Goal: Communication & Community: Answer question/provide support

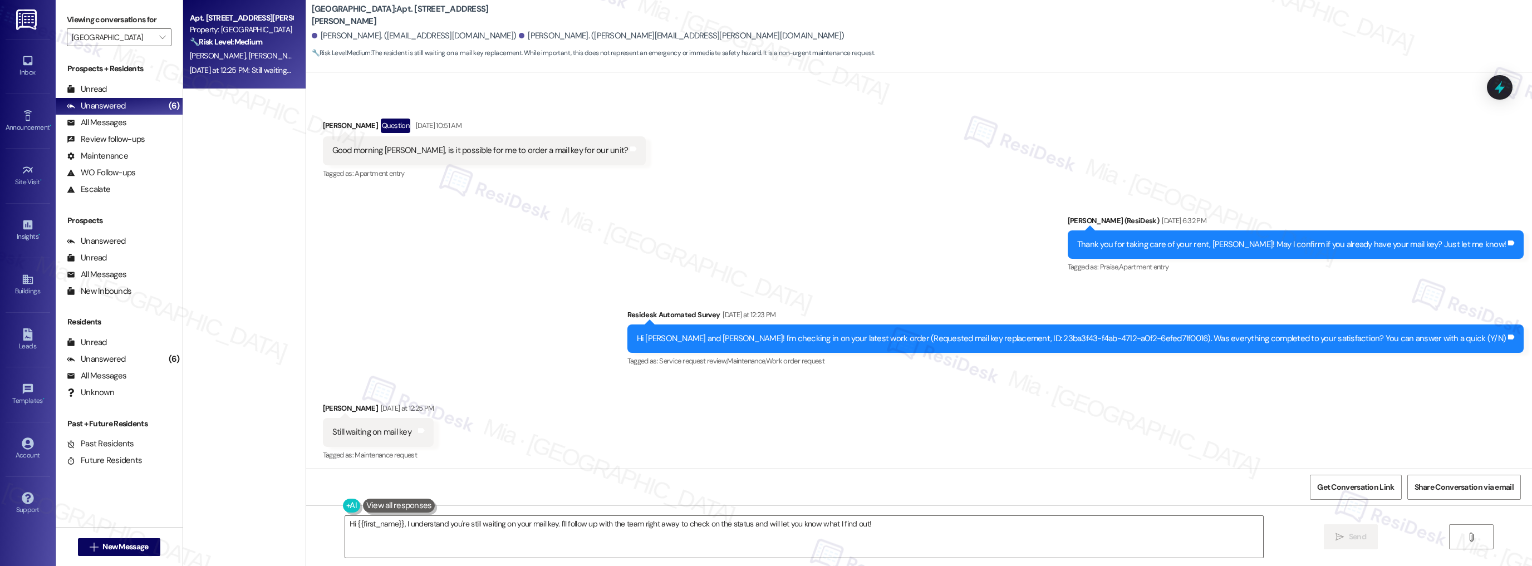
scroll to position [549, 0]
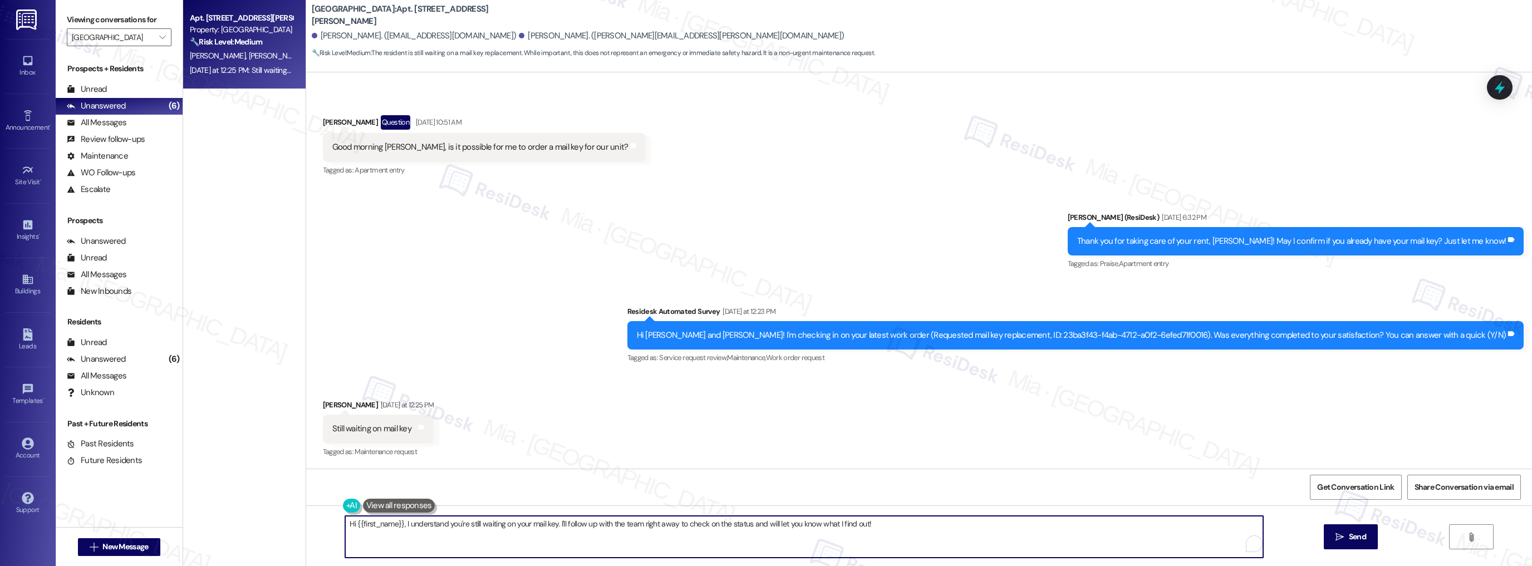
drag, startPoint x: 395, startPoint y: 527, endPoint x: 332, endPoint y: 528, distance: 63.5
click at [339, 528] on div "Hi {{first_name}}, I understand you're still waiting on your mail key. I'll fol…" at bounding box center [799, 537] width 920 height 43
drag, startPoint x: 400, startPoint y: 525, endPoint x: 343, endPoint y: 525, distance: 57.4
click at [345, 525] on textarea "Hi {{first_name}}, I understand you're still waiting on your mail key. I'll fol…" at bounding box center [804, 537] width 919 height 42
drag, startPoint x: 494, startPoint y: 526, endPoint x: 811, endPoint y: 520, distance: 316.9
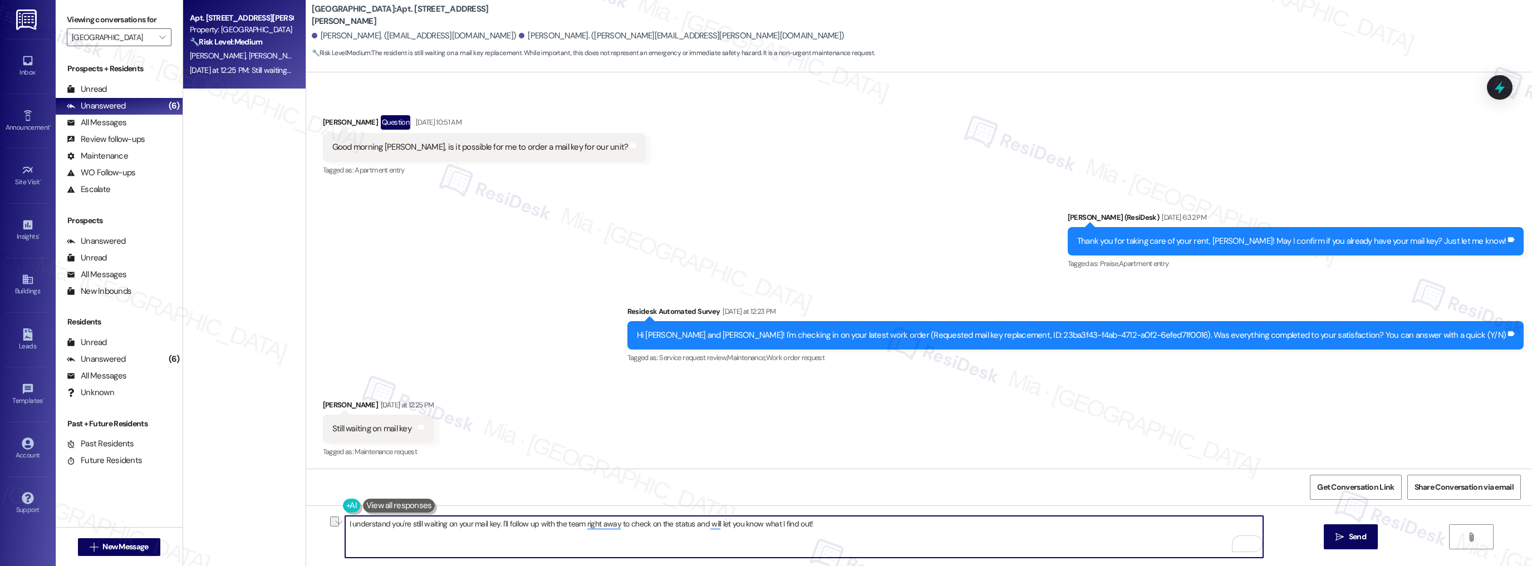
click at [811, 520] on textarea "I understand you're still waiting on your mail key. I'll follow up with the tea…" at bounding box center [804, 537] width 919 height 42
click at [345, 525] on textarea "I understand you're still waiting on your mail key." at bounding box center [804, 537] width 919 height 42
click at [385, 486] on span "Alexia" at bounding box center [389, 489] width 25 height 9
click at [382, 493] on span "," at bounding box center [380, 489] width 4 height 9
click at [645, 530] on textarea "Thank you, [PERSON_NAME]. I understand you're still waiting on your mail key." at bounding box center [804, 537] width 919 height 42
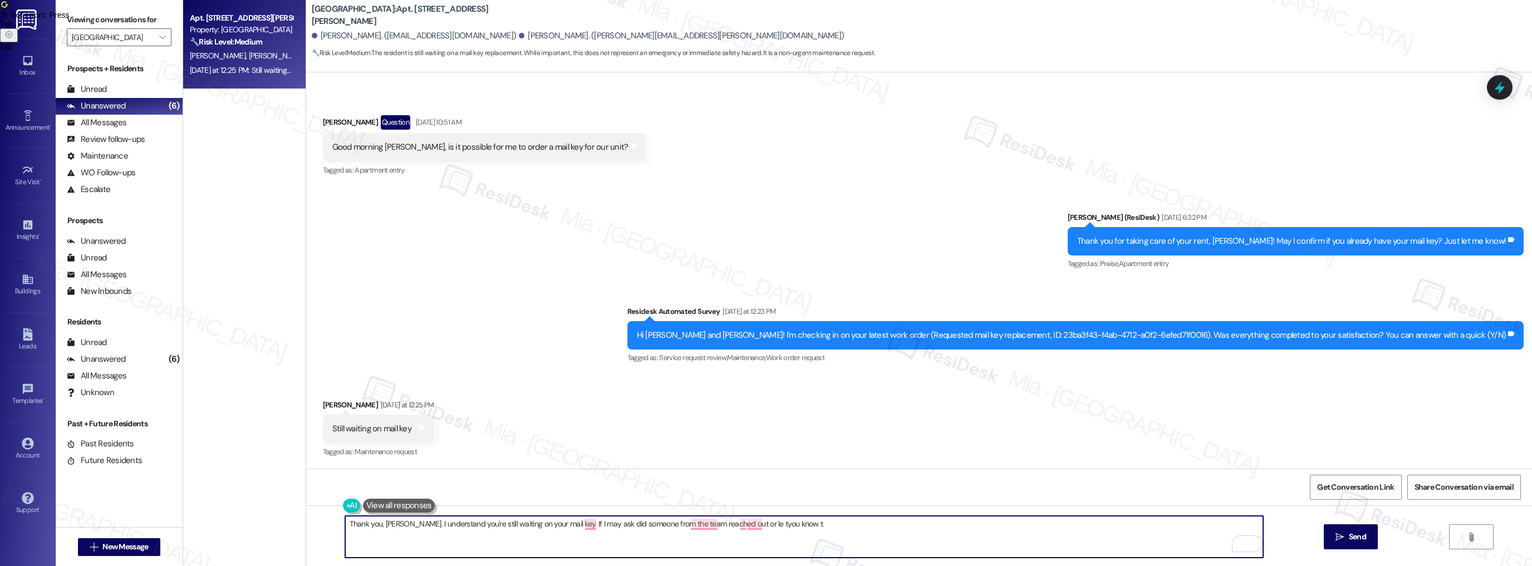
drag, startPoint x: 401, startPoint y: 523, endPoint x: 557, endPoint y: 523, distance: 155.9
click at [557, 523] on textarea "Thank you, [PERSON_NAME]. I understand you're still waiting on your mail key. I…" at bounding box center [804, 537] width 919 height 42
click at [553, 523] on textarea "Thank you, [PERSON_NAME]. I understand you're still waiting on your mail key. I…" at bounding box center [804, 537] width 919 height 42
drag, startPoint x: 553, startPoint y: 523, endPoint x: 864, endPoint y: 523, distance: 310.7
click at [864, 523] on textarea "Thank you, [PERSON_NAME]. I understand you're still waiting on your mail key. I…" at bounding box center [804, 537] width 919 height 42
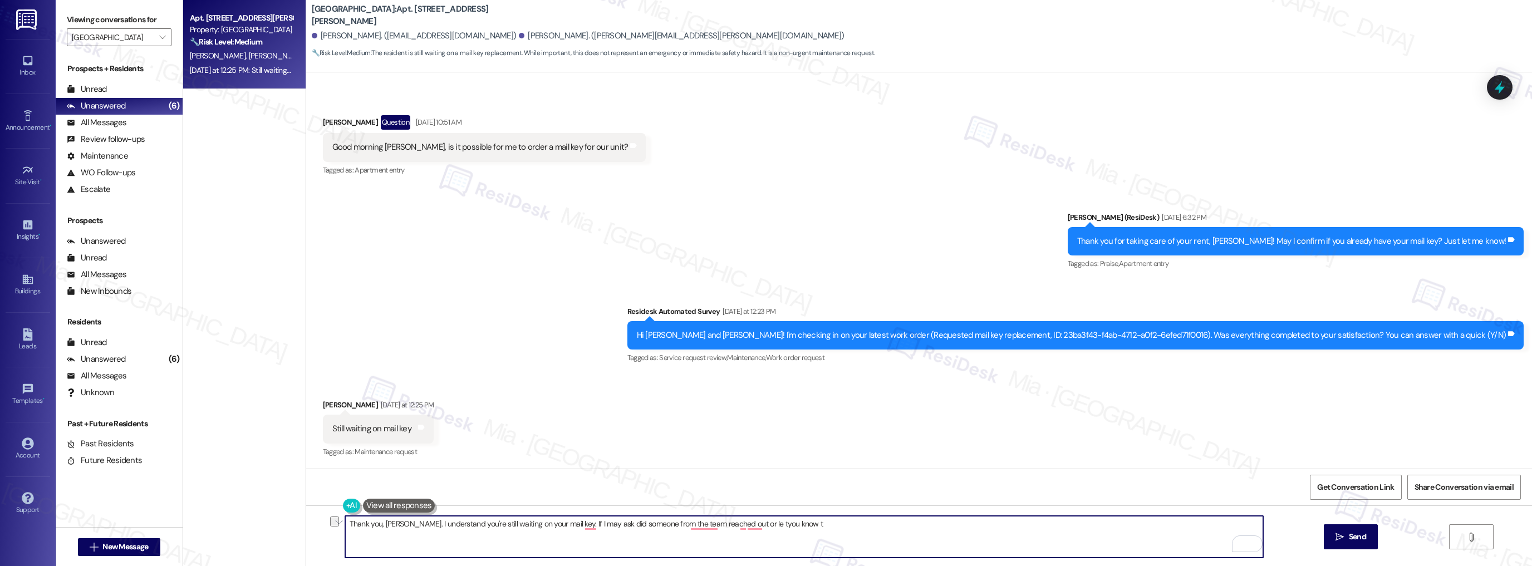
drag, startPoint x: 399, startPoint y: 527, endPoint x: 805, endPoint y: 527, distance: 405.9
click at [805, 527] on textarea "Thank you, [PERSON_NAME]. I understand you're still waiting on your mail key. I…" at bounding box center [804, 537] width 919 height 42
click at [555, 532] on textarea "Thank you, [PERSON_NAME]. I understand you're still waiting on your mail key. I…" at bounding box center [804, 537] width 919 height 42
drag, startPoint x: 556, startPoint y: 527, endPoint x: 780, endPoint y: 517, distance: 223.5
click at [780, 517] on textarea "Thank you, [PERSON_NAME]. I understand you're still waiting on your mail key. I…" at bounding box center [804, 537] width 919 height 42
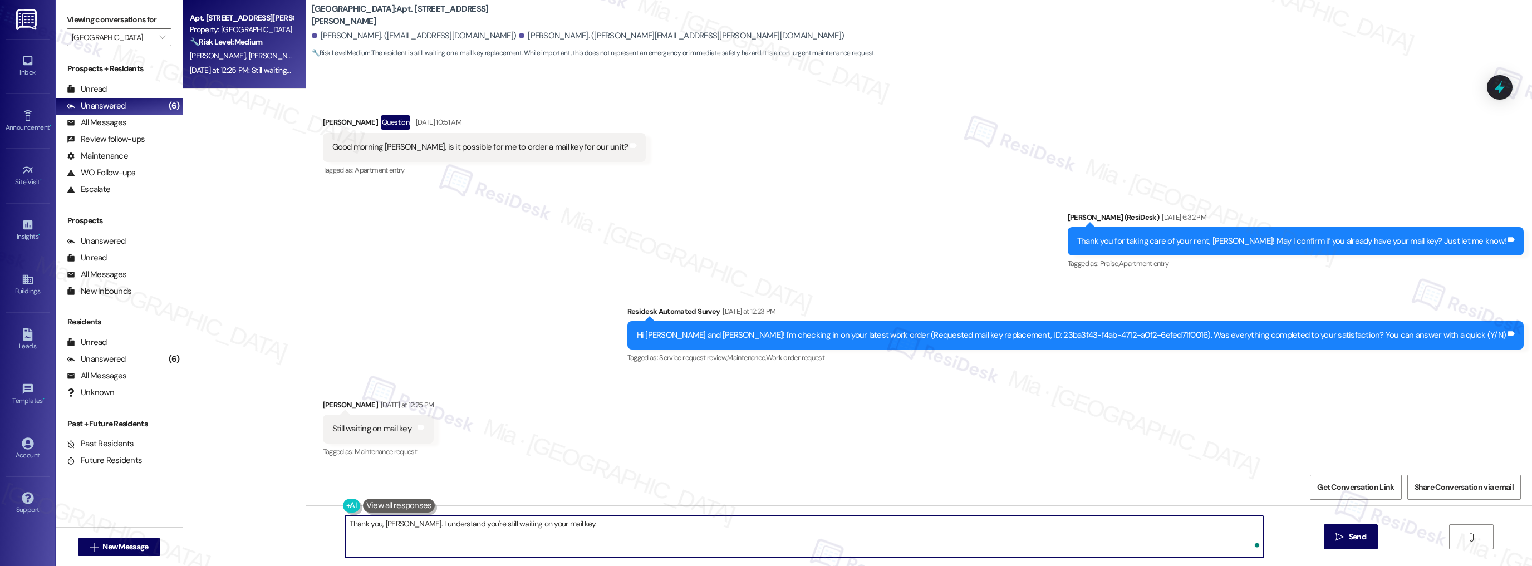
paste textarea "Thank you for your message. May I confirm when you were advised the mail key wo…"
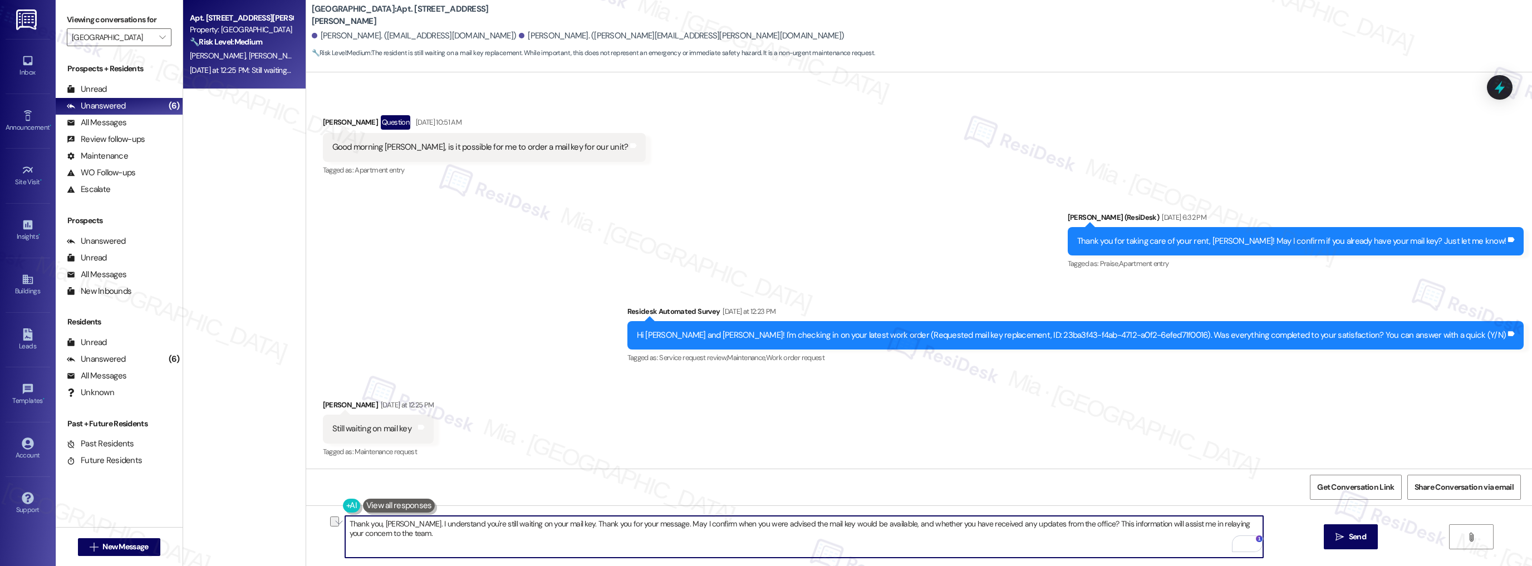
drag, startPoint x: 555, startPoint y: 525, endPoint x: 645, endPoint y: 521, distance: 90.3
click at [645, 521] on textarea "Thank you, [PERSON_NAME]. I understand you're still waiting on your mail key. T…" at bounding box center [804, 537] width 919 height 42
drag, startPoint x: 777, startPoint y: 525, endPoint x: 1204, endPoint y: 523, distance: 426.5
click at [1204, 523] on textarea "Thank you, [PERSON_NAME]. I understand you're still waiting on your mail key. M…" at bounding box center [804, 537] width 919 height 42
drag, startPoint x: 554, startPoint y: 523, endPoint x: 790, endPoint y: 523, distance: 235.5
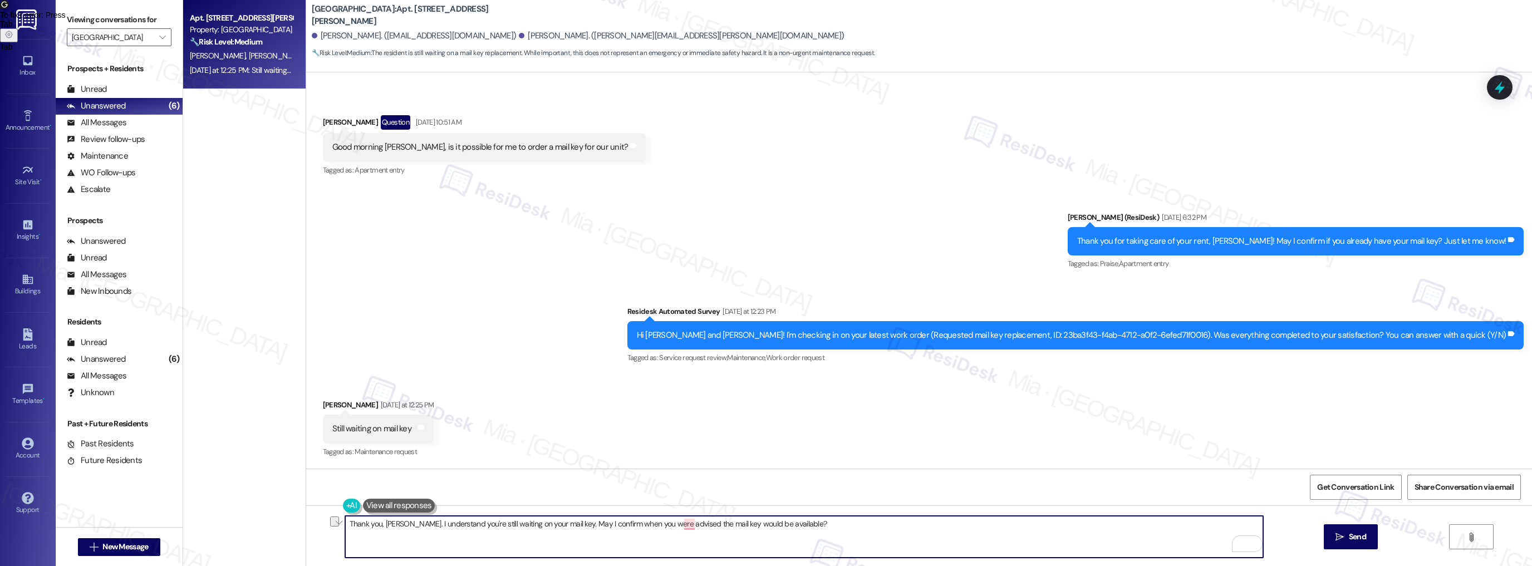
click at [790, 523] on textarea "Thank you, [PERSON_NAME]. I understand you're still waiting on your mail key. M…" at bounding box center [804, 537] width 919 height 42
paste textarea "Could you let me know if the team has contacted you yet or given you an update …"
click at [948, 518] on textarea "Thank you, [PERSON_NAME]. I understand you're still waiting on your mail key. C…" at bounding box center [804, 537] width 919 height 42
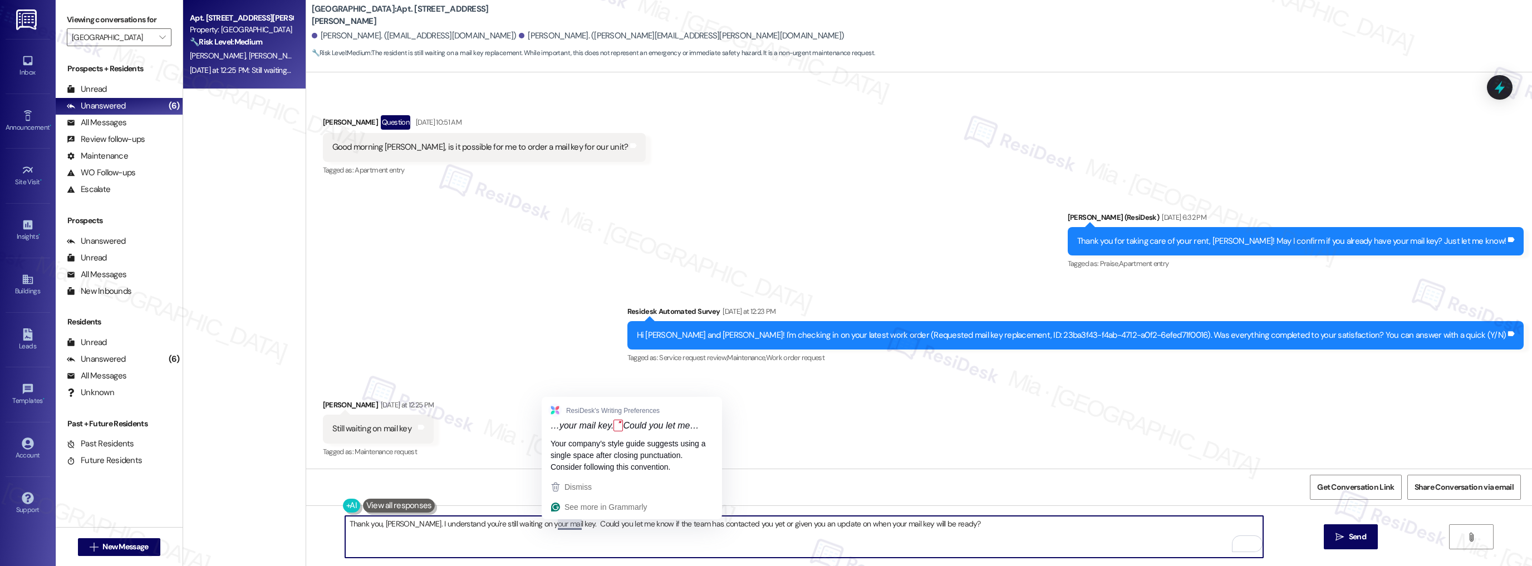
click at [557, 525] on textarea "Thank you, [PERSON_NAME]. I understand you're still waiting on your mail key. C…" at bounding box center [804, 537] width 919 height 42
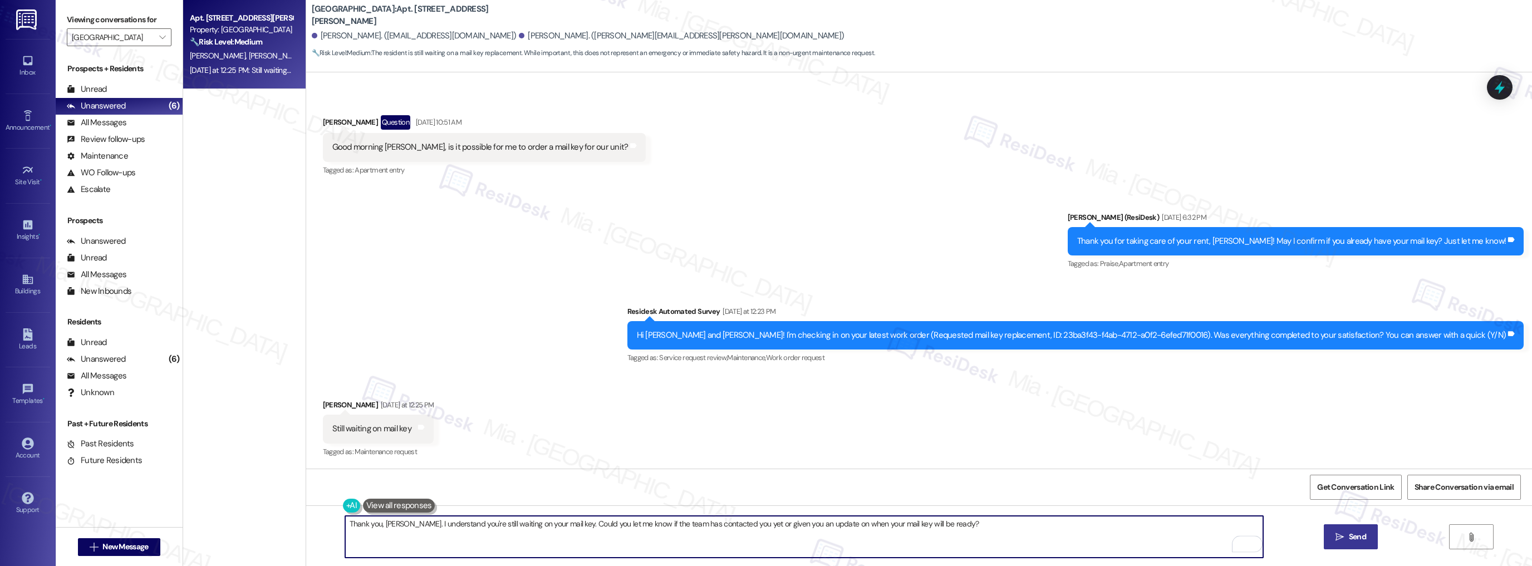
type textarea "Thank you, [PERSON_NAME]. I understand you're still waiting on your mail key. C…"
click at [1363, 534] on span "Send" at bounding box center [1357, 537] width 17 height 12
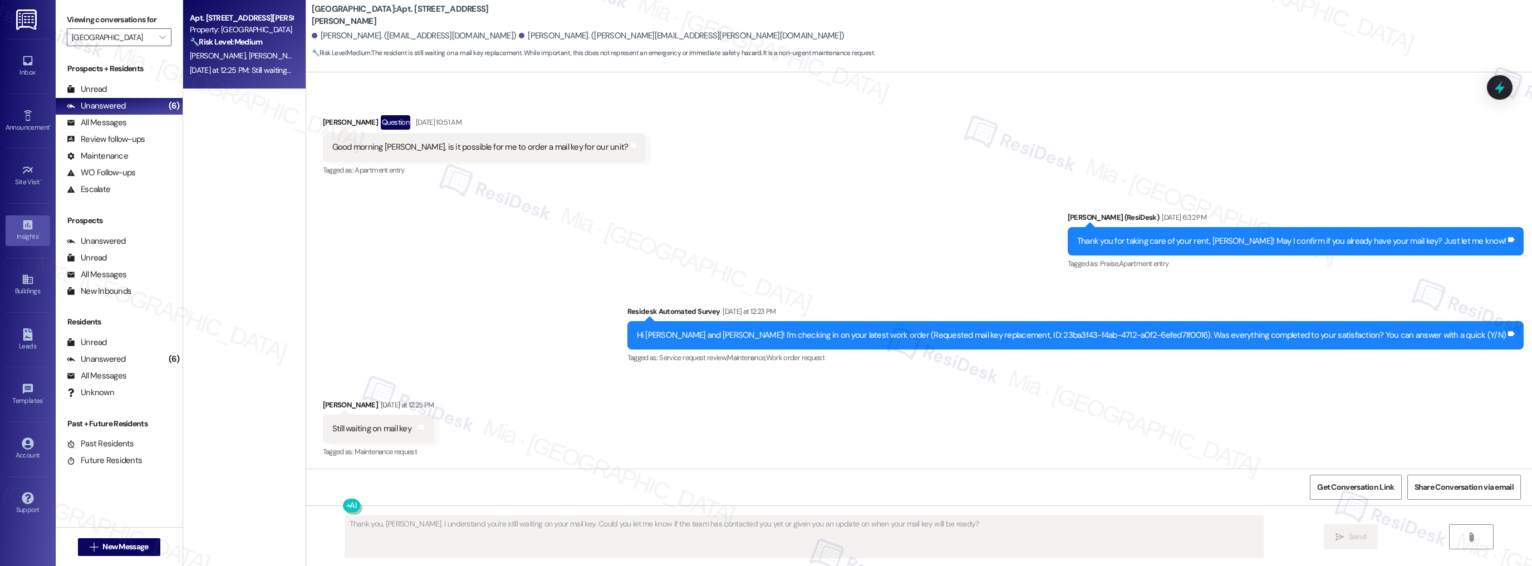
scroll to position [548, 0]
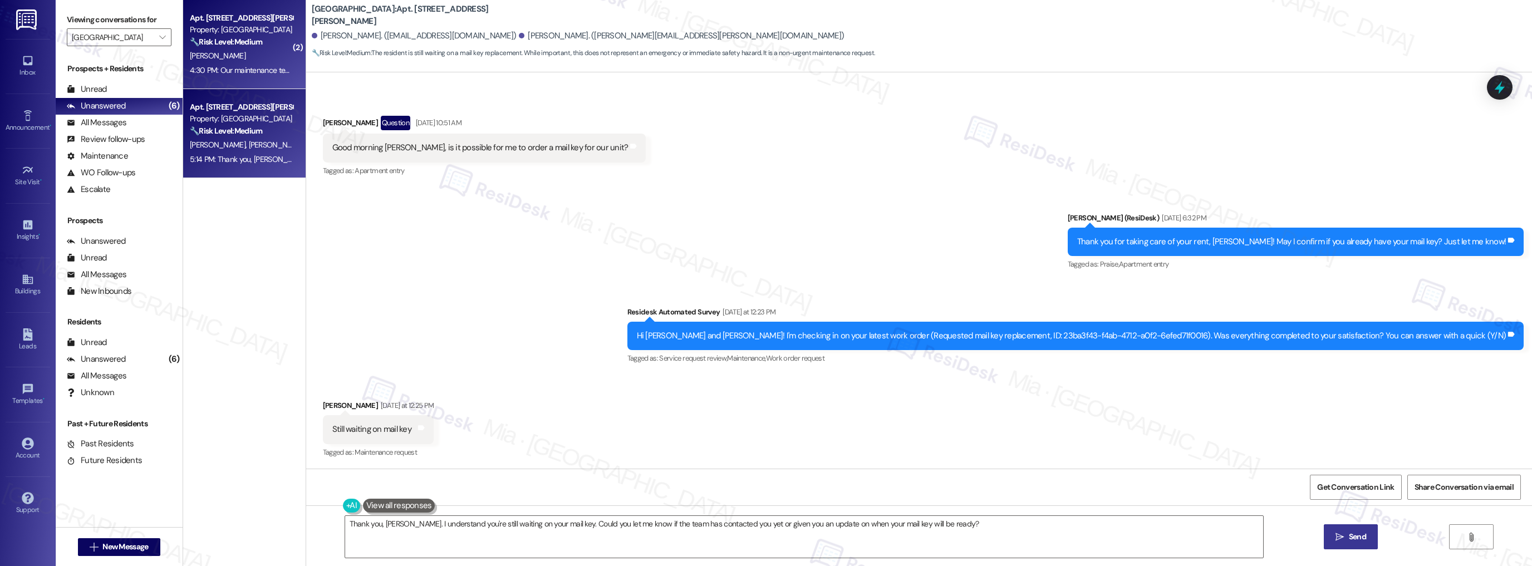
click at [263, 55] on div "[PERSON_NAME]" at bounding box center [241, 56] width 105 height 14
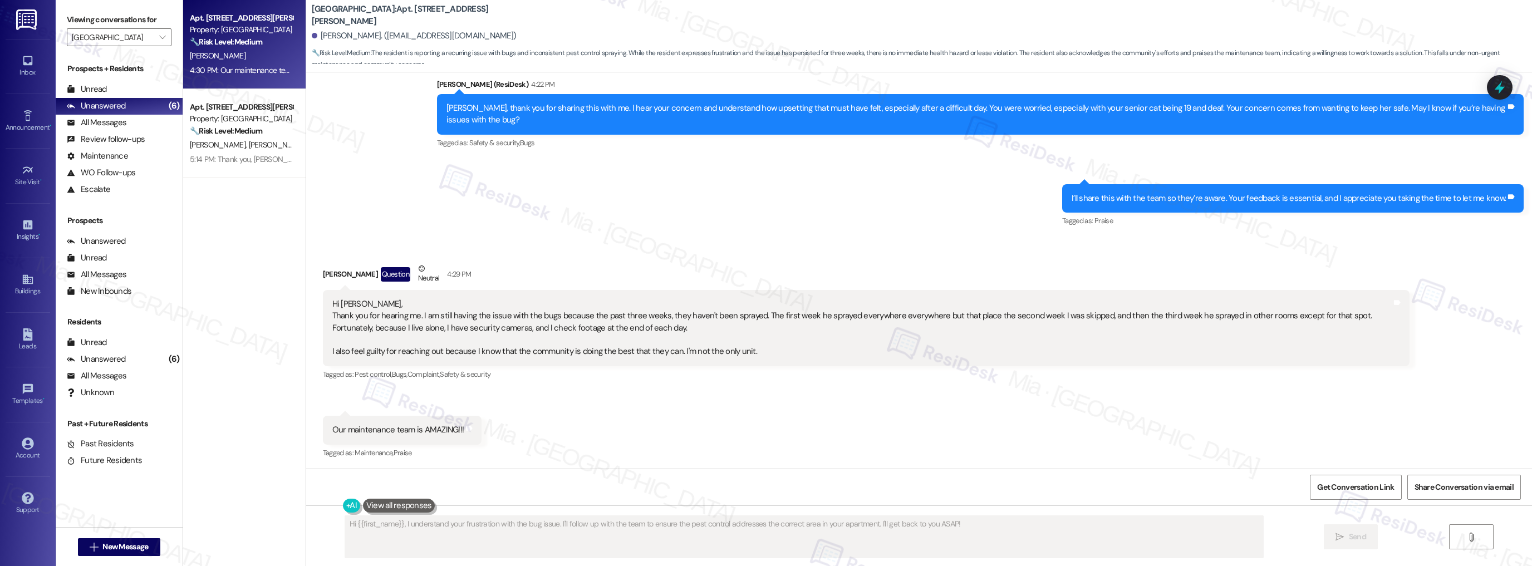
scroll to position [1701, 0]
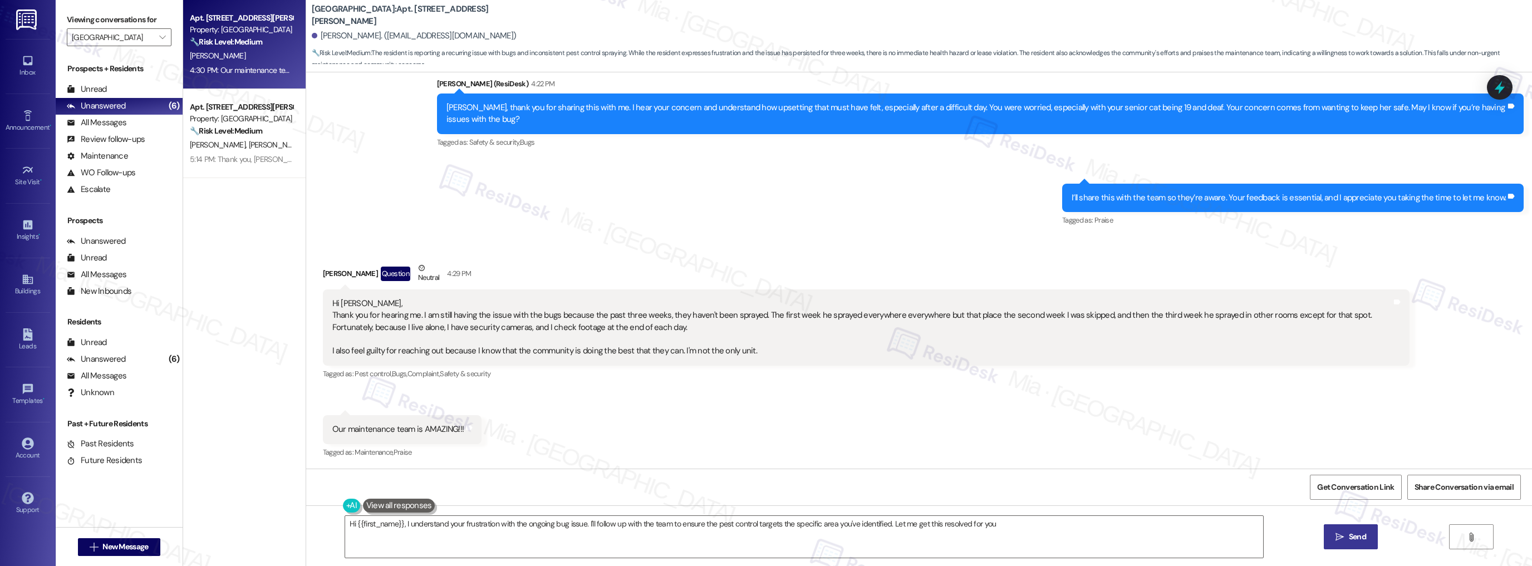
type textarea "Hi {{first_name}}, I understand your frustration with the ongoing bug issue. I'…"
click at [158, 38] on span "" at bounding box center [162, 37] width 11 height 18
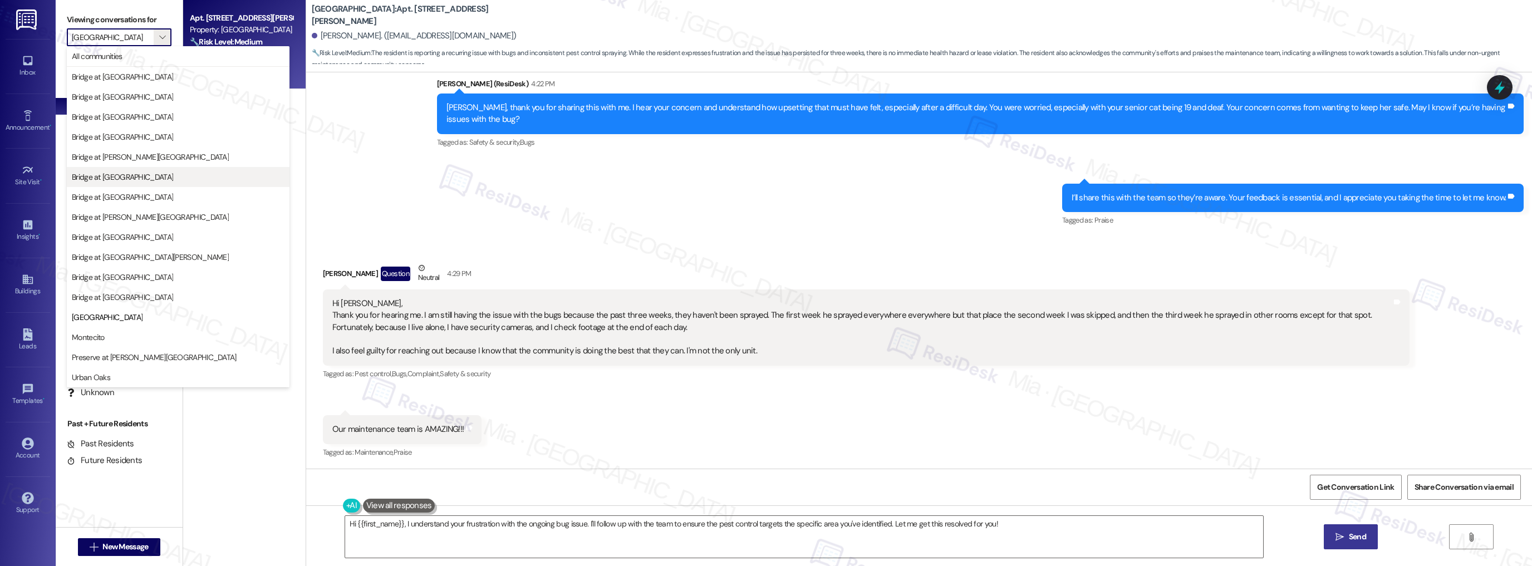
click at [175, 178] on span "Bridge at [GEOGRAPHIC_DATA]" at bounding box center [178, 177] width 213 height 11
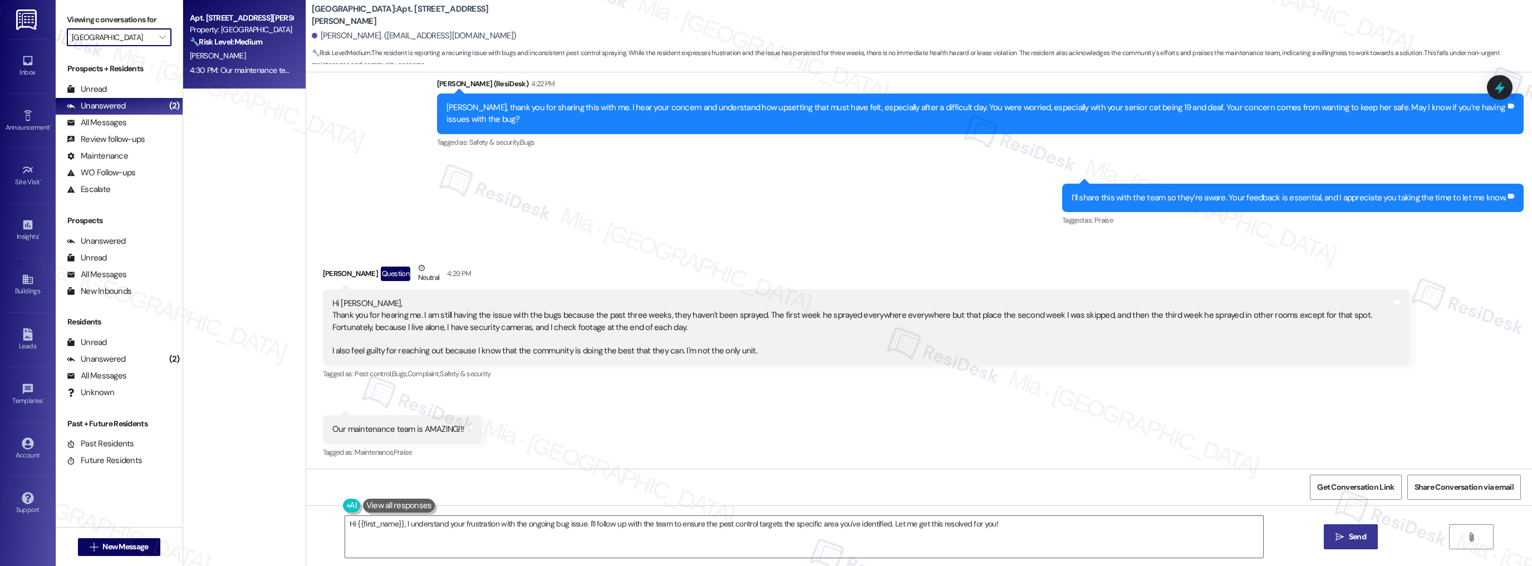
type input "Bridge at [GEOGRAPHIC_DATA]"
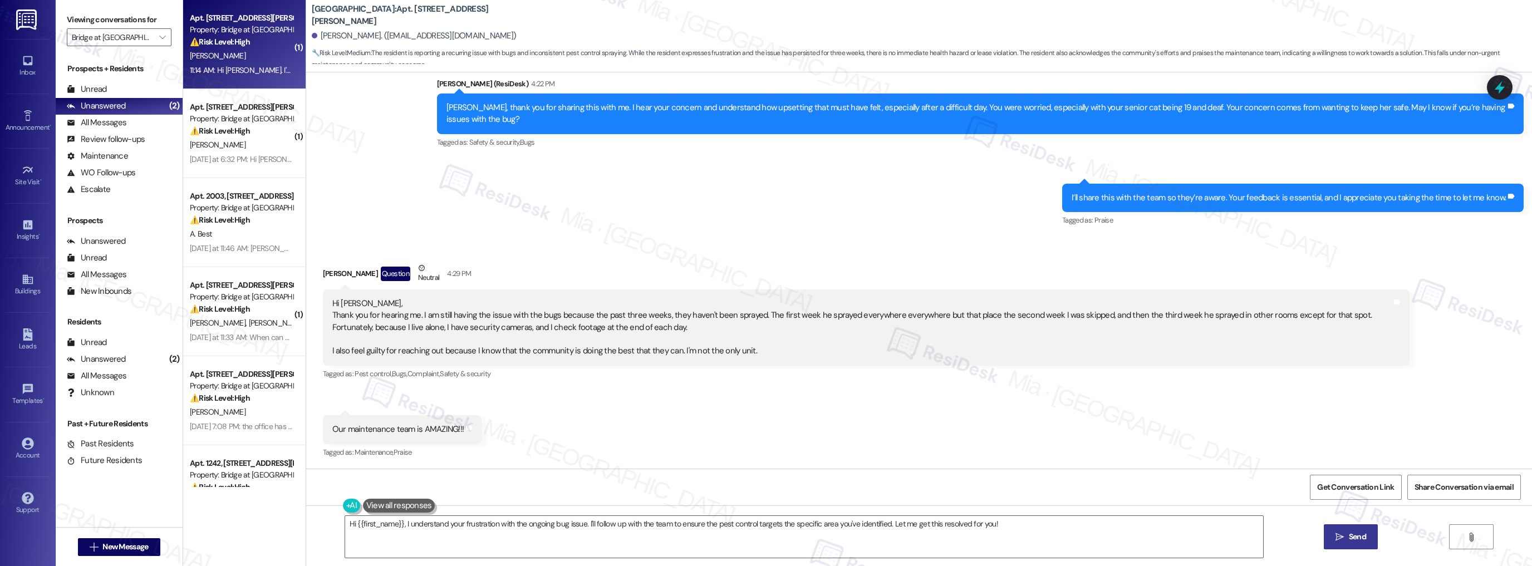
click at [238, 63] on div "11:14 AM: Hi [PERSON_NAME]. I've been unable to enter the club house with my Br…" at bounding box center [241, 70] width 105 height 14
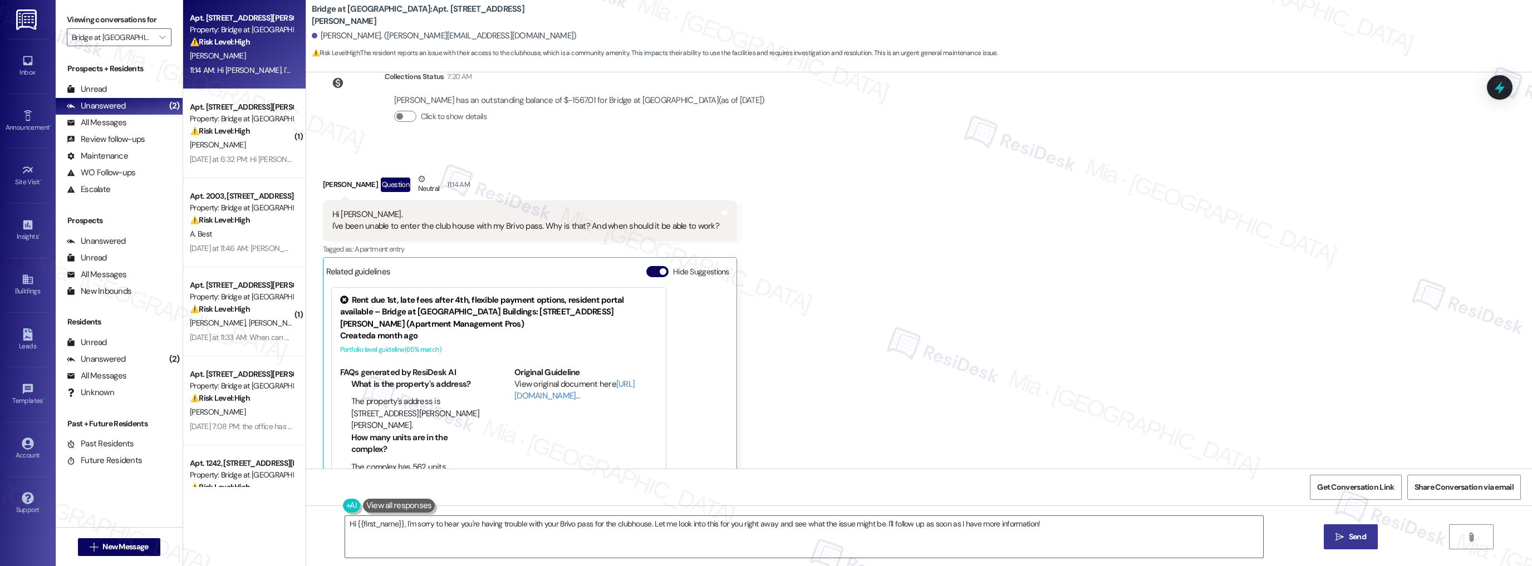
scroll to position [248, 0]
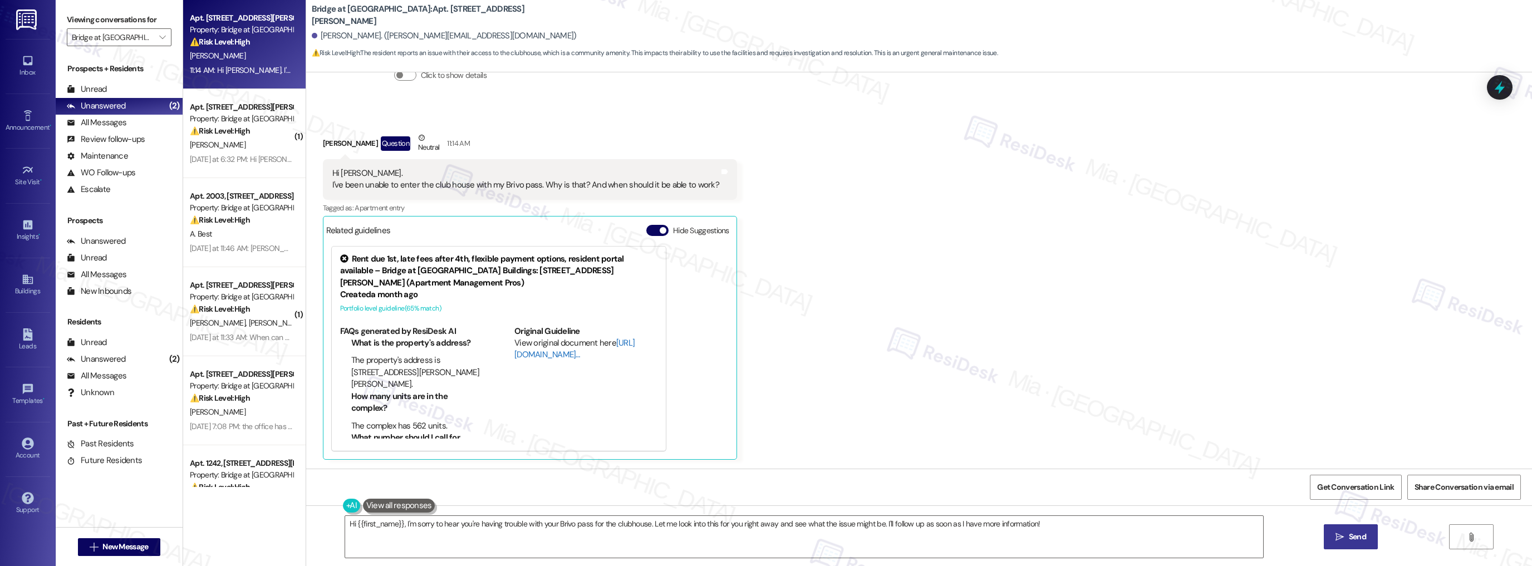
click at [525, 355] on link "[URL][DOMAIN_NAME]…" at bounding box center [575, 348] width 120 height 23
drag, startPoint x: 325, startPoint y: 183, endPoint x: 700, endPoint y: 185, distance: 374.8
click at [700, 185] on div "Hi [PERSON_NAME]. I've been unable to enter the club house with my Brivo pass. …" at bounding box center [525, 180] width 387 height 24
copy div "'ve been unable to enter the club house with my Brivo pass. Why is that? And wh…"
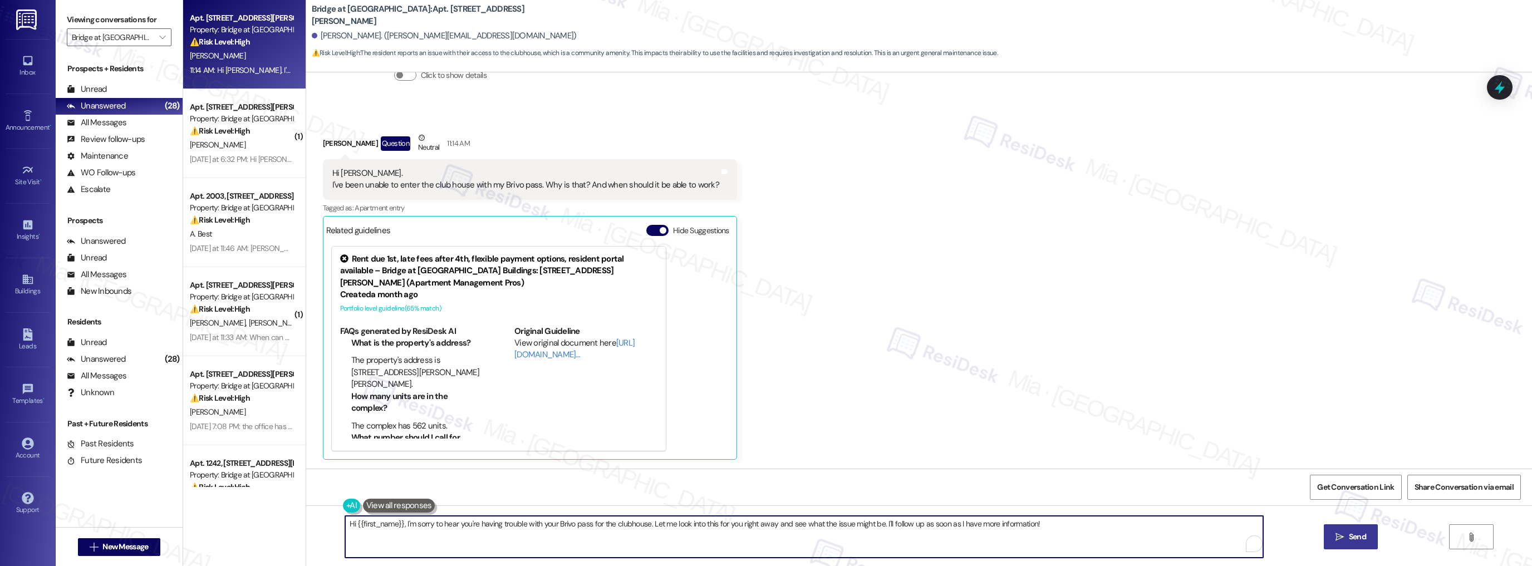
drag, startPoint x: 343, startPoint y: 524, endPoint x: 1060, endPoint y: 524, distance: 717.2
click at [1060, 524] on textarea "Hi {{first_name}}, I'm sorry to hear you're having trouble with your Brivo pass…" at bounding box center [804, 537] width 919 height 42
paste textarea "Thank you for your message. I regret that you’ve been unable to access the club…"
click at [432, 523] on textarea "Thank you for your message. I regret that you’ve been unable to access the club…" at bounding box center [804, 537] width 919 height 42
click at [463, 526] on textarea "Thank you for your message, [PERSON_NAME]. I regret that you’ve been unable to …" at bounding box center [804, 537] width 919 height 42
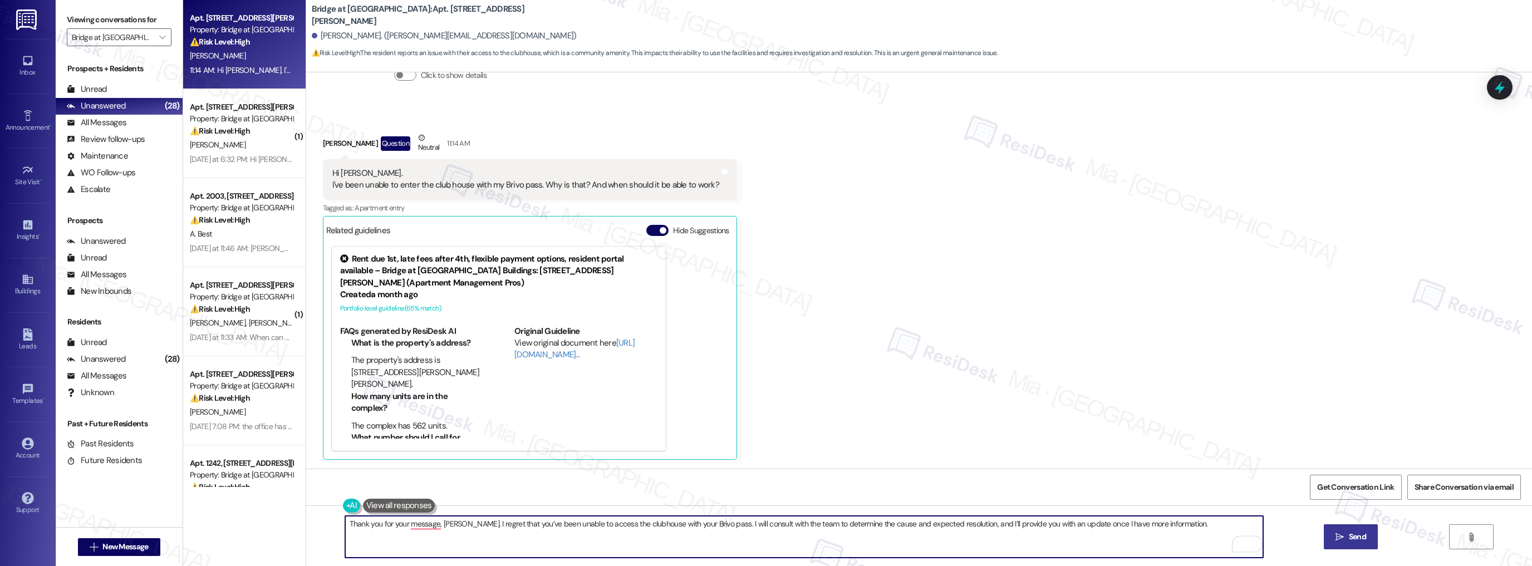
click at [463, 526] on textarea "Thank you for your message, [PERSON_NAME]. I regret that you’ve been unable to …" at bounding box center [804, 537] width 919 height 42
click at [769, 522] on textarea "Thank you for your message, [PERSON_NAME]. I understand that you’ve been unable…" at bounding box center [804, 537] width 919 height 42
drag, startPoint x: 790, startPoint y: 525, endPoint x: 944, endPoint y: 525, distance: 154.8
click at [944, 525] on textarea "Thank you for your message, [PERSON_NAME]. I understand that you’ve been unable…" at bounding box center [804, 537] width 919 height 42
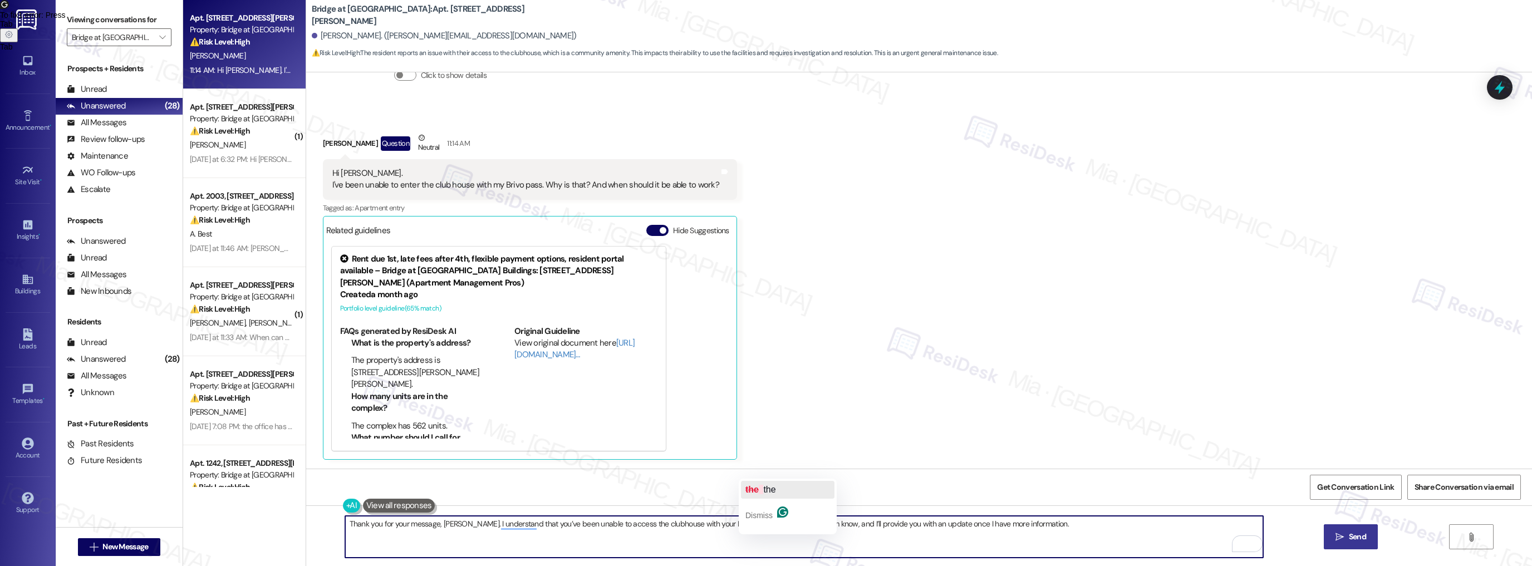
click at [774, 489] on span "the" at bounding box center [769, 489] width 12 height 9
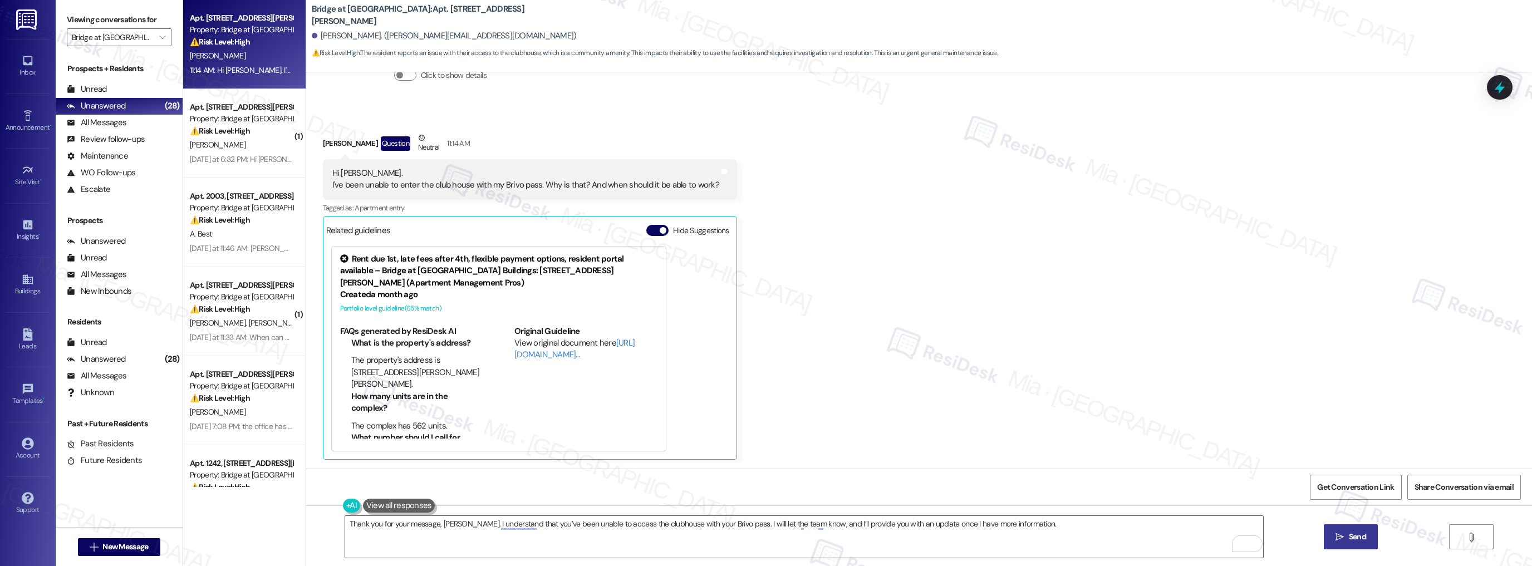
click at [878, 459] on div "Received via SMS [PERSON_NAME] Question Neutral 11:14 AM Hi [PERSON_NAME]. I've…" at bounding box center [919, 288] width 1226 height 362
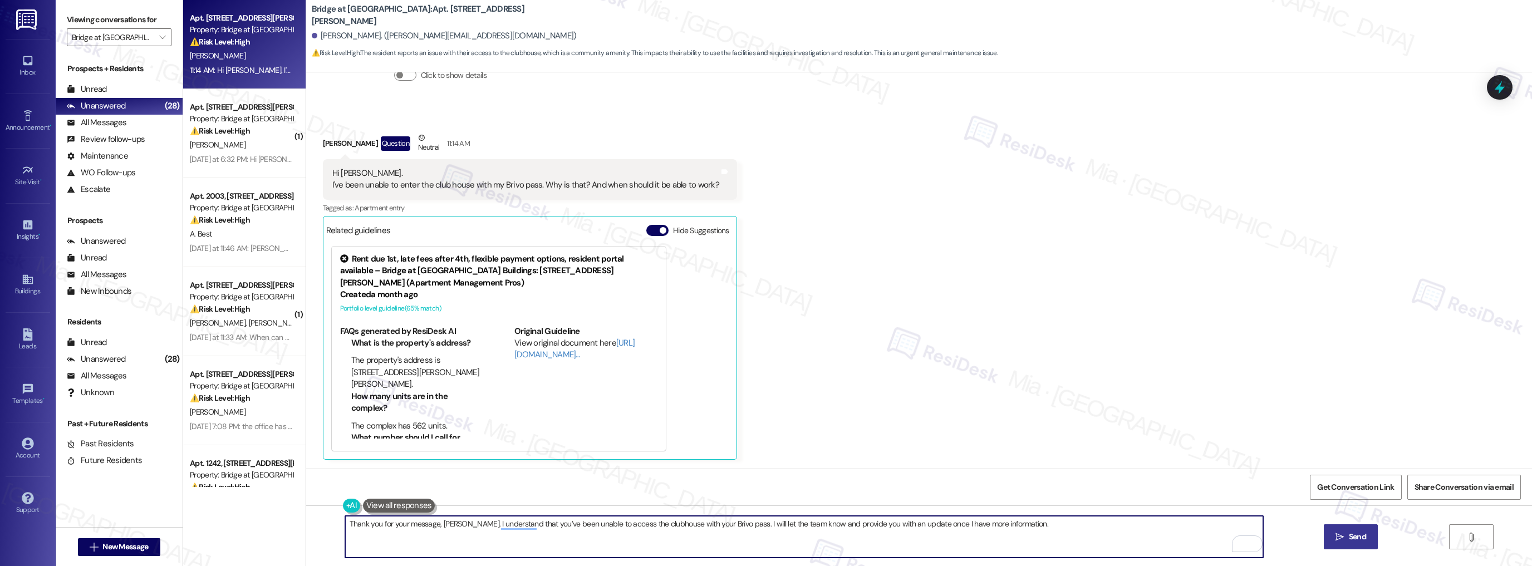
type textarea "Thank you for your message, [PERSON_NAME]. I understand that you’ve been unable…"
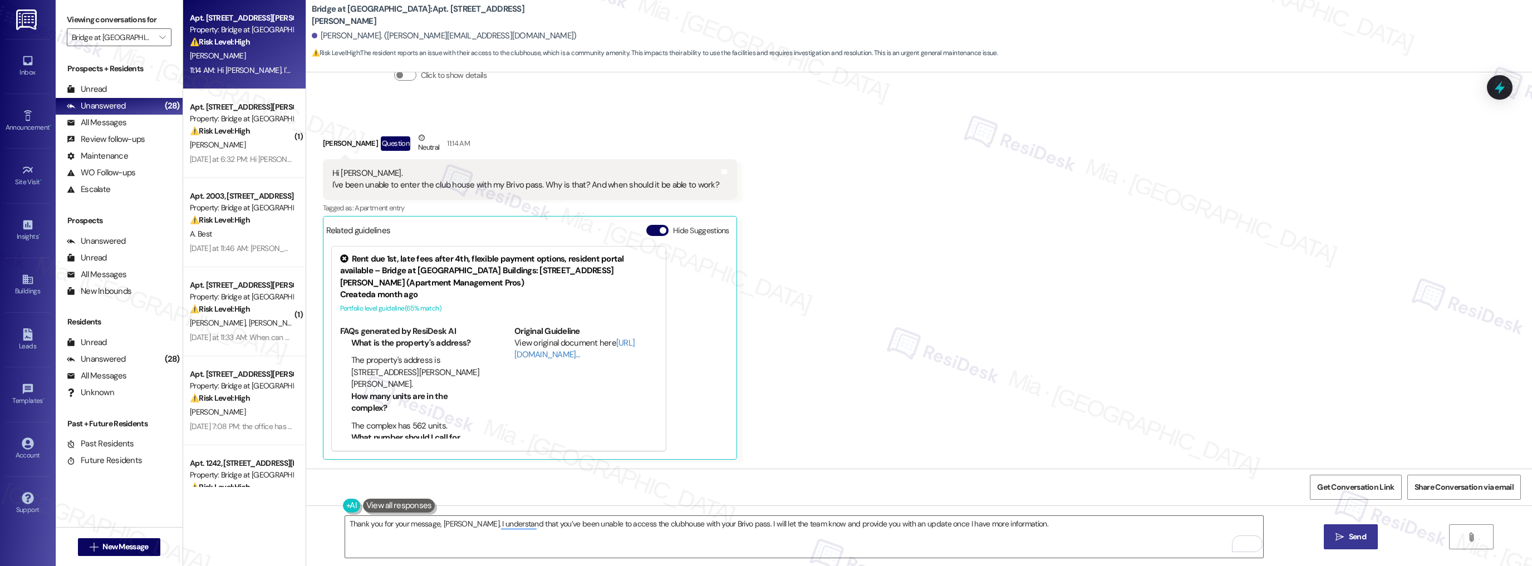
click at [359, 185] on div "Hi [PERSON_NAME]. I've been unable to enter the club house with my Brivo pass. …" at bounding box center [525, 180] width 387 height 24
drag, startPoint x: 358, startPoint y: 185, endPoint x: 528, endPoint y: 184, distance: 169.8
click at [528, 184] on div "Hi [PERSON_NAME]. I've been unable to enter the club house with my Brivo pass. …" at bounding box center [525, 180] width 387 height 24
copy div "unable to enter the club house with my Brivo pass"
click at [1361, 532] on span "Send" at bounding box center [1357, 537] width 17 height 12
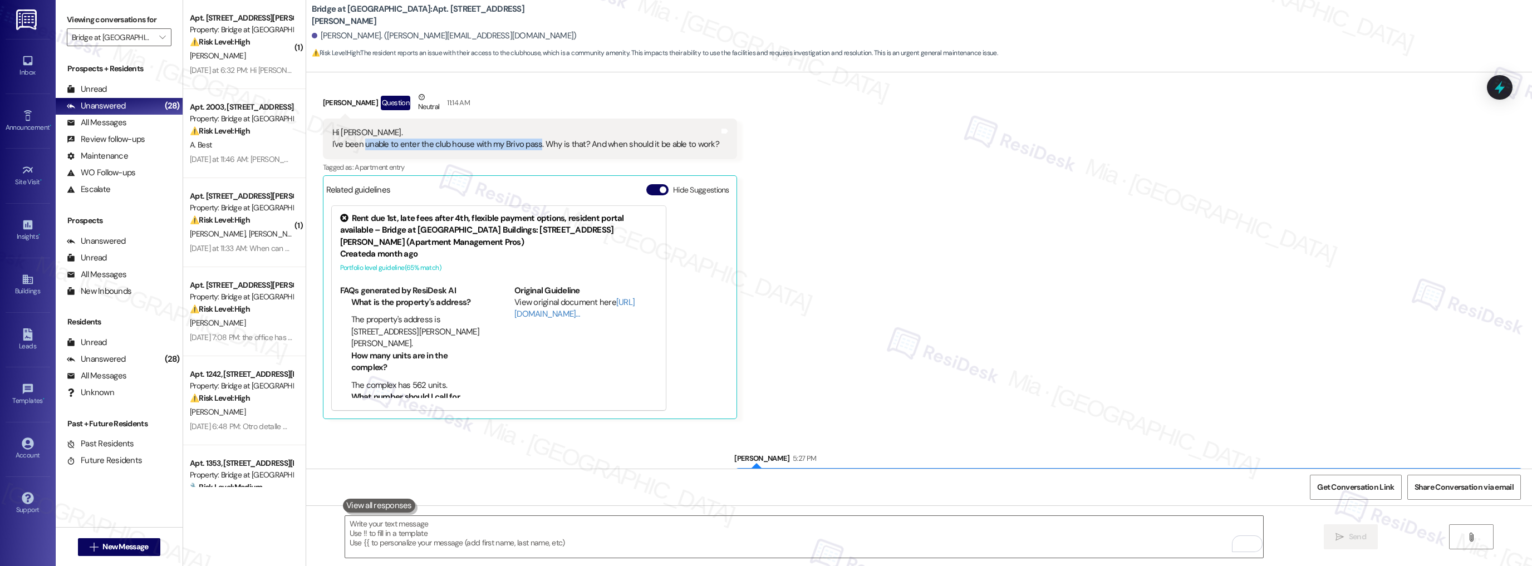
scroll to position [326, 0]
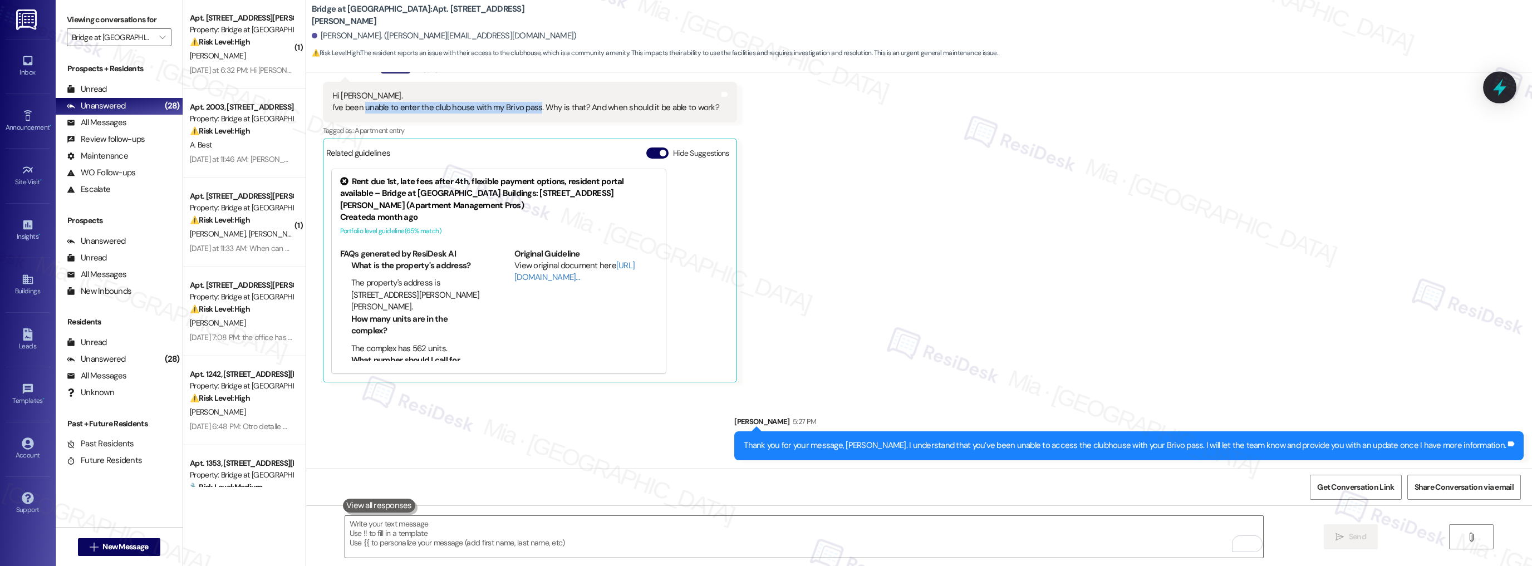
click at [1496, 85] on icon at bounding box center [1500, 87] width 19 height 19
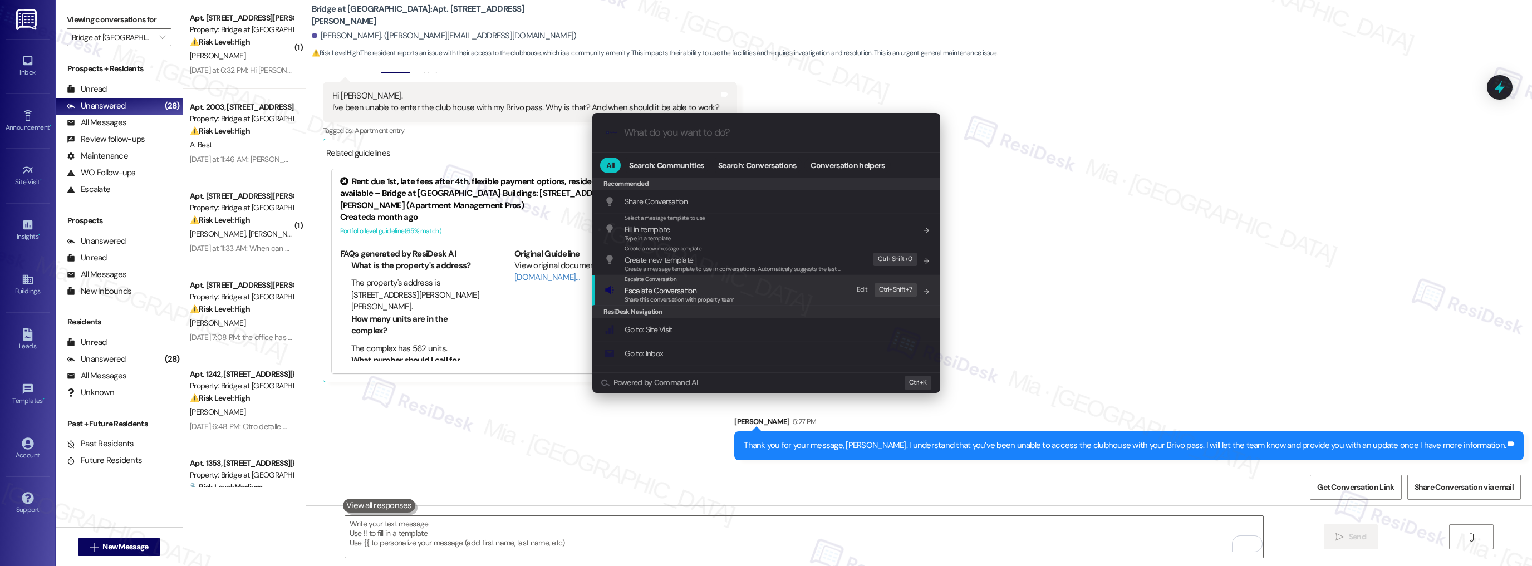
click at [707, 285] on span "Escalate Conversation" at bounding box center [680, 291] width 110 height 12
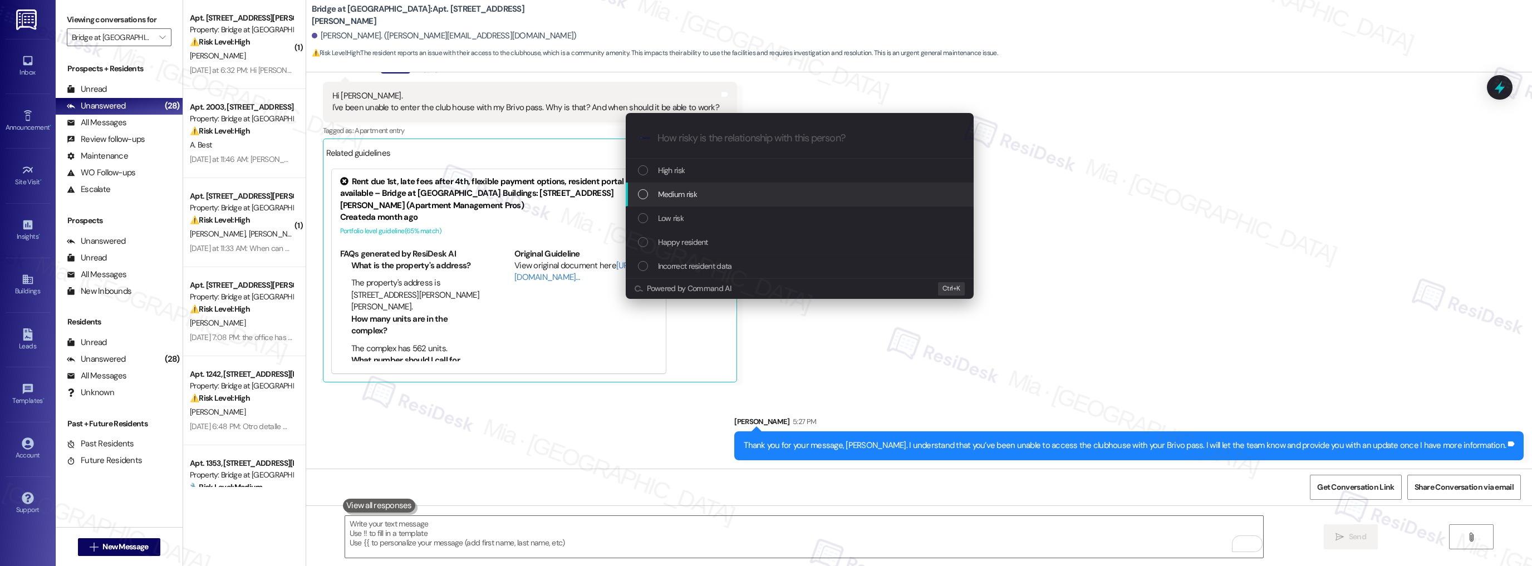
click at [699, 196] on div "Medium risk" at bounding box center [801, 194] width 326 height 12
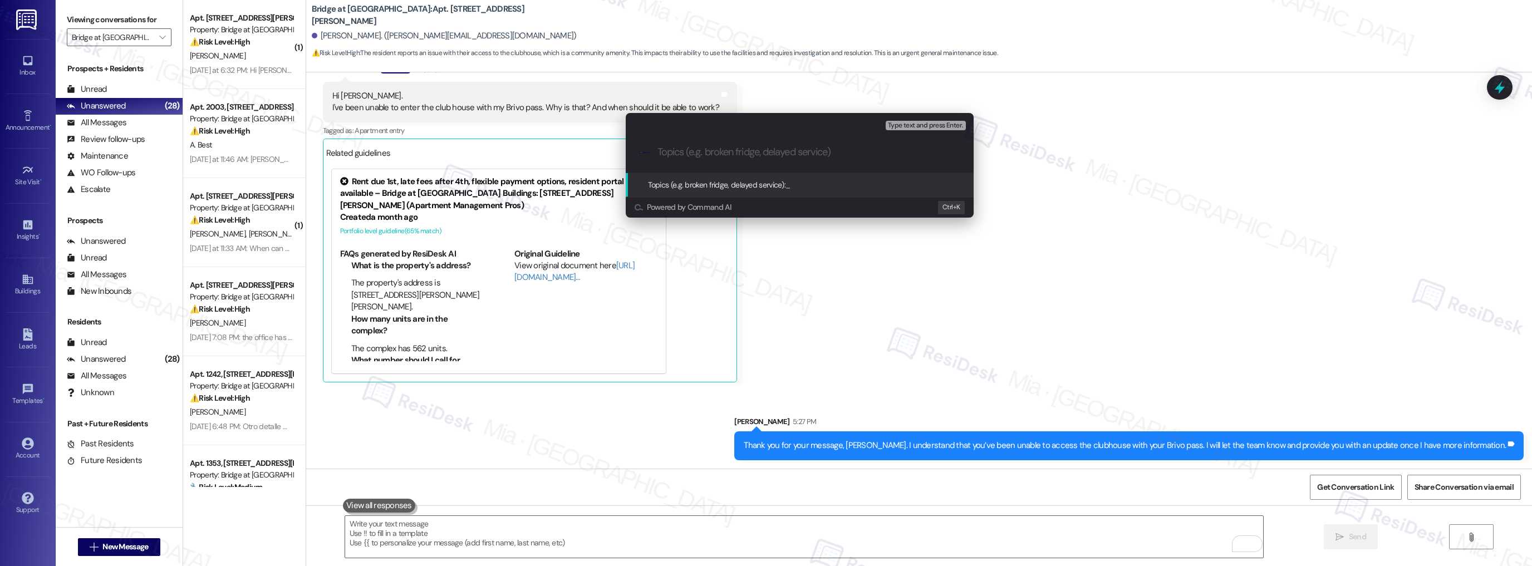
paste input "unable to enter the club house with my Brivo pass"
click at [817, 154] on input "unable to enter the club house with my Brivo pass" at bounding box center [804, 152] width 293 height 12
type input "unable to enter the club house with Brivo pass"
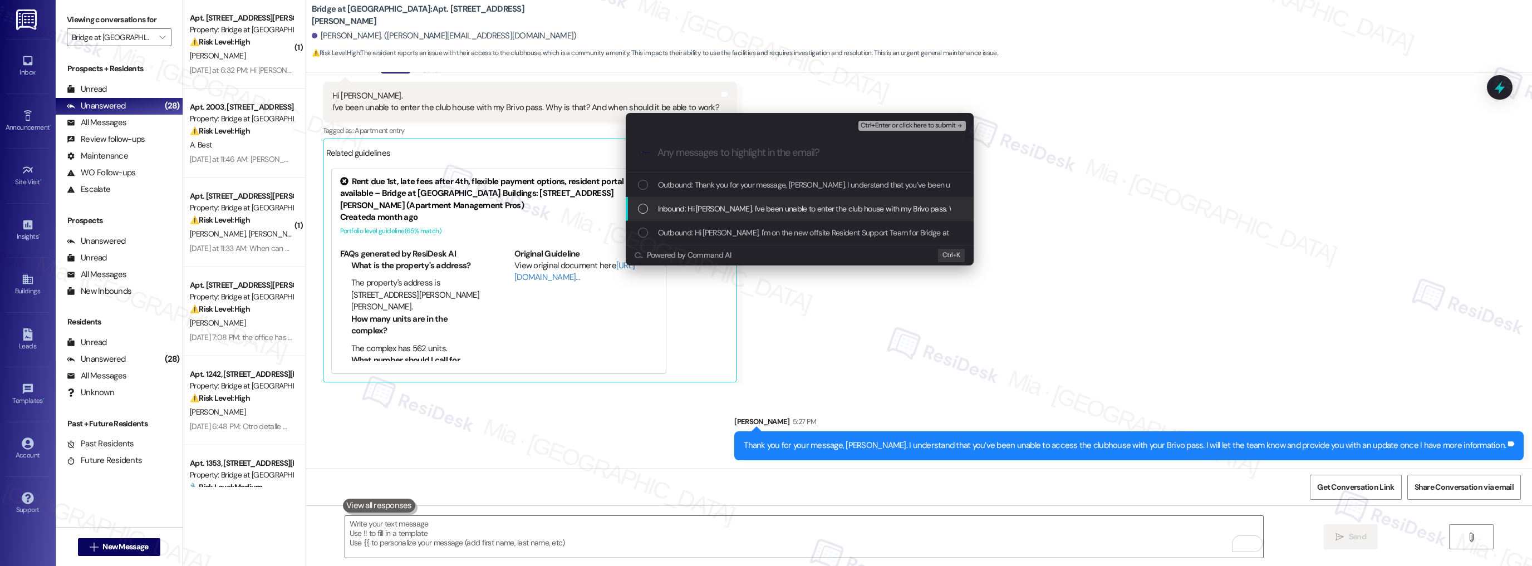
click at [641, 207] on div "List of options" at bounding box center [643, 209] width 10 height 10
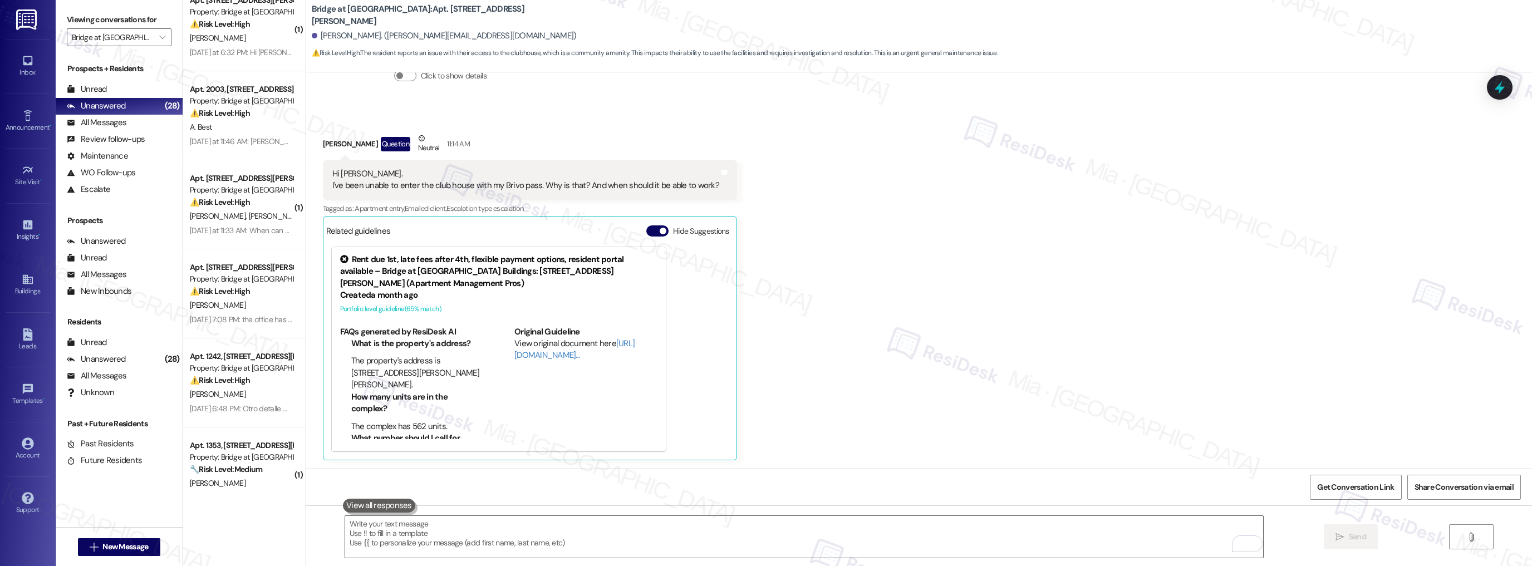
scroll to position [0, 0]
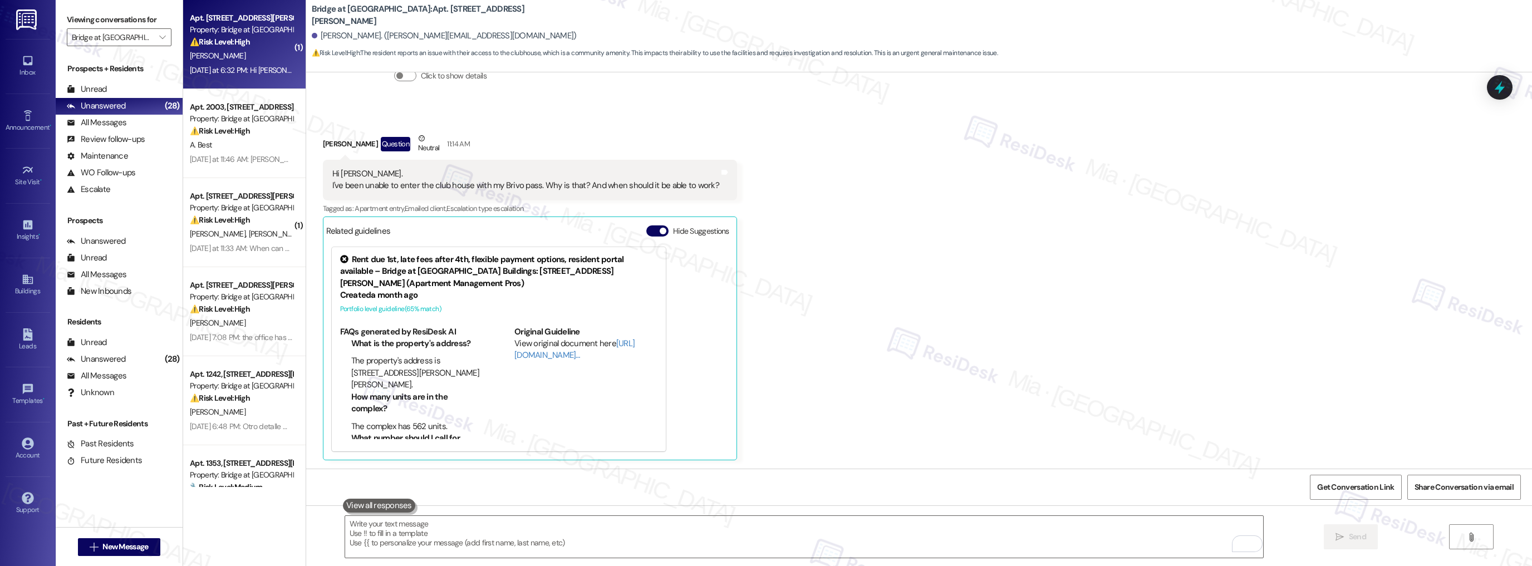
click at [239, 57] on div "[PERSON_NAME]" at bounding box center [241, 56] width 105 height 14
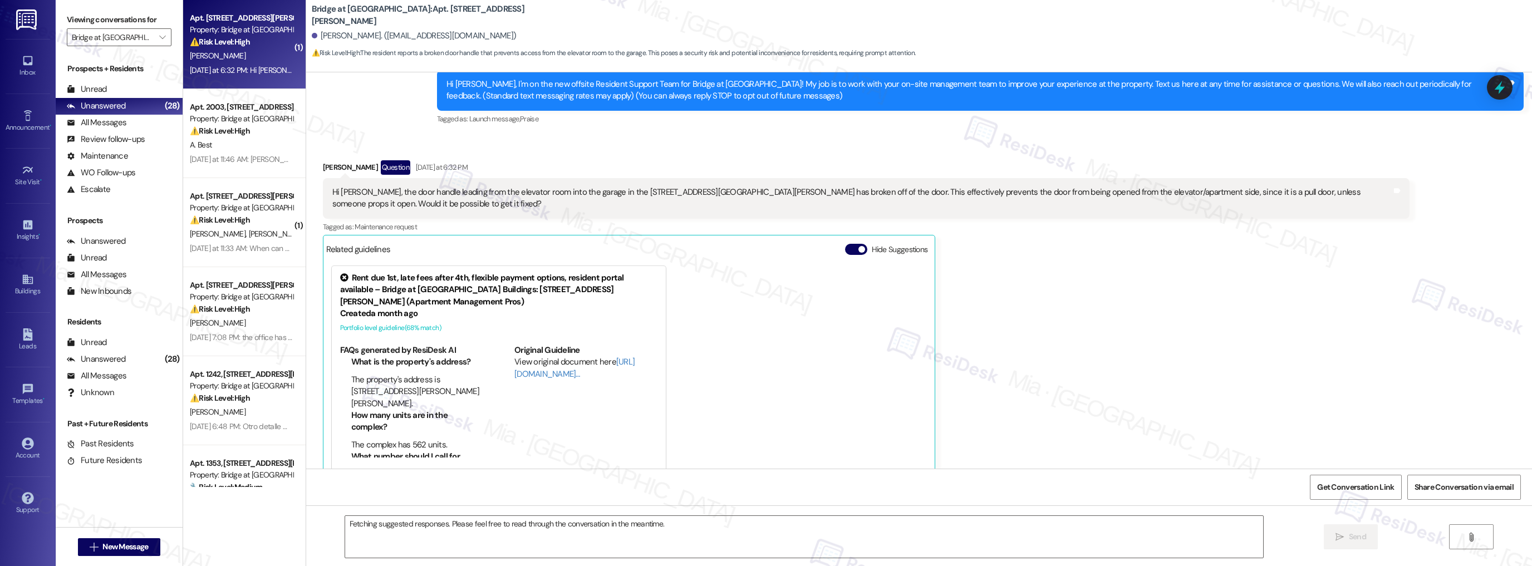
scroll to position [124, 0]
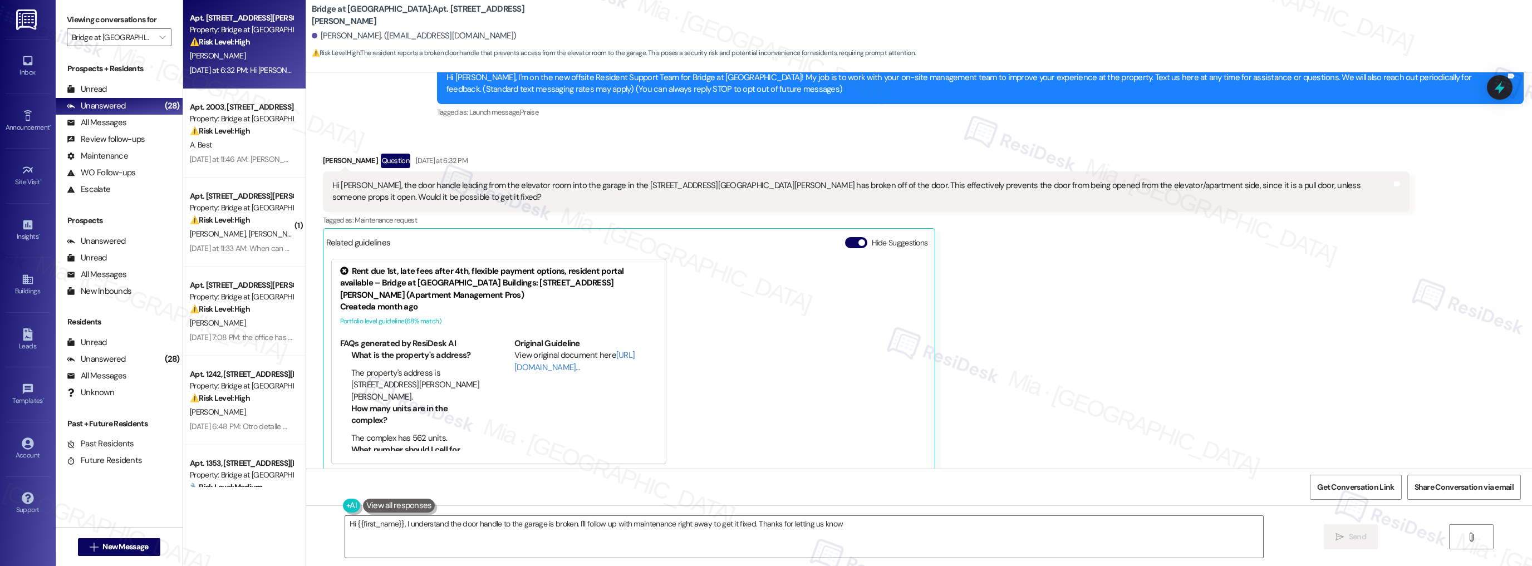
type textarea "Hi {{first_name}}, I understand the door handle to the garage is broken. I'll f…"
click at [159, 37] on icon "" at bounding box center [162, 37] width 6 height 9
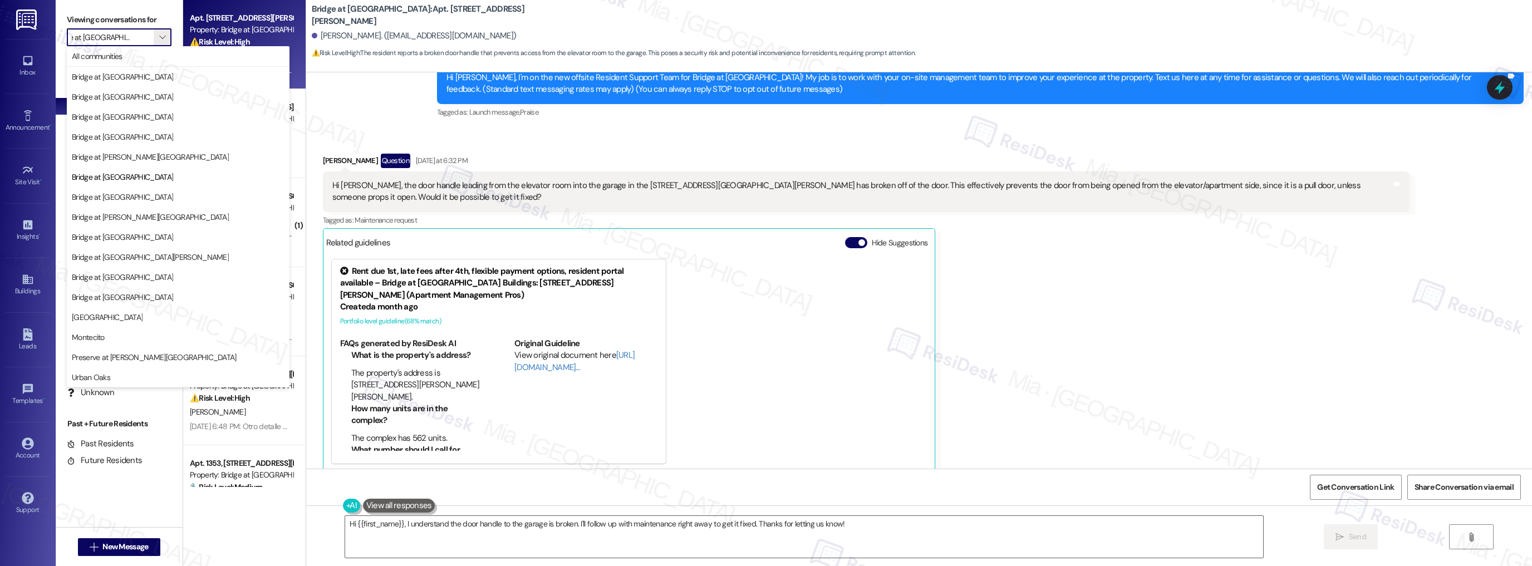
scroll to position [0, 0]
click at [356, 96] on div "Announcement, sent via SMS [PERSON_NAME] (ResiDesk) [DATE] 3:14 PM Hi [PERSON_N…" at bounding box center [919, 76] width 1226 height 106
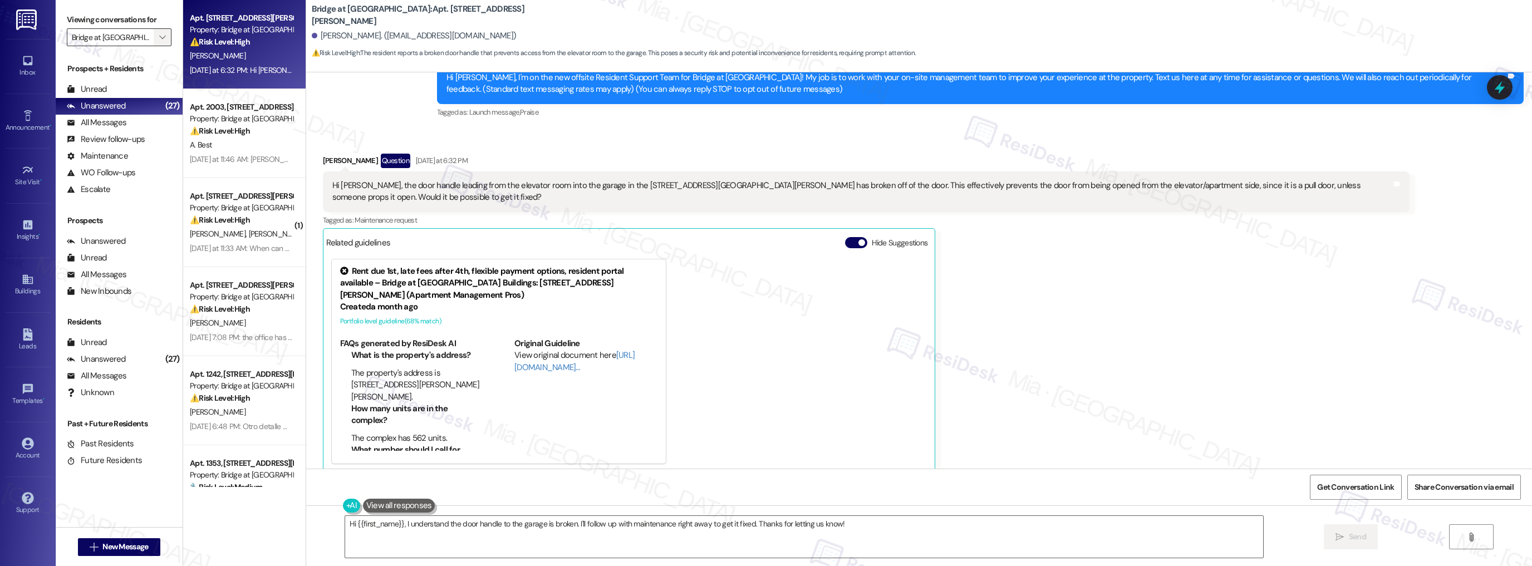
click at [158, 37] on span "" at bounding box center [162, 37] width 11 height 18
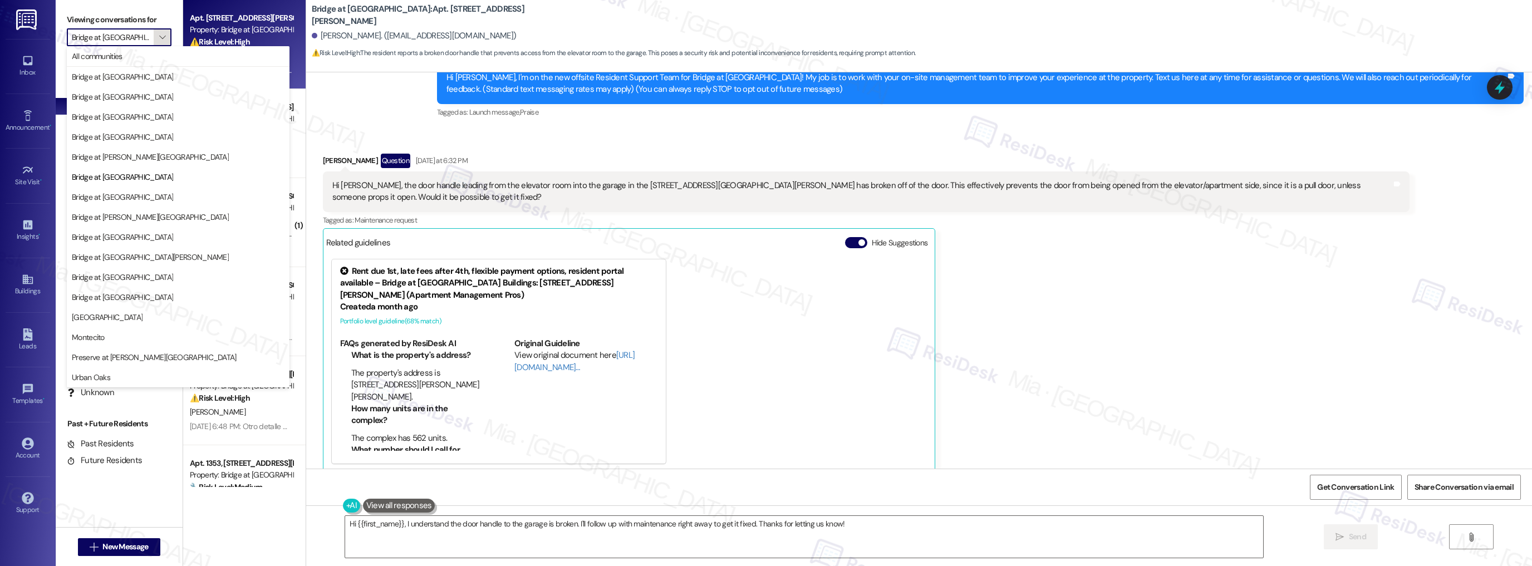
click at [159, 38] on icon "" at bounding box center [162, 37] width 6 height 9
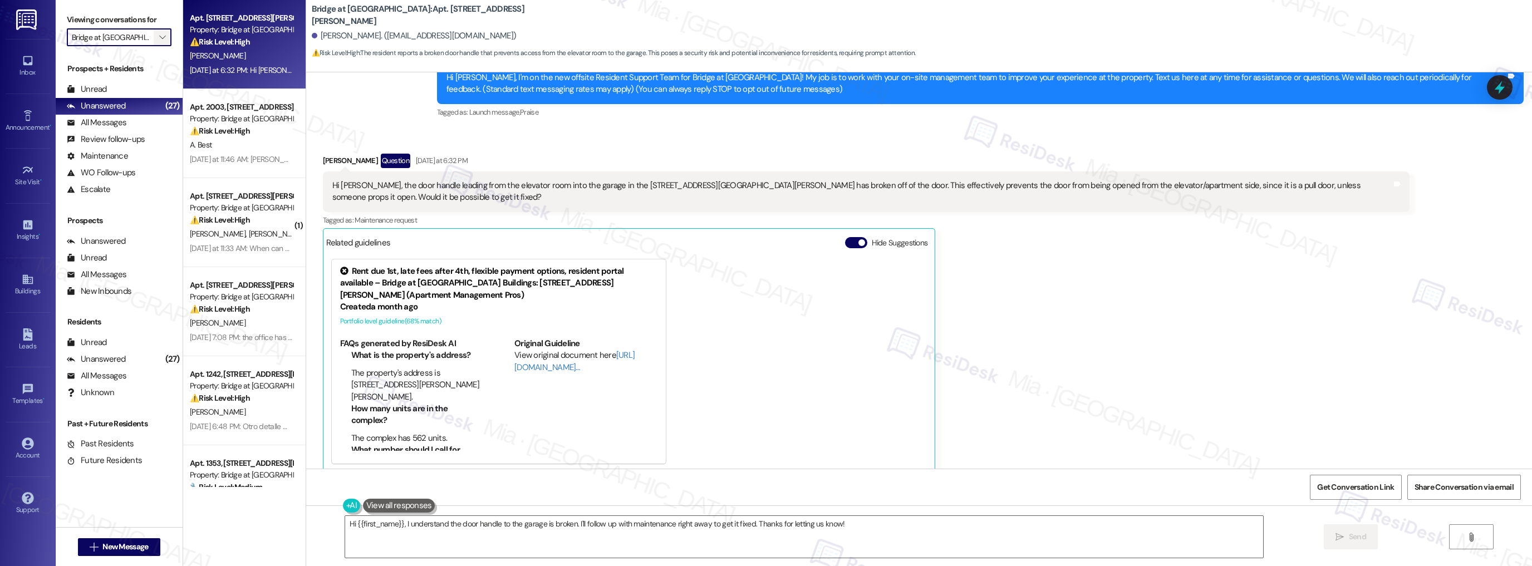
click at [159, 38] on icon "" at bounding box center [162, 37] width 6 height 9
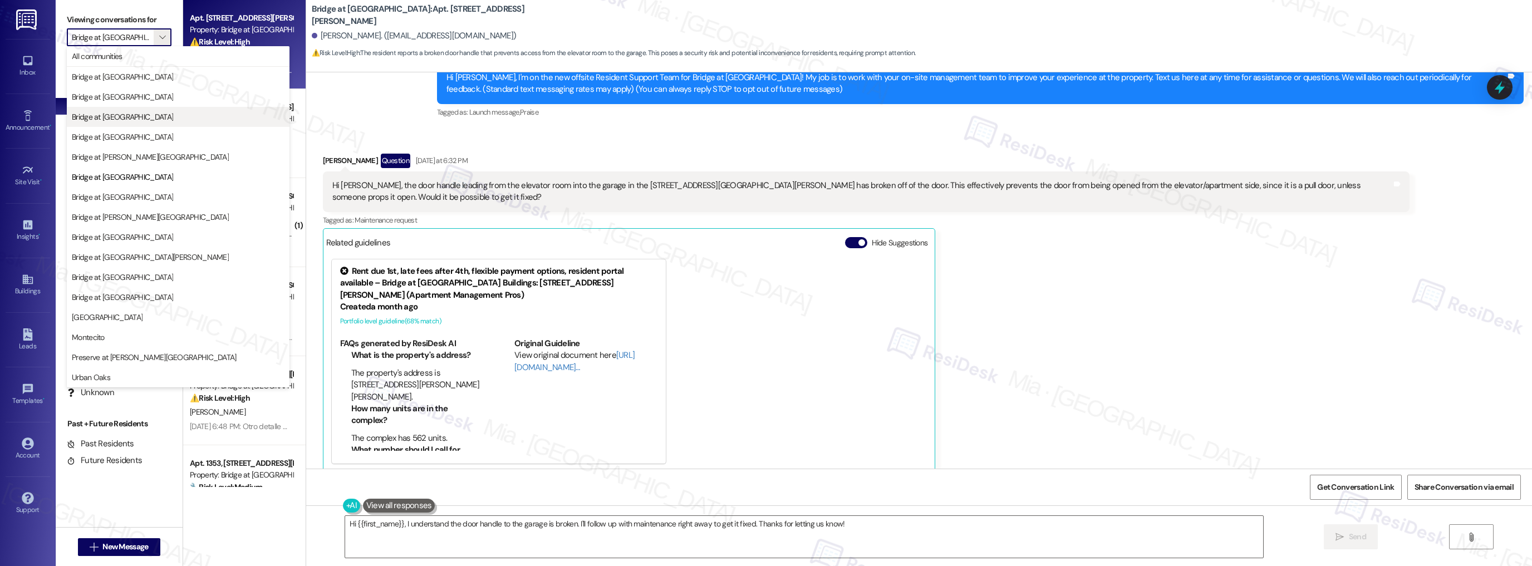
click at [140, 120] on span "Bridge at [GEOGRAPHIC_DATA]" at bounding box center [122, 116] width 101 height 11
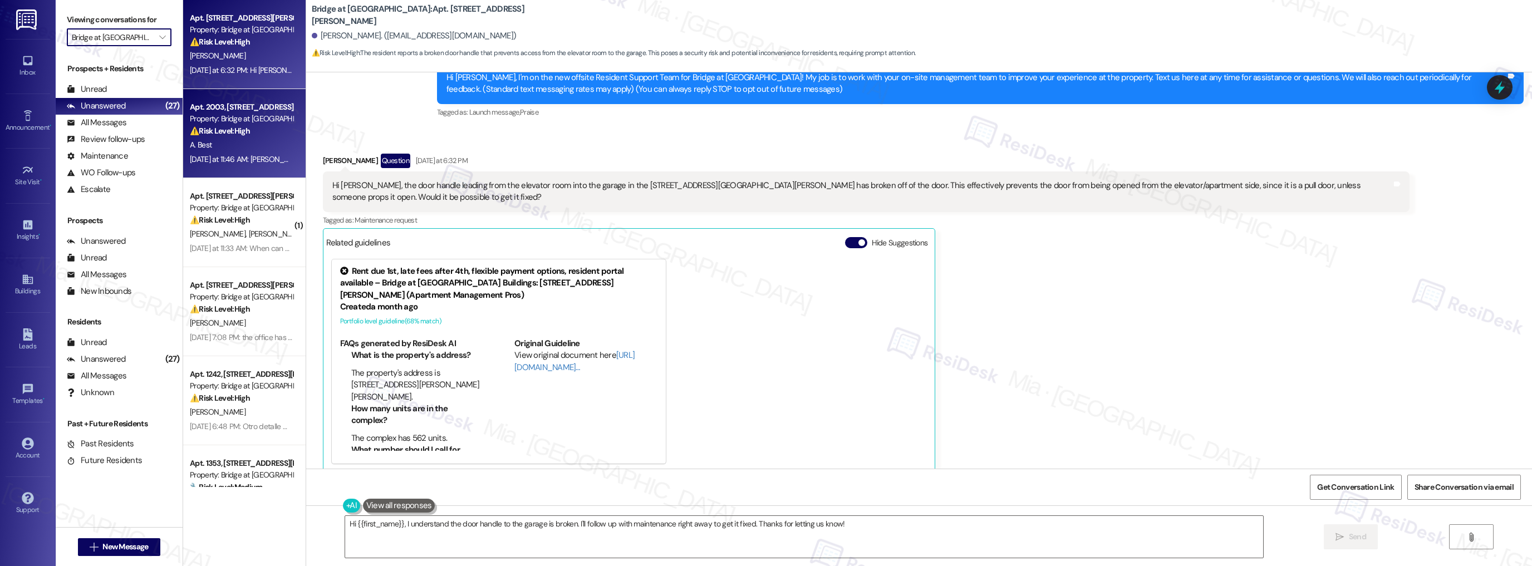
type input "Bridge at [GEOGRAPHIC_DATA]"
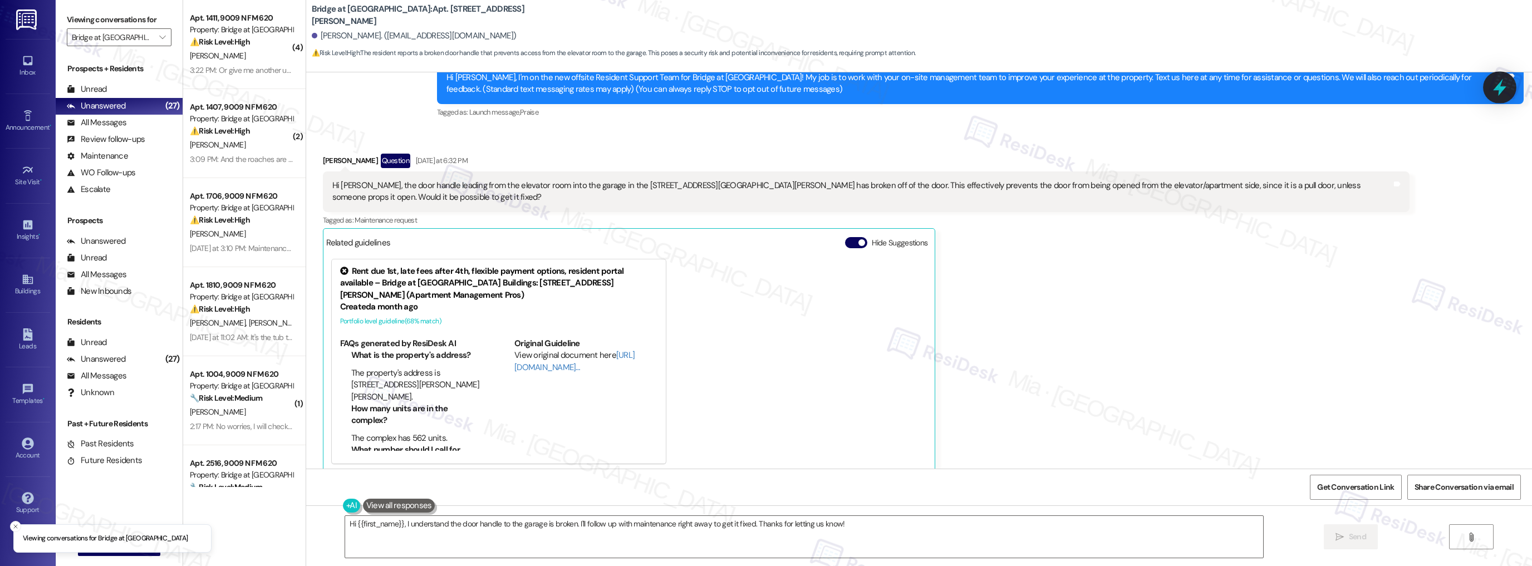
click at [1507, 78] on icon at bounding box center [1500, 87] width 19 height 19
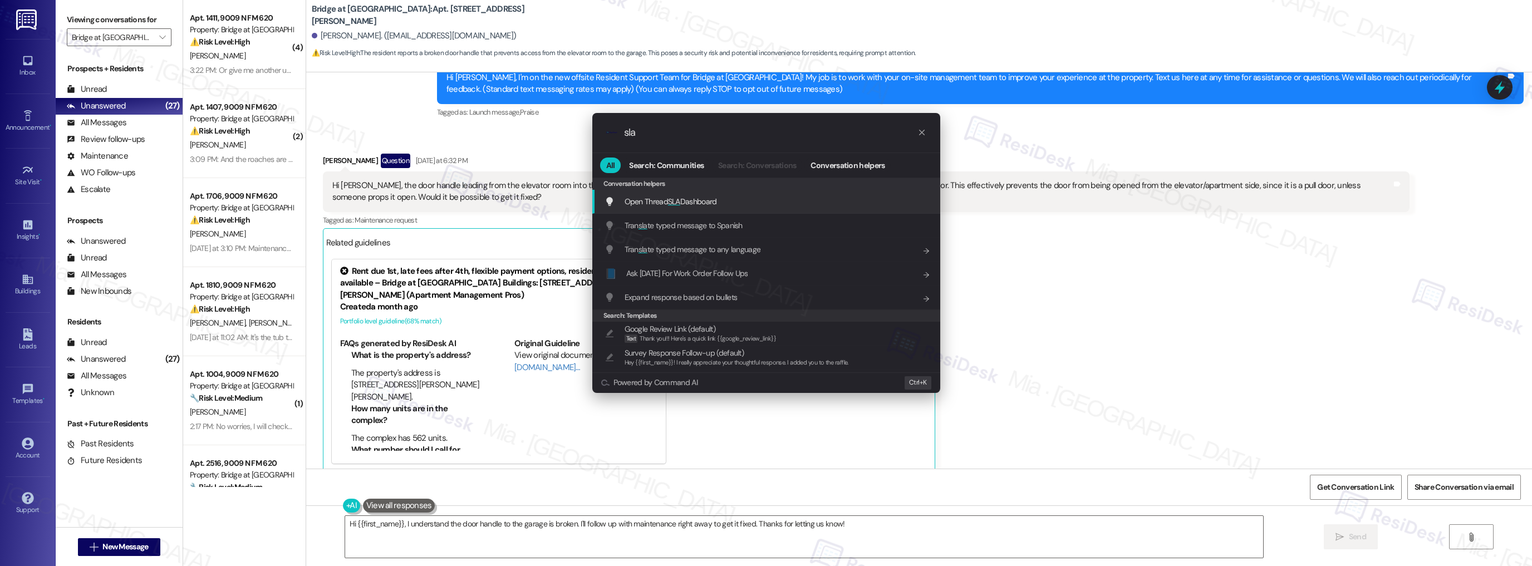
click at [677, 200] on span "SLA" at bounding box center [674, 202] width 12 height 10
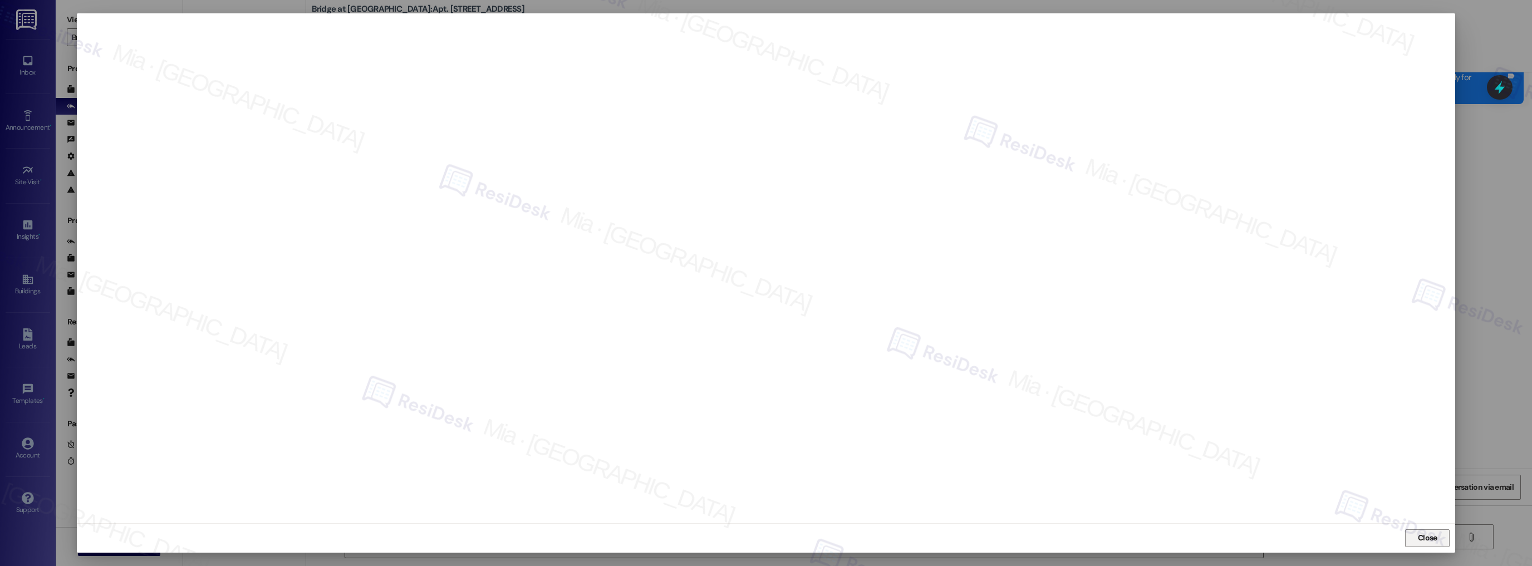
click at [1428, 537] on span "Close" at bounding box center [1427, 538] width 19 height 12
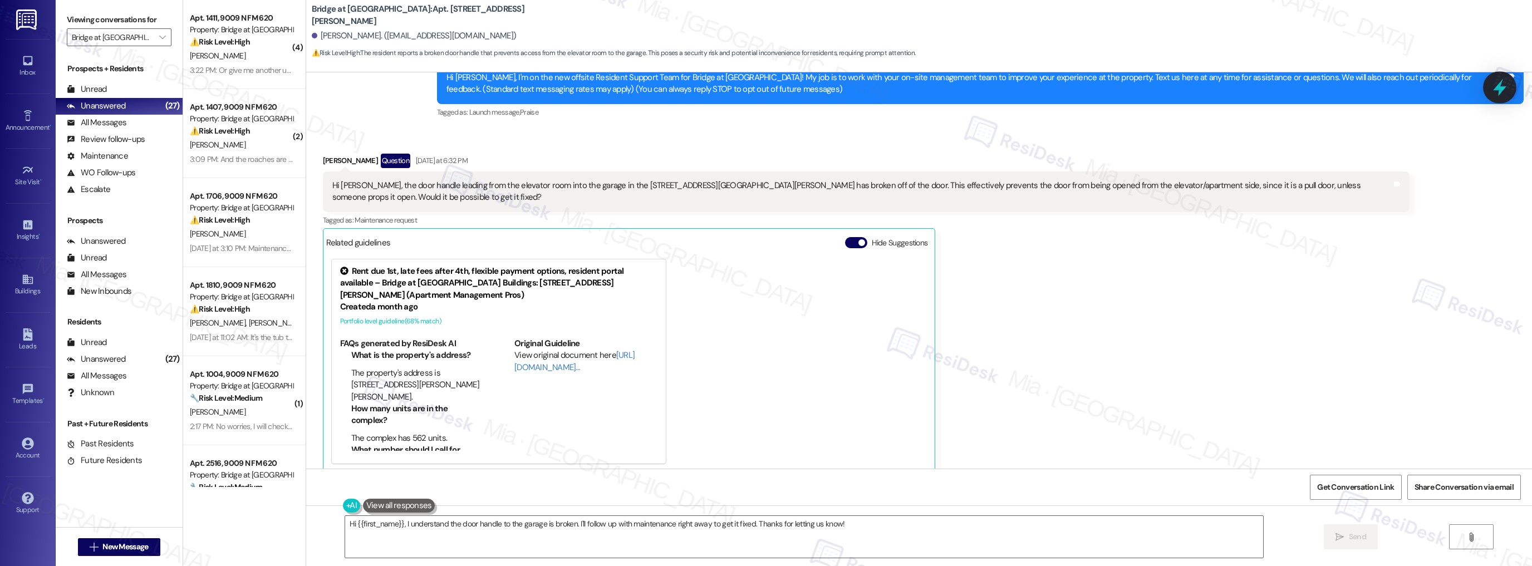
click at [1499, 87] on icon at bounding box center [1499, 87] width 13 height 17
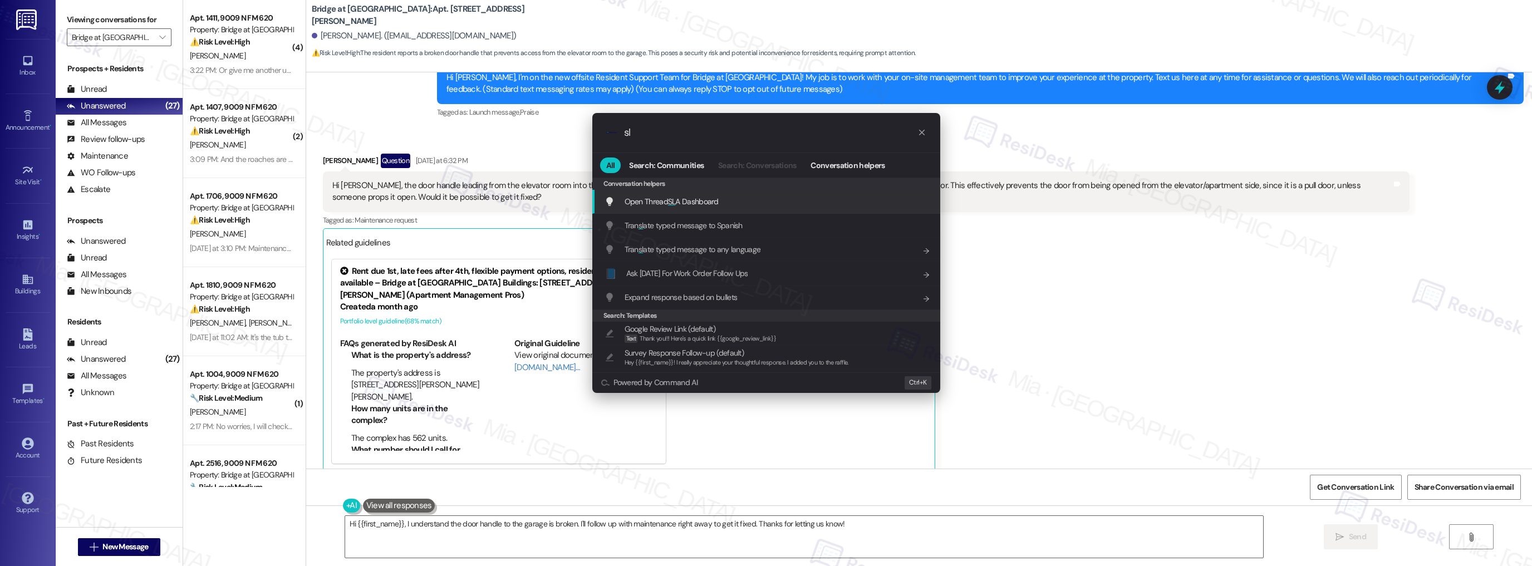
type input "sl"
click at [655, 200] on span "Open Thread SL A Dashboard" at bounding box center [672, 202] width 94 height 10
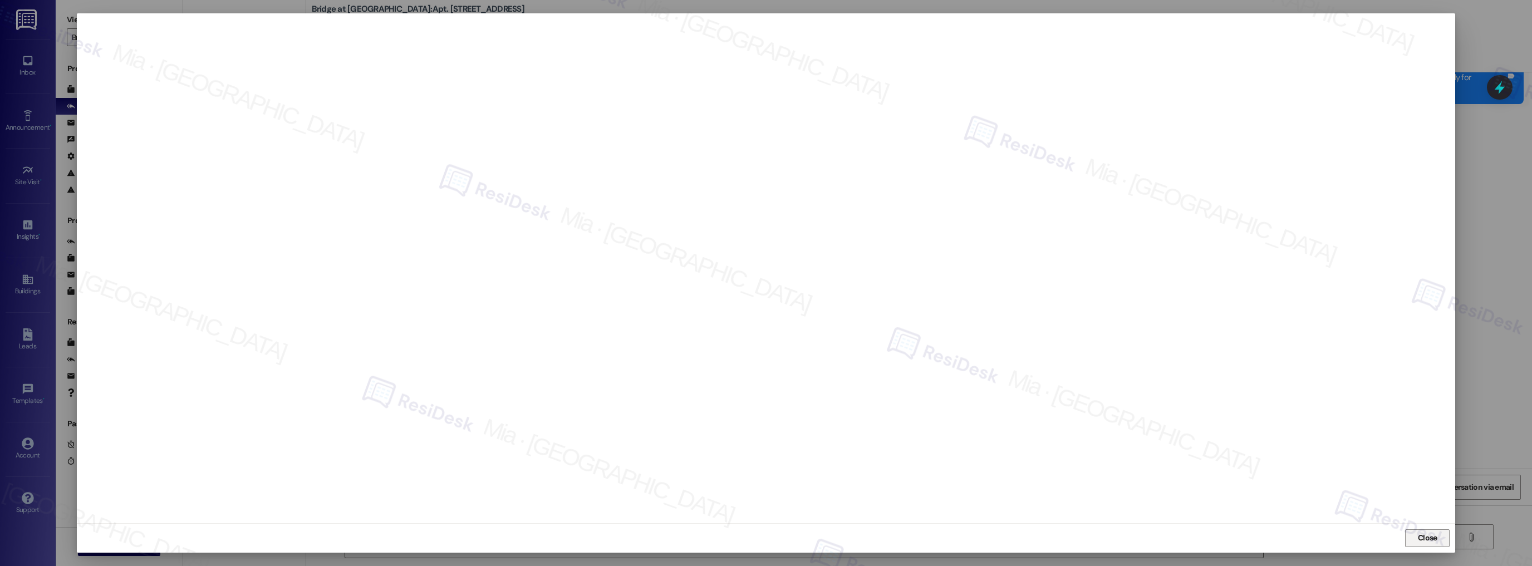
click at [1420, 538] on span "Close" at bounding box center [1427, 538] width 19 height 12
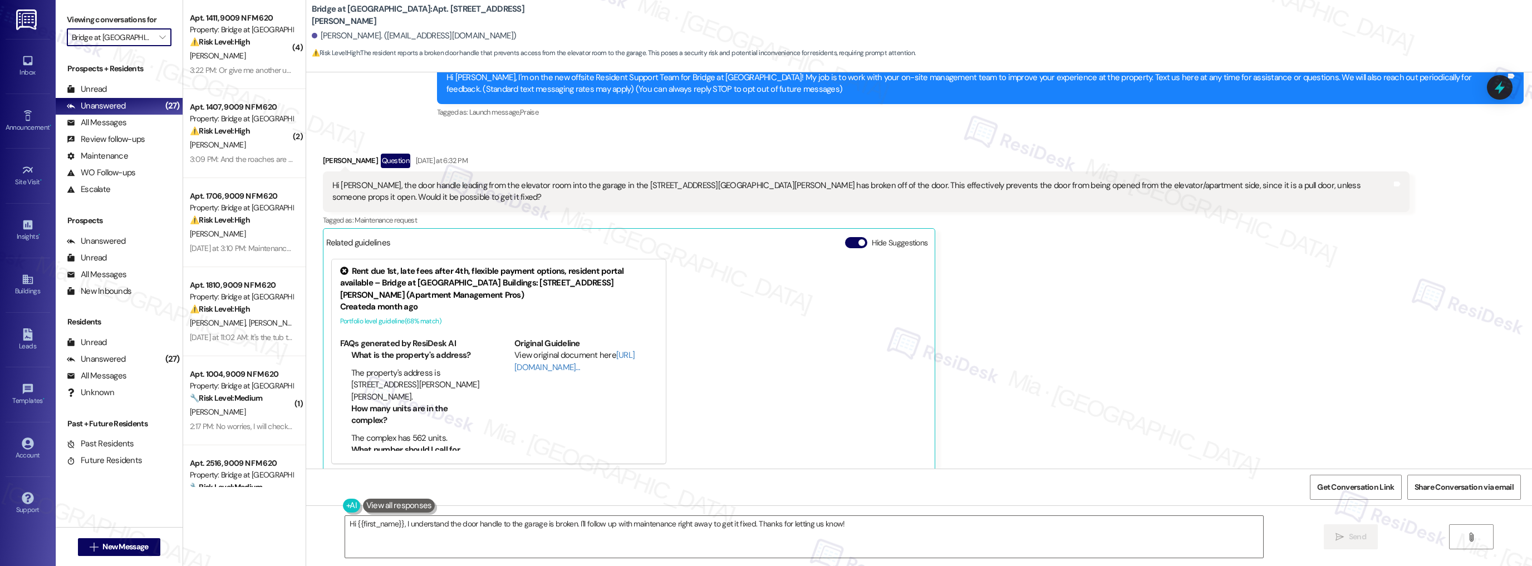
scroll to position [55, 0]
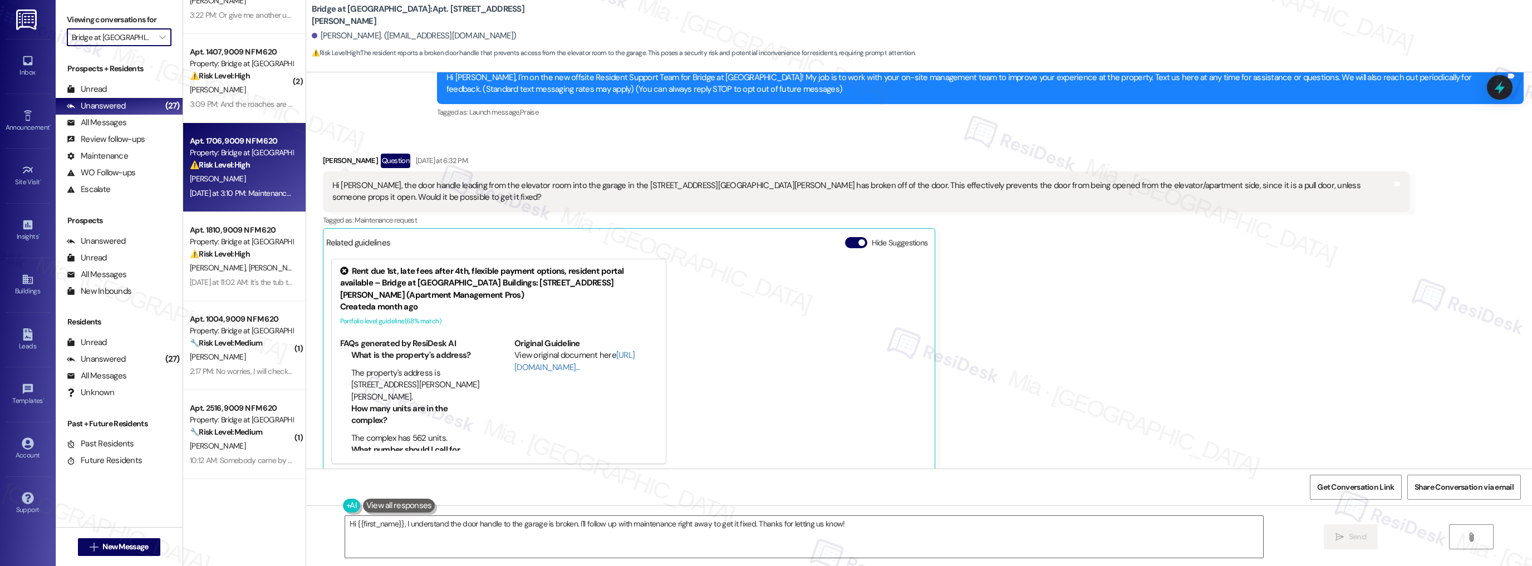
click at [263, 192] on div "[DATE] at 3:10 PM: Maintenance has responded to the mold related work orders an…" at bounding box center [428, 193] width 477 height 10
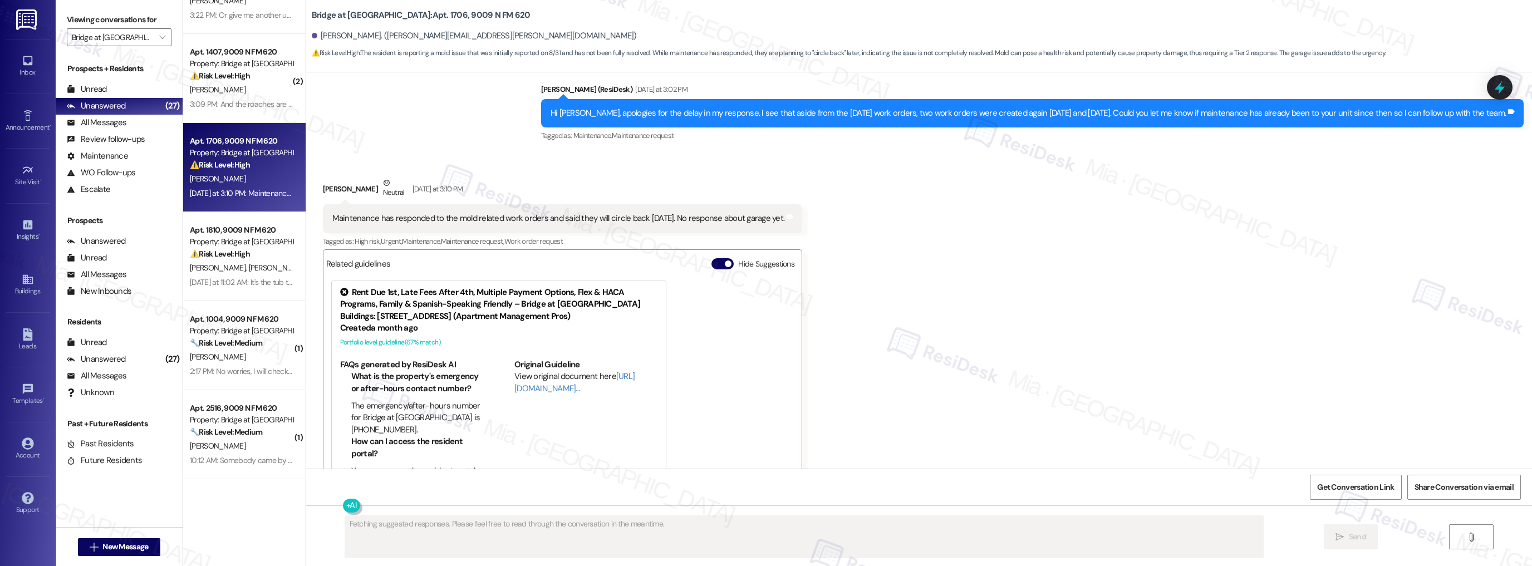
scroll to position [427, 0]
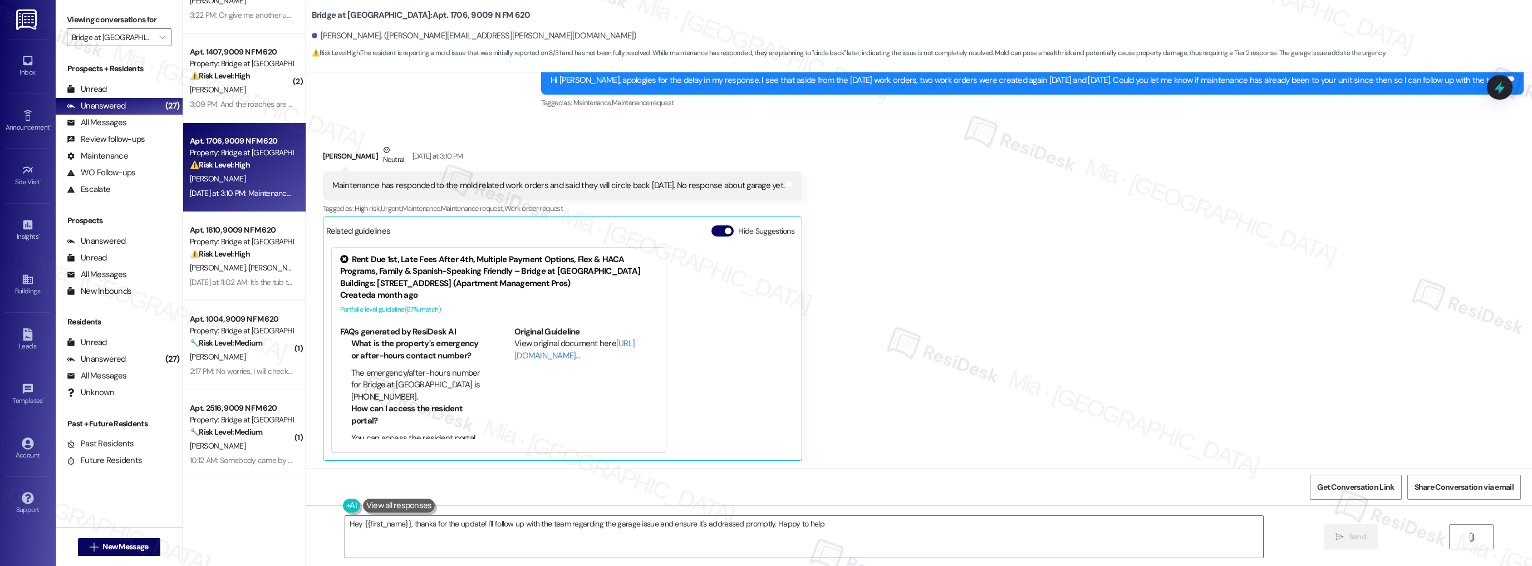
type textarea "Hey {{first_name}}, thanks for the update! I'll follow up with the team regardi…"
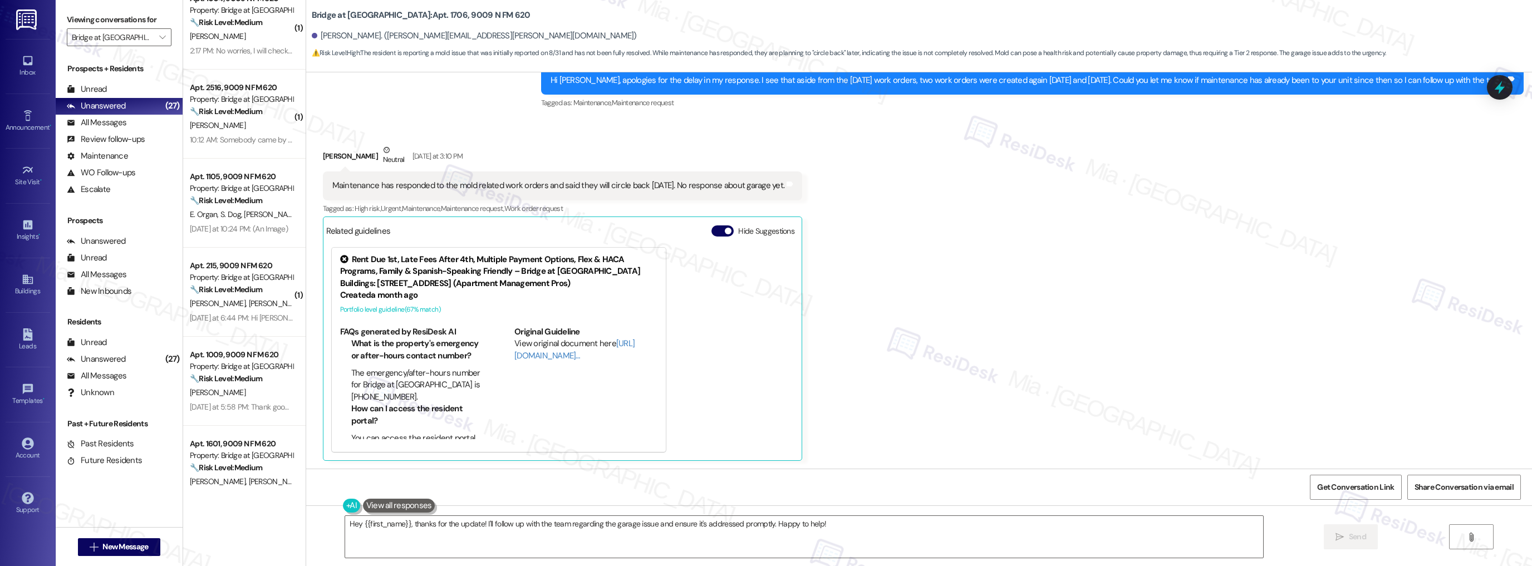
scroll to position [403, 0]
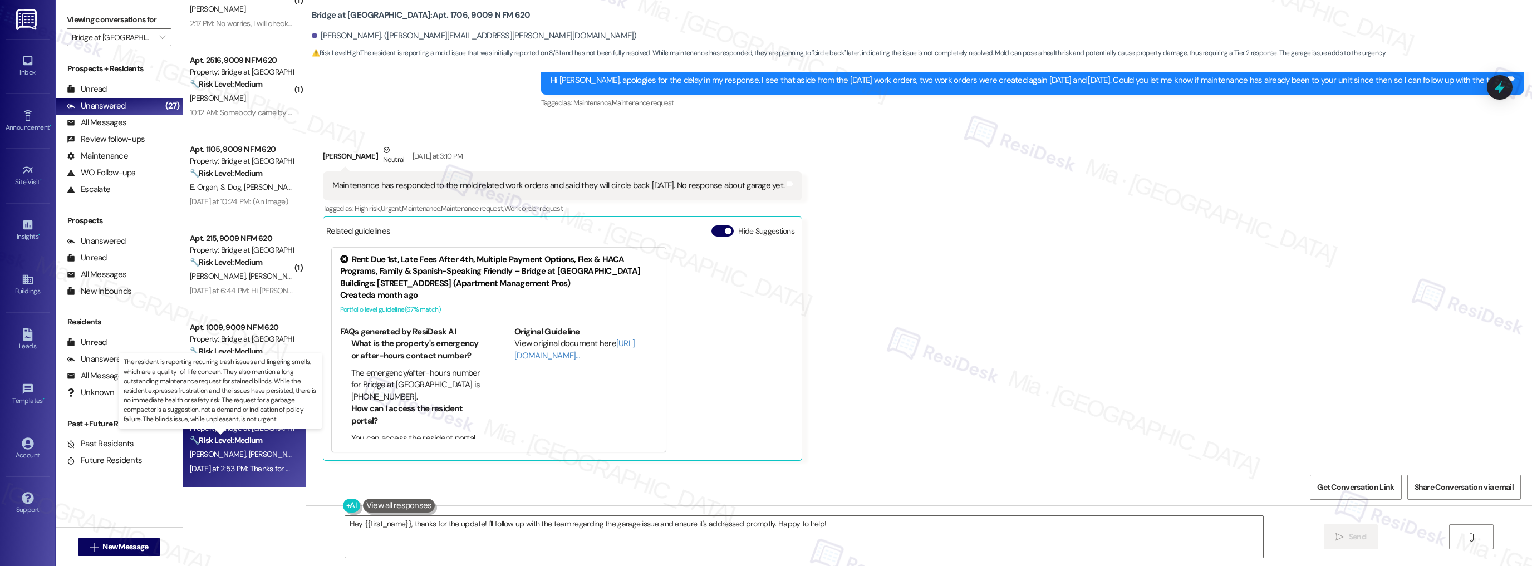
click at [233, 438] on strong "🔧 Risk Level: Medium" at bounding box center [226, 440] width 72 height 10
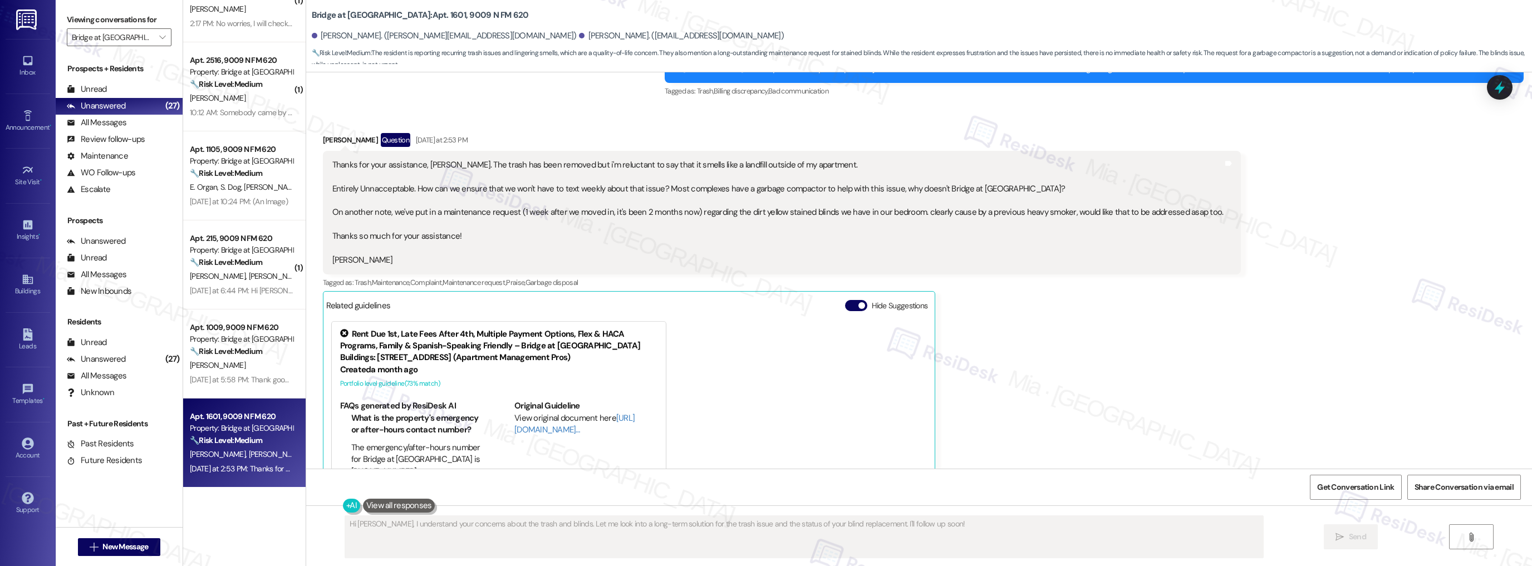
scroll to position [762, 0]
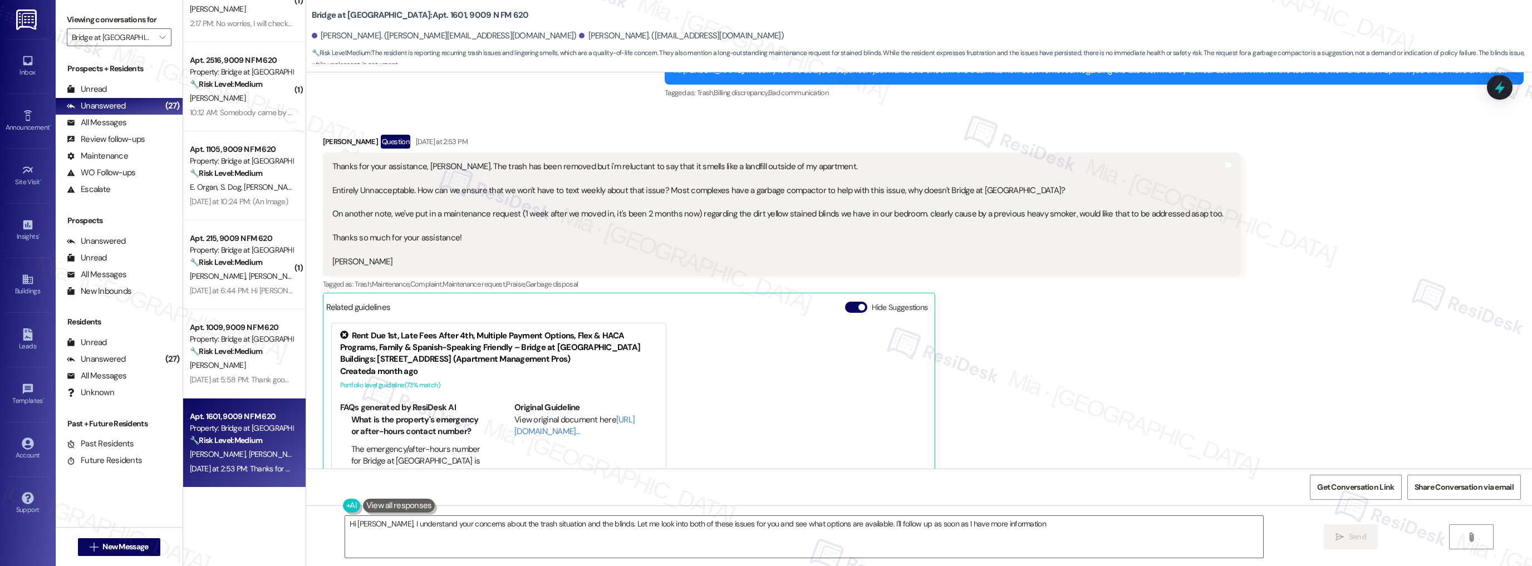
type textarea "Hi [PERSON_NAME], I understand your concerns about the trash situation and the …"
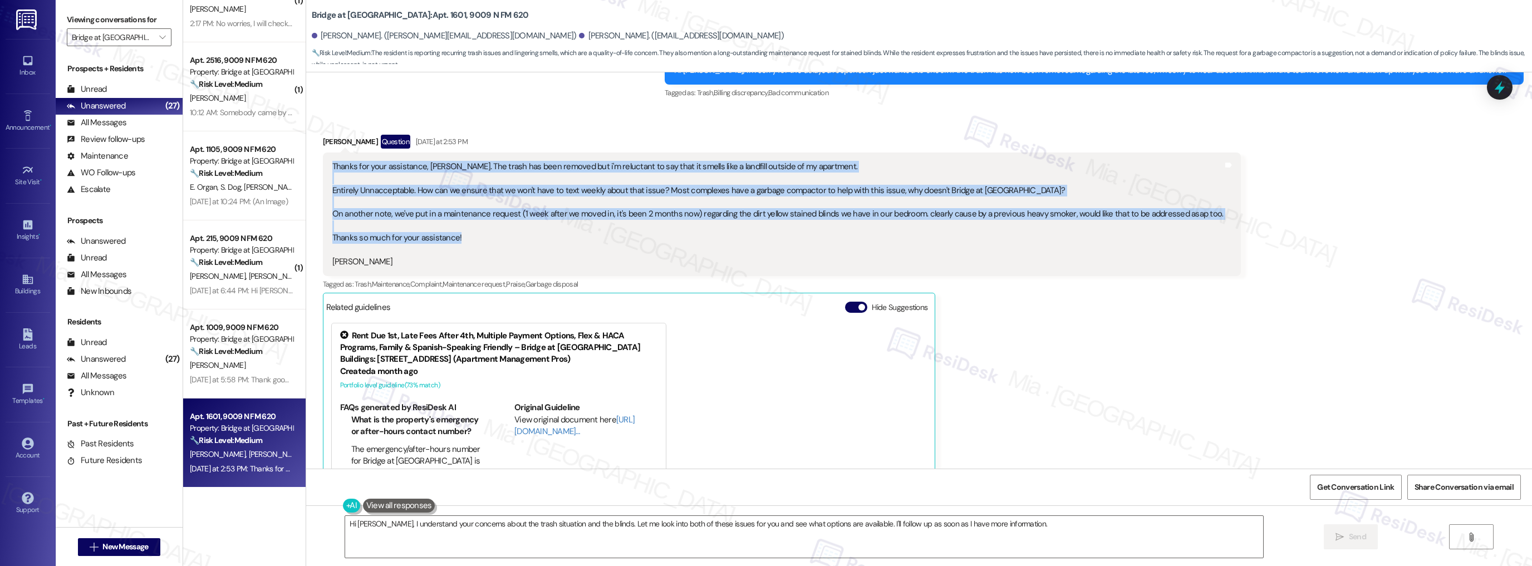
drag, startPoint x: 408, startPoint y: 217, endPoint x: 326, endPoint y: 168, distance: 95.1
click at [332, 168] on div "Thanks for your assistance, [PERSON_NAME]. The trash has been removed but i'm r…" at bounding box center [777, 214] width 891 height 107
copy div "Thanks for your assistance, [PERSON_NAME]. The trash has been removed but i'm r…"
click at [1502, 89] on icon at bounding box center [1499, 87] width 13 height 17
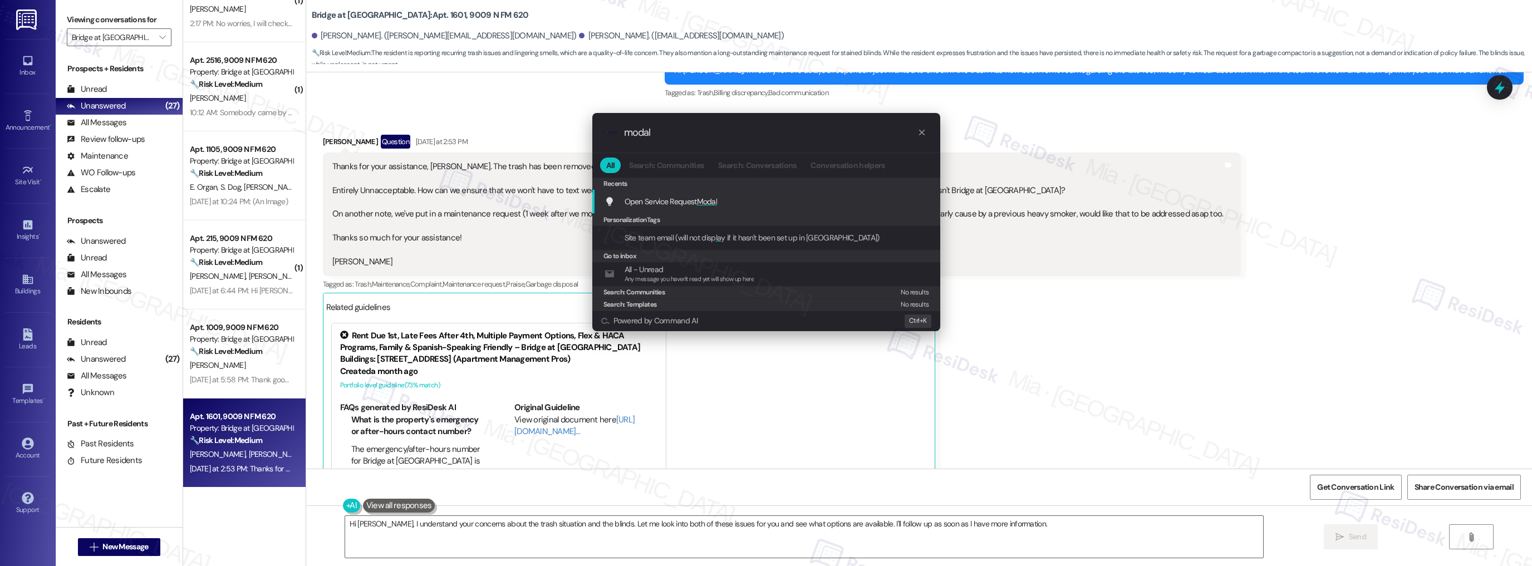
click at [699, 199] on span "Modal" at bounding box center [707, 202] width 21 height 10
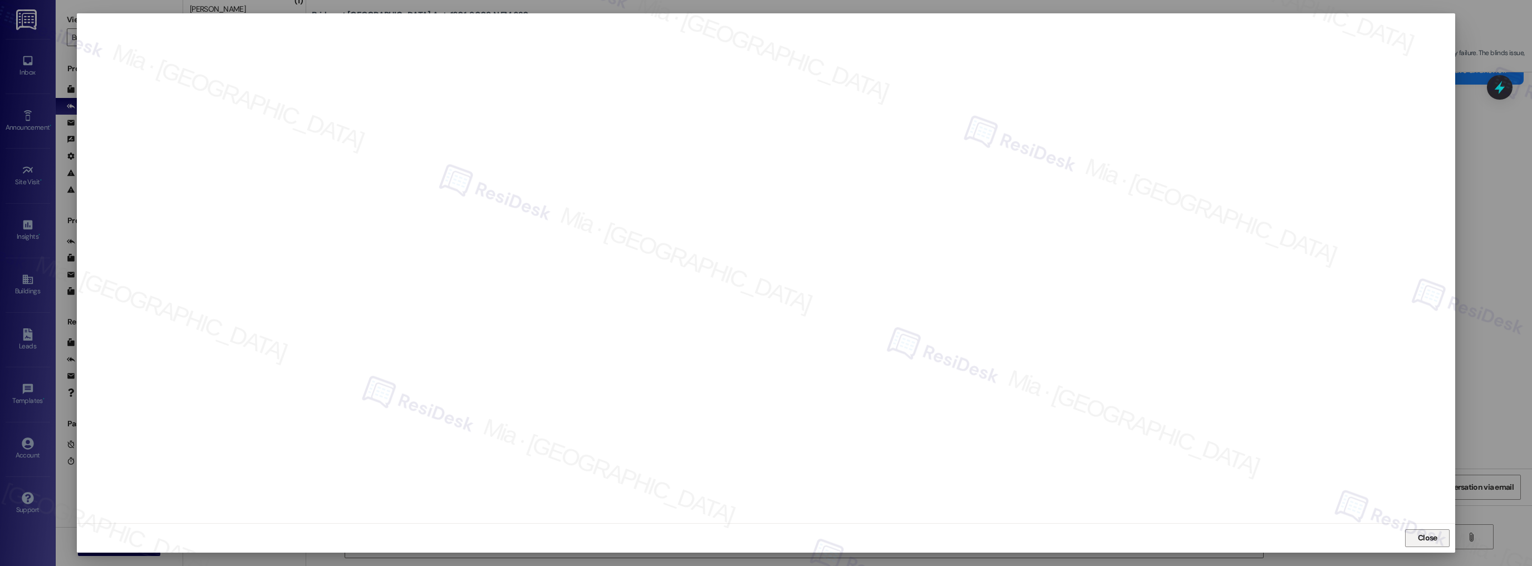
click at [1426, 536] on span "Close" at bounding box center [1427, 538] width 19 height 12
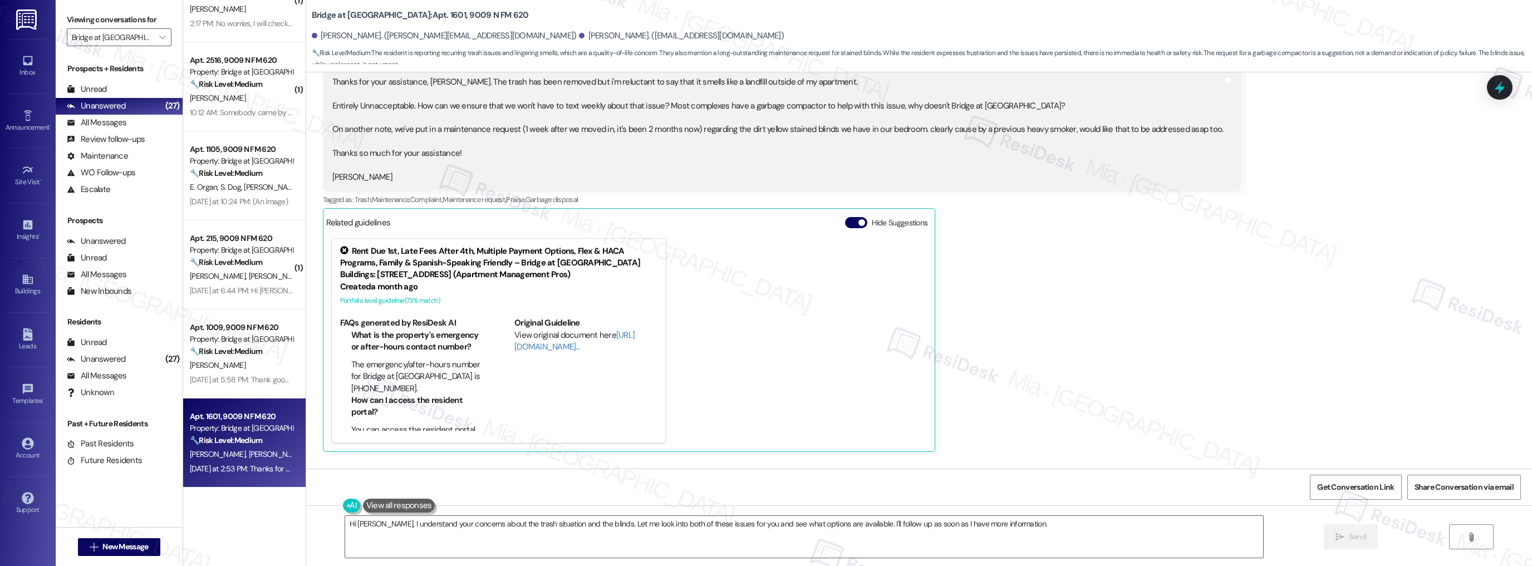
scroll to position [624, 0]
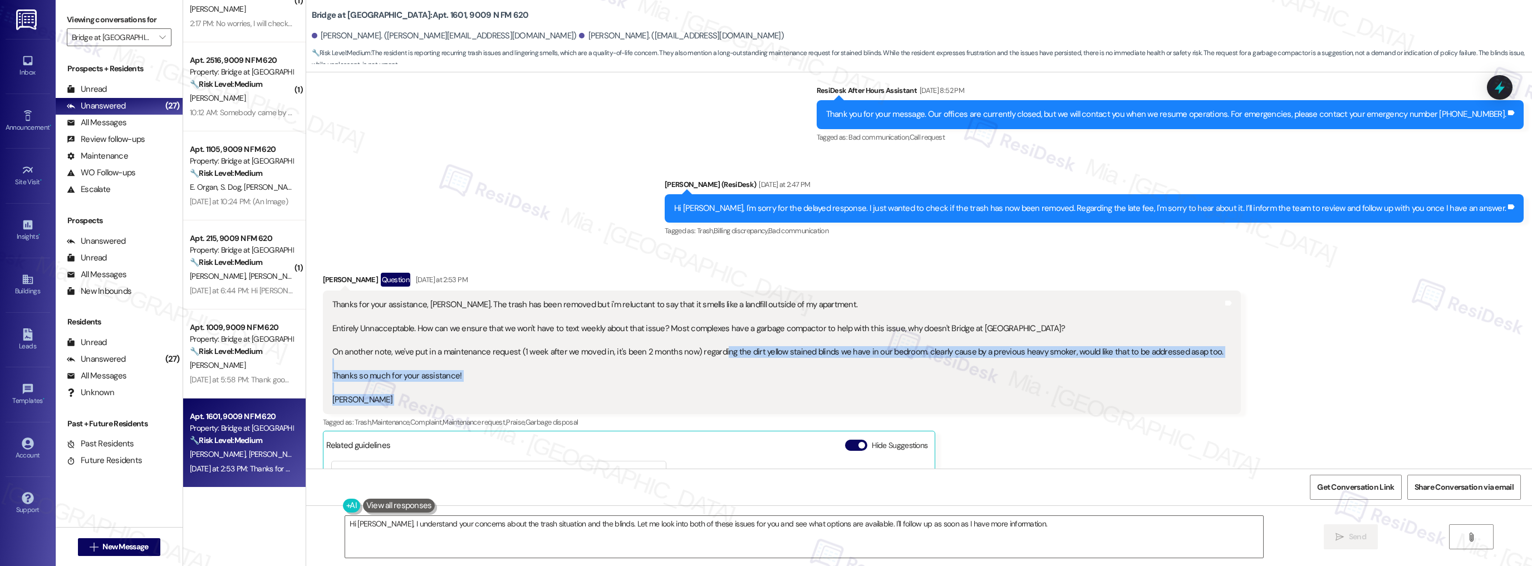
drag, startPoint x: 710, startPoint y: 354, endPoint x: 1214, endPoint y: 352, distance: 503.9
click at [1214, 352] on div "Received via SMS [PERSON_NAME] Question [DATE] at 2:53 PM Thanks for your assis…" at bounding box center [782, 473] width 935 height 419
click at [1495, 90] on icon at bounding box center [1499, 87] width 13 height 17
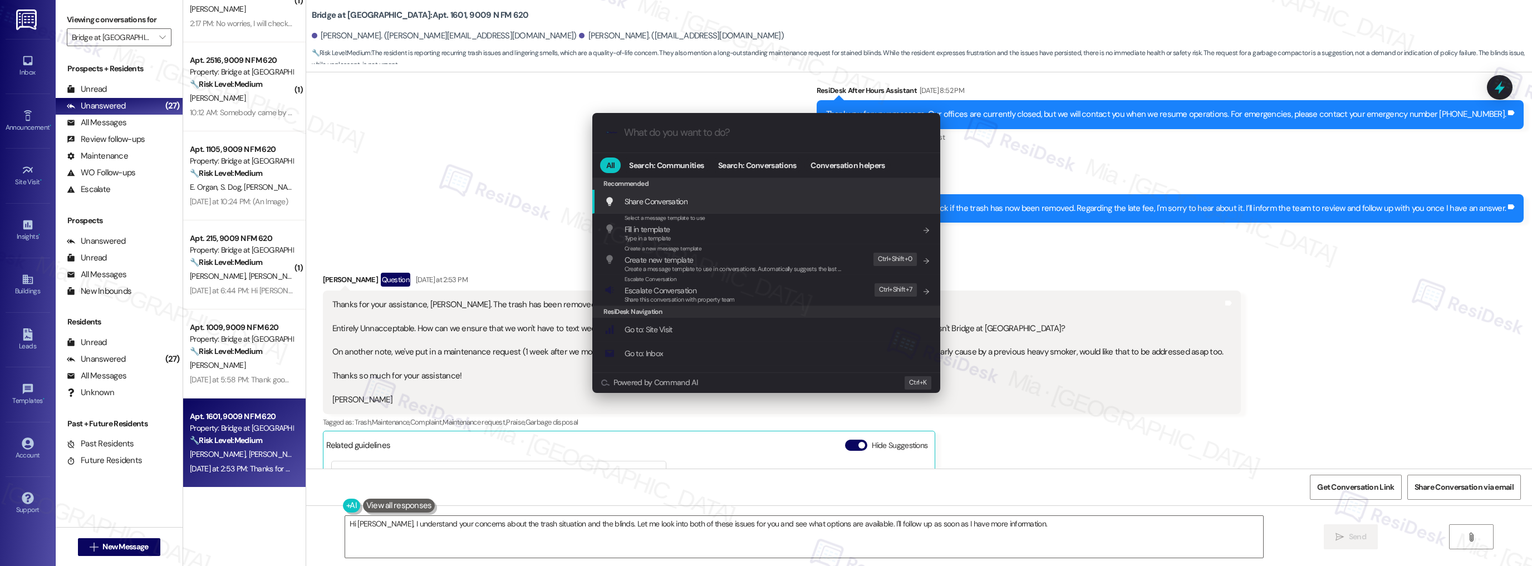
click at [740, 134] on input "What do you want to do?" at bounding box center [775, 133] width 302 height 12
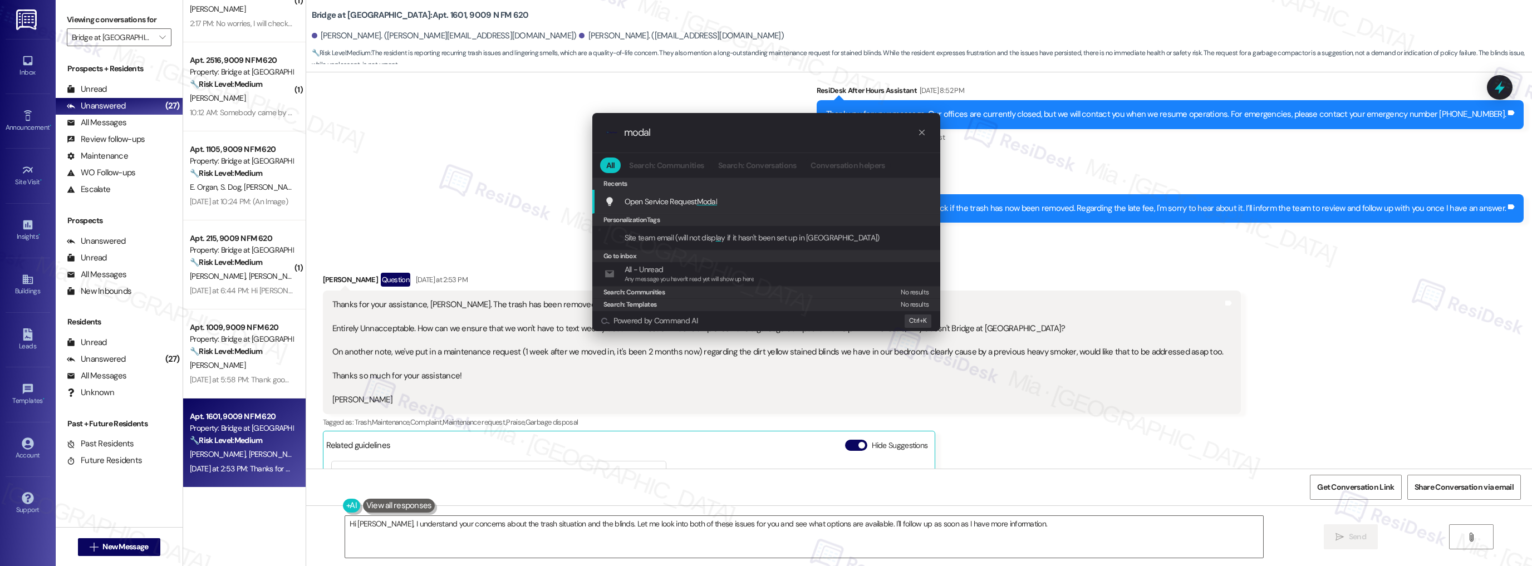
click at [697, 200] on span "Open Service Request Modal" at bounding box center [671, 202] width 93 height 10
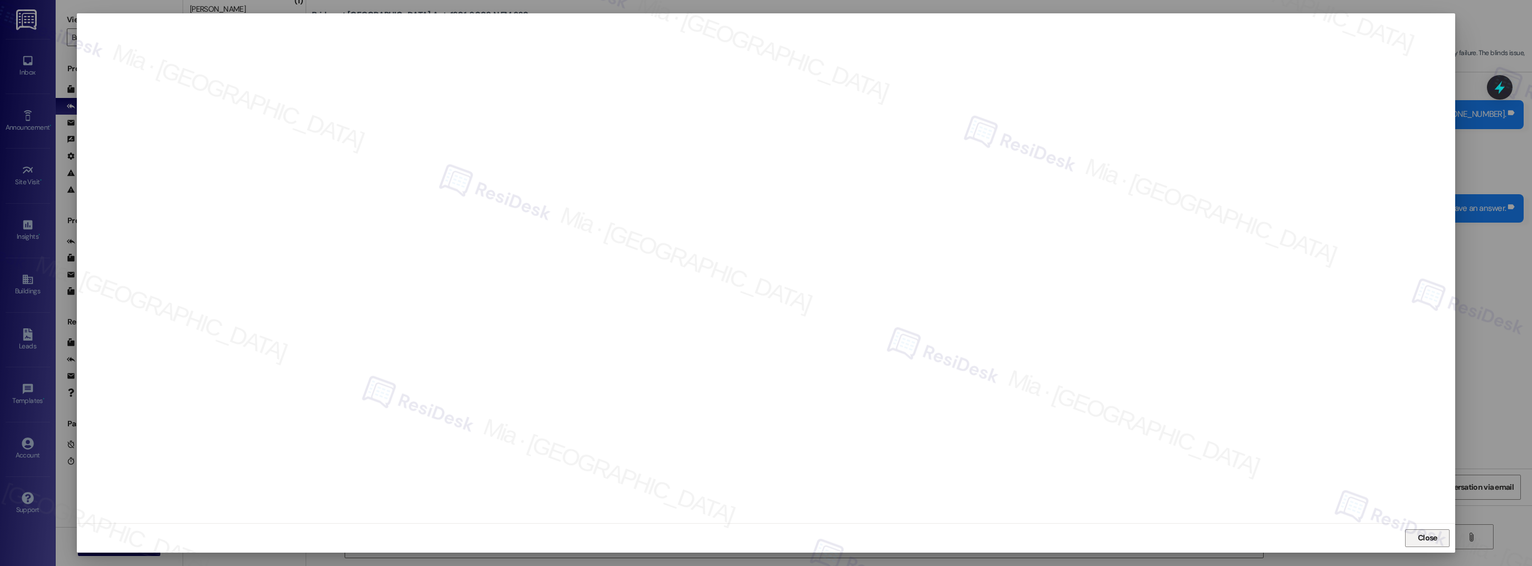
click at [1419, 536] on span "Close" at bounding box center [1427, 538] width 19 height 12
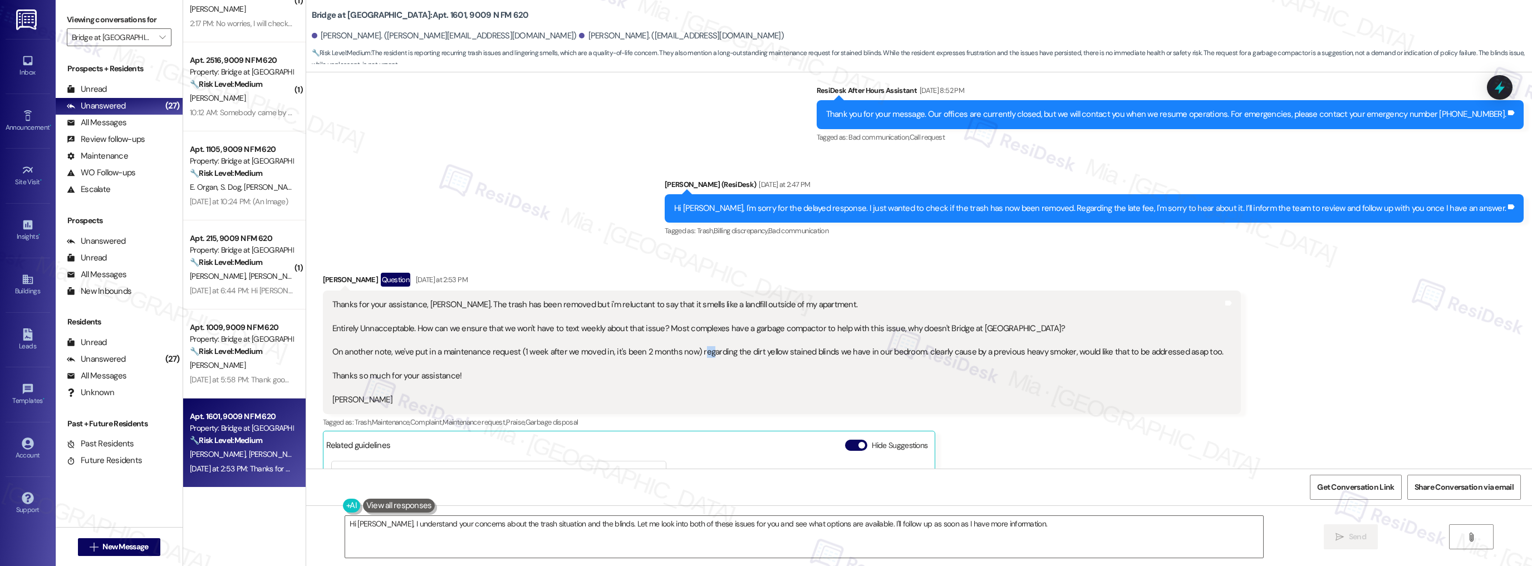
drag, startPoint x: 687, startPoint y: 351, endPoint x: 694, endPoint y: 350, distance: 8.0
click at [694, 350] on div "Thanks for your assistance, [PERSON_NAME]. The trash has been removed but i'm r…" at bounding box center [777, 352] width 891 height 107
drag, startPoint x: 327, startPoint y: 352, endPoint x: 1007, endPoint y: 345, distance: 679.4
click at [1007, 345] on div "Thanks for your assistance, [PERSON_NAME]. The trash has been removed but i'm r…" at bounding box center [777, 352] width 891 height 107
click at [944, 355] on div "Thanks for your assistance, [PERSON_NAME]. The trash has been removed but i'm r…" at bounding box center [777, 352] width 891 height 107
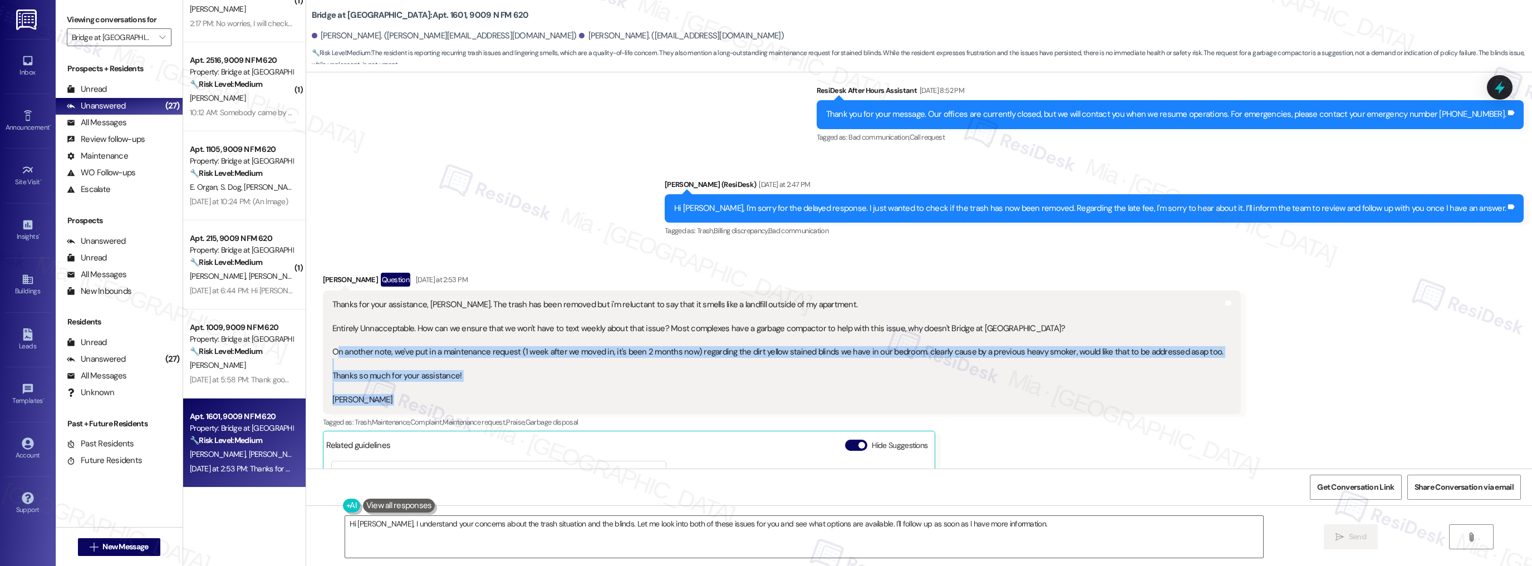
drag, startPoint x: 327, startPoint y: 352, endPoint x: 1209, endPoint y: 353, distance: 881.5
click at [1209, 353] on div "Thanks for your assistance, [PERSON_NAME]. The trash has been removed but i'm r…" at bounding box center [782, 353] width 919 height 124
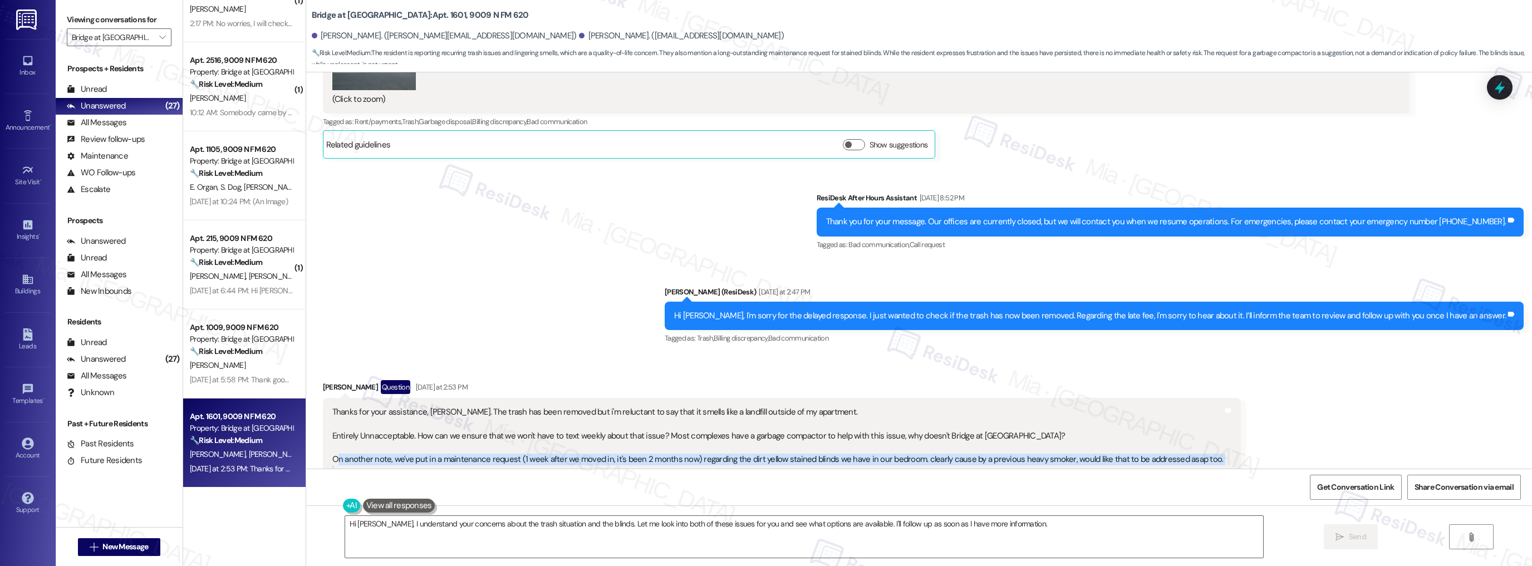
scroll to position [495, 0]
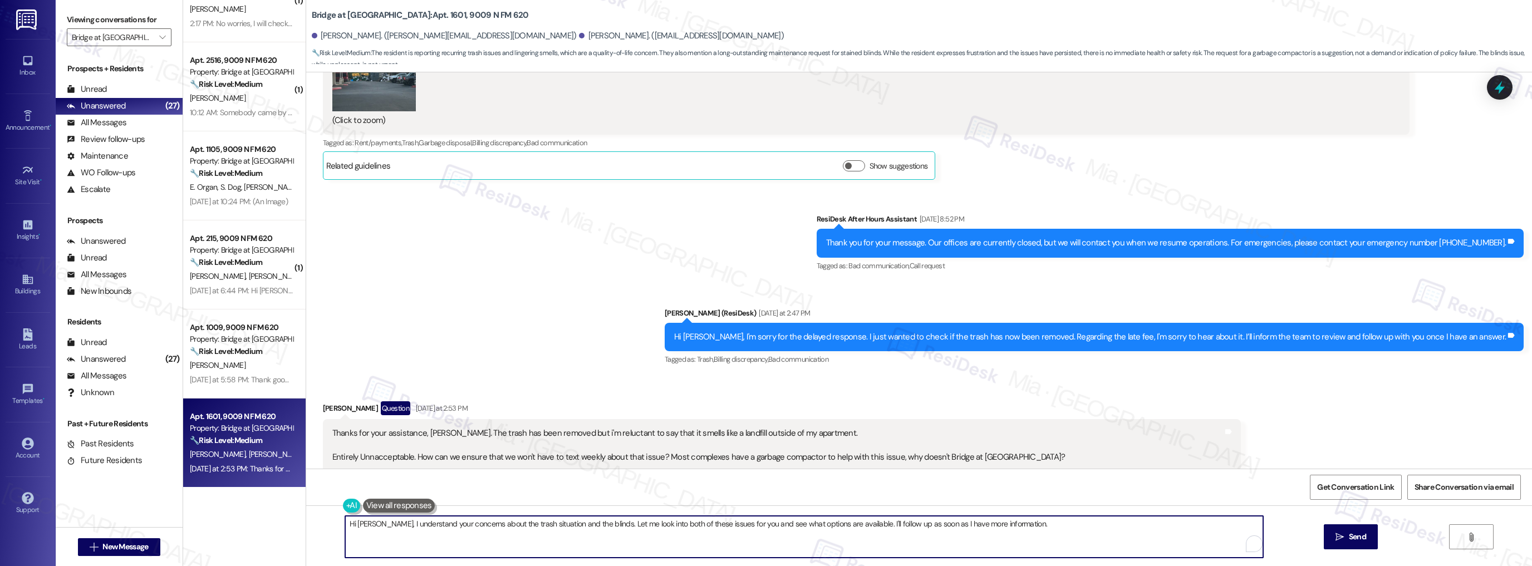
click at [1013, 522] on textarea "Hi [PERSON_NAME], I understand your concerns about the trash situation and the …" at bounding box center [804, 537] width 919 height 42
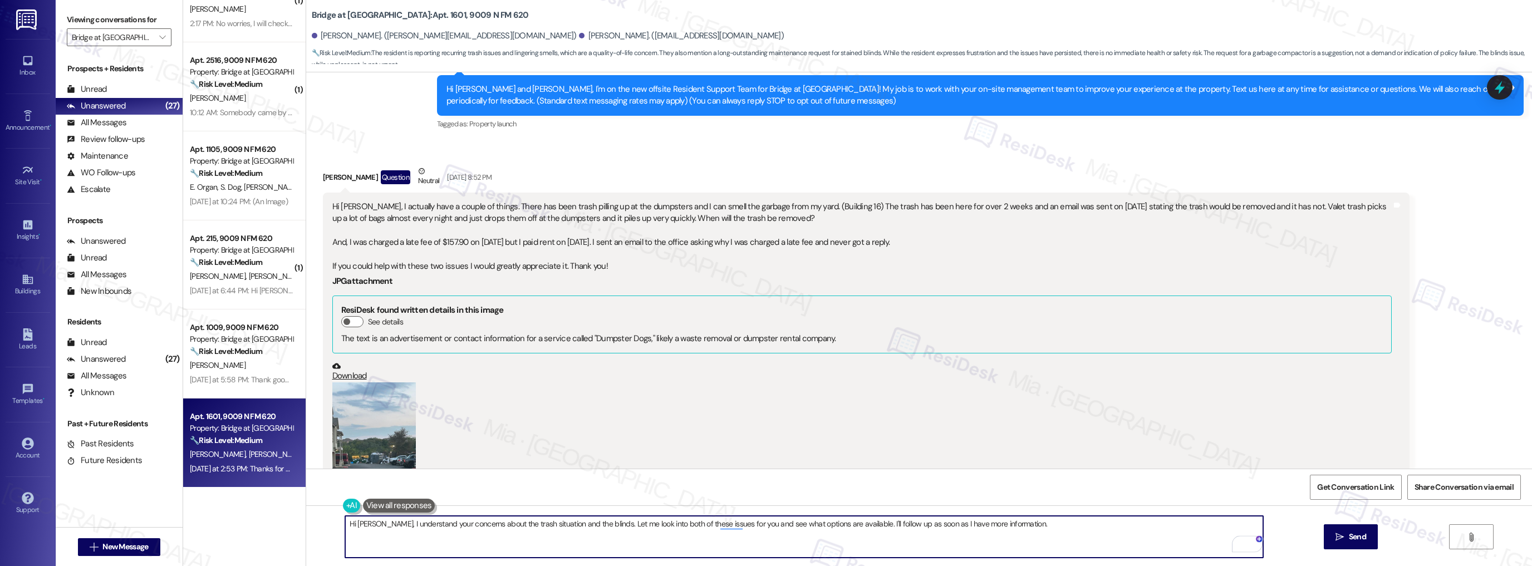
scroll to position [94, 0]
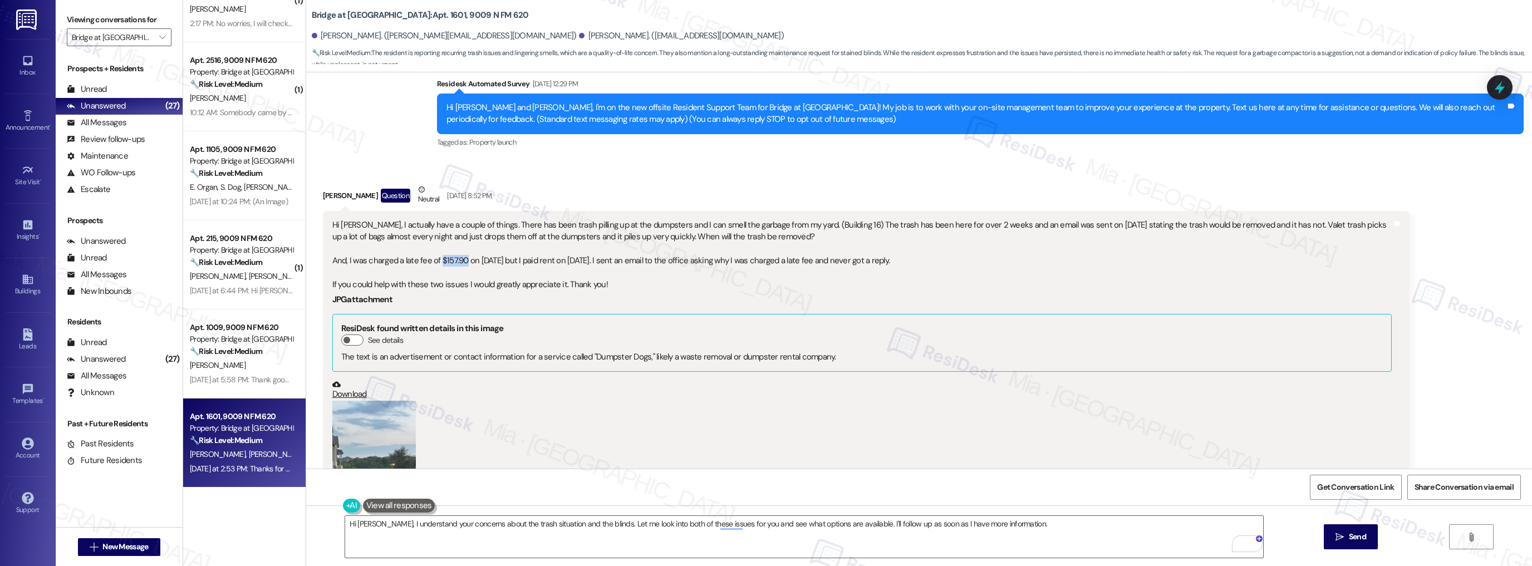
drag, startPoint x: 434, startPoint y: 258, endPoint x: 457, endPoint y: 257, distance: 22.9
click at [457, 257] on div "Hi [PERSON_NAME], I actually have a couple of things. There has been trash pill…" at bounding box center [862, 255] width 1060 height 72
copy div "$157.90"
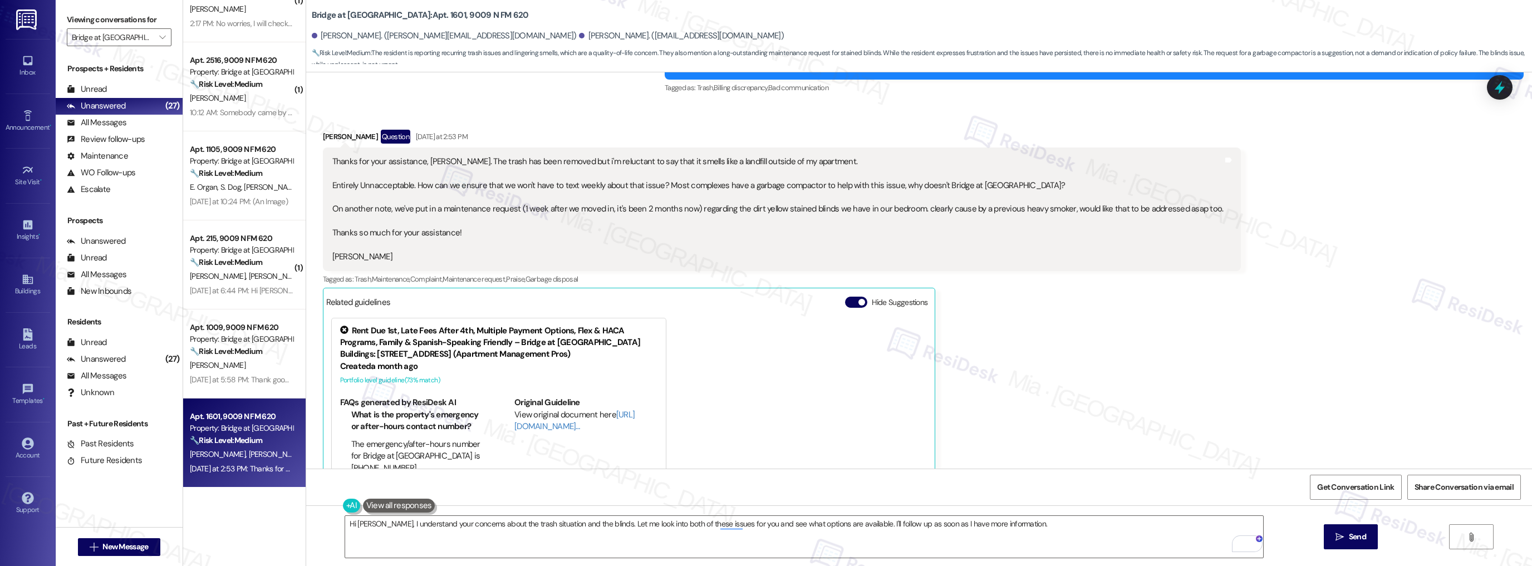
scroll to position [762, 0]
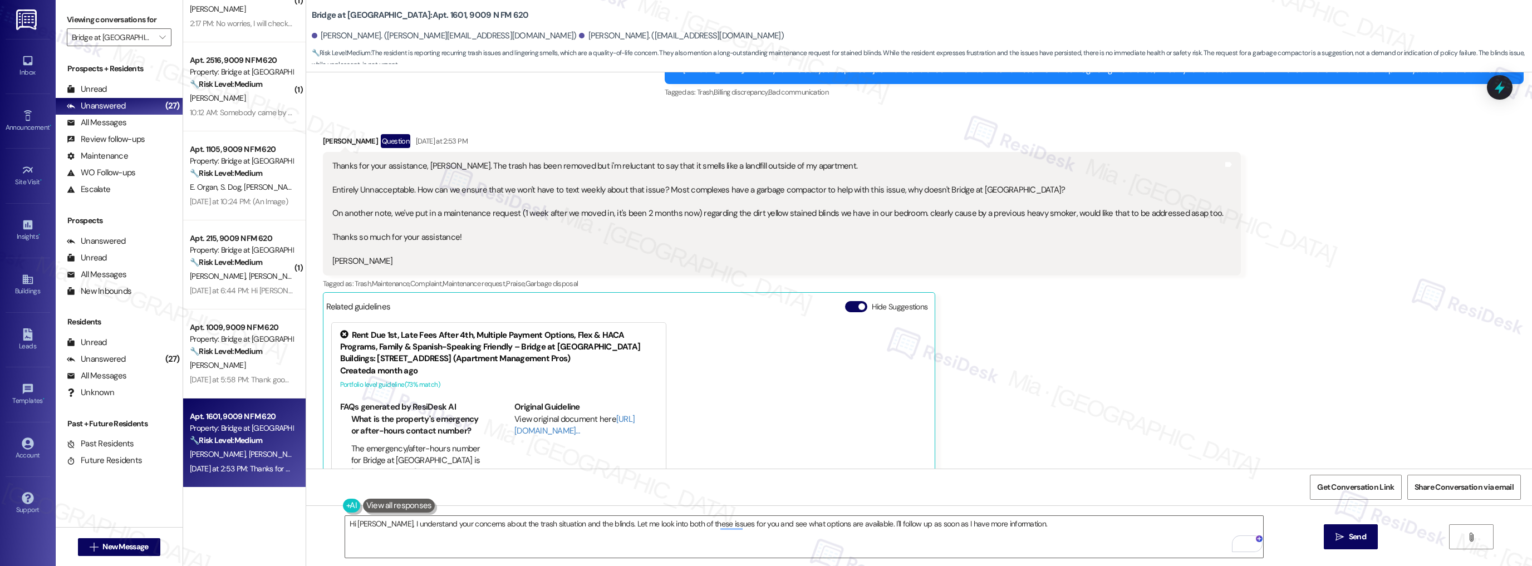
click at [1493, 94] on icon at bounding box center [1500, 87] width 14 height 14
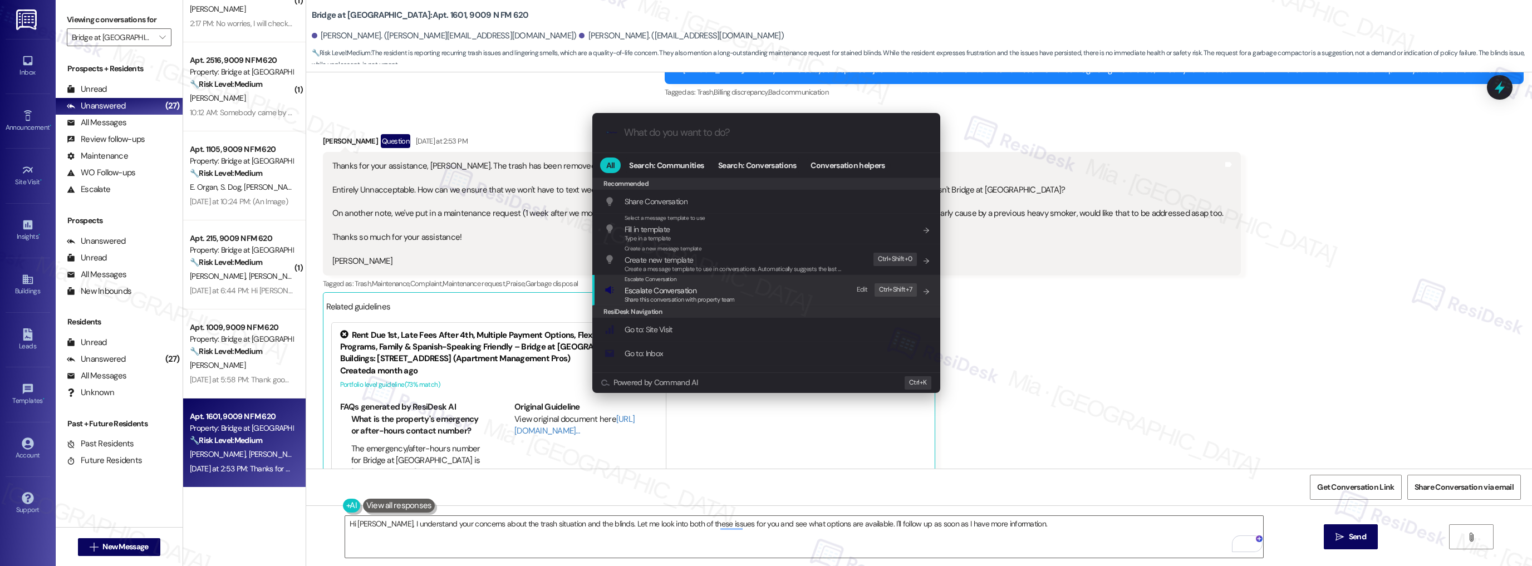
click at [660, 288] on span "Escalate Conversation" at bounding box center [661, 291] width 72 height 10
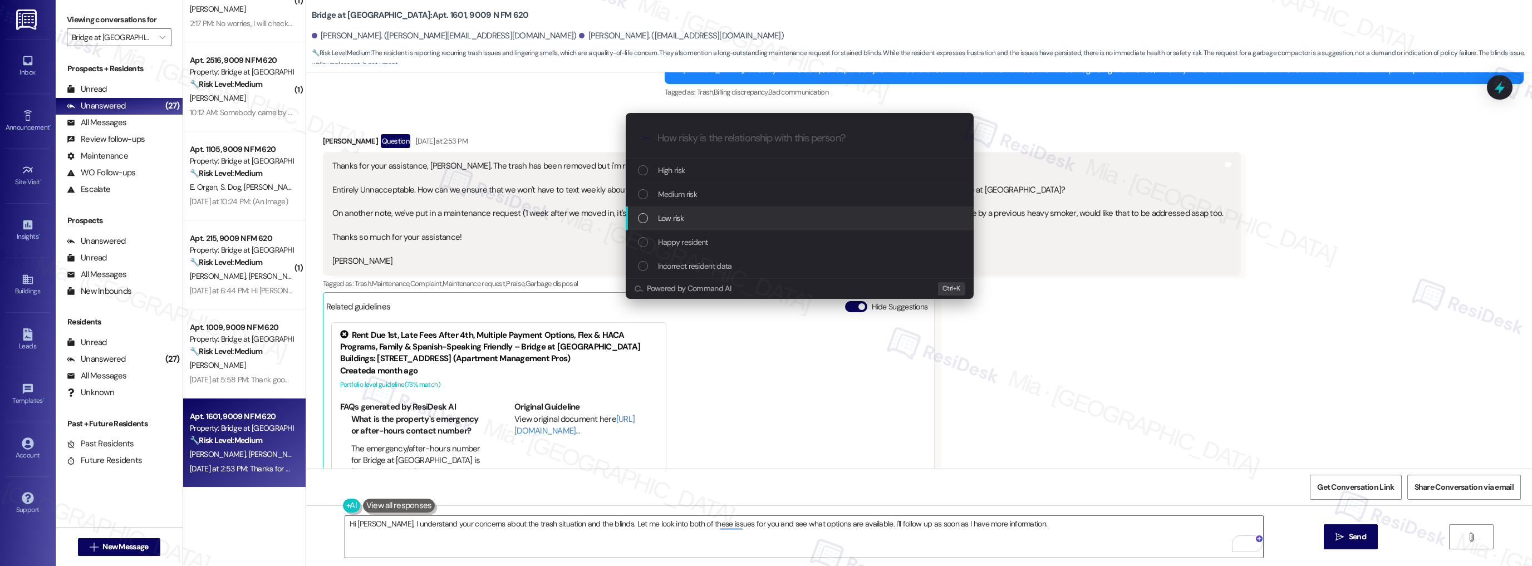
click at [683, 220] on span "Low risk" at bounding box center [671, 218] width 26 height 12
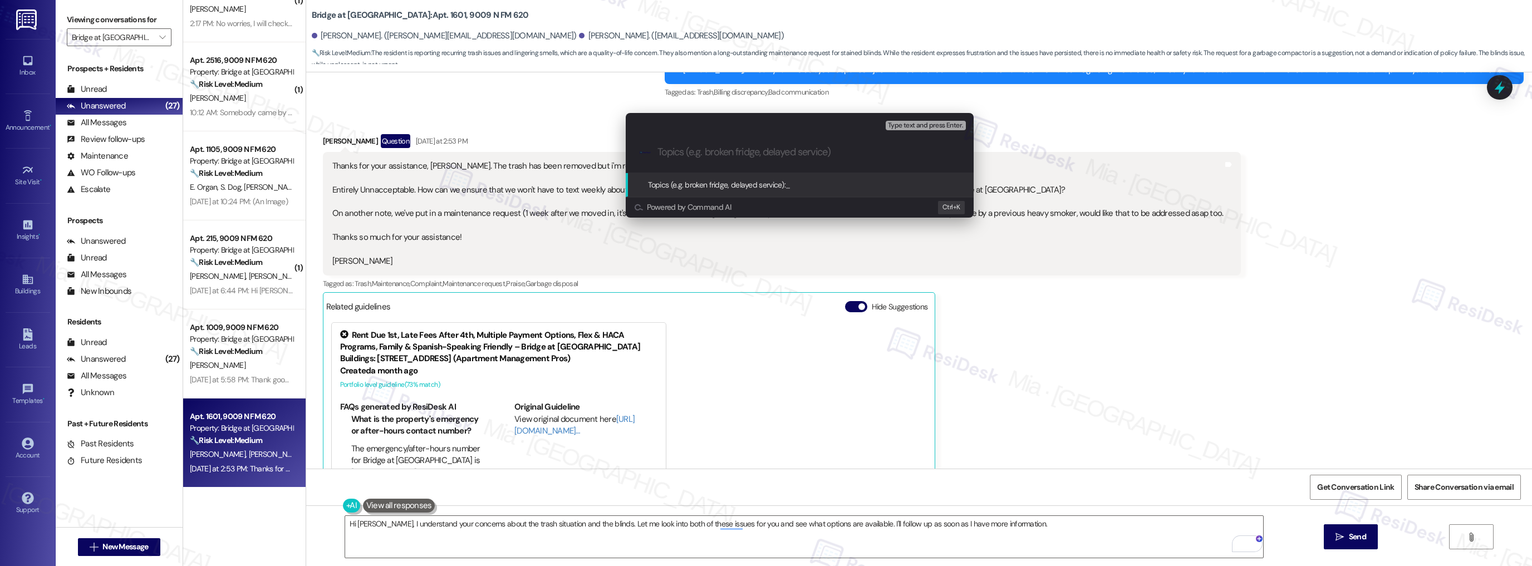
paste input "Request to remove $157.90 late fee, follow up on maintenance submitted about th…"
type input "Request to remove $157.90 late fee, follow up on maintenance submitted about th…"
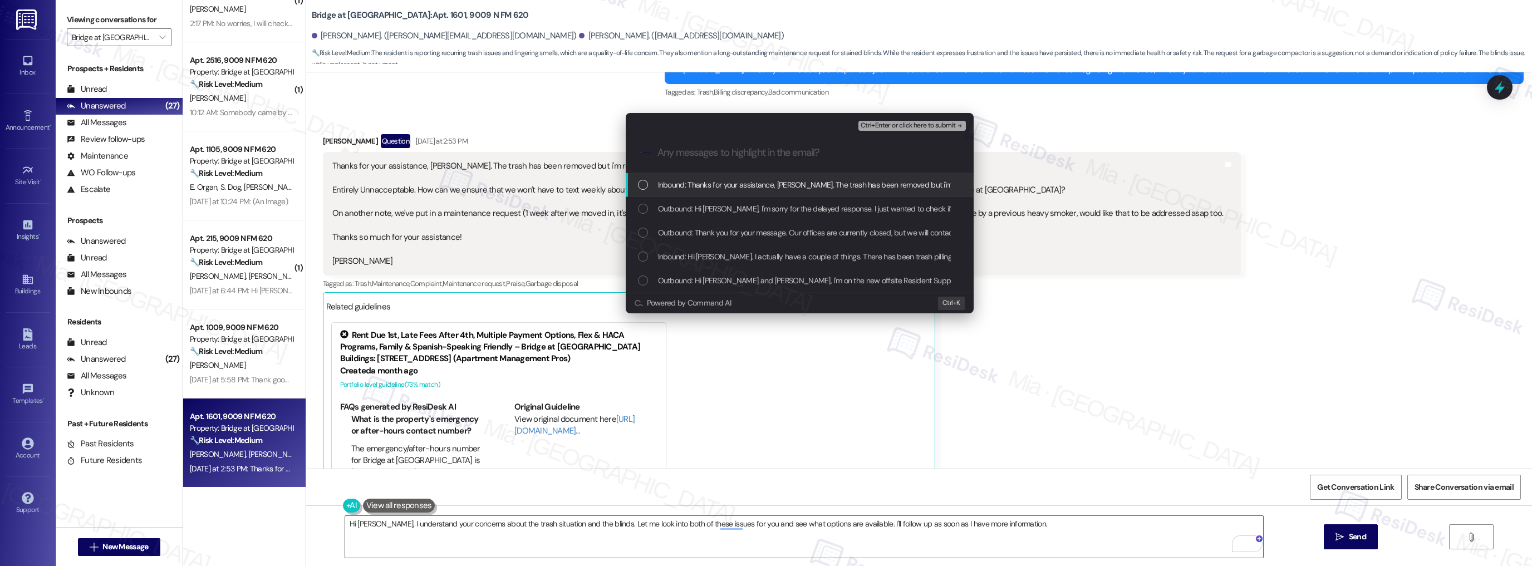
click at [641, 254] on div "List of options" at bounding box center [643, 257] width 10 height 10
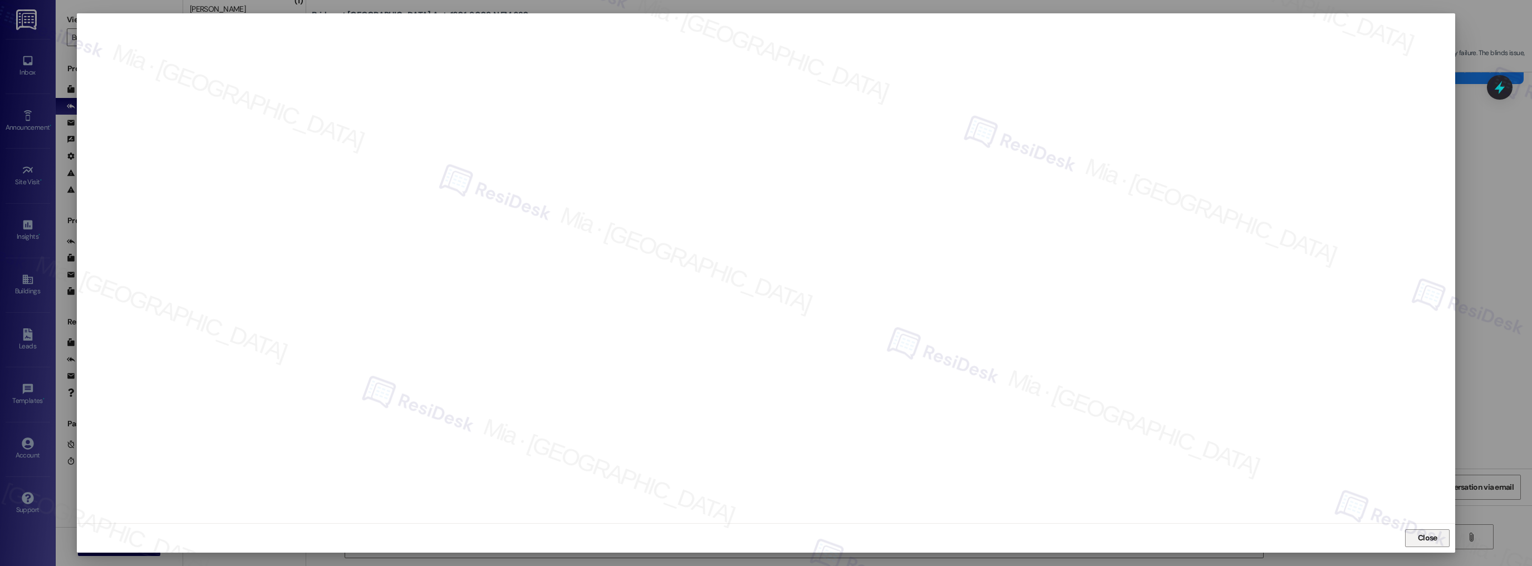
click at [1439, 543] on span "Close" at bounding box center [1428, 538] width 24 height 12
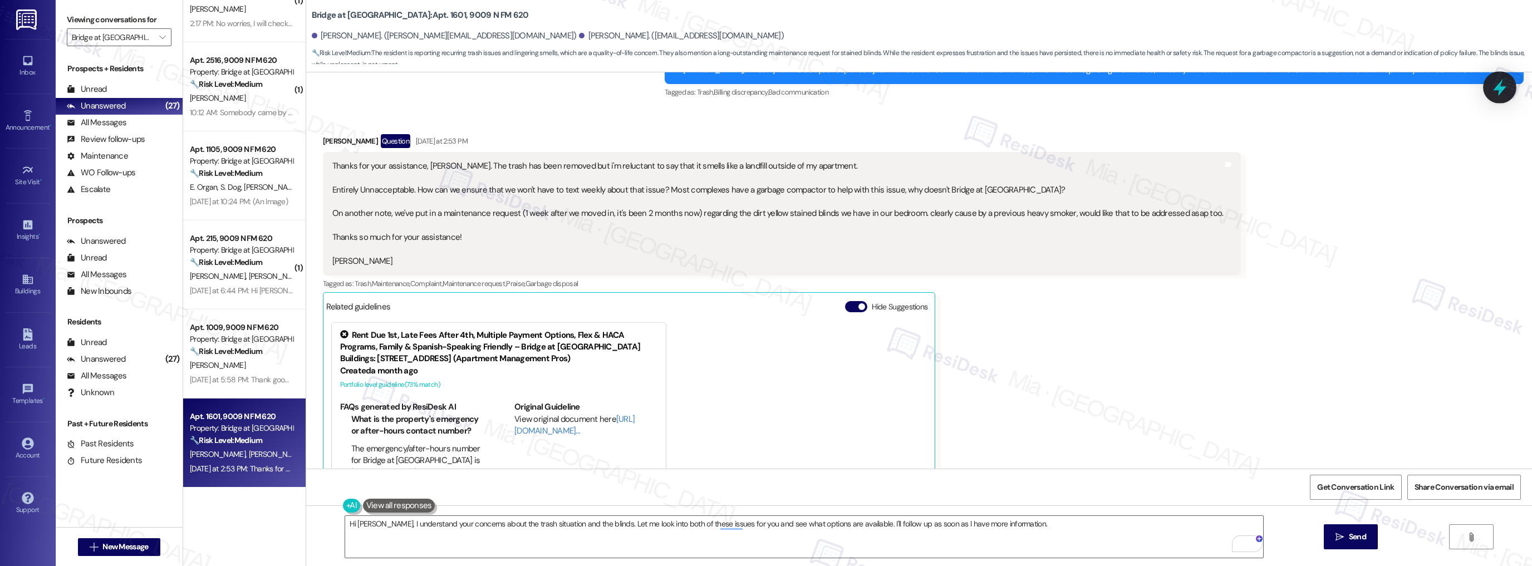
click at [1498, 95] on icon at bounding box center [1500, 87] width 19 height 19
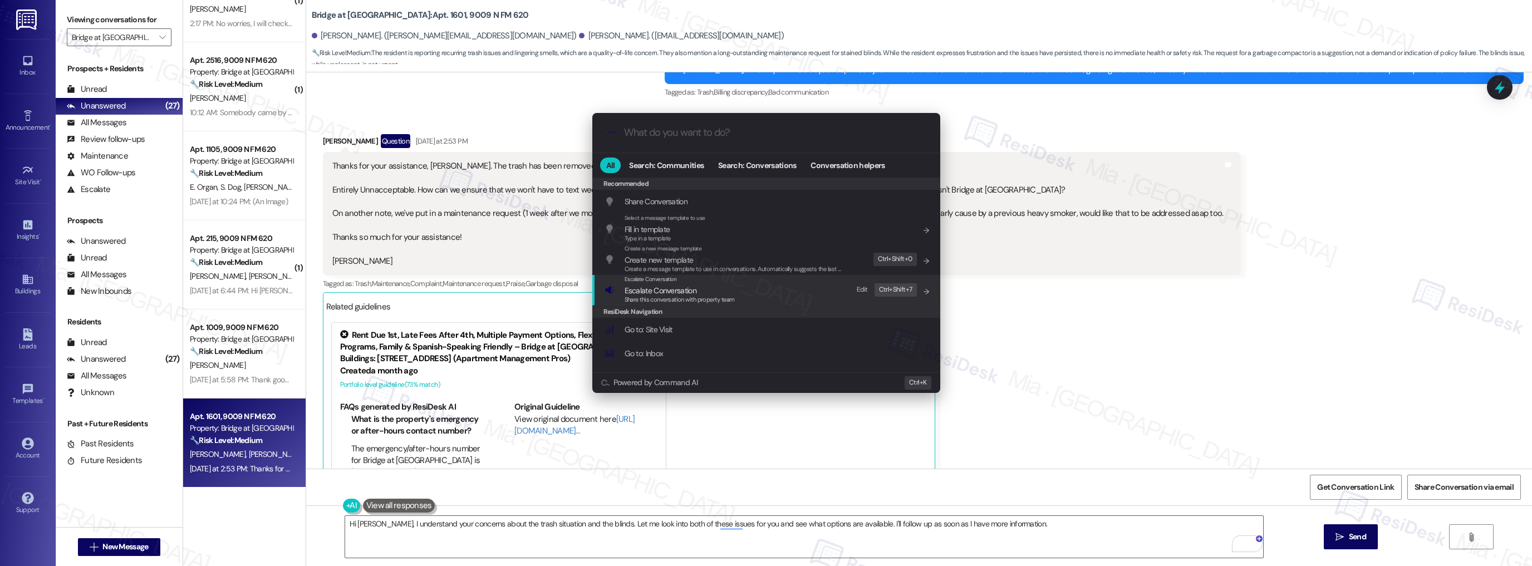
click at [659, 294] on span "Escalate Conversation" at bounding box center [661, 291] width 72 height 10
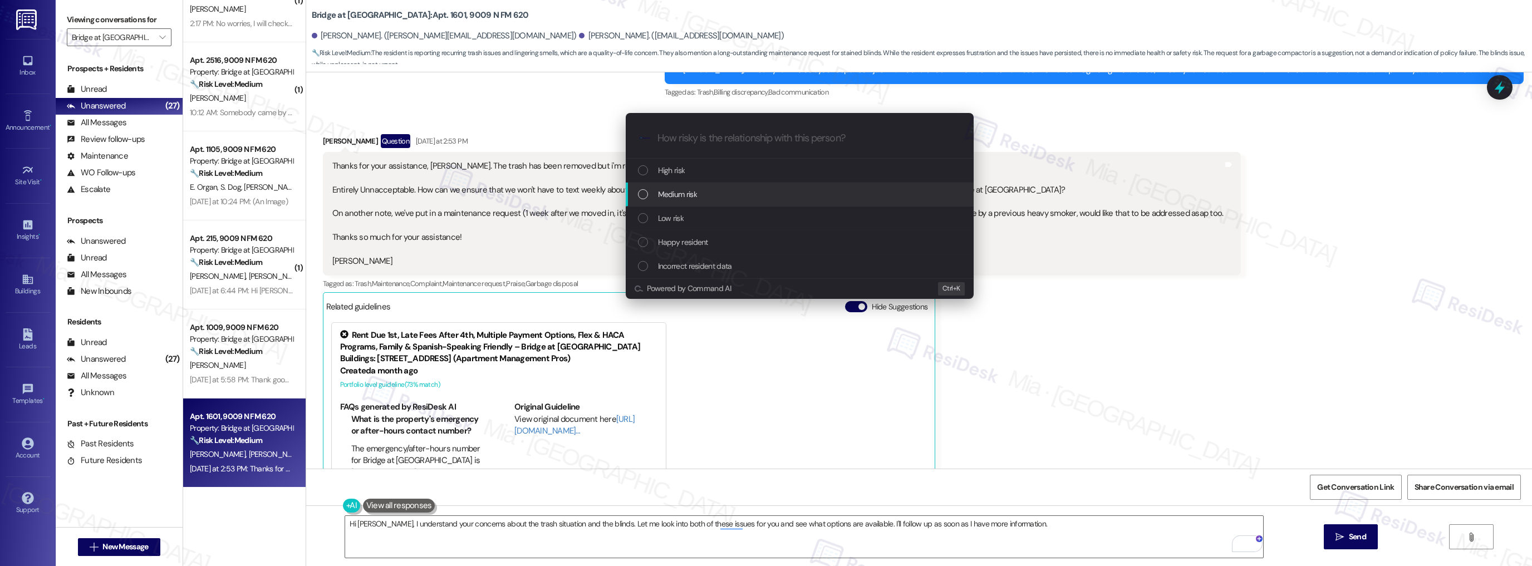
click at [683, 198] on span "Medium risk" at bounding box center [677, 194] width 39 height 12
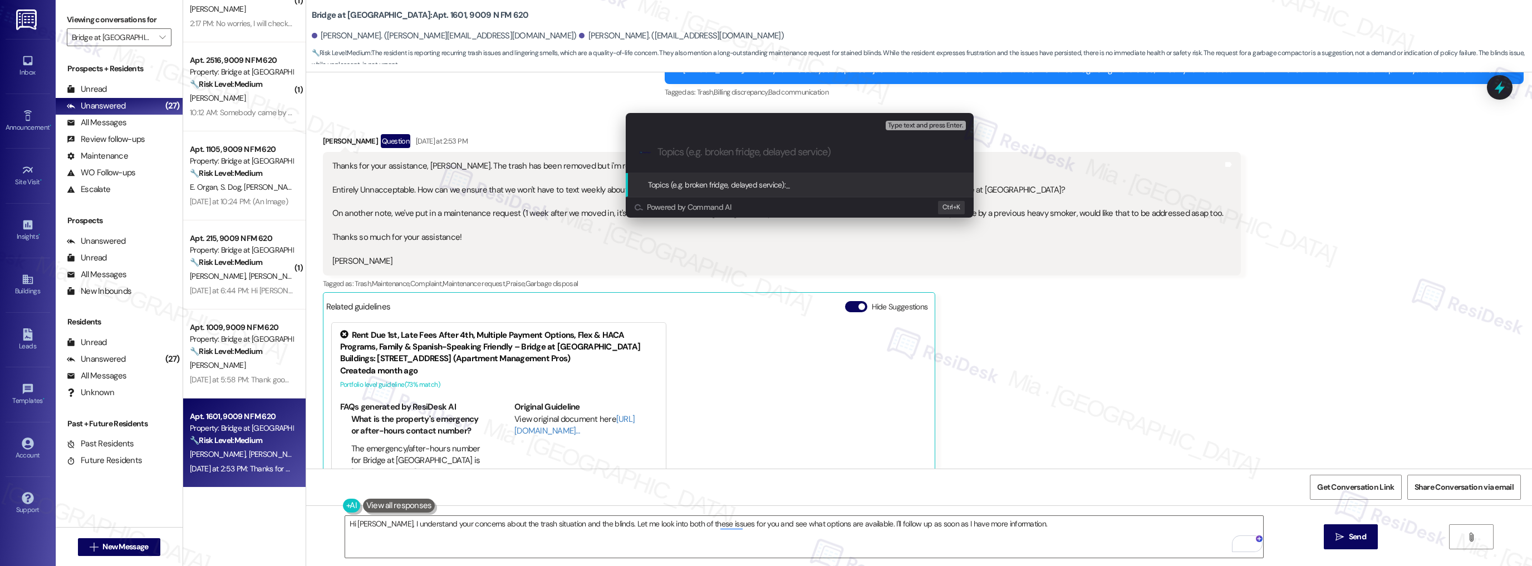
paste input "Request to remove $157.90 late fee, follow up on maintenance submitted about th…"
type input "Request to remove $157.90 late fee, follow up on maintenance submitted about th…"
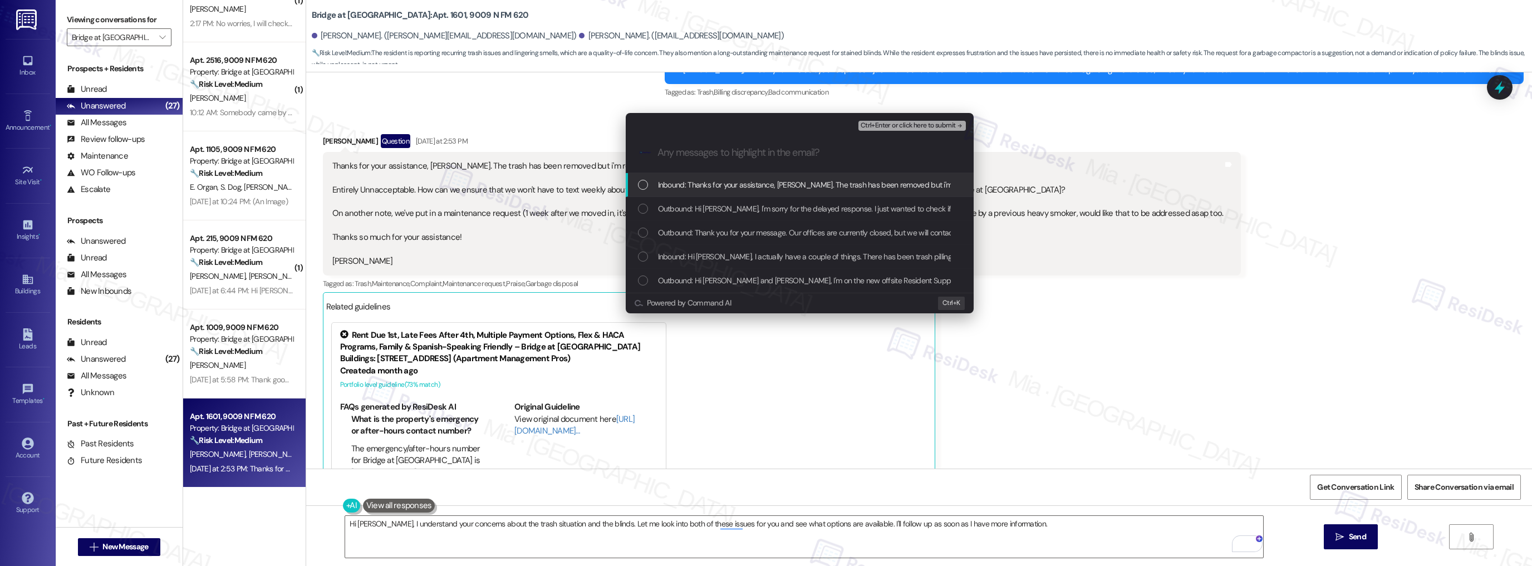
click at [694, 178] on div "Inbound: Thanks for your assistance, [PERSON_NAME]. The trash has been removed …" at bounding box center [800, 185] width 348 height 24
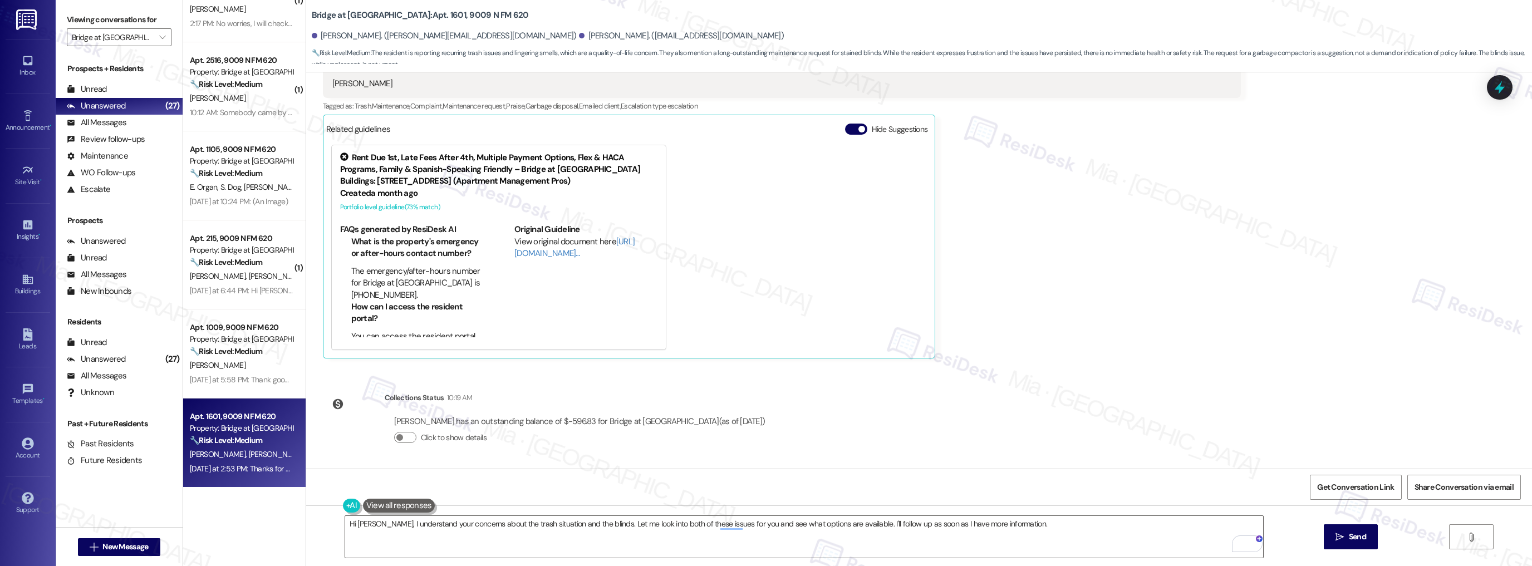
scroll to position [837, 0]
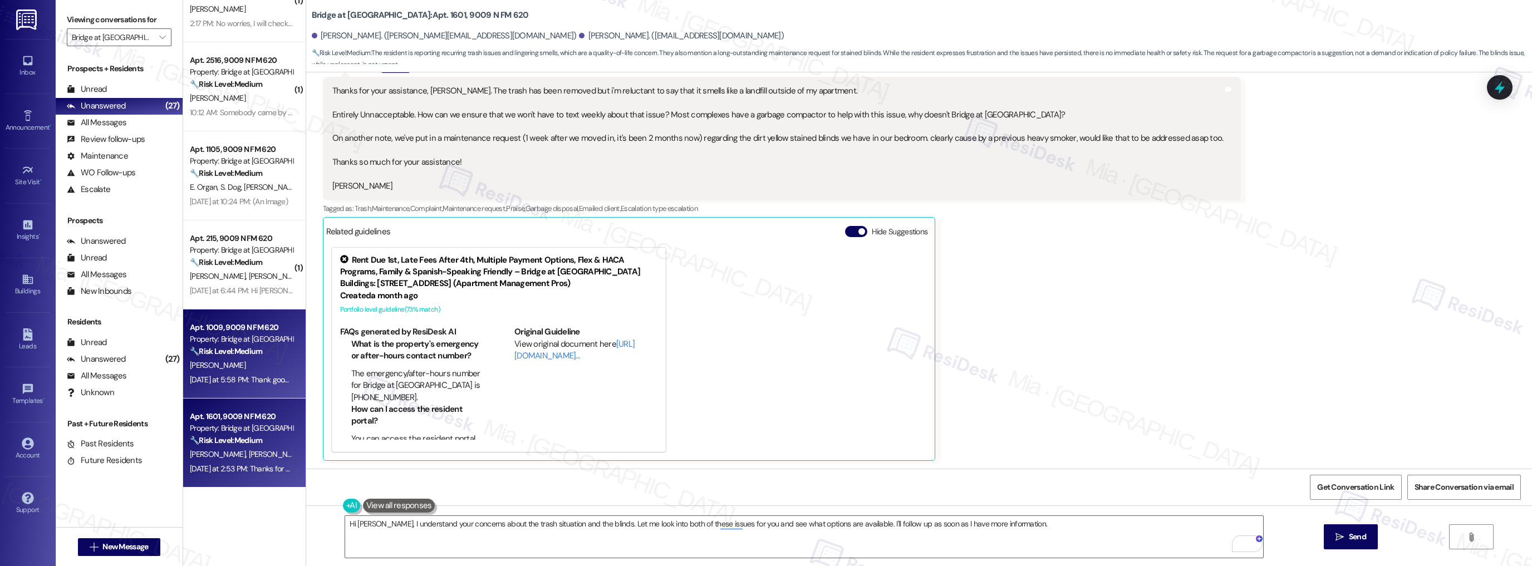
click at [253, 345] on div "Property: Bridge at [GEOGRAPHIC_DATA]" at bounding box center [241, 340] width 103 height 12
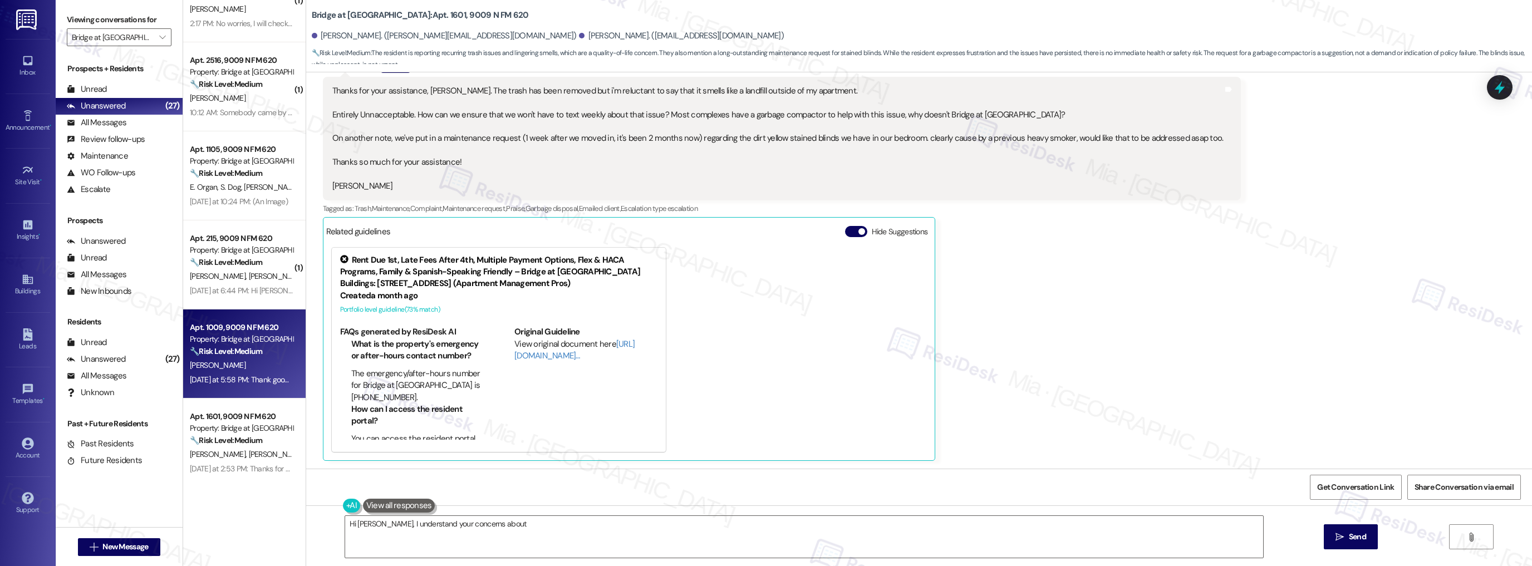
type textarea "Hi [PERSON_NAME], I understand your concerns about"
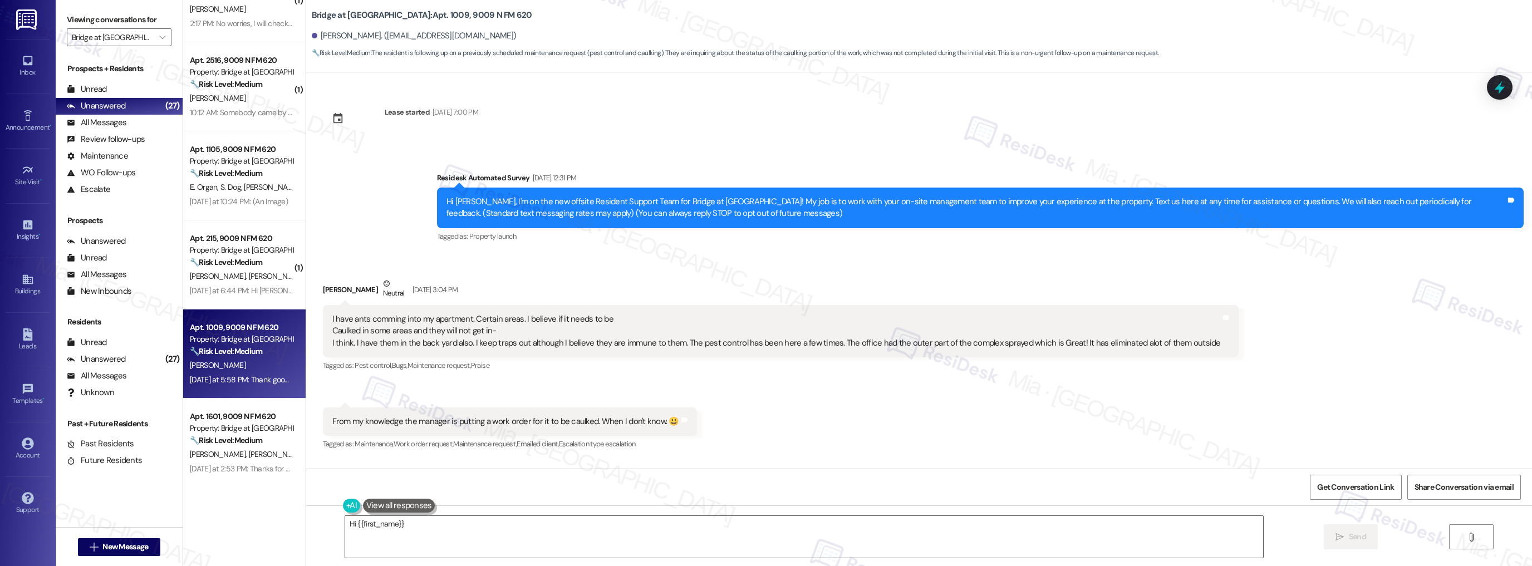
scroll to position [2933, 0]
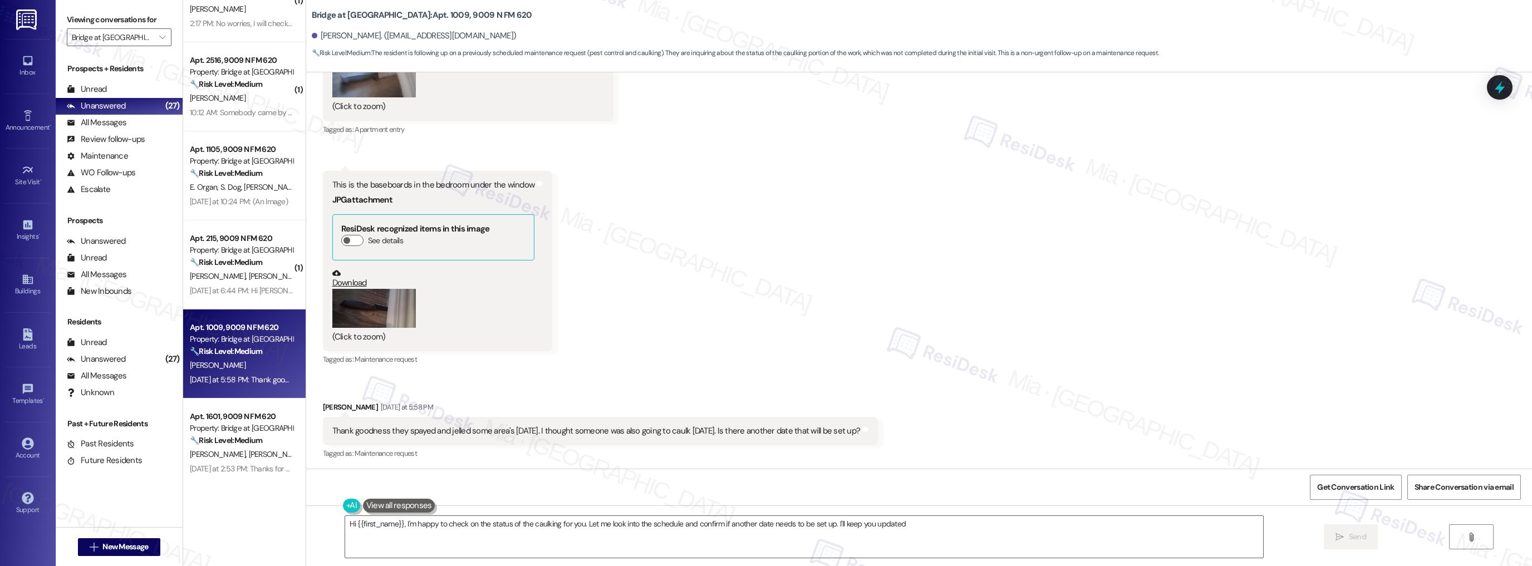
type textarea "Hi {{first_name}}, I'm happy to check on the status of the caulking for you. Le…"
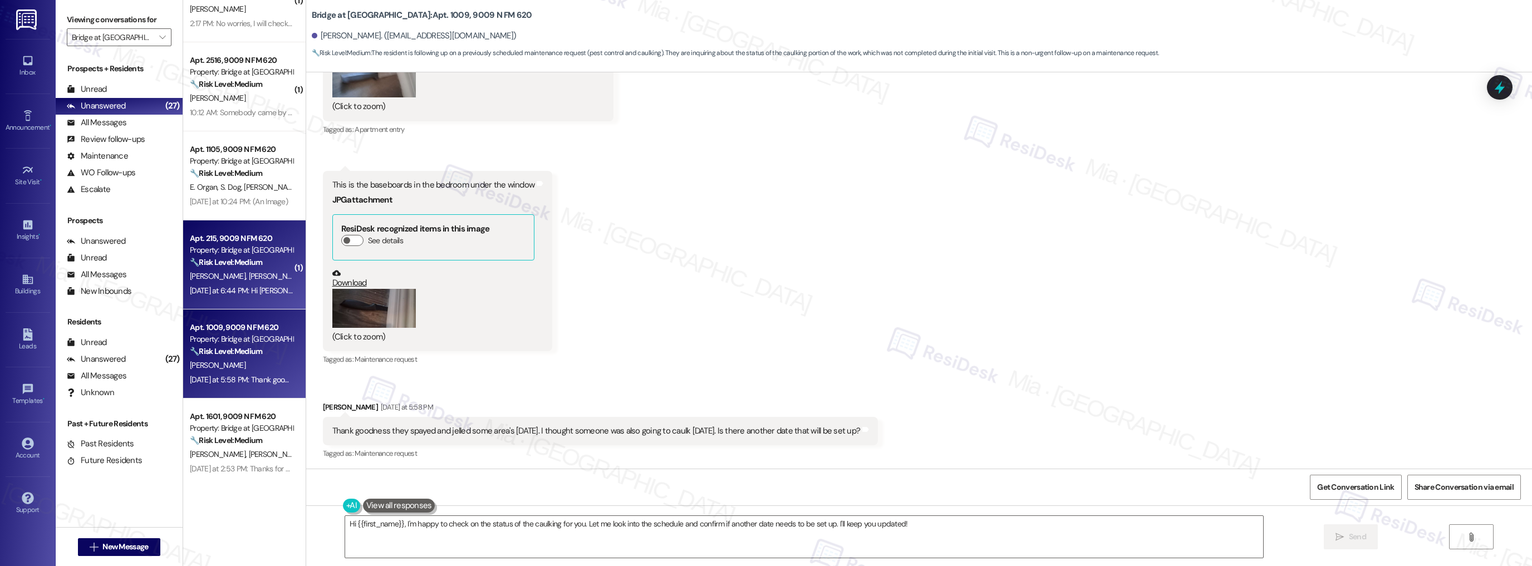
click at [249, 294] on div "[DATE] at 6:44 PM: Hi [PERSON_NAME], me again. Are you getting my messages?? [D…" at bounding box center [322, 291] width 264 height 10
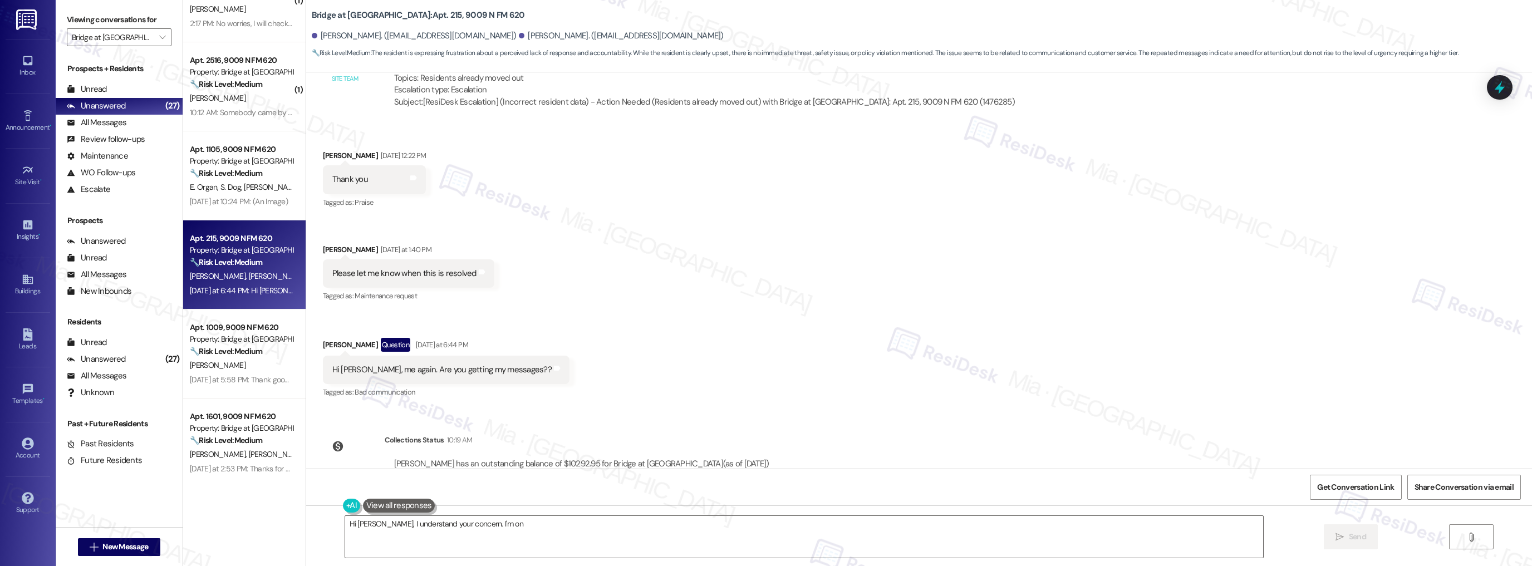
scroll to position [739, 0]
type textarea "Hi [PERSON_NAME], I understand your concern. I'm on it and will follow up with …"
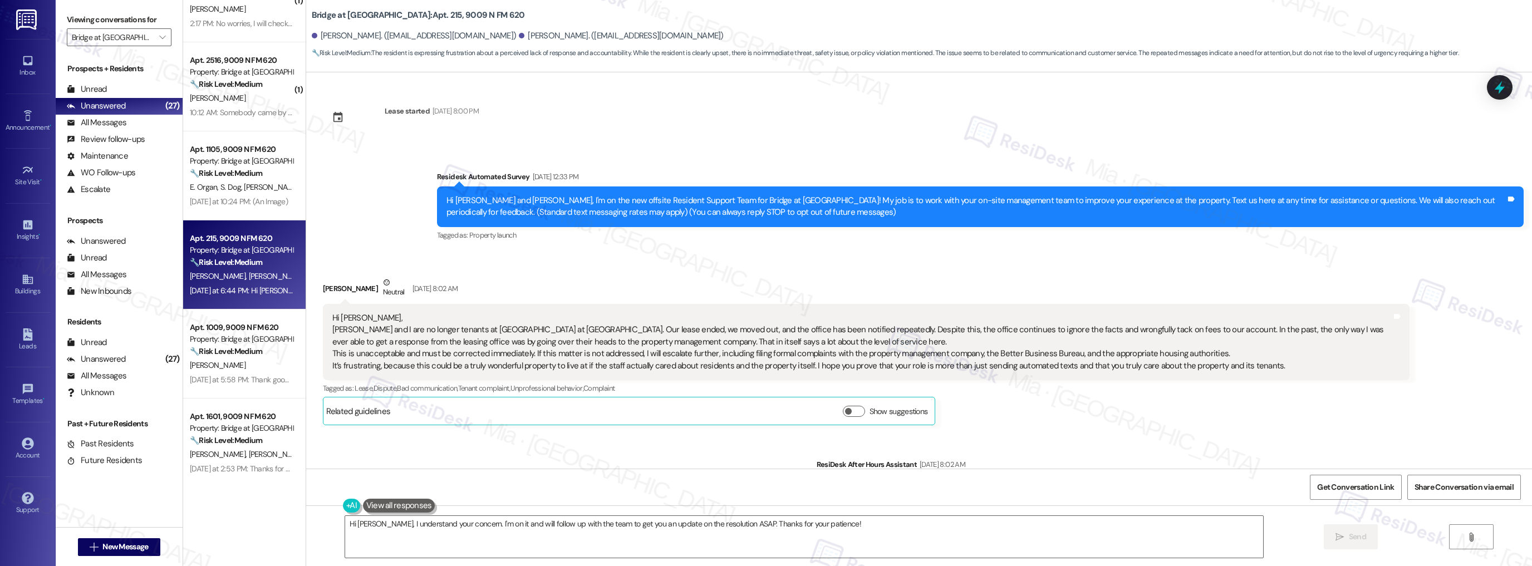
scroll to position [0, 0]
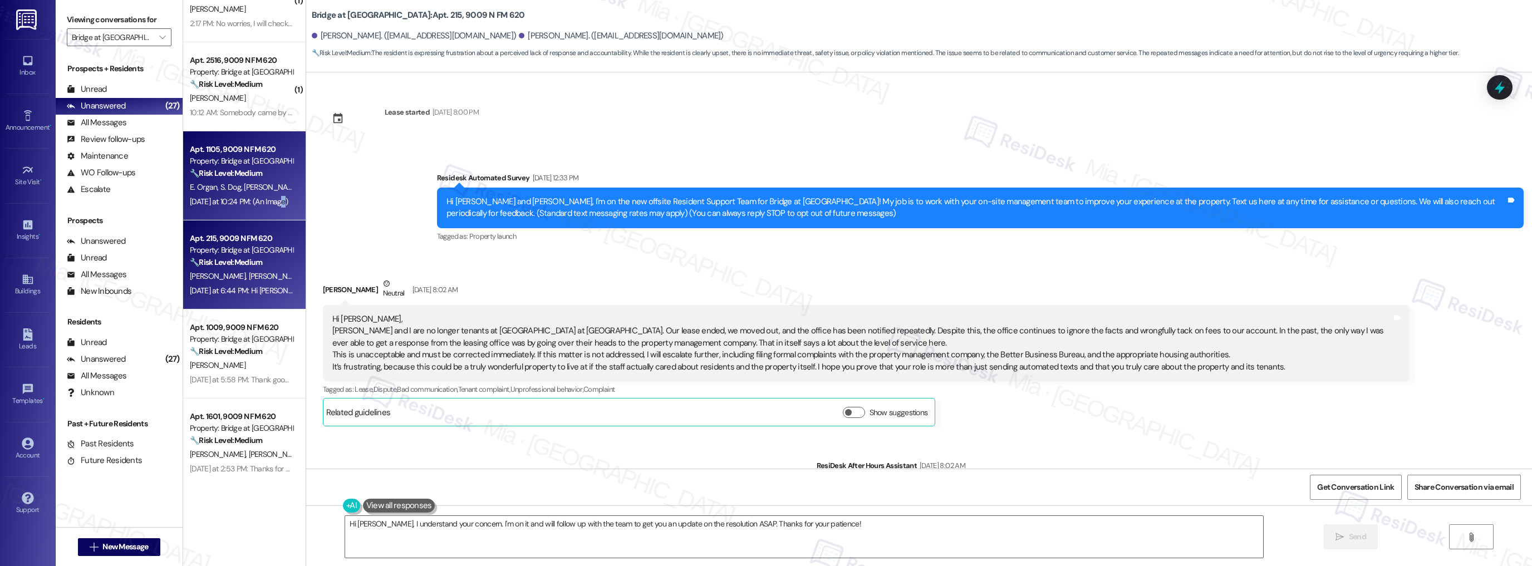
click at [272, 207] on div "[DATE] at 10:24 PM: (An Image) [DATE] at 10:24 PM: (An Image)" at bounding box center [241, 202] width 105 height 14
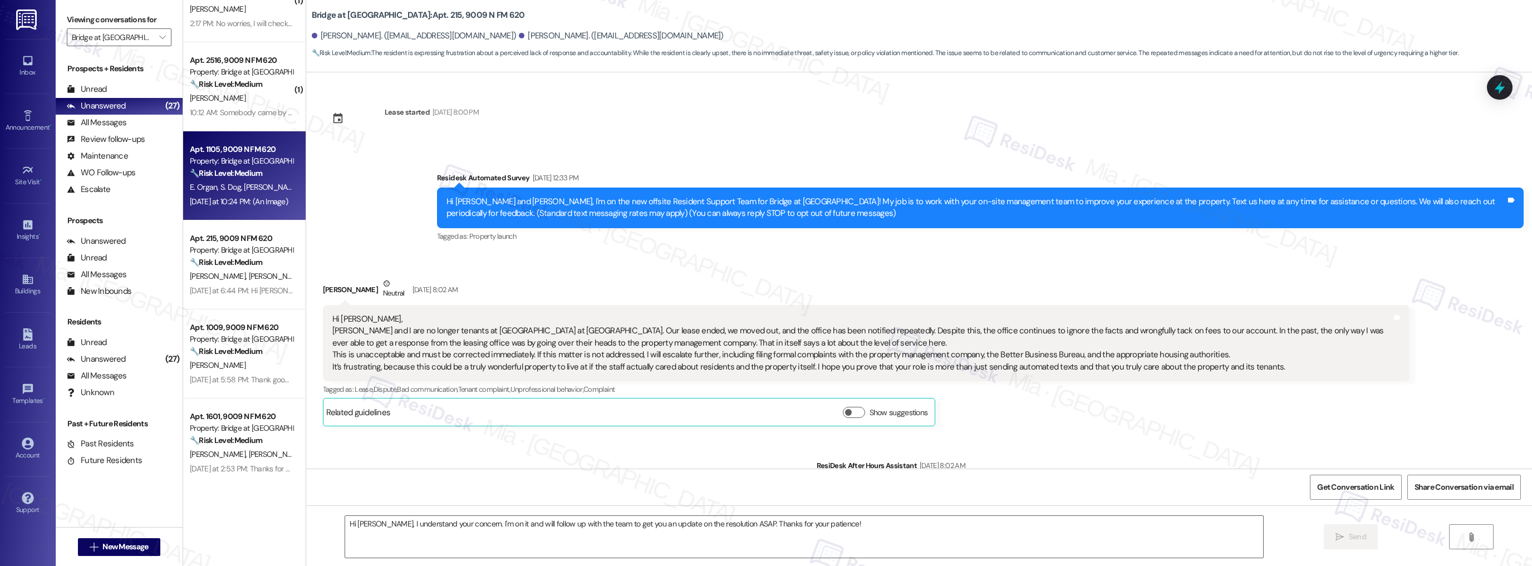
type textarea "Fetching suggested responses. Please feel free to read through the conversation…"
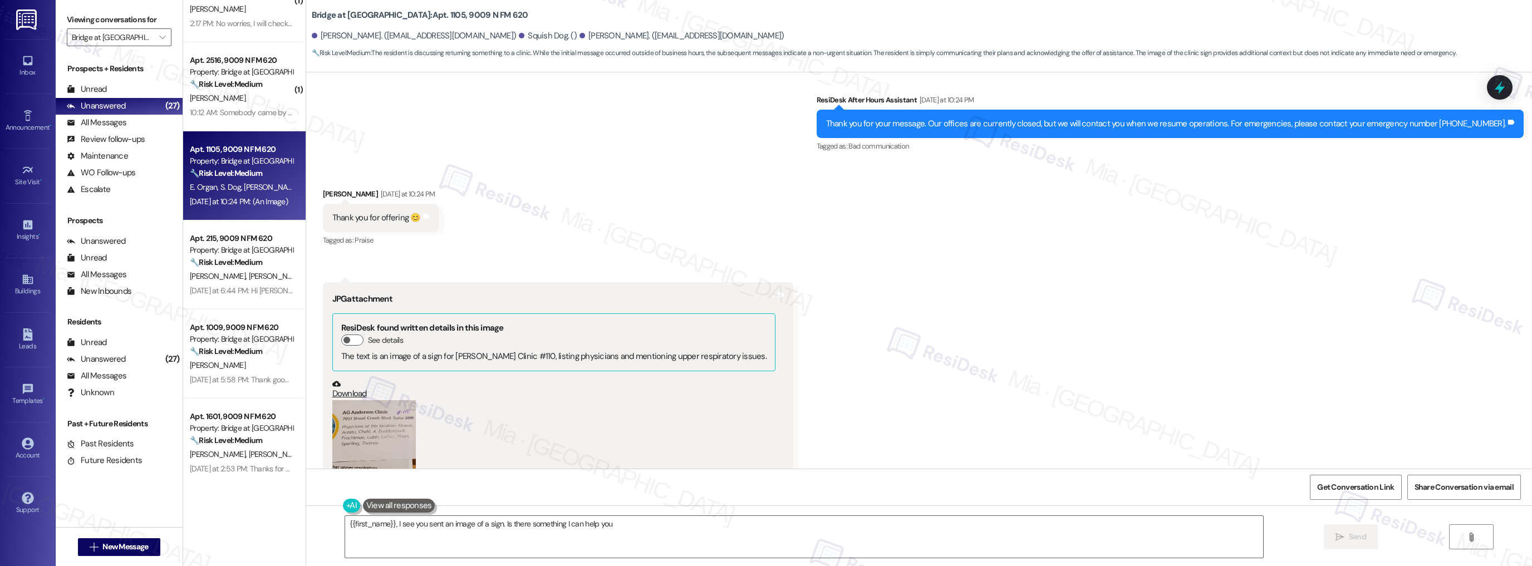
scroll to position [429, 0]
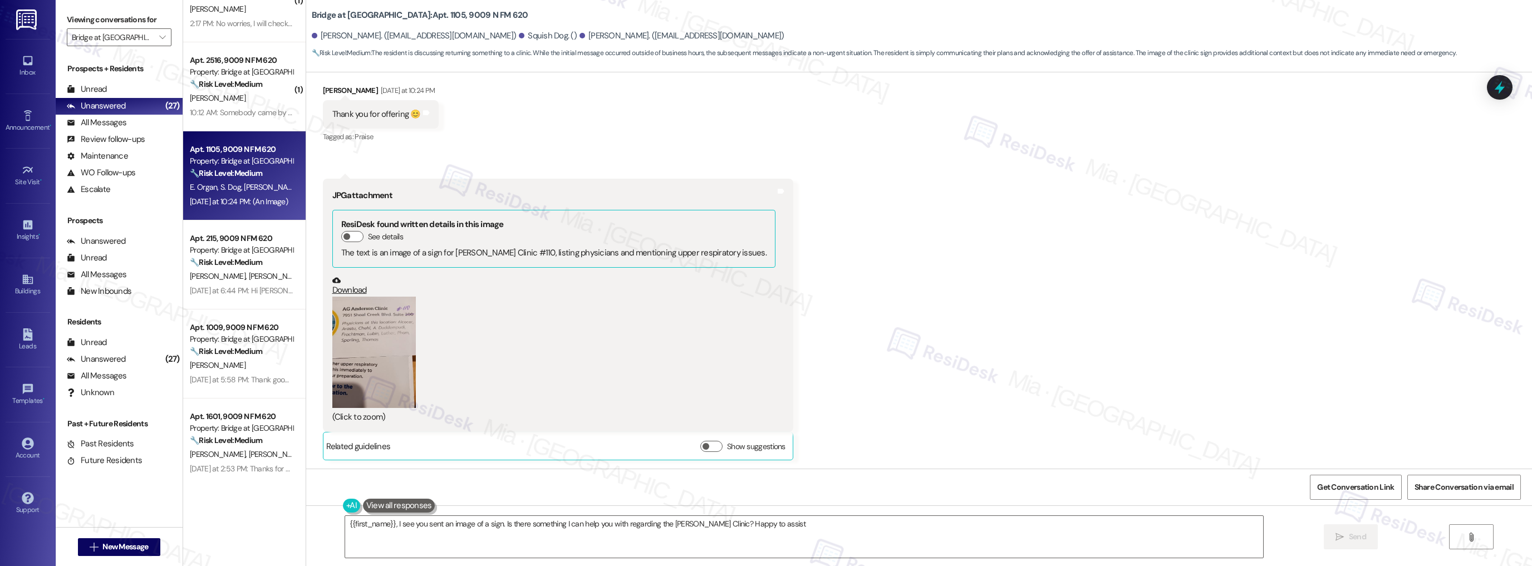
type textarea "{{first_name}}, I see you sent an image of a sign. Is there something I can hel…"
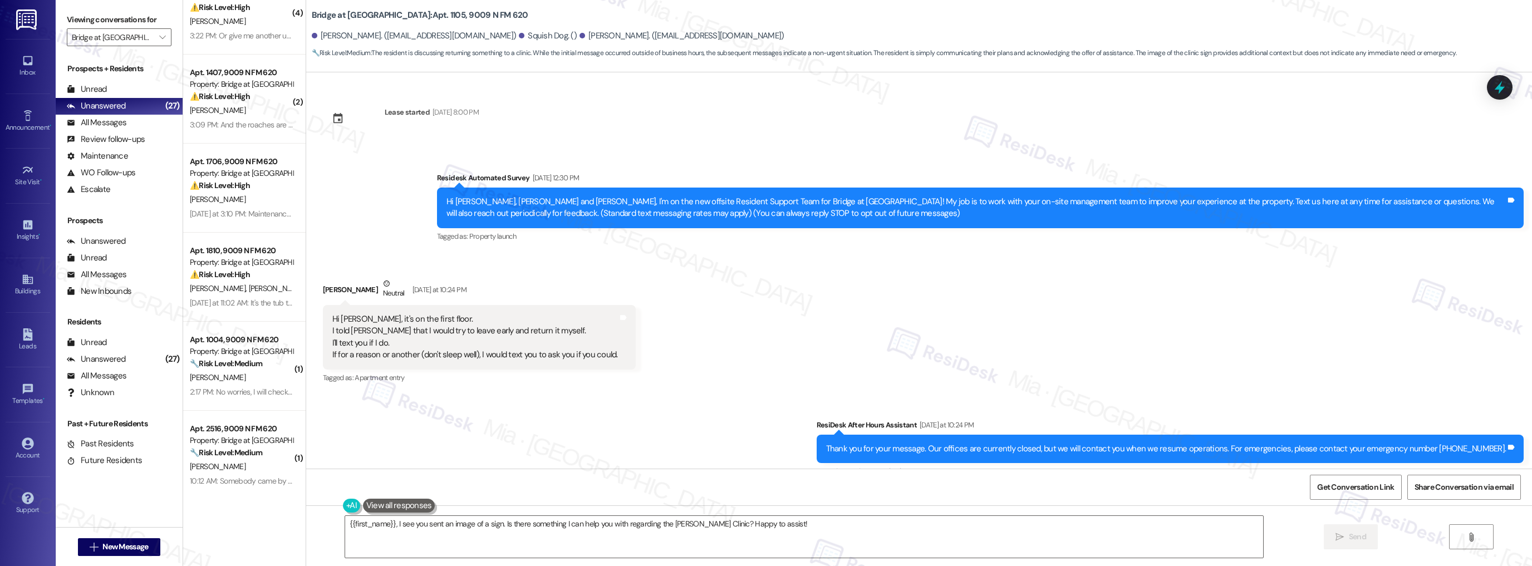
scroll to position [45, 0]
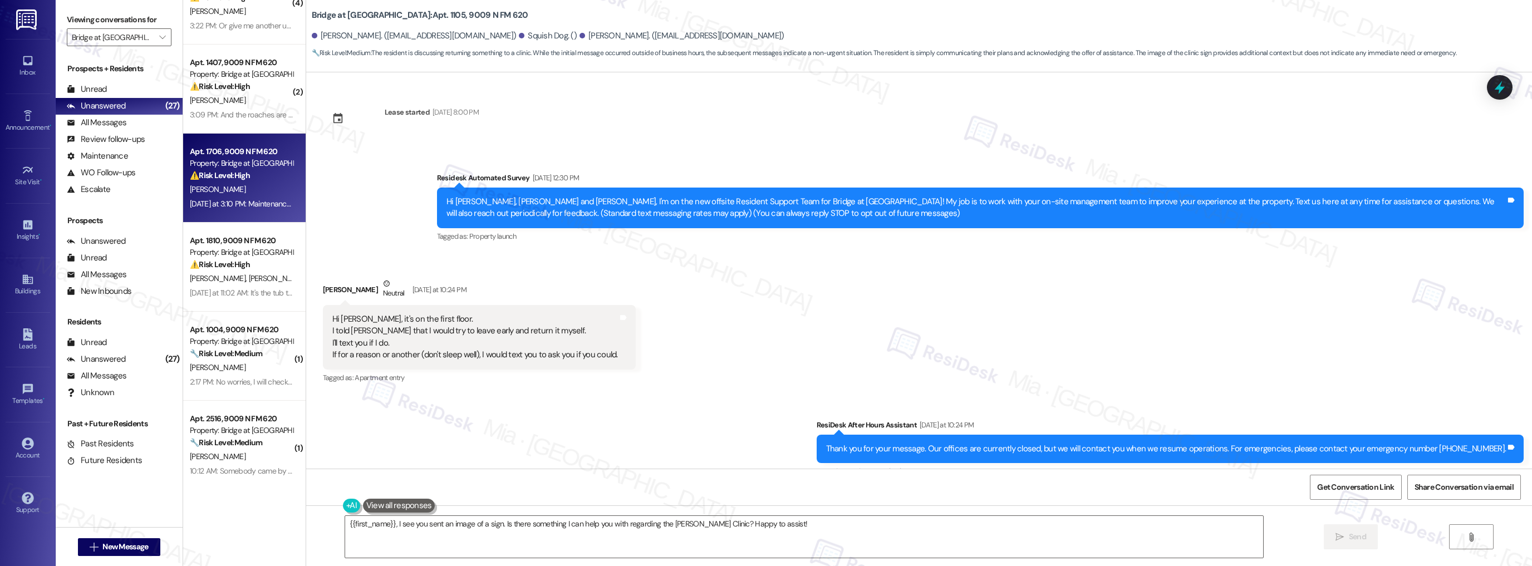
click at [265, 208] on div "[DATE] at 3:10 PM: Maintenance has responded to the mold related work orders an…" at bounding box center [428, 204] width 477 height 10
type textarea "{{first_name}}, I see you sent an image of a sign. Is there something"
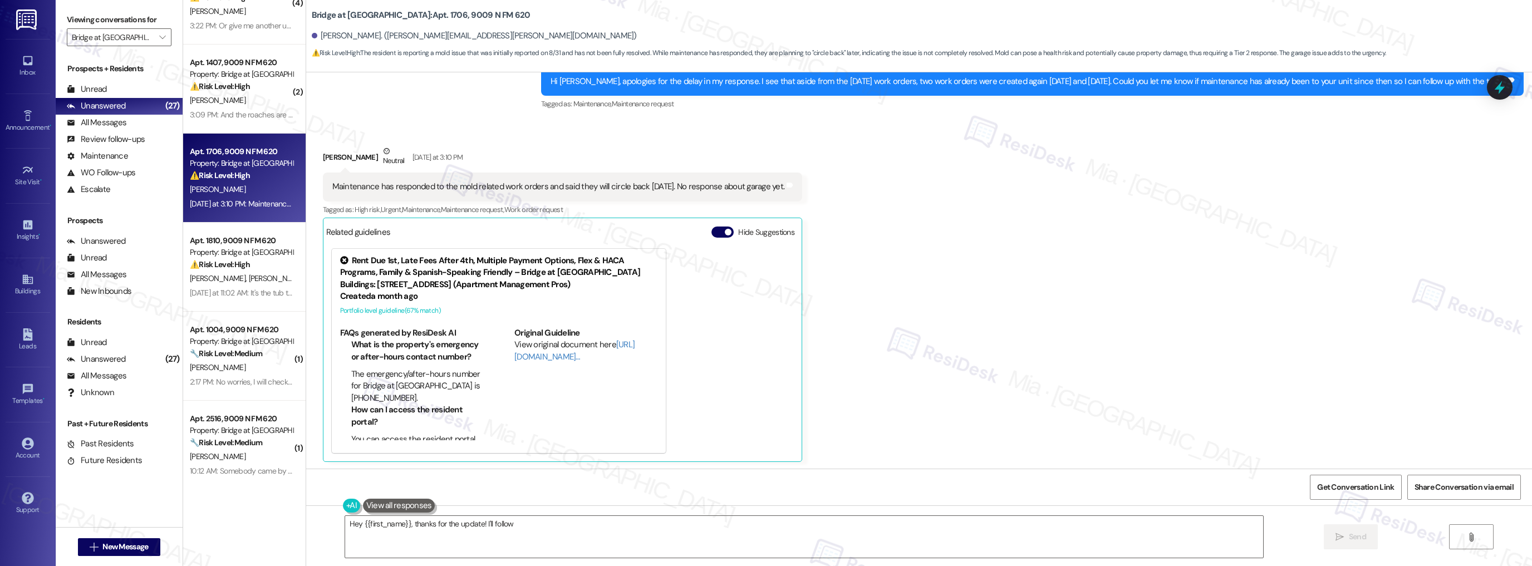
scroll to position [427, 0]
type textarea "Hey {{first_name}}, thanks for the update! I'll follow up with the team regardi…"
drag, startPoint x: 378, startPoint y: 189, endPoint x: 783, endPoint y: 188, distance: 404.8
click at [783, 188] on div "Maintenance has responded to the mold related work orders and said they will ci…" at bounding box center [558, 186] width 453 height 12
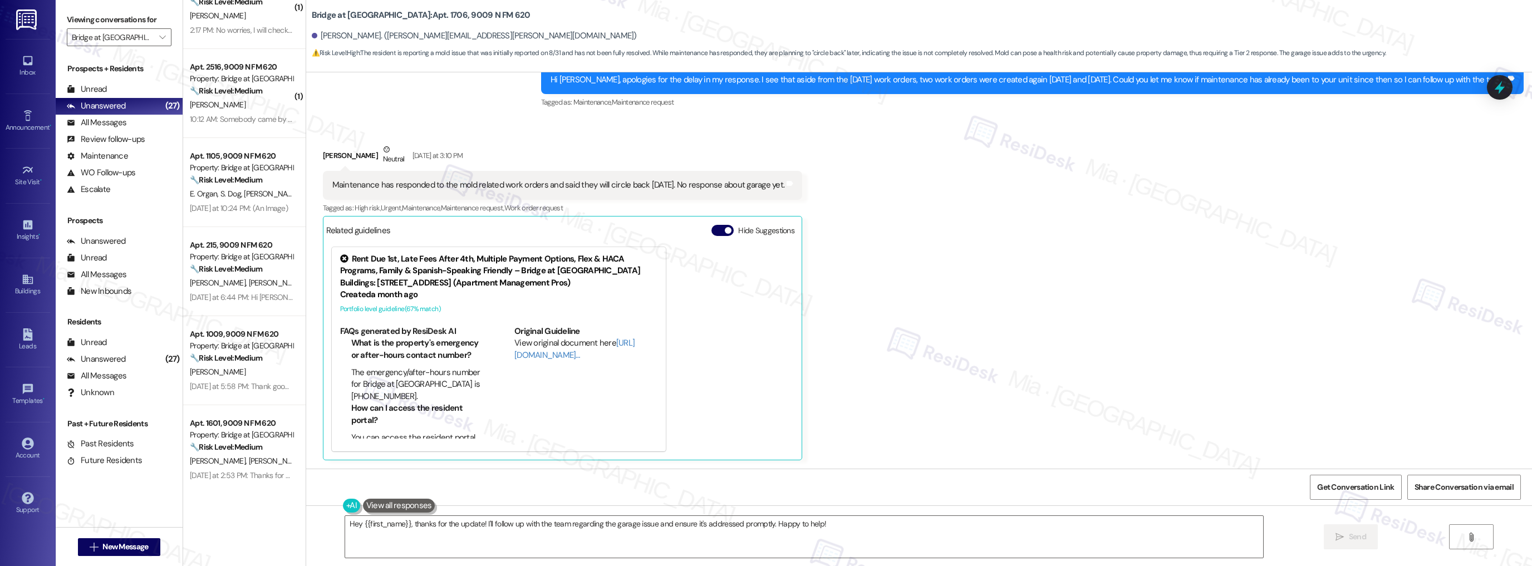
scroll to position [403, 0]
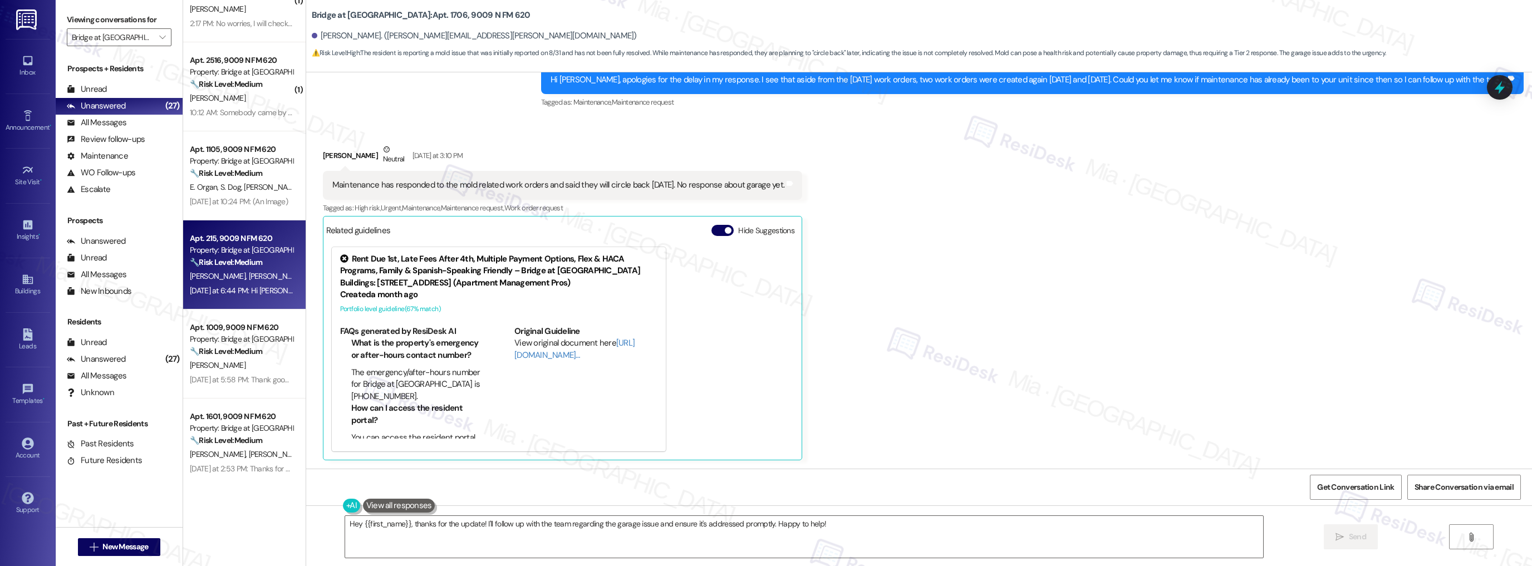
click at [261, 301] on div "Apt. 215, 9009 N FM 620 Property: Bridge at [GEOGRAPHIC_DATA] 🔧 Risk Level: Med…" at bounding box center [244, 265] width 123 height 89
type textarea "Hey {{first_name}}, thanks for the update! I'll follow up with the team regardi…"
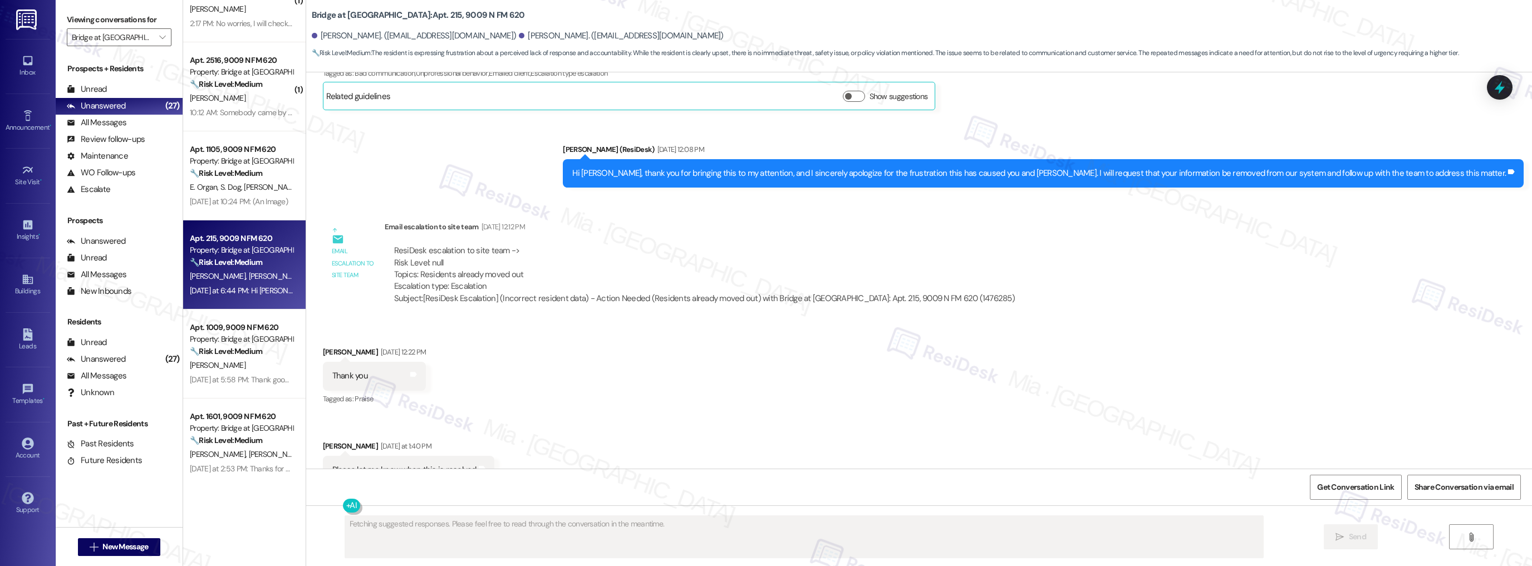
scroll to position [681, 0]
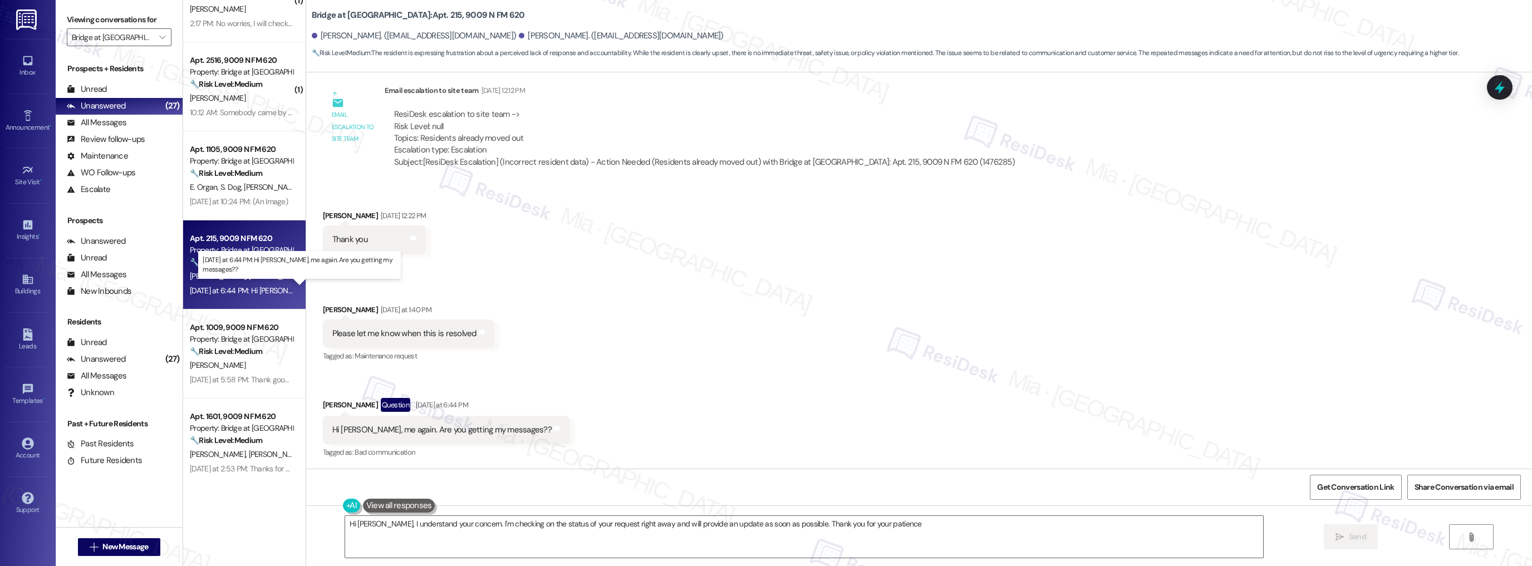
type textarea "Hi [PERSON_NAME], I understand your concern. I'm checking on the status of your…"
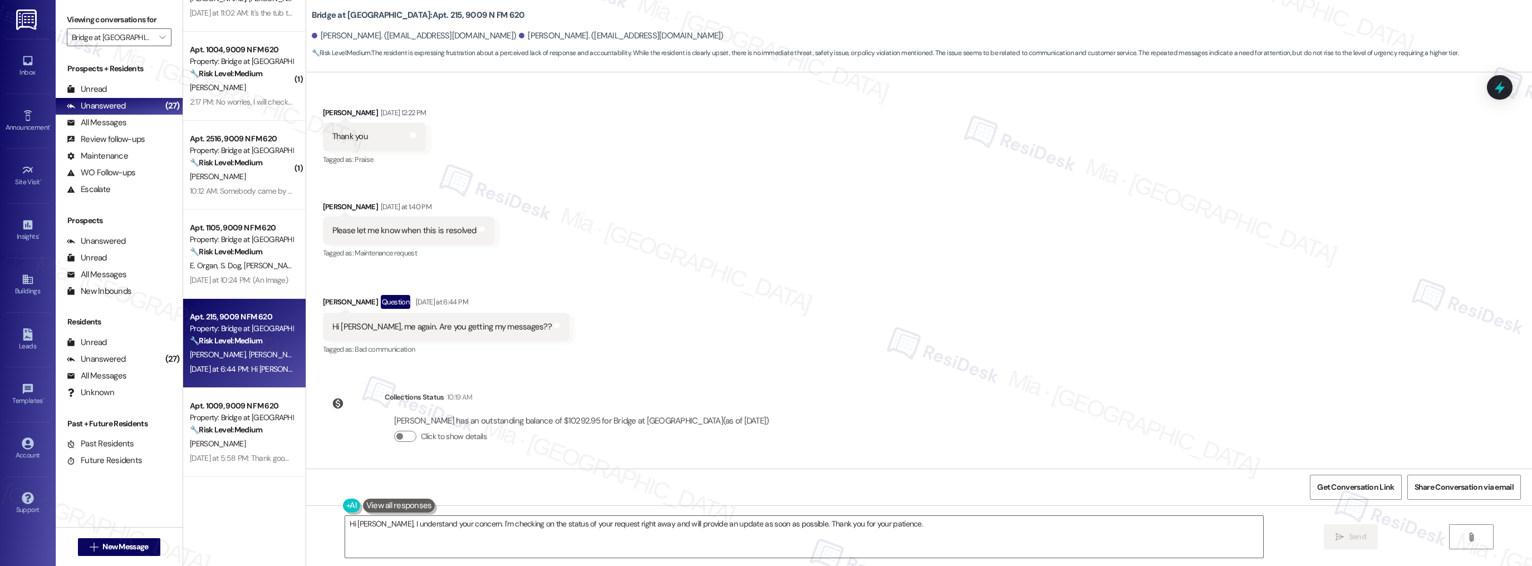
scroll to position [403, 0]
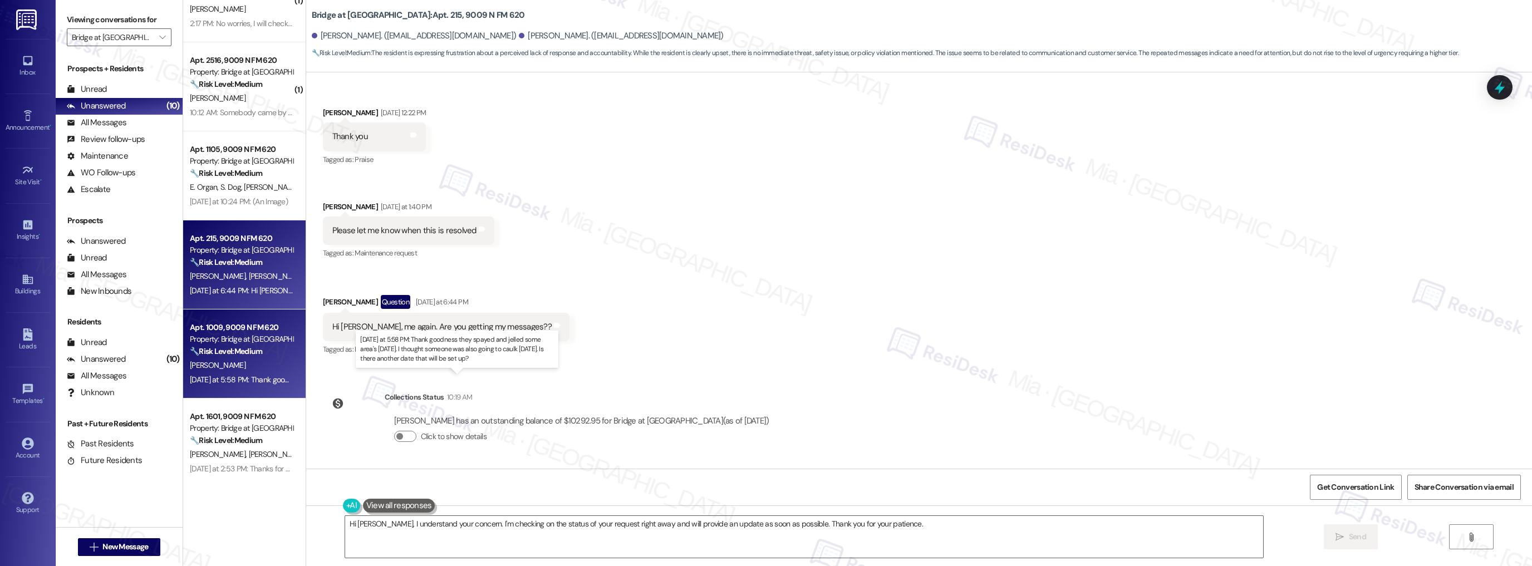
click at [241, 383] on div "[DATE] at 5:58 PM: Thank goodness they spayed and jelled some area's [DATE]. I …" at bounding box center [464, 380] width 548 height 10
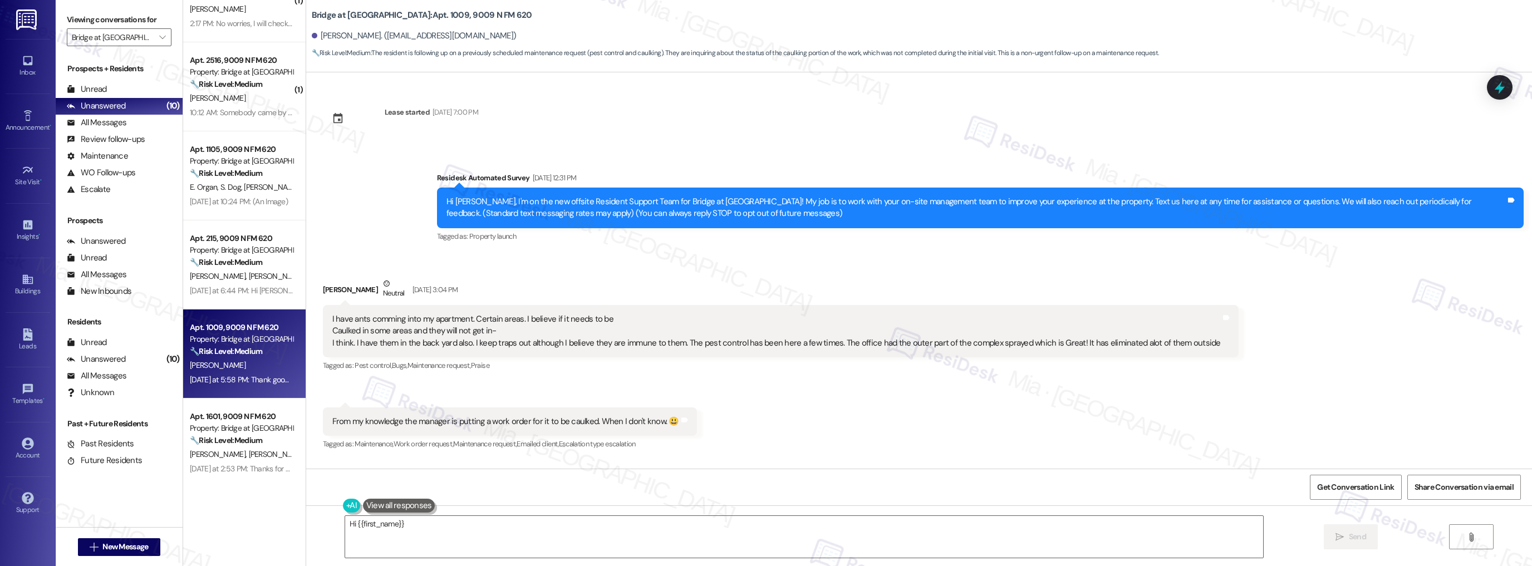
scroll to position [2933, 0]
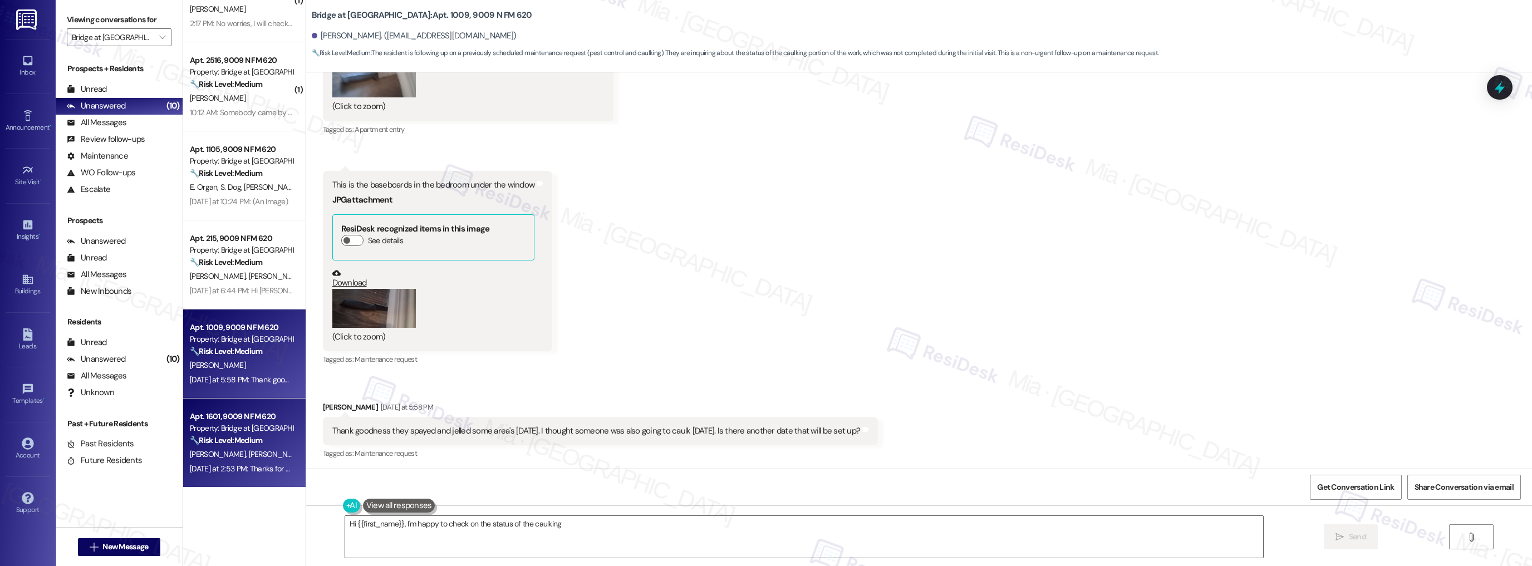
type textarea "Hi {{first_name}}, I'm happy to check on the status of the caulking for"
click at [245, 454] on div "[PERSON_NAME] [PERSON_NAME]" at bounding box center [241, 455] width 105 height 14
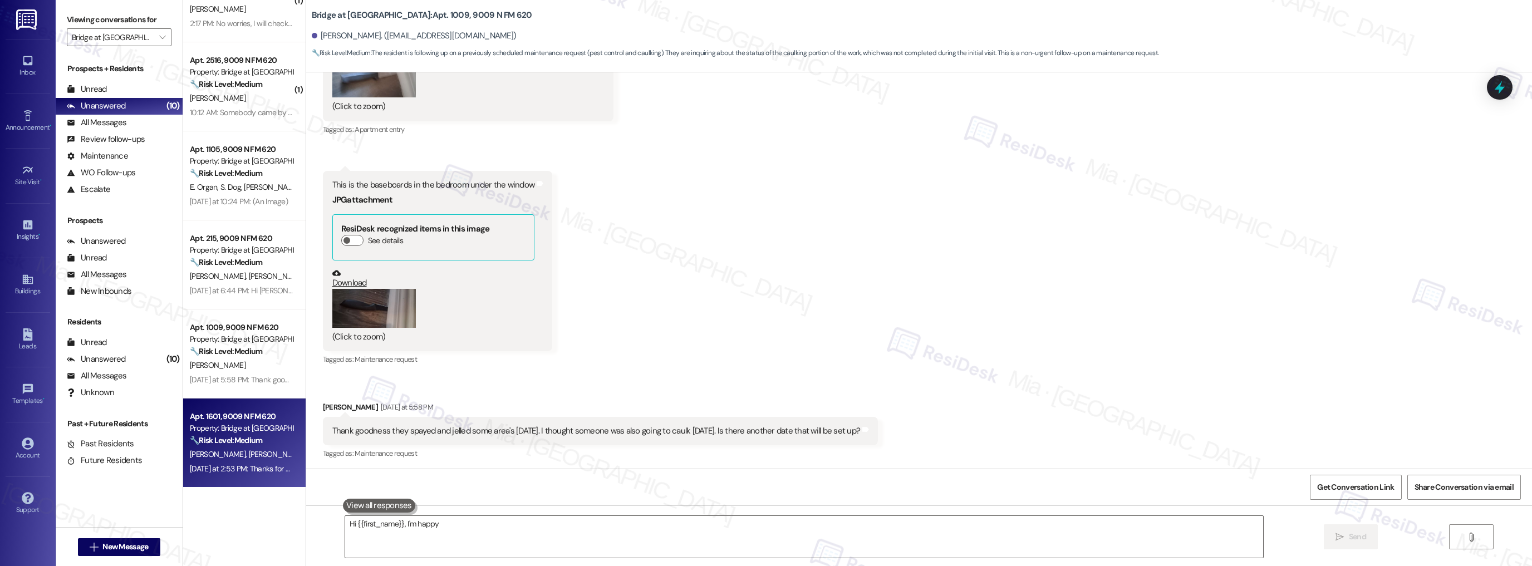
type textarea "Hi {{first_name}}, I'm happy to check on the status of the caulking for you. Le…"
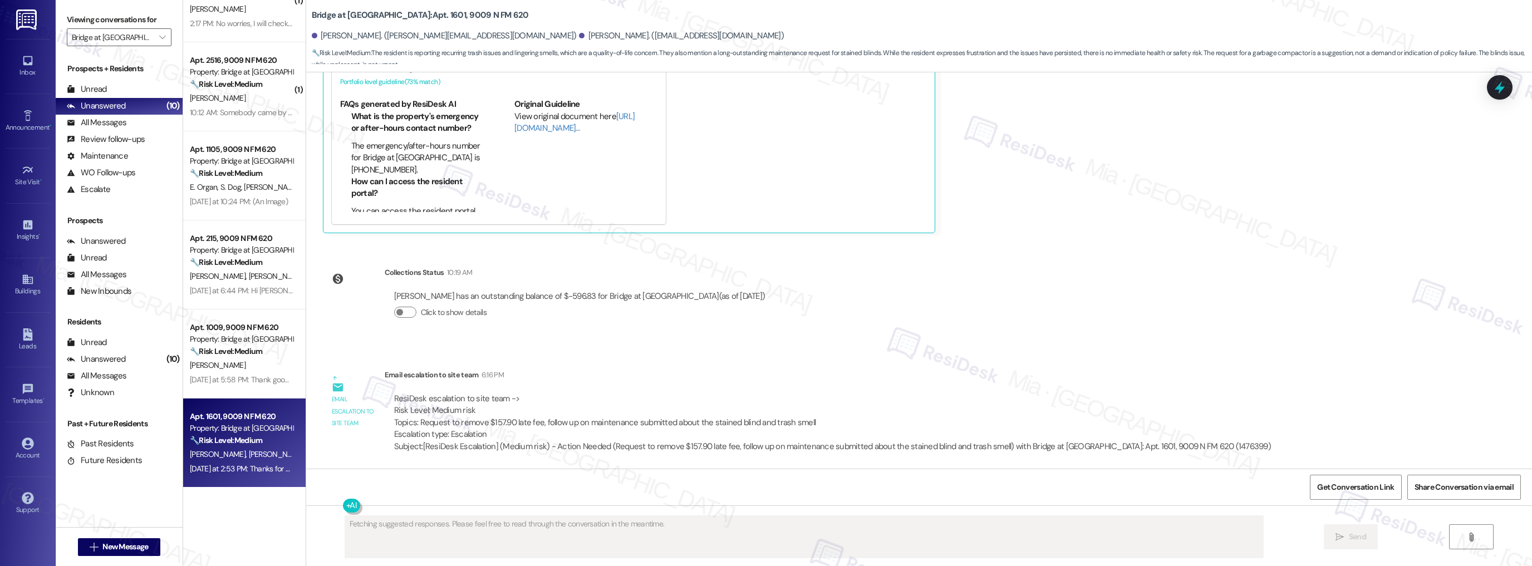
scroll to position [798, 0]
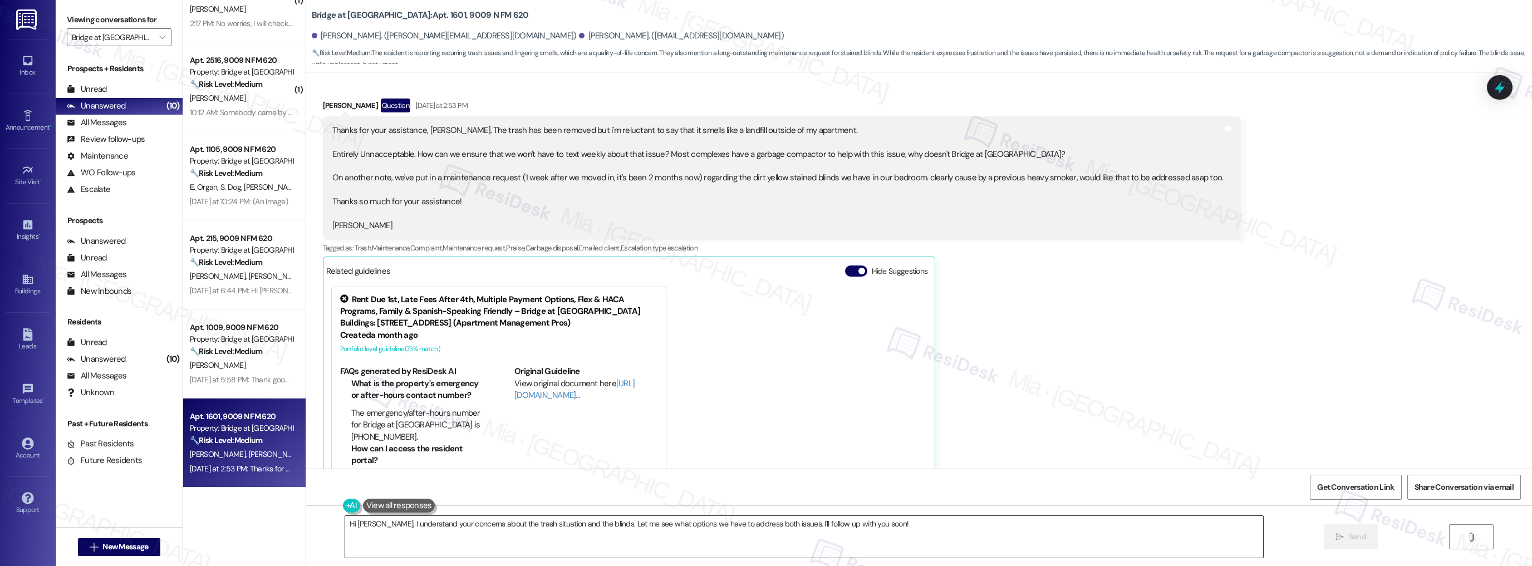
click at [590, 525] on textarea "Hi [PERSON_NAME], I understand your concerns about the trash situation and the …" at bounding box center [804, 537] width 919 height 42
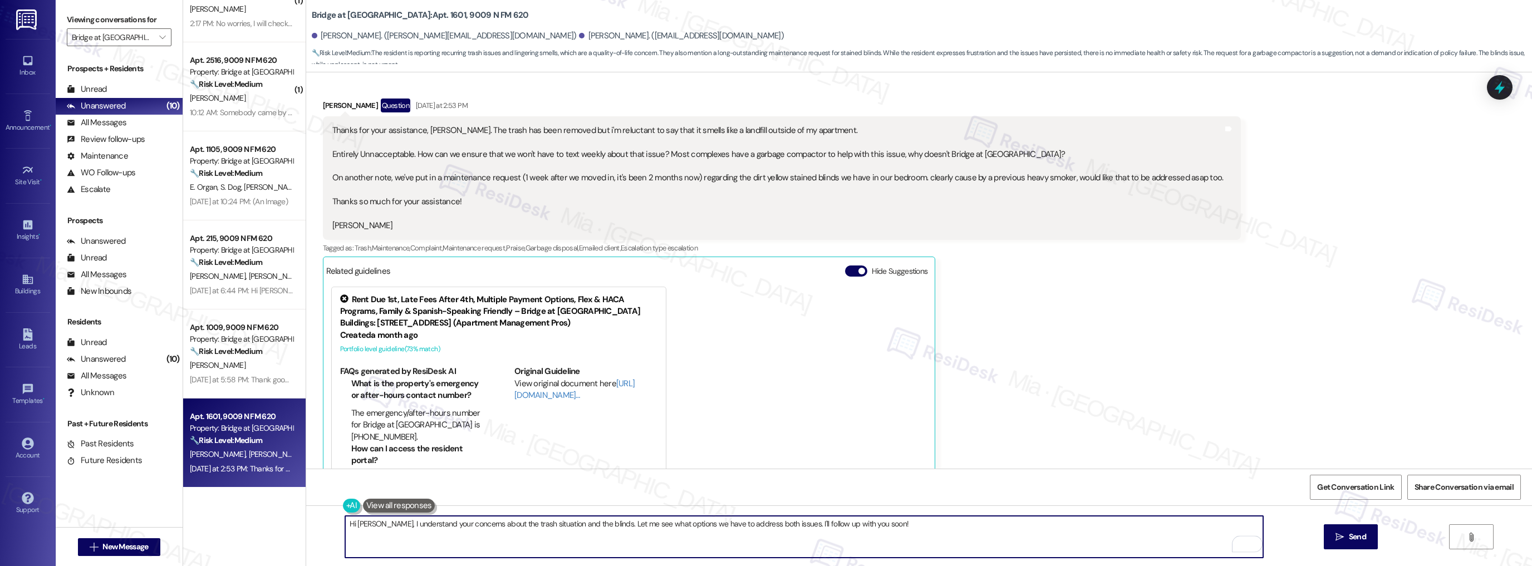
drag, startPoint x: 592, startPoint y: 525, endPoint x: 891, endPoint y: 523, distance: 299.0
click at [891, 523] on textarea "Hi [PERSON_NAME], I understand your concerns about the trash situation and the …" at bounding box center [804, 537] width 919 height 42
type textarea "Hi [PERSON_NAME], I understand your concerns about the trash situation and the …"
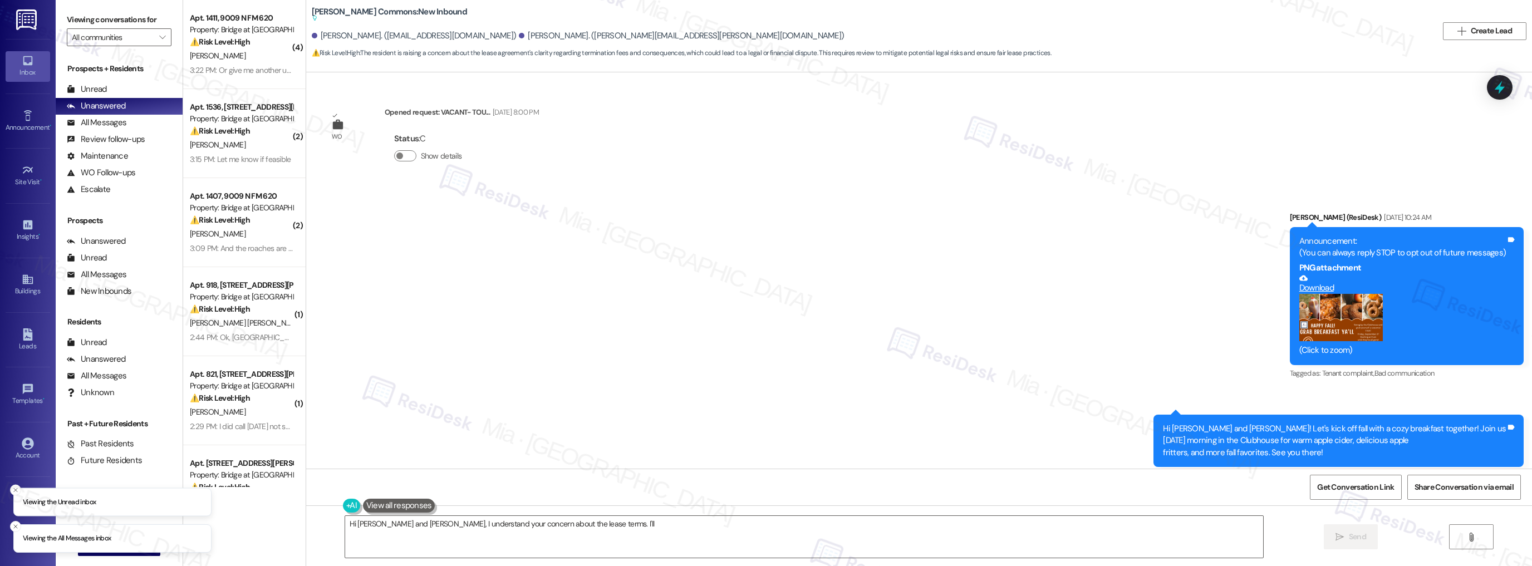
scroll to position [8885, 0]
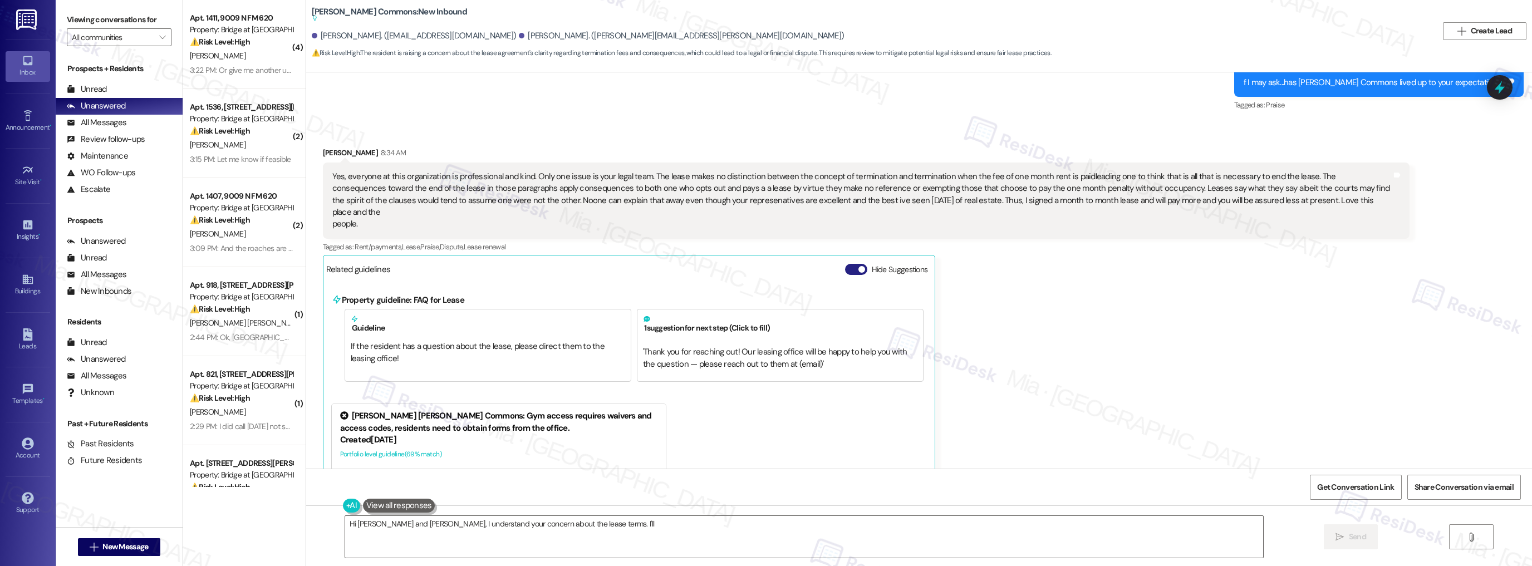
click at [845, 264] on button "Hide Suggestions" at bounding box center [856, 269] width 22 height 11
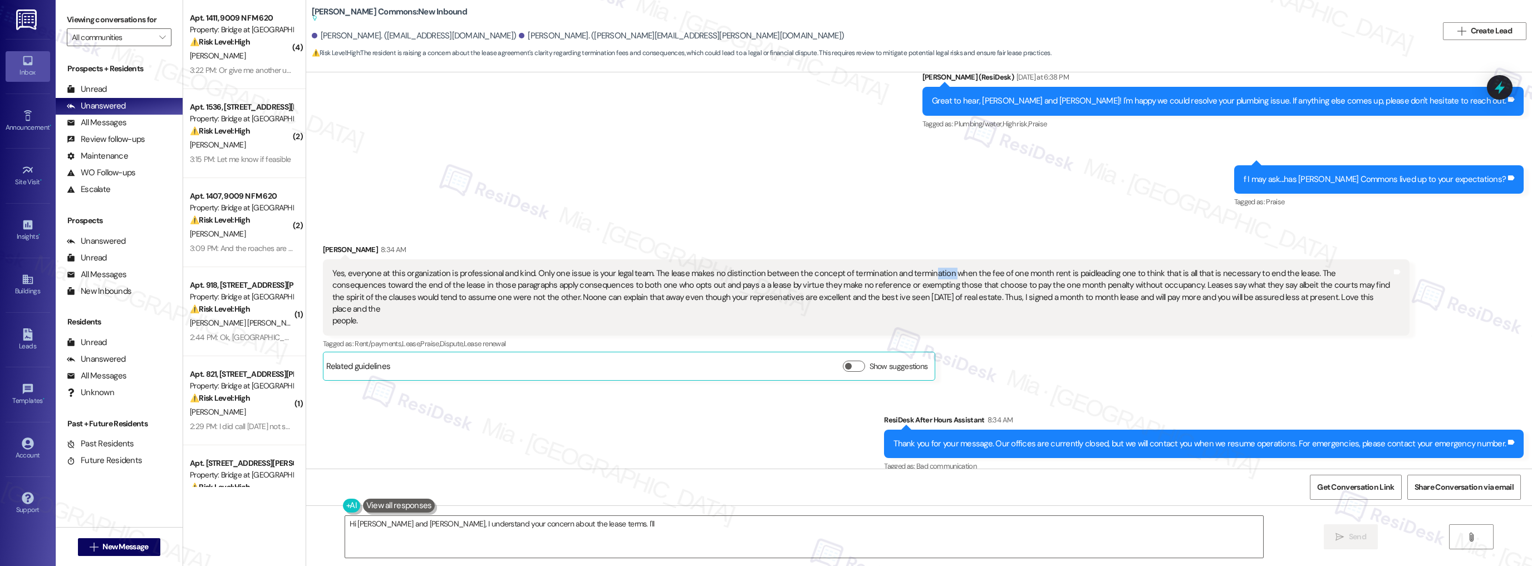
drag, startPoint x: 913, startPoint y: 261, endPoint x: 934, endPoint y: 261, distance: 21.2
drag, startPoint x: 934, startPoint y: 261, endPoint x: 881, endPoint y: 282, distance: 57.0
click at [881, 282] on div "Yes, everyone at this organization is professional and kind. Only one issue is …" at bounding box center [862, 298] width 1060 height 60
drag, startPoint x: 1300, startPoint y: 293, endPoint x: 1201, endPoint y: 290, distance: 99.7
click at [1201, 290] on div "Yes, everyone at this organization is professional and kind. Only one issue is …" at bounding box center [862, 298] width 1060 height 60
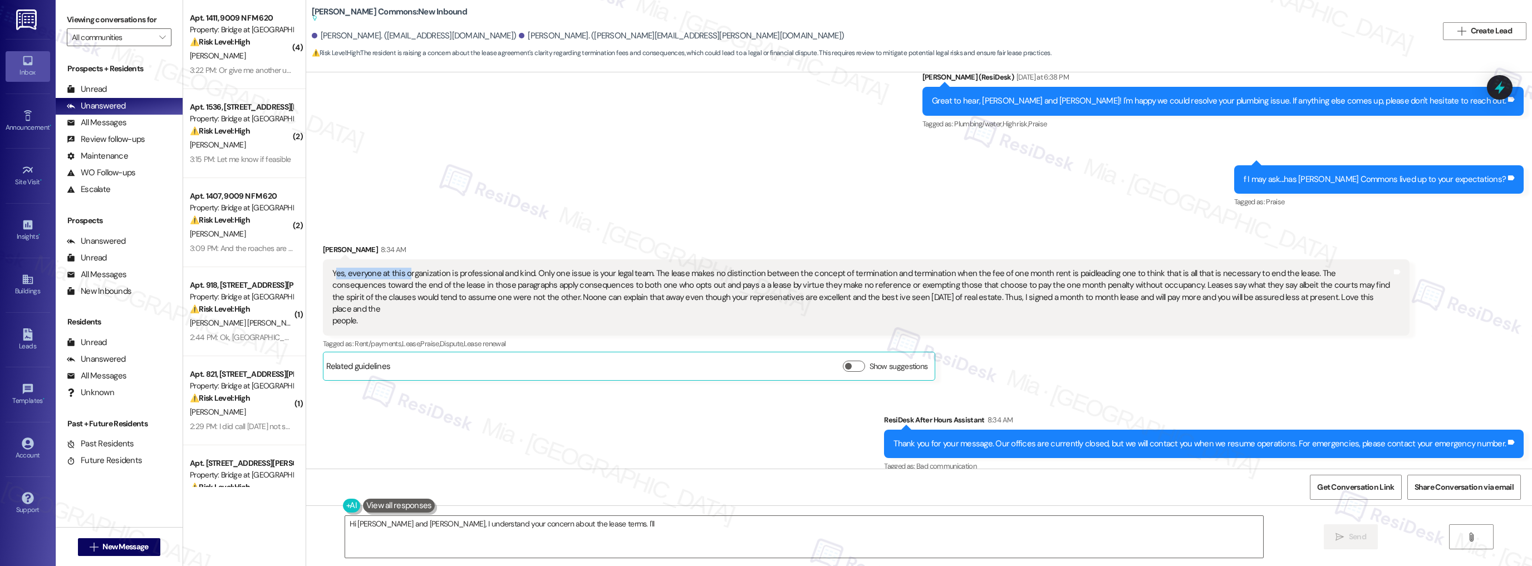
drag, startPoint x: 327, startPoint y: 270, endPoint x: 399, endPoint y: 276, distance: 72.7
click at [399, 276] on div "Yes, everyone at this organization is professional and kind. Only one issue is …" at bounding box center [862, 298] width 1060 height 60
click at [332, 271] on div "Yes, everyone at this organization is professional and kind. Only one issue is …" at bounding box center [862, 298] width 1060 height 60
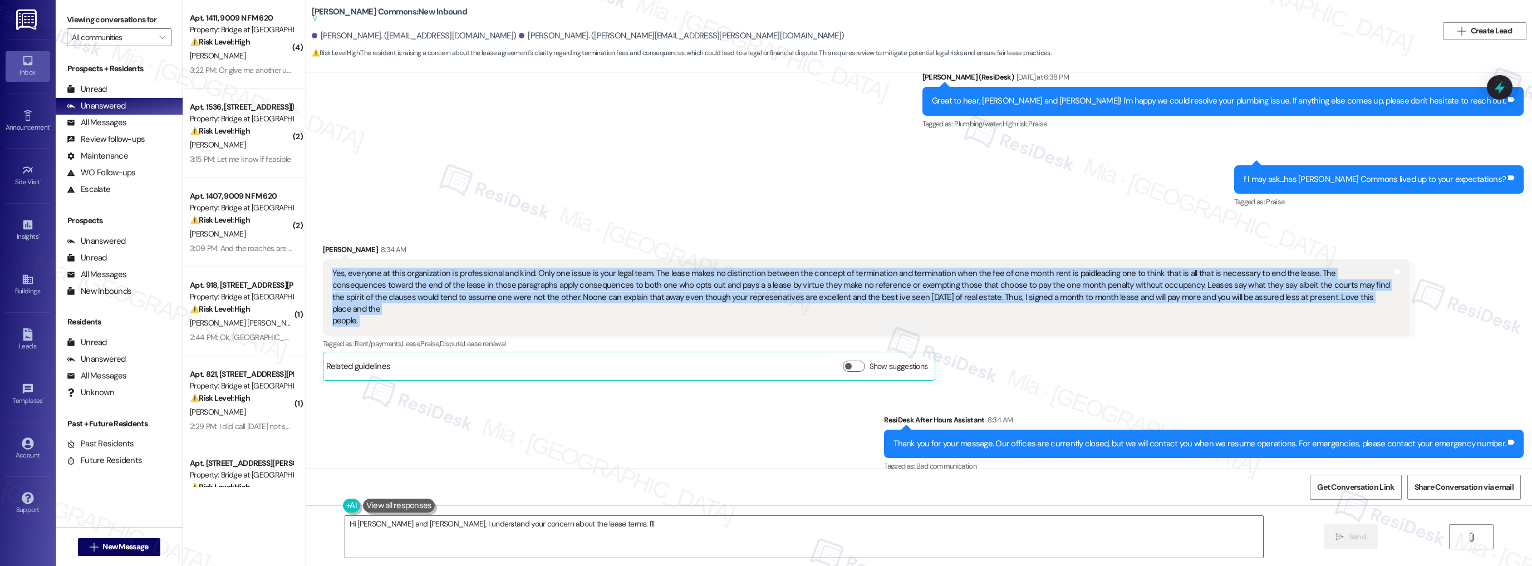
drag, startPoint x: 325, startPoint y: 270, endPoint x: 1307, endPoint y: 305, distance: 982.9
click at [1307, 305] on div "Yes, everyone at this organization is professional and kind. Only one issue is …" at bounding box center [862, 298] width 1060 height 60
copy div "Yes, everyone at this organization is professional and kind. Only one issue is …"
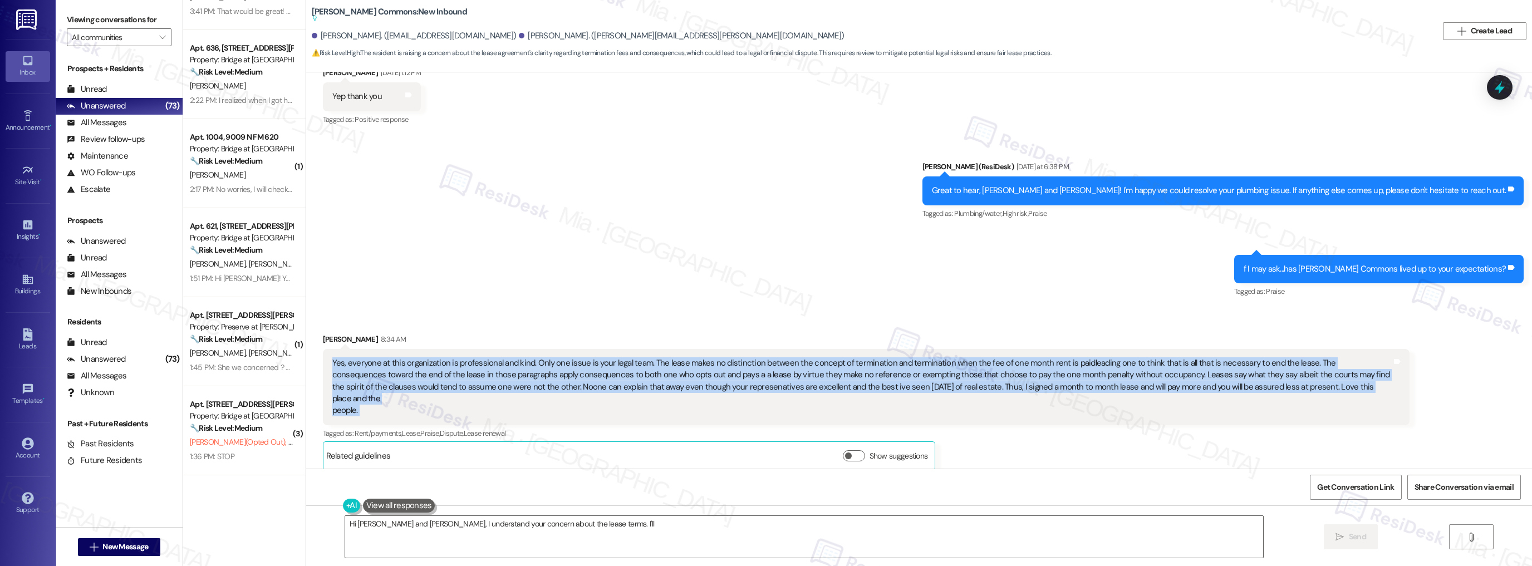
scroll to position [8699, 0]
copy div "Yes, everyone at this organization is professional and kind. Only one issue is …"
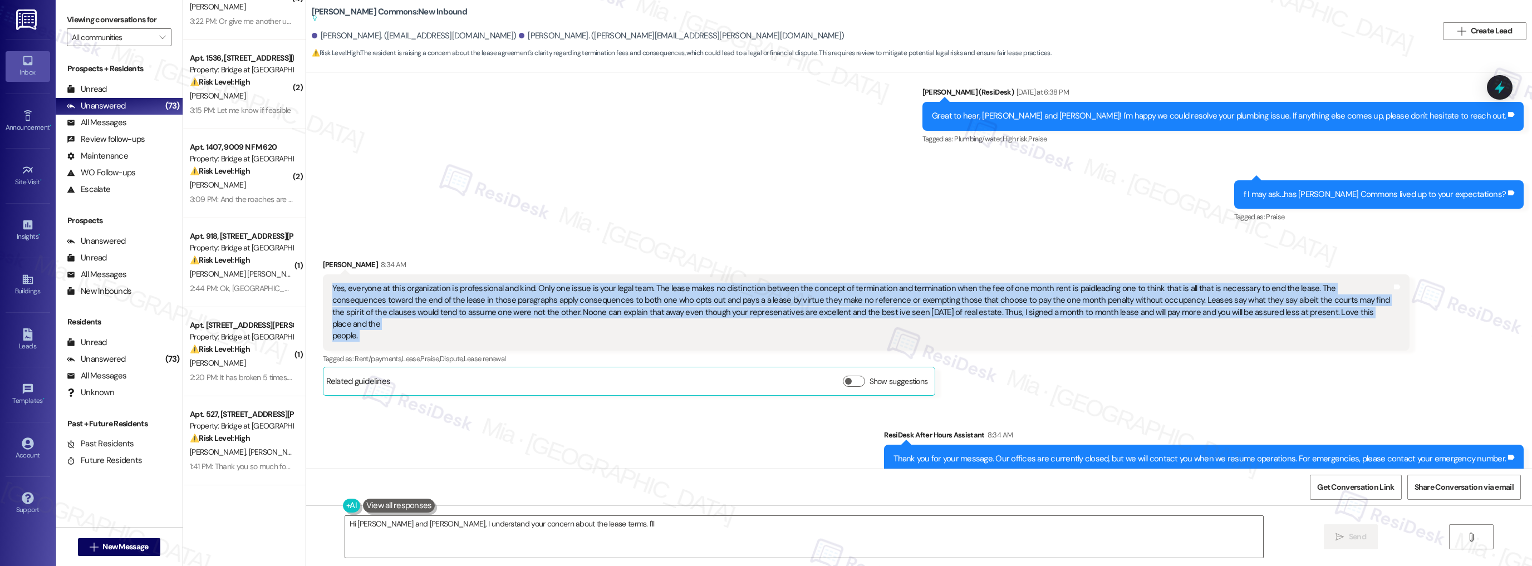
scroll to position [8789, 0]
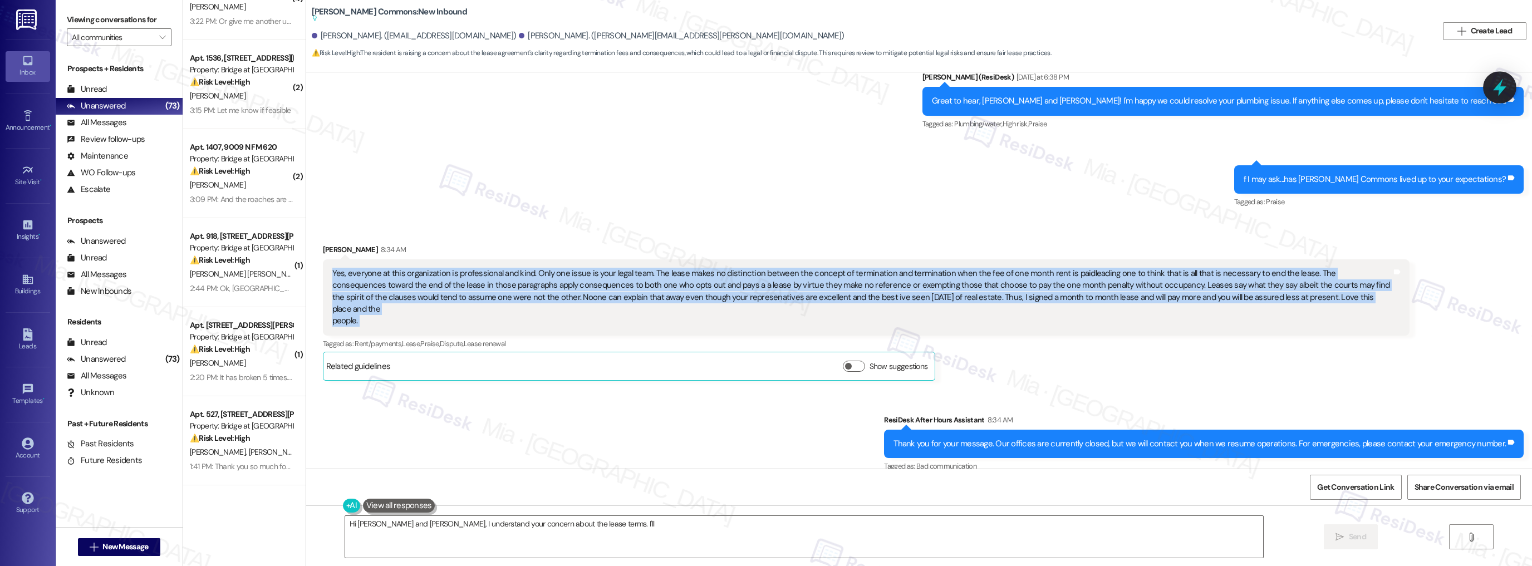
click at [1503, 93] on icon at bounding box center [1500, 87] width 19 height 19
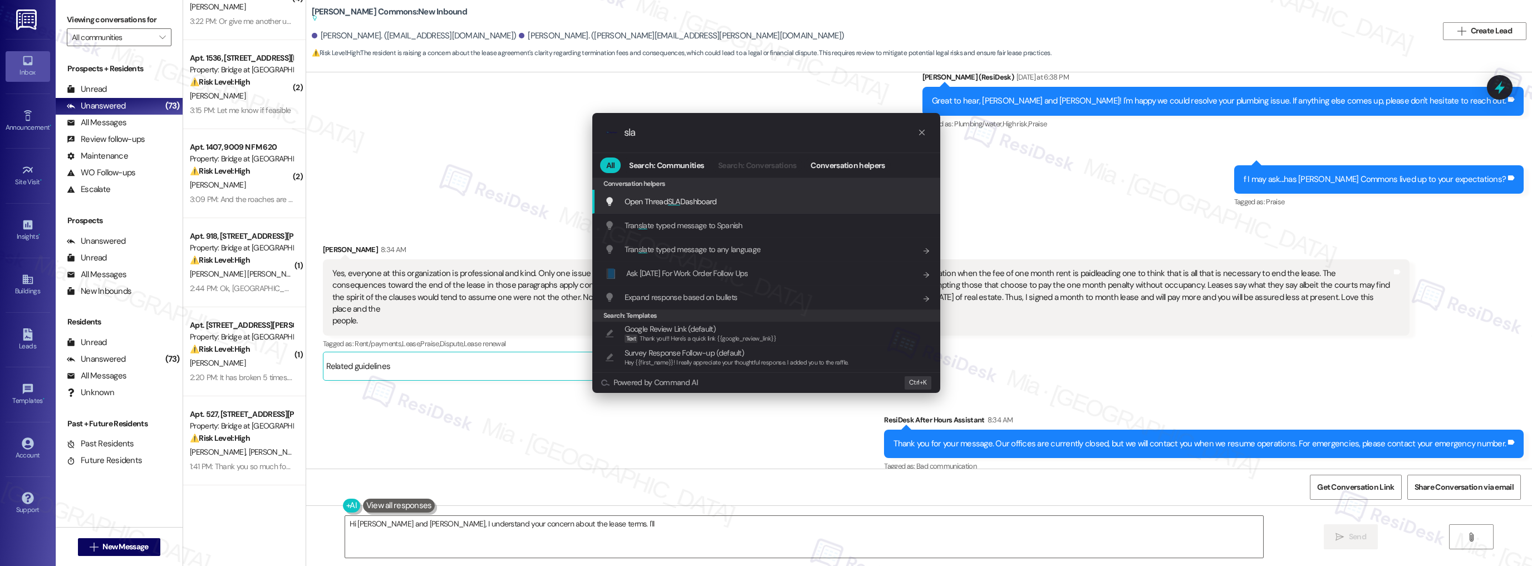
type input "sla"
click at [692, 200] on span "Open Thread SLA Dashboard" at bounding box center [671, 202] width 92 height 10
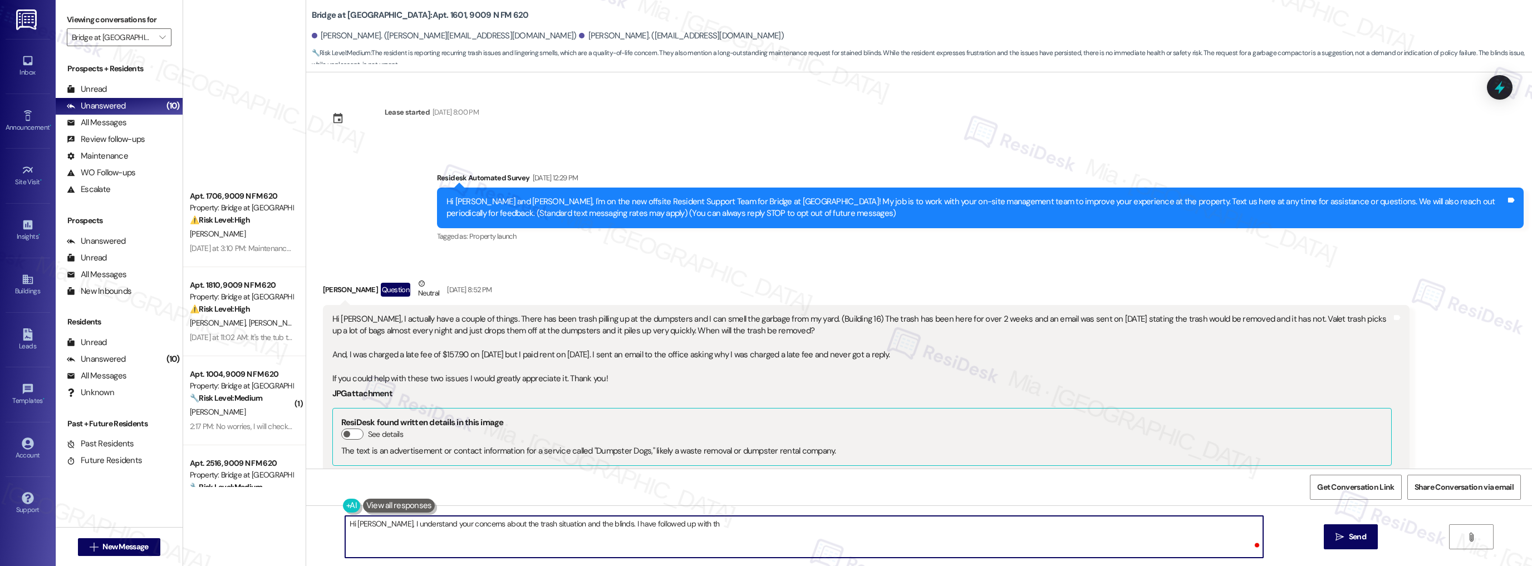
scroll to position [798, 0]
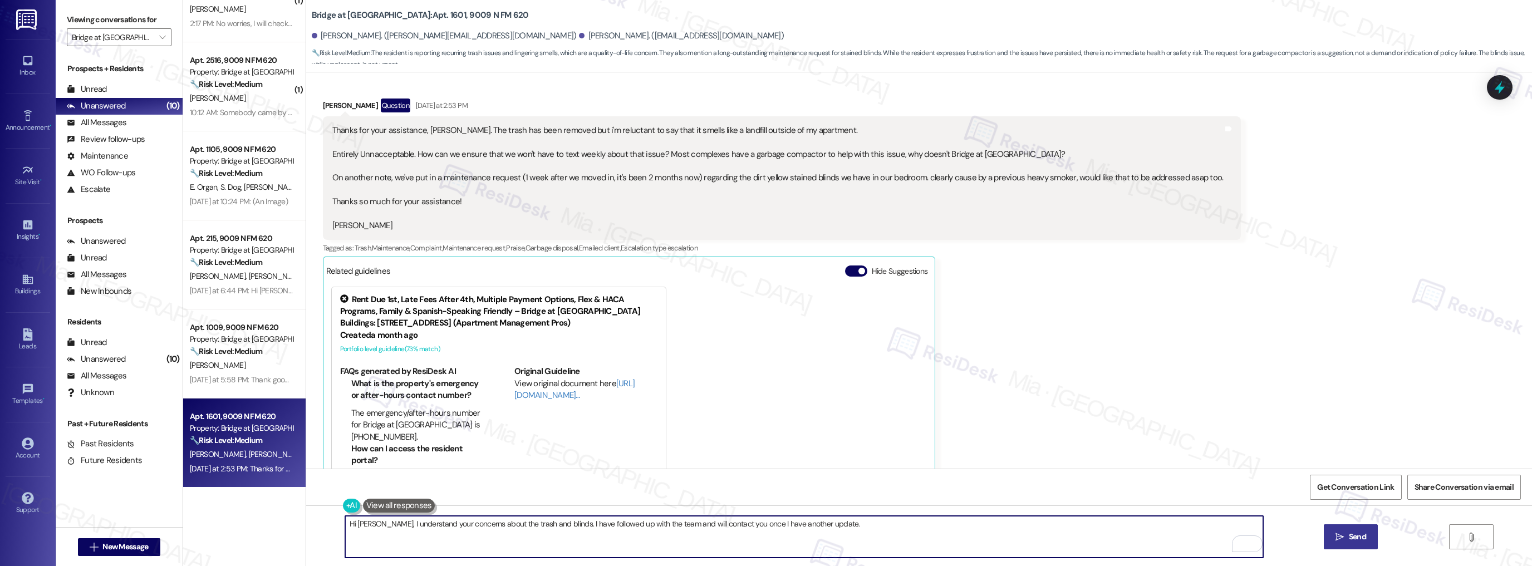
type textarea "Hi [PERSON_NAME], I understand your concerns about the trash and blinds. I have…"
click at [1347, 535] on span "Send" at bounding box center [1358, 537] width 22 height 12
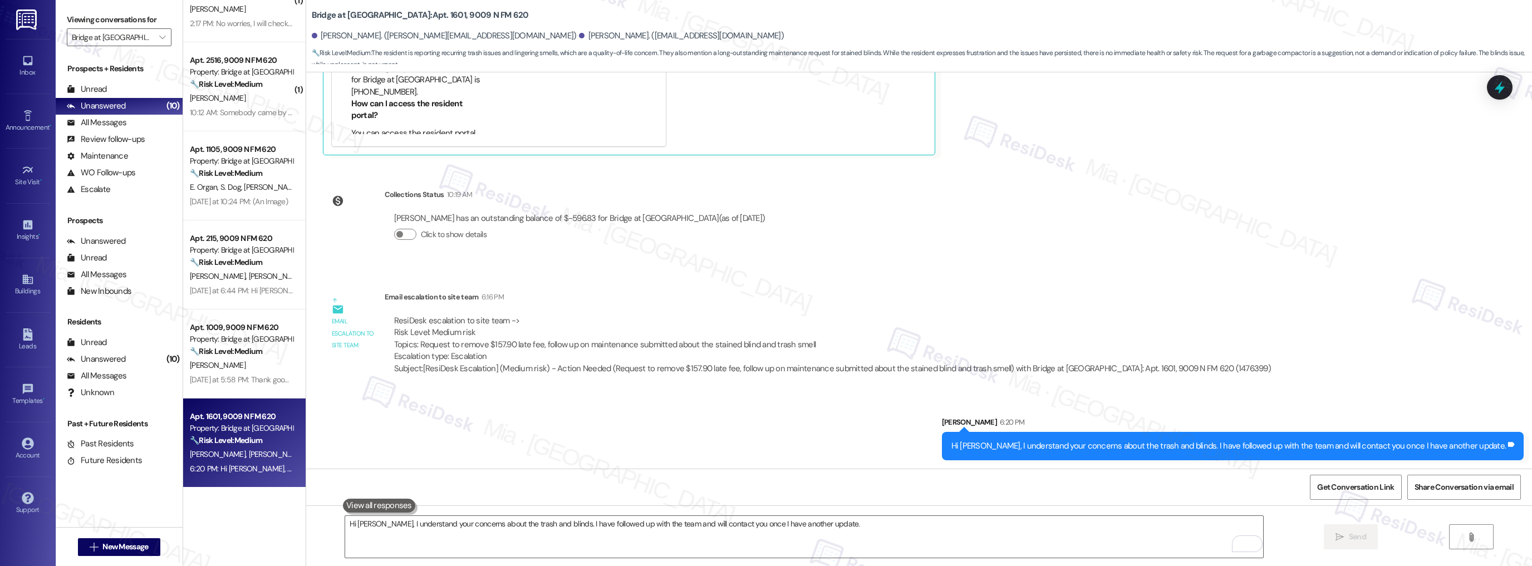
scroll to position [403, 0]
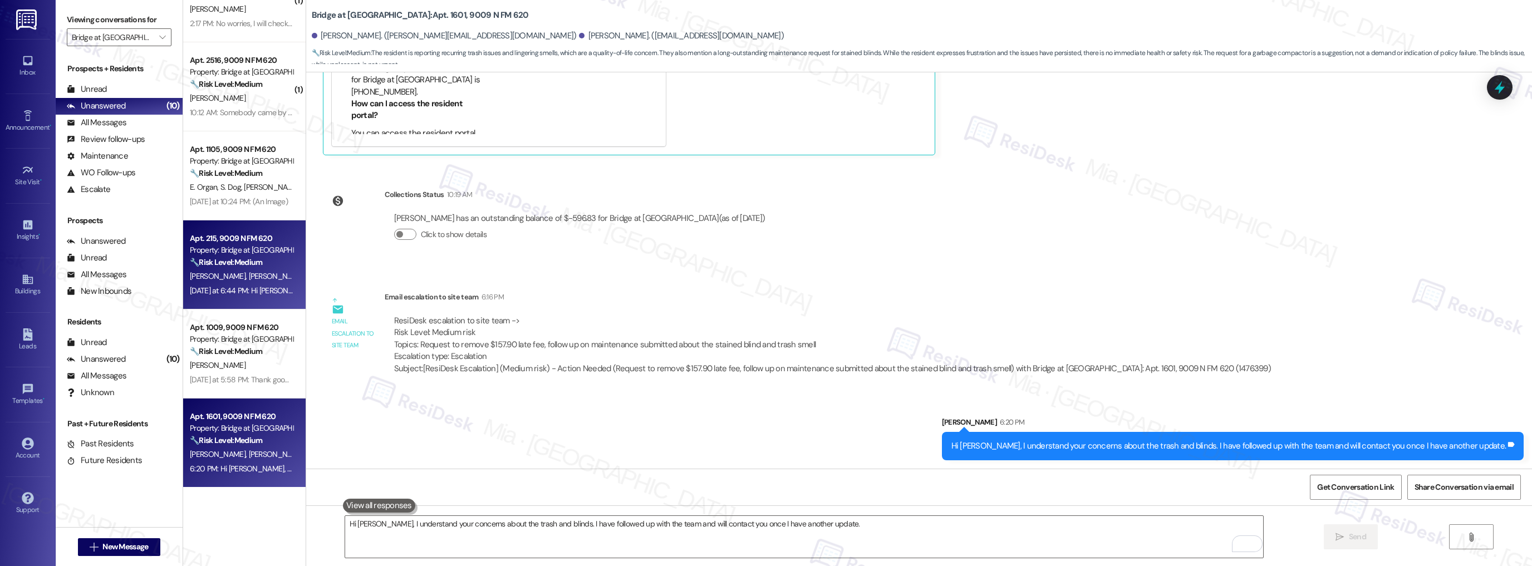
click at [267, 276] on div "E. Correa R. Godinho" at bounding box center [241, 277] width 105 height 14
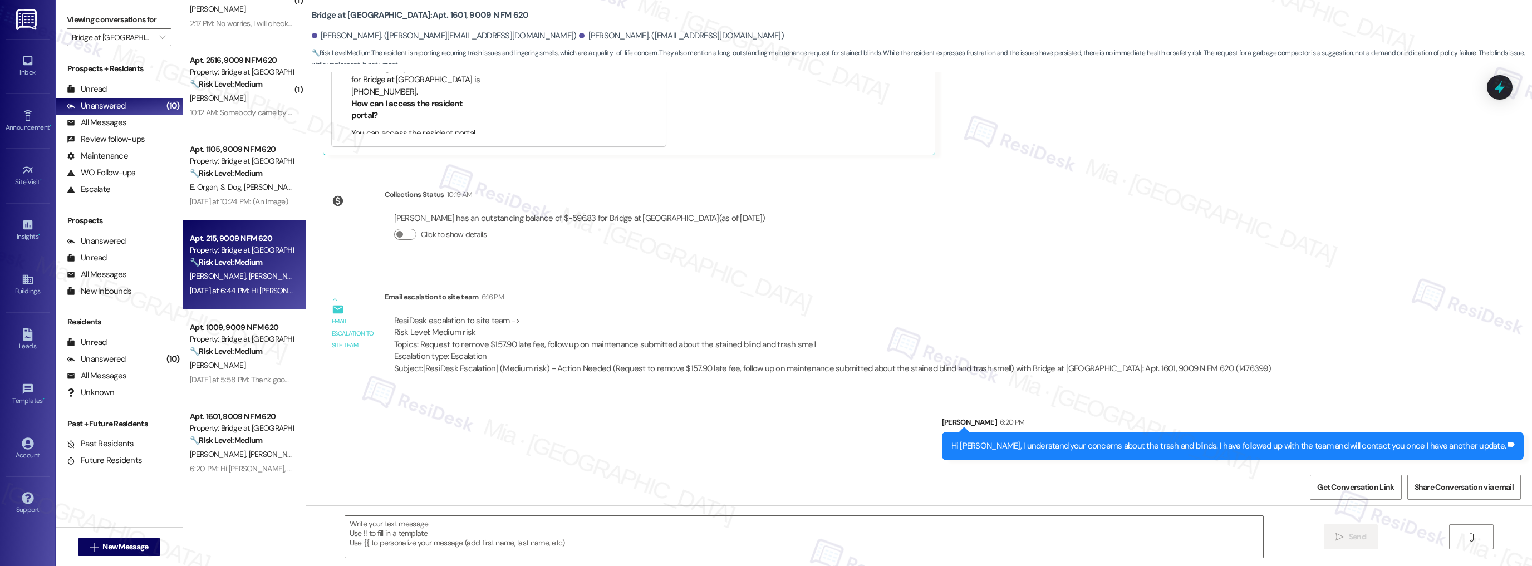
type textarea "Fetching suggested responses. Please feel free to read through the conversation…"
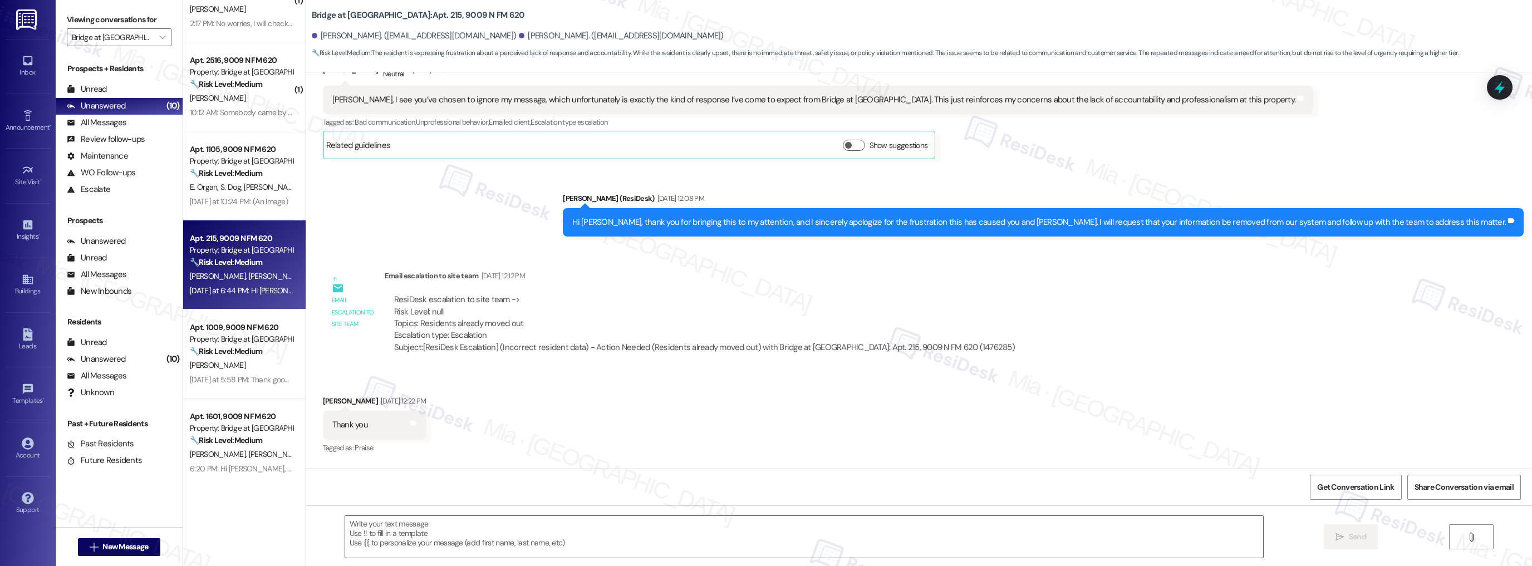
type textarea "Fetching suggested responses. Please feel free to read through the conversation…"
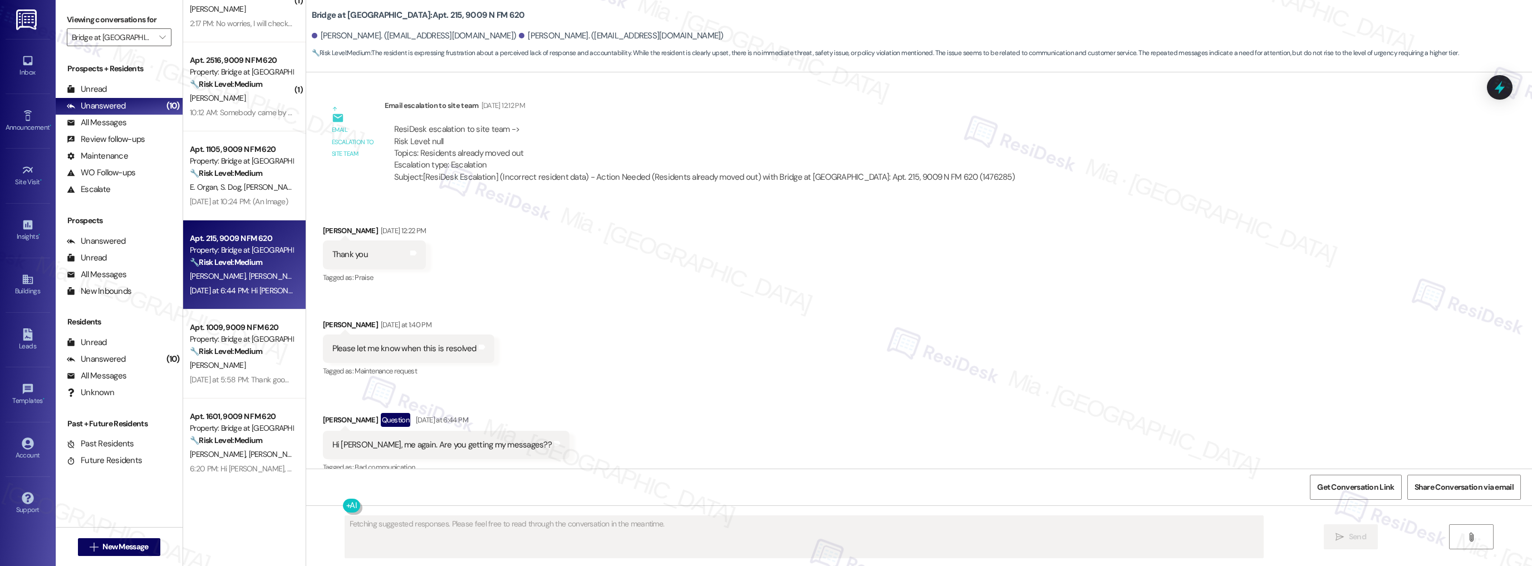
scroll to position [681, 0]
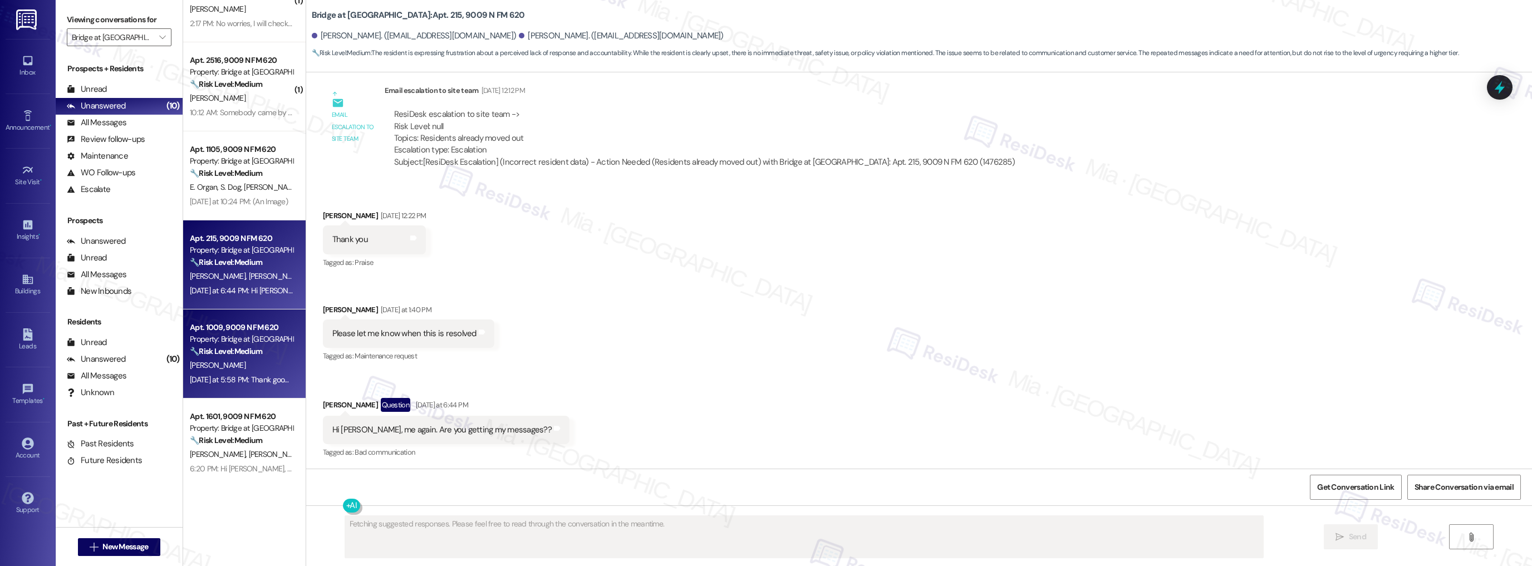
click at [232, 381] on div "[DATE] at 5:58 PM: Thank goodness they spayed and jelled some area's [DATE]. I …" at bounding box center [464, 380] width 548 height 10
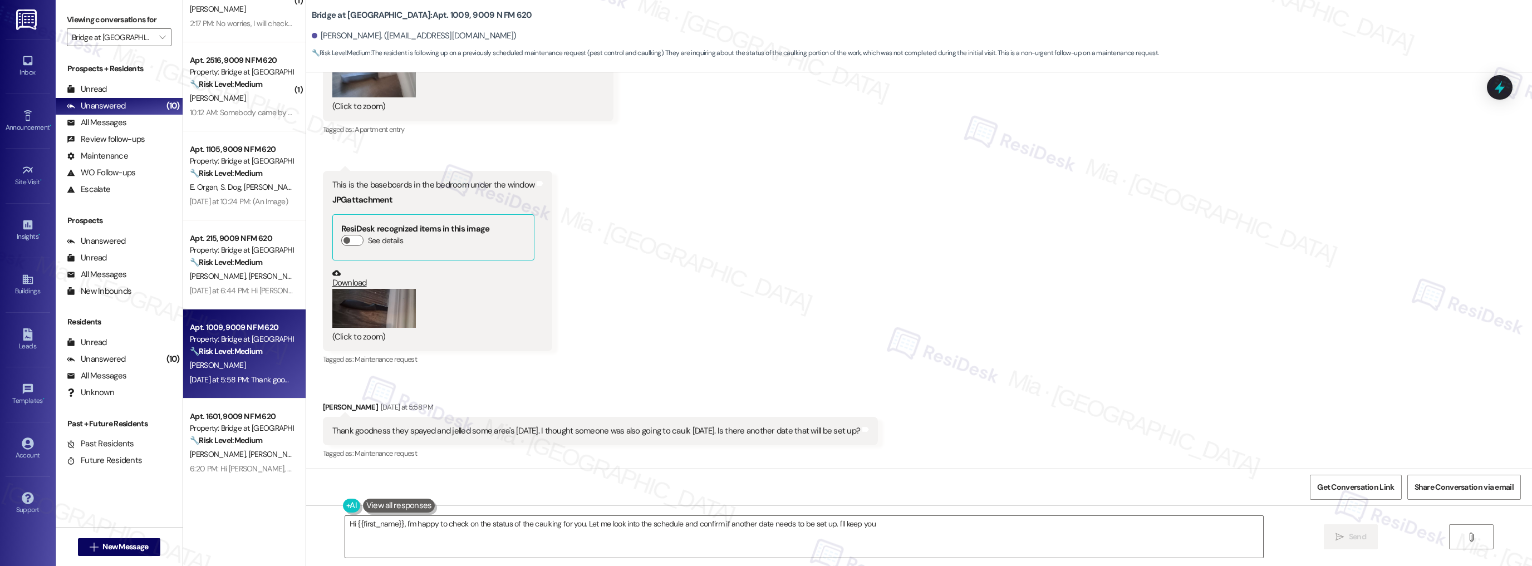
scroll to position [2933, 0]
type textarea "Hi {{first_name}}, I'm happy to check on the status of the caulking for you. Le…"
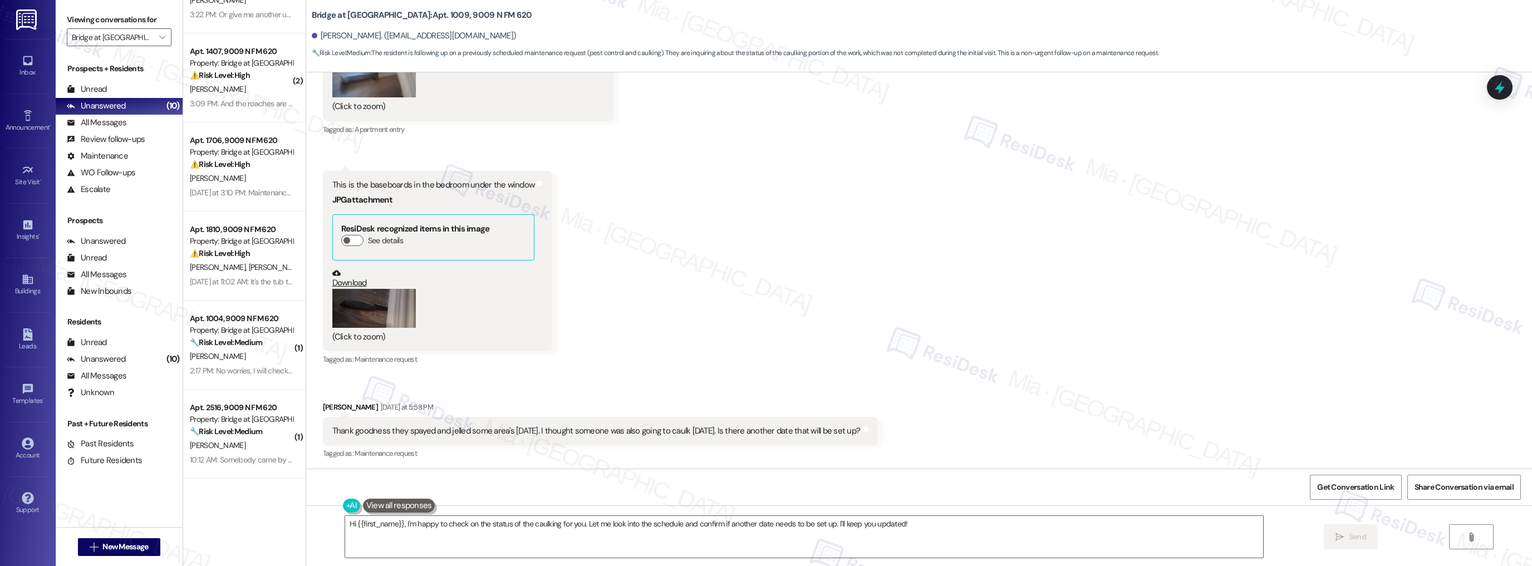
scroll to position [58, 0]
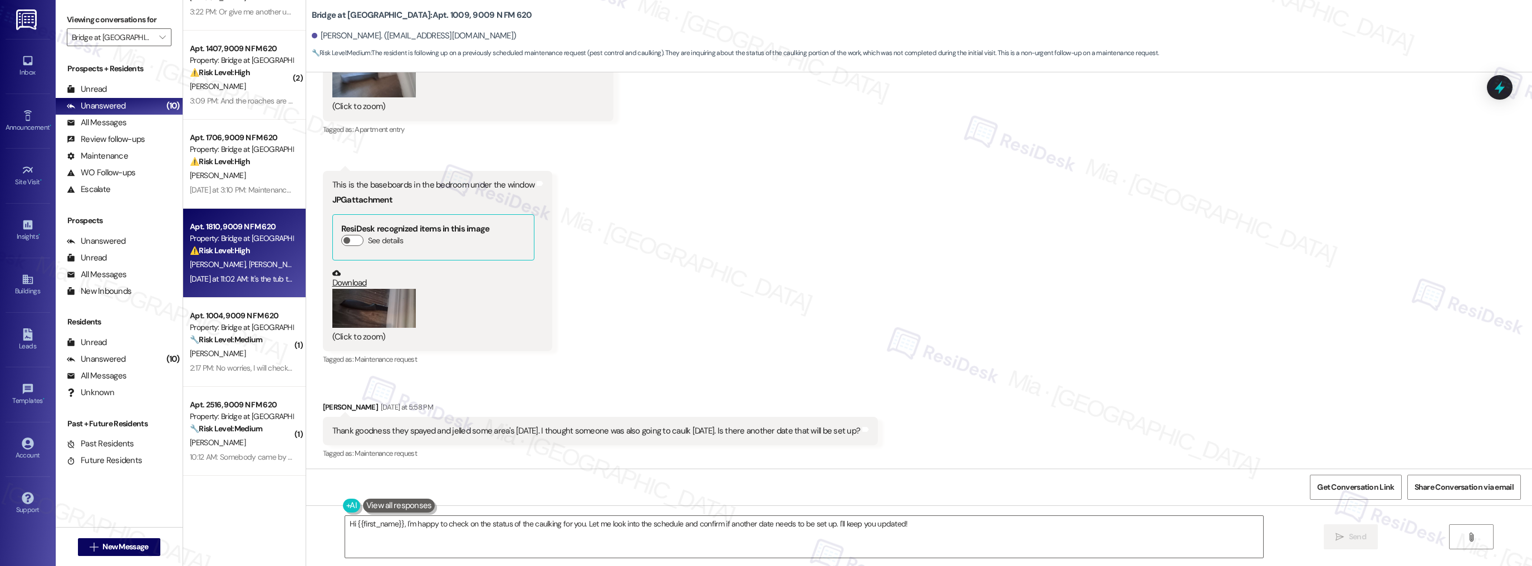
click at [254, 257] on div "Apt. 1810, 9009 N FM 620 Property: Bridge at Canyon Creek ⚠️ Risk Level: High T…" at bounding box center [241, 239] width 105 height 38
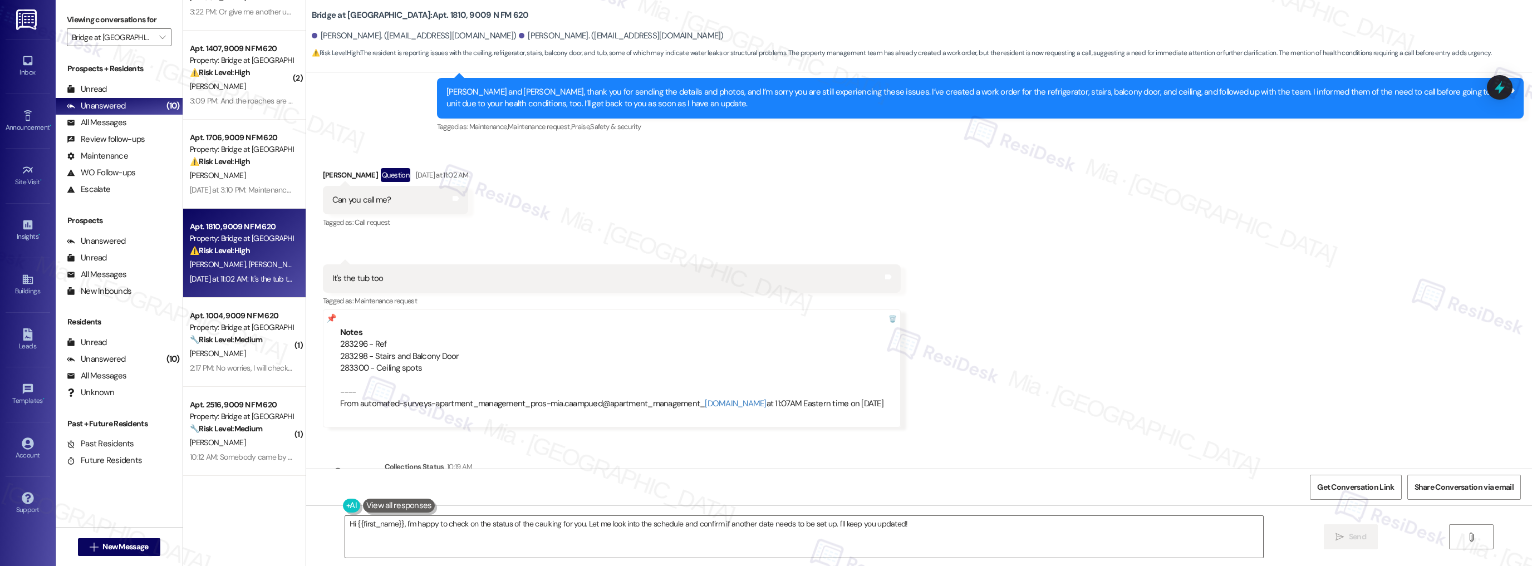
scroll to position [1697, 0]
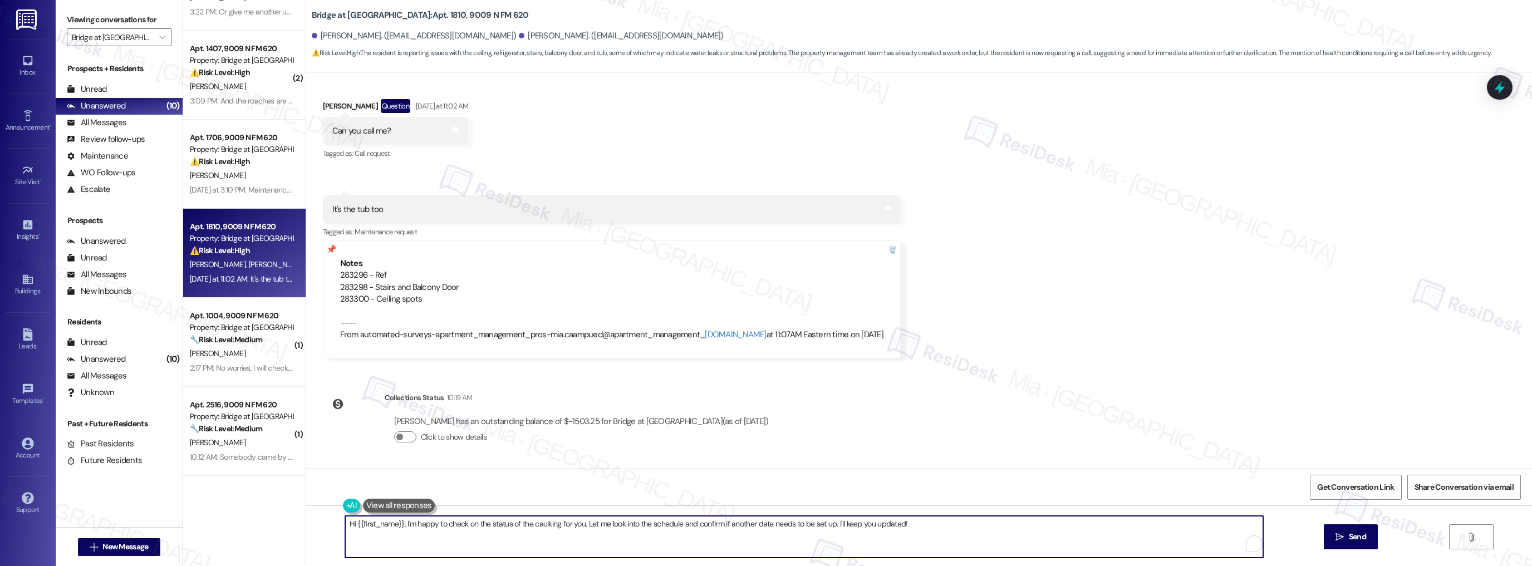
drag, startPoint x: 400, startPoint y: 526, endPoint x: 919, endPoint y: 525, distance: 518.4
click at [919, 525] on textarea "Hi {{first_name}}, I'm happy to check on the status of the caulking for you. Le…" at bounding box center [804, 537] width 919 height 42
paste textarea "’m sorry, I don’t have the ability to make a call, but please rest assured that…"
click at [440, 520] on textarea "Hi {{first_name}}, I’m sorry, I don’t have the ability to make a call, but plea…" at bounding box center [804, 537] width 919 height 42
click at [432, 524] on textarea "Hi {{first_name}}, I’m sorry, I don’t have the ability to make a call, but plea…" at bounding box center [804, 537] width 919 height 42
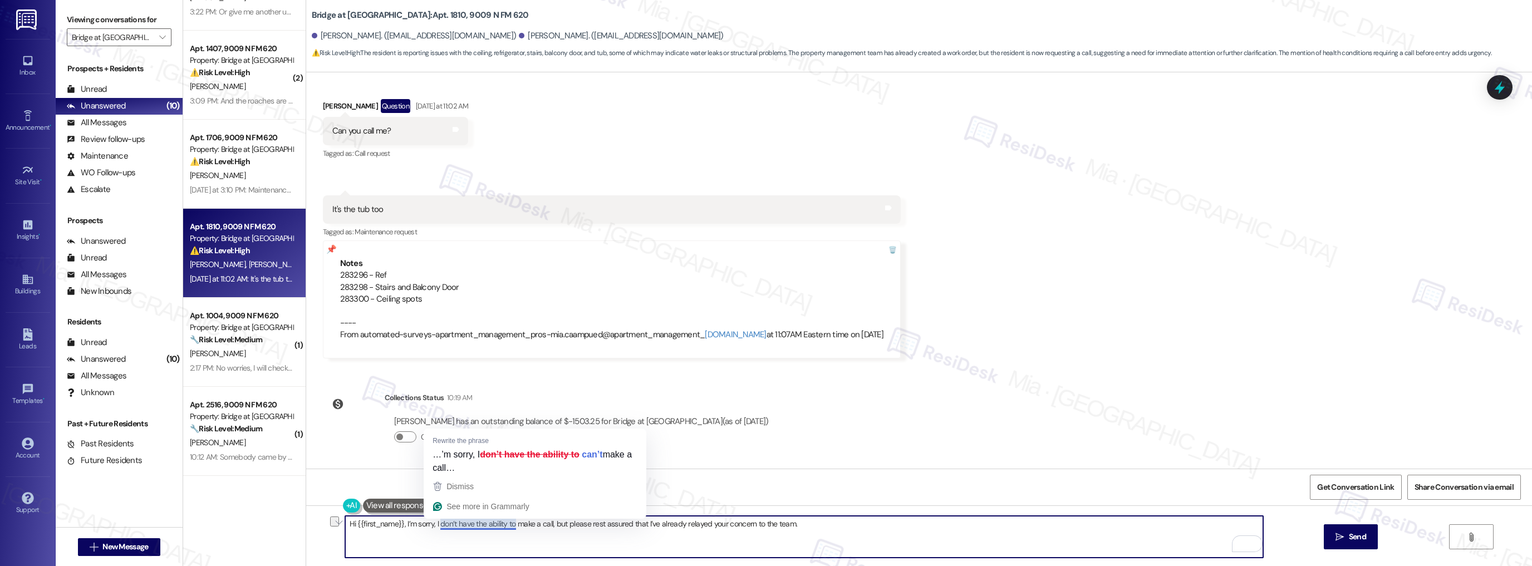
drag, startPoint x: 430, startPoint y: 524, endPoint x: 499, endPoint y: 523, distance: 69.6
click at [499, 523] on textarea "Hi {{first_name}}, I’m sorry, I don’t have the ability to make a call, but plea…" at bounding box center [804, 537] width 919 height 42
paste textarea "’m not able to place a call"
click at [430, 525] on textarea "Hi {{first_name}}, I’m sorry, ’m not able to place a call to make a call, but p…" at bounding box center [804, 537] width 919 height 42
drag, startPoint x: 517, startPoint y: 525, endPoint x: 558, endPoint y: 525, distance: 41.2
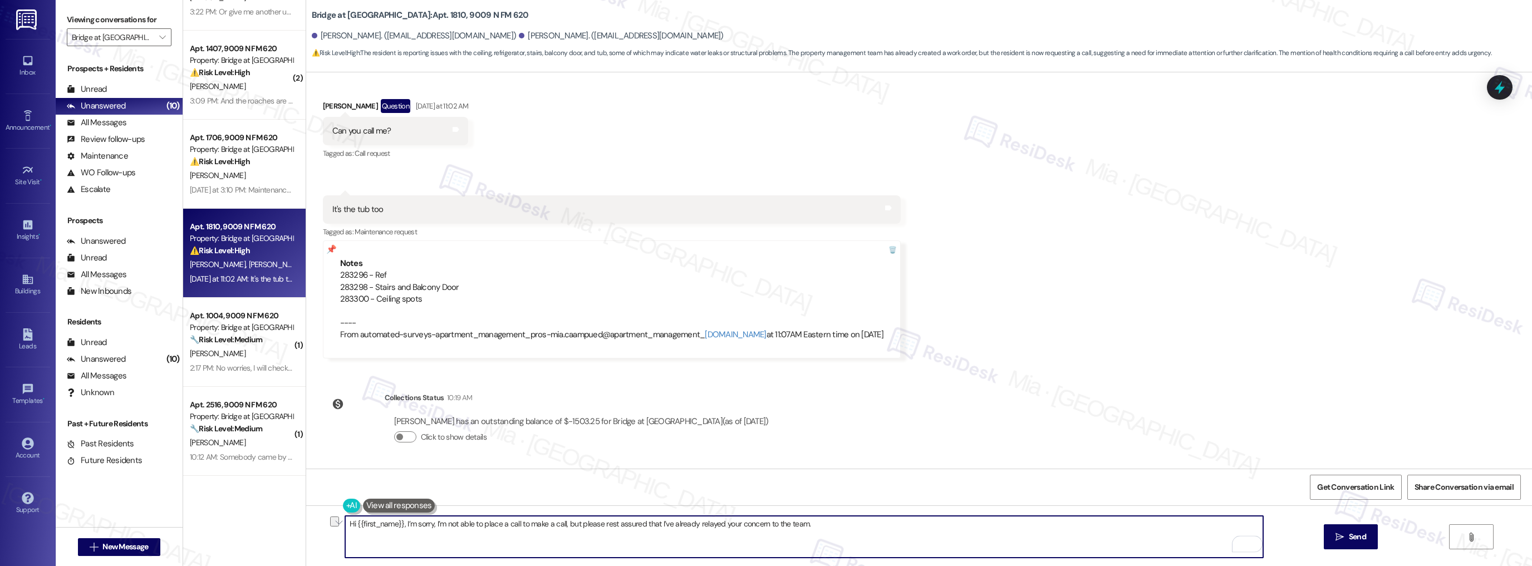
click at [558, 525] on textarea "Hi {{first_name}}, I’m sorry, I’m not able to place a call to make a call, but …" at bounding box center [804, 537] width 919 height 42
click at [733, 525] on textarea "Hi {{first_name}}, I’m sorry, I cannot place a call, but please rest assured th…" at bounding box center [804, 537] width 919 height 42
type textarea "Hi {{first_name}}, I’m sorry, I cannot place a call, but please rest assured th…"
click at [1353, 535] on span "Send" at bounding box center [1357, 537] width 17 height 12
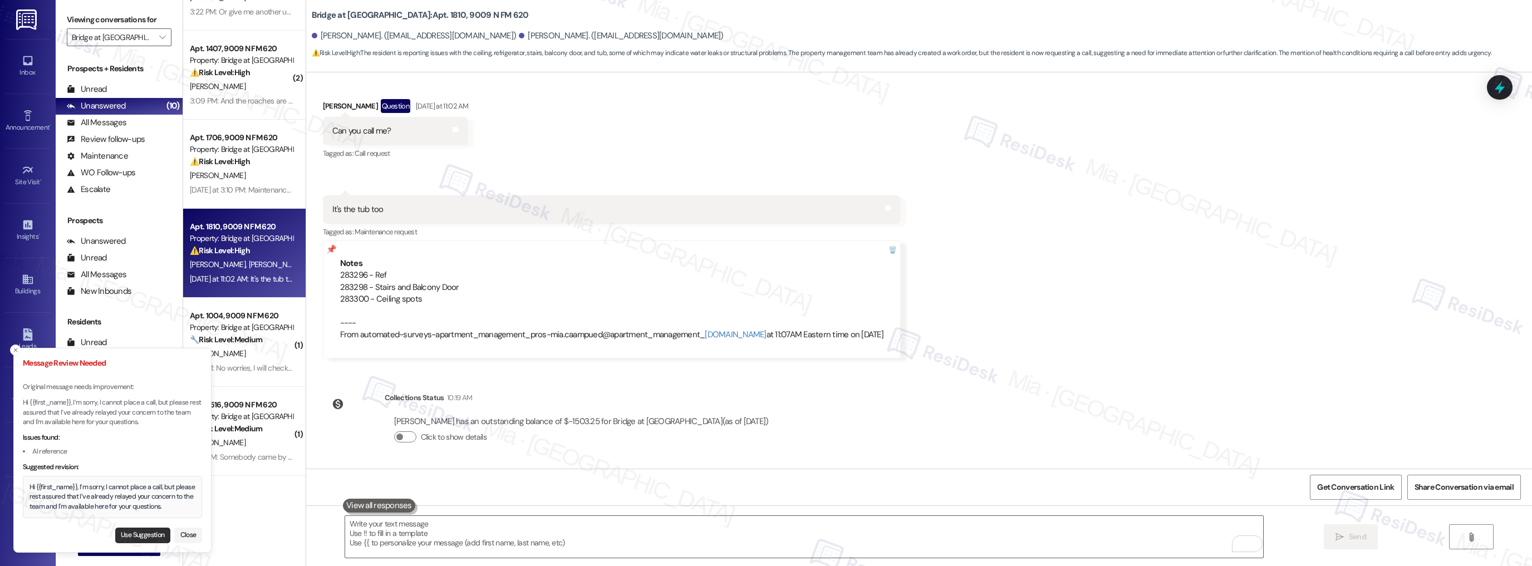
click at [138, 532] on button "Use Suggestion" at bounding box center [142, 536] width 55 height 16
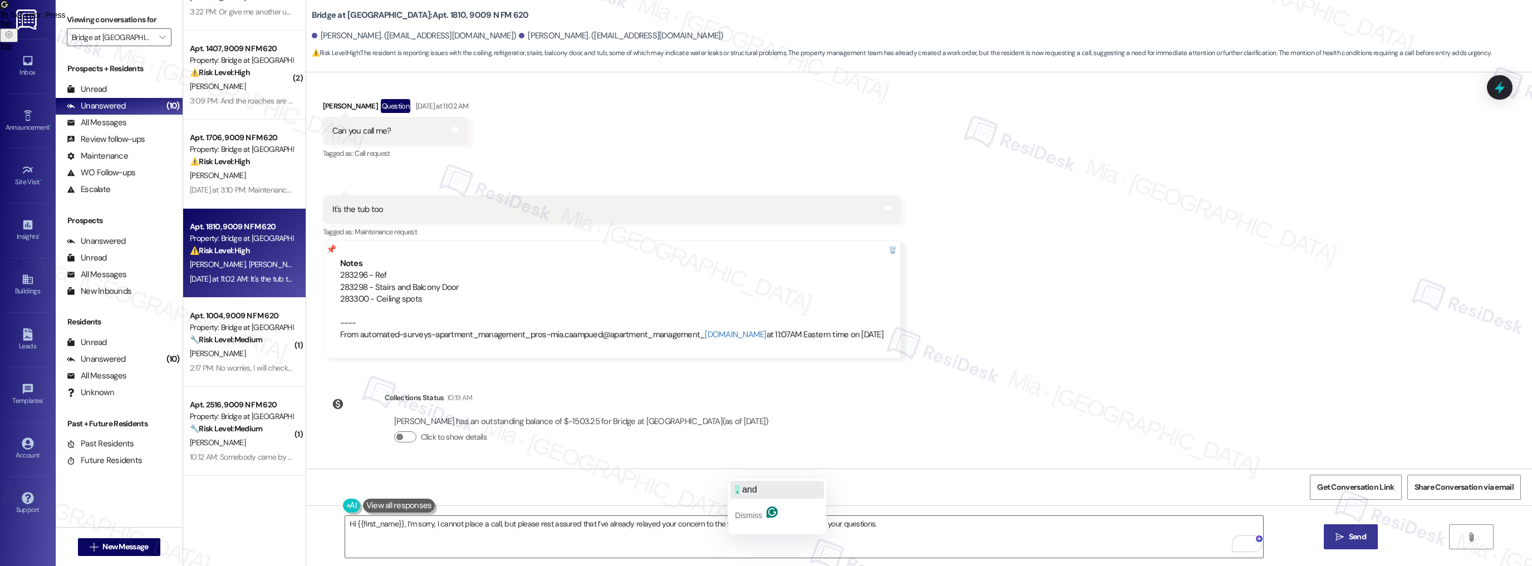
click at [746, 488] on span "and" at bounding box center [749, 489] width 15 height 9
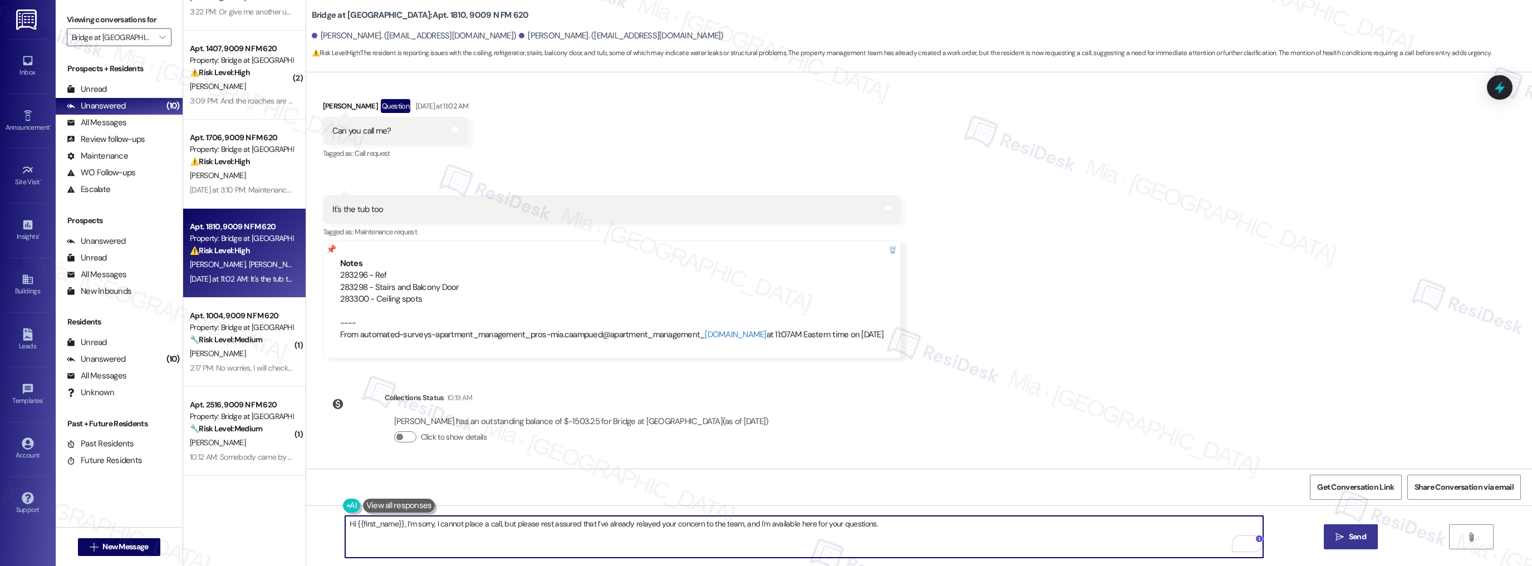
type textarea "Hi {{first_name}}, I’m sorry, I cannot place a call, but please rest assured th…"
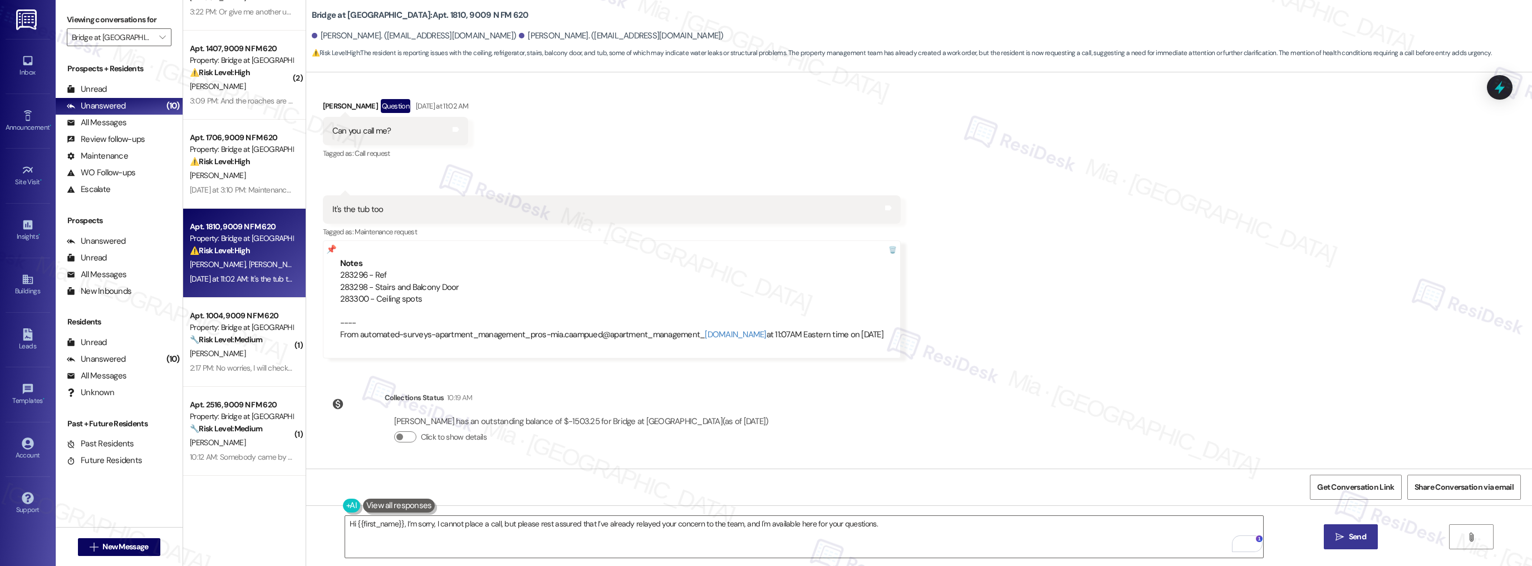
click at [1341, 544] on button " Send" at bounding box center [1351, 537] width 54 height 25
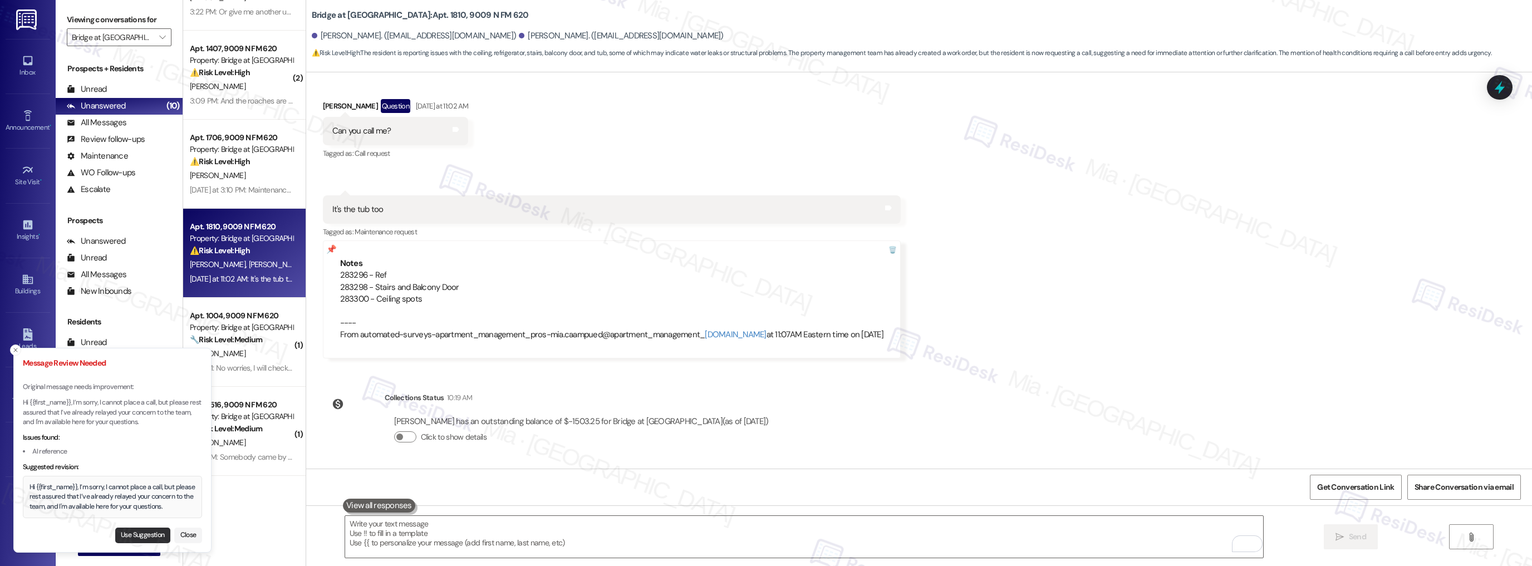
click at [126, 535] on button "Use Suggestion" at bounding box center [142, 536] width 55 height 16
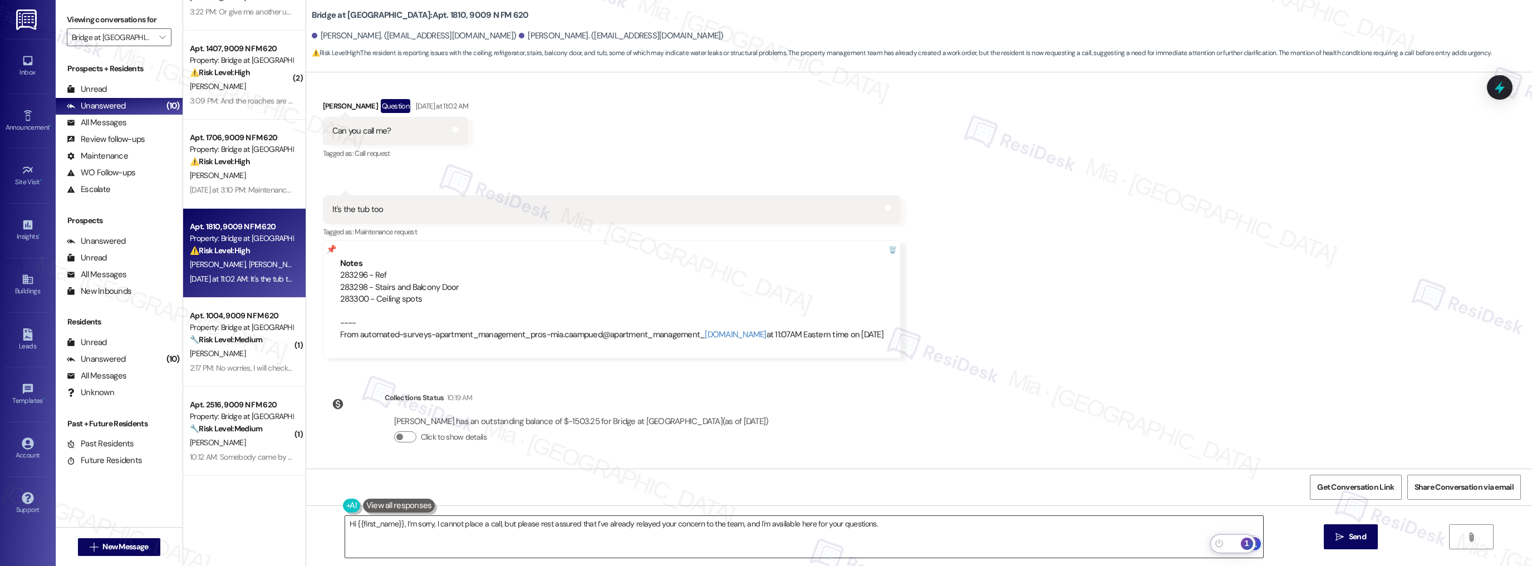
click at [1248, 546] on div "1" at bounding box center [1247, 544] width 12 height 12
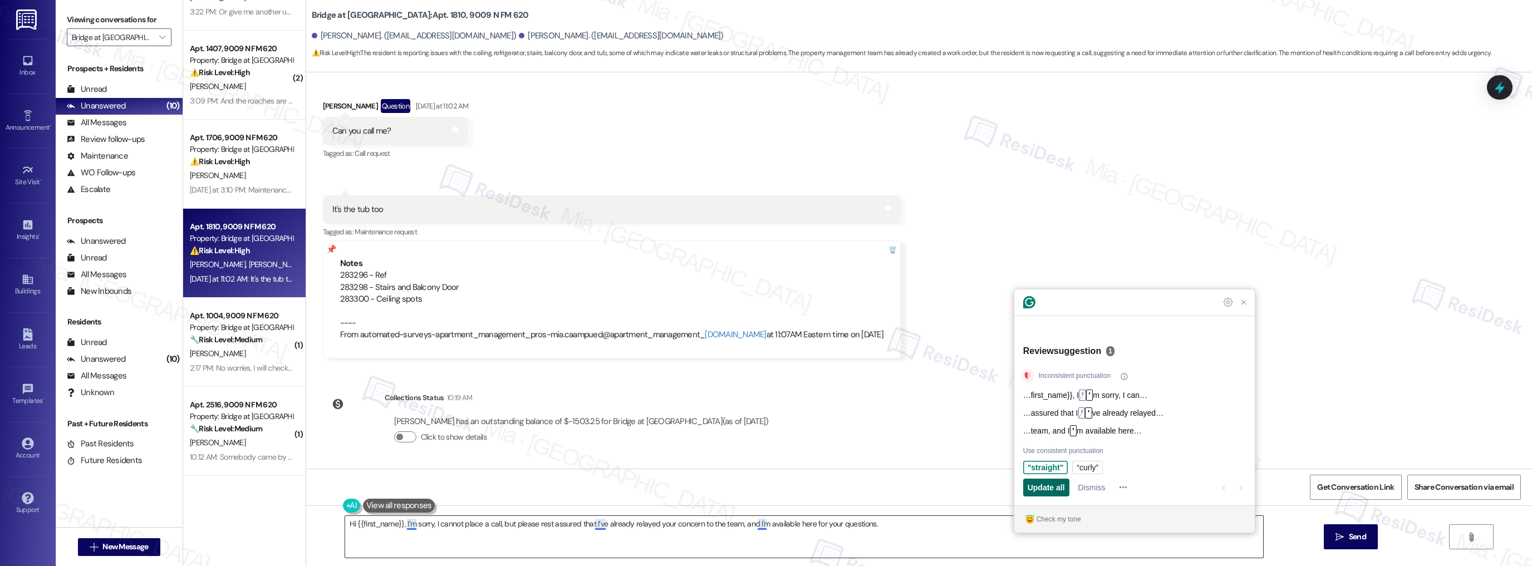
click at [1048, 486] on span "Update all" at bounding box center [1046, 488] width 37 height 12
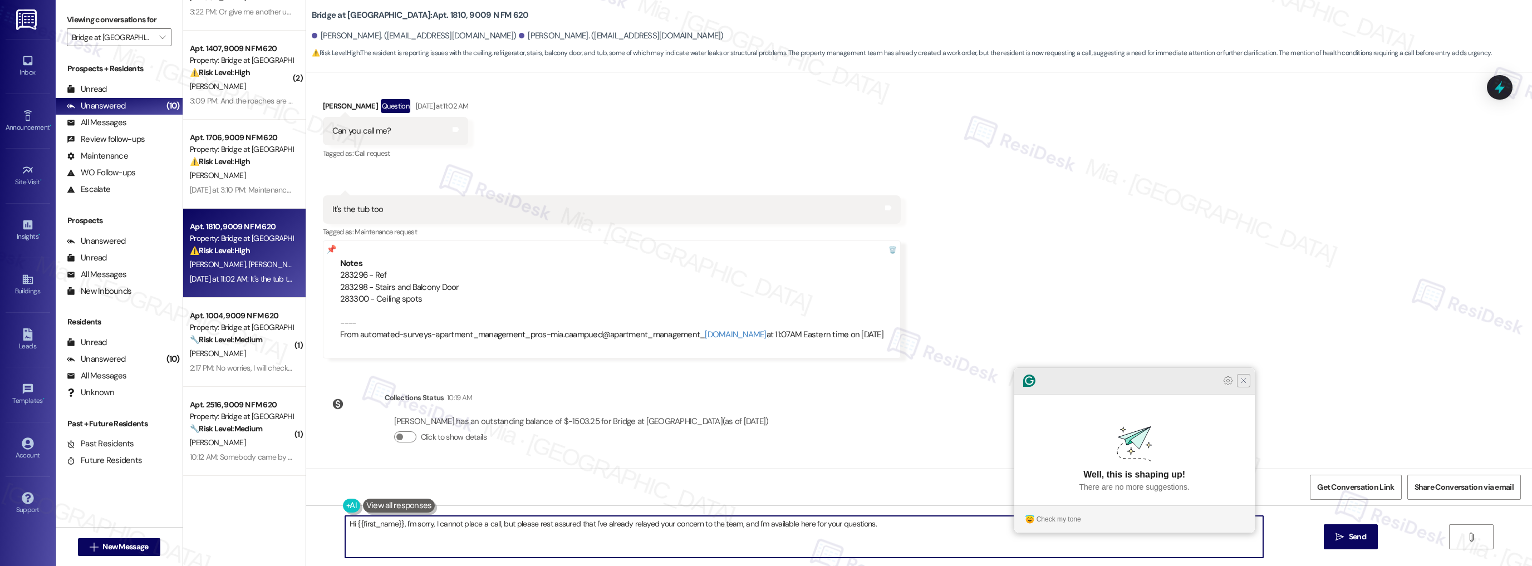
type textarea "Hi {{first_name}}, I'm sorry, I cannot place a call, but please rest assured th…"
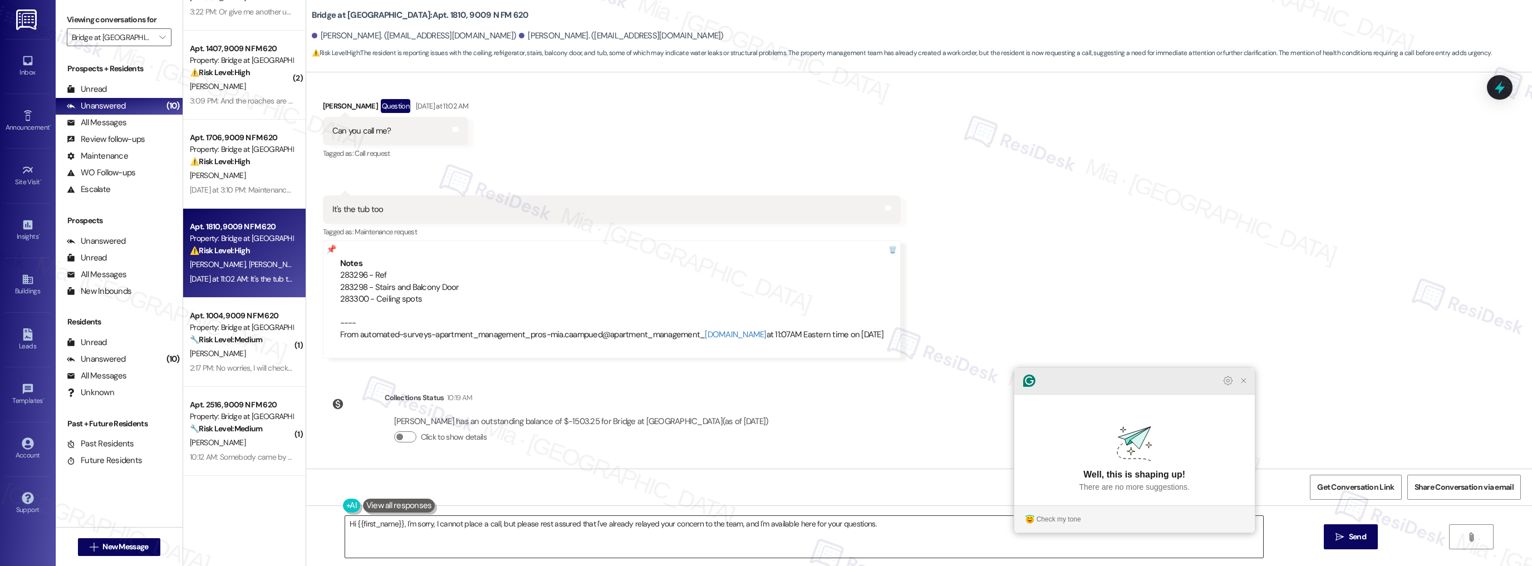
click at [1241, 385] on icon "Close Grammarly Assistant" at bounding box center [1244, 380] width 9 height 9
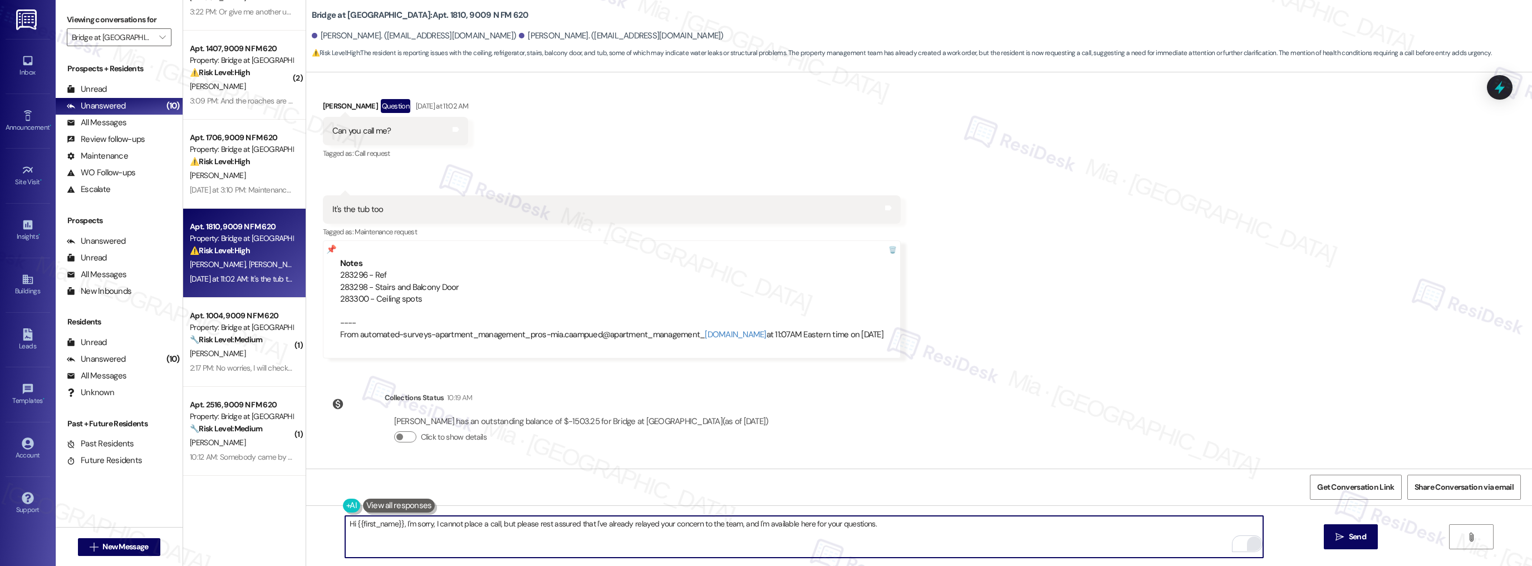
click at [903, 530] on textarea "Hi {{first_name}}, I'm sorry, I cannot place a call, but please rest assured th…" at bounding box center [804, 537] width 919 height 42
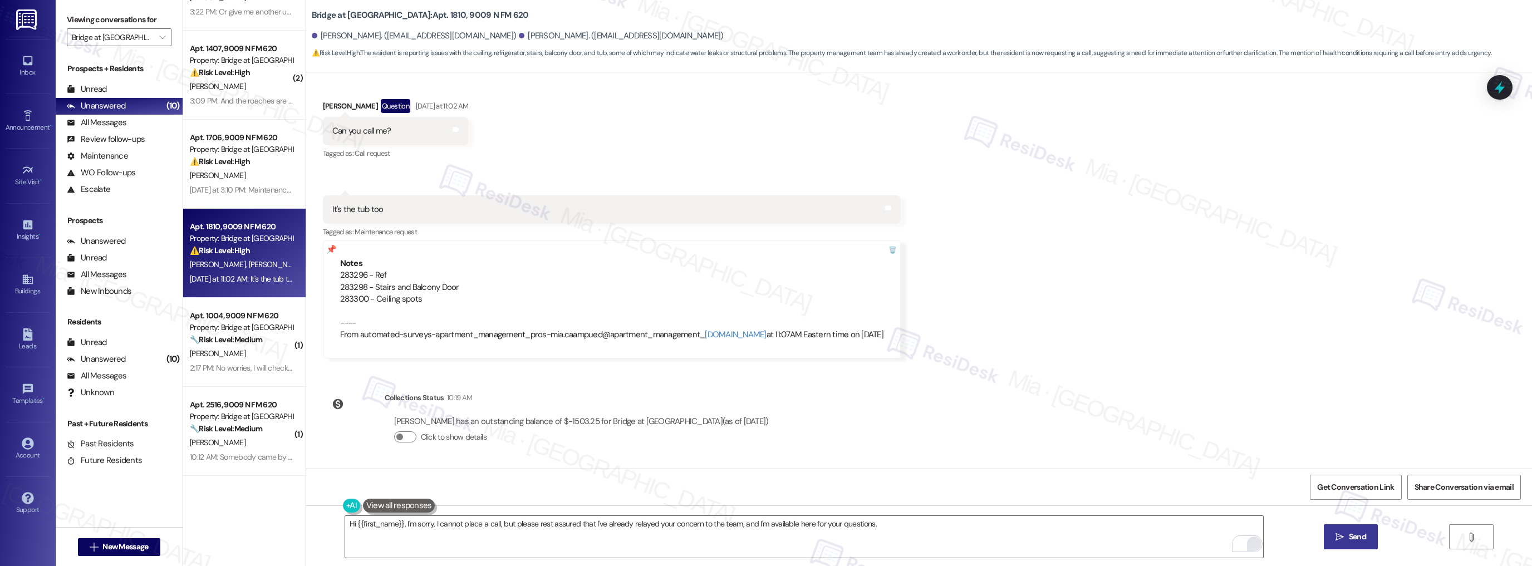
click at [1348, 530] on button " Send" at bounding box center [1351, 537] width 54 height 25
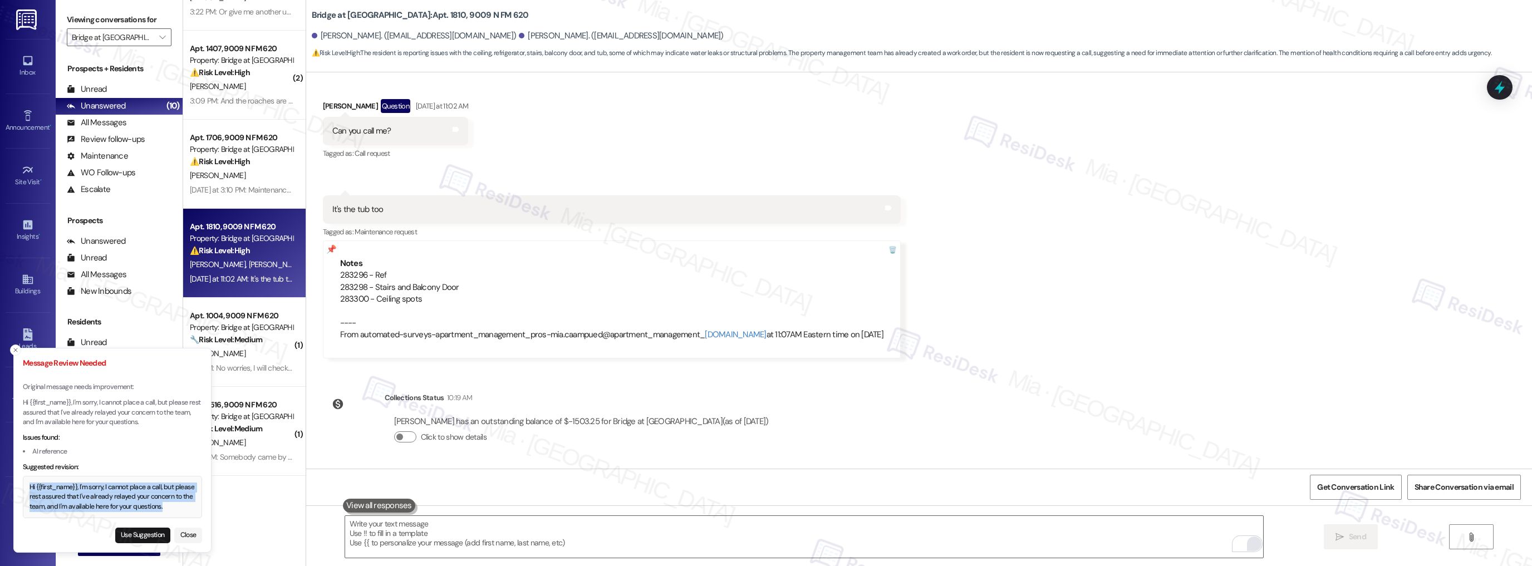
drag, startPoint x: 30, startPoint y: 487, endPoint x: 184, endPoint y: 508, distance: 156.2
click at [184, 508] on div "Hi {{first_name}}, I'm sorry, I cannot place a call, but please rest assured th…" at bounding box center [113, 498] width 166 height 30
copy div "Hi {{first_name}}, I'm sorry, I cannot place a call, but please rest assured th…"
click at [390, 526] on textarea "To enrich screen reader interactions, please activate Accessibility in Grammarl…" at bounding box center [804, 537] width 919 height 42
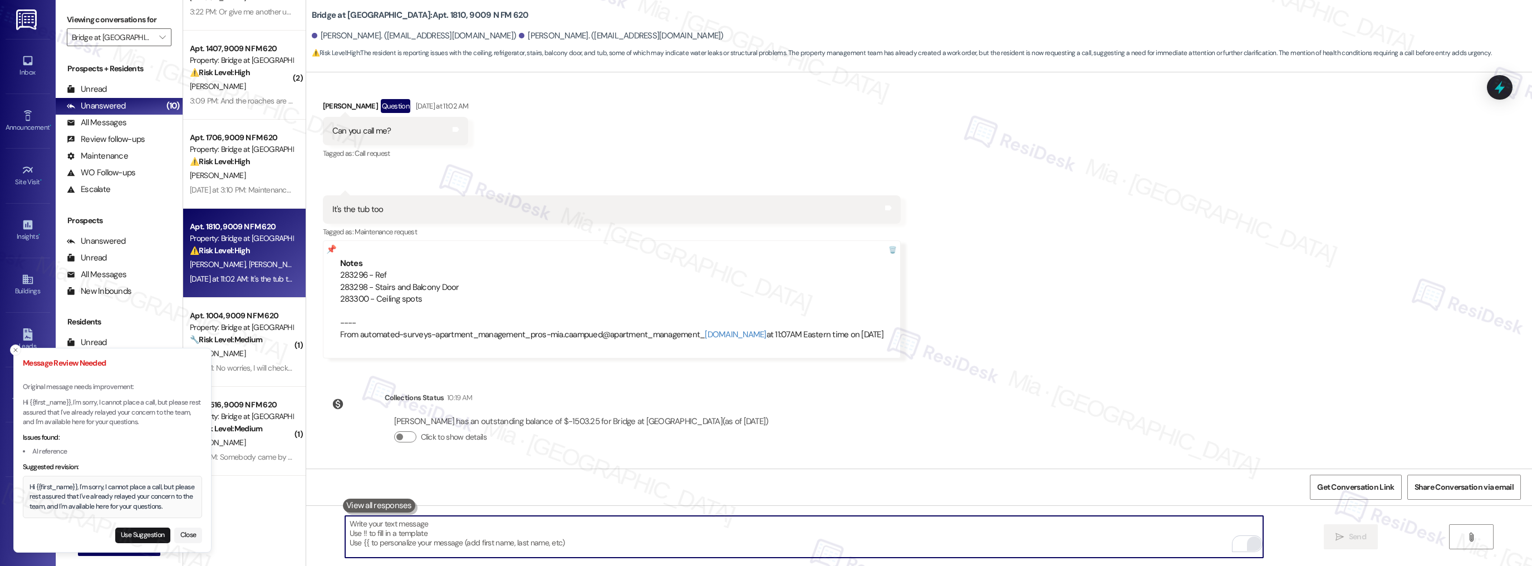
paste textarea "Hi {{first_name}}, I’m sorry I can’t call directly, but I’ve already passed you…"
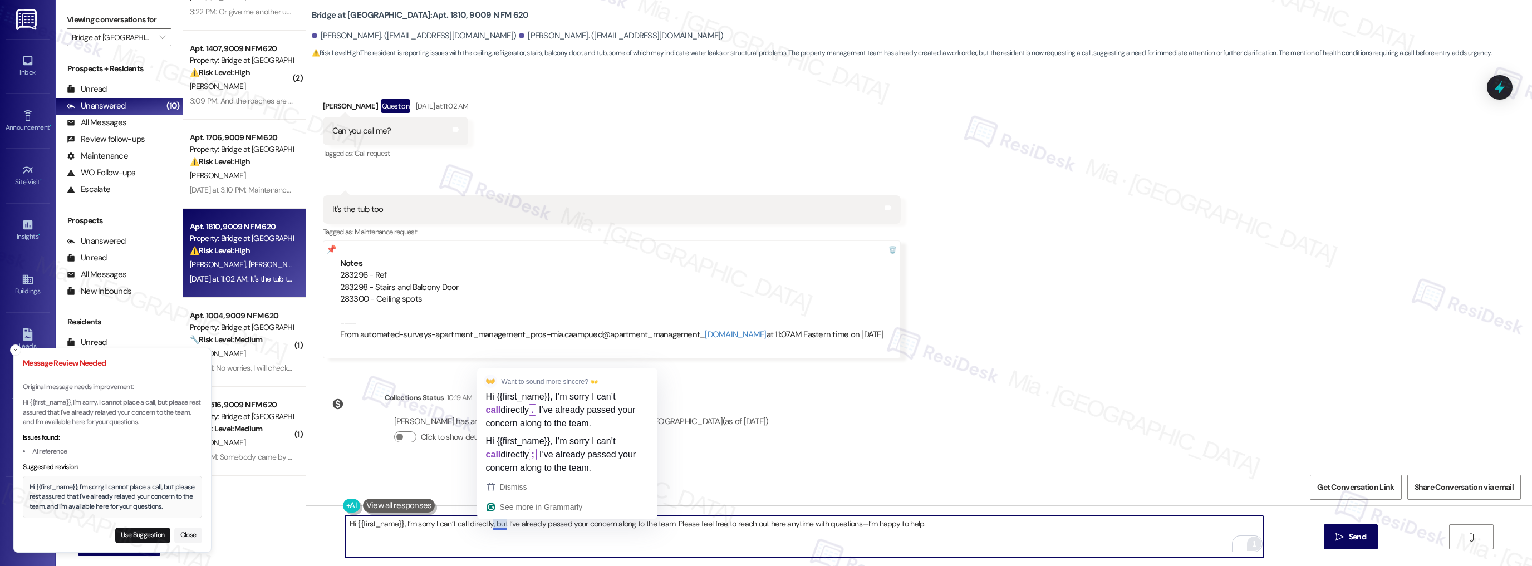
click at [491, 526] on textarea "Hi {{first_name}}, I’m sorry I can’t call directly, but I’ve already passed you…" at bounding box center [804, 537] width 919 height 42
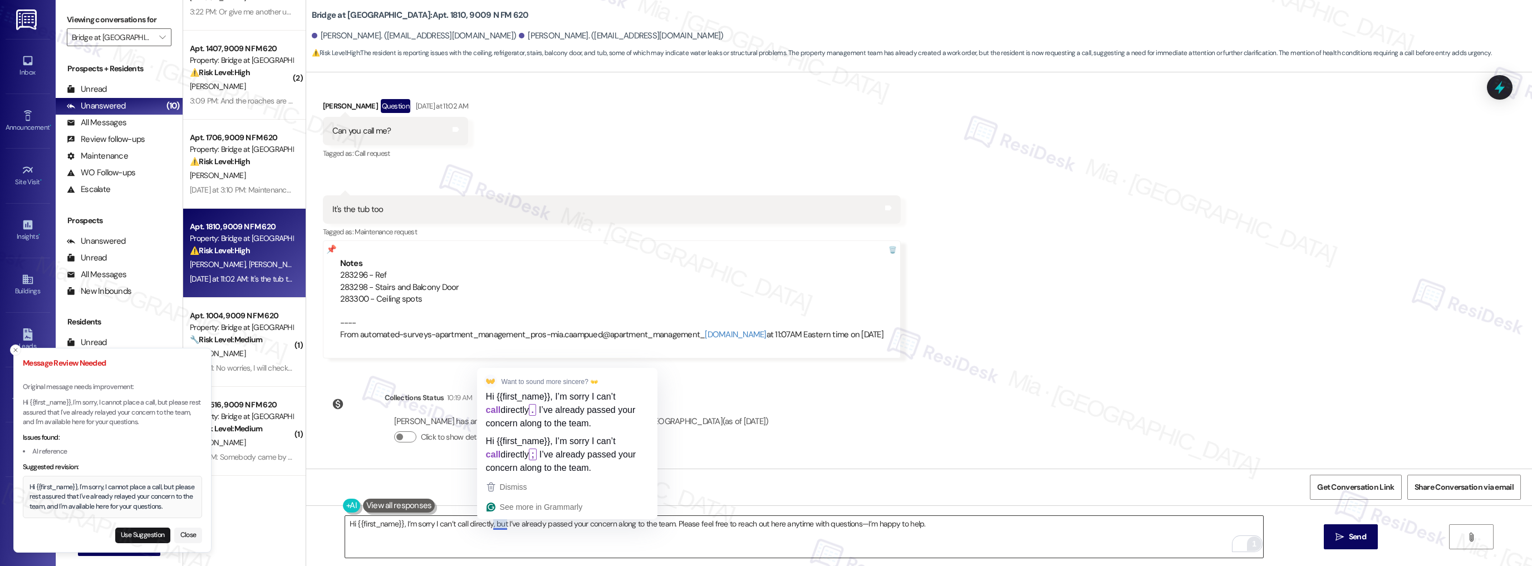
click at [503, 532] on textarea "Hi {{first_name}}, I’m sorry I can’t call directly, but I’ve already passed you…" at bounding box center [804, 537] width 919 height 42
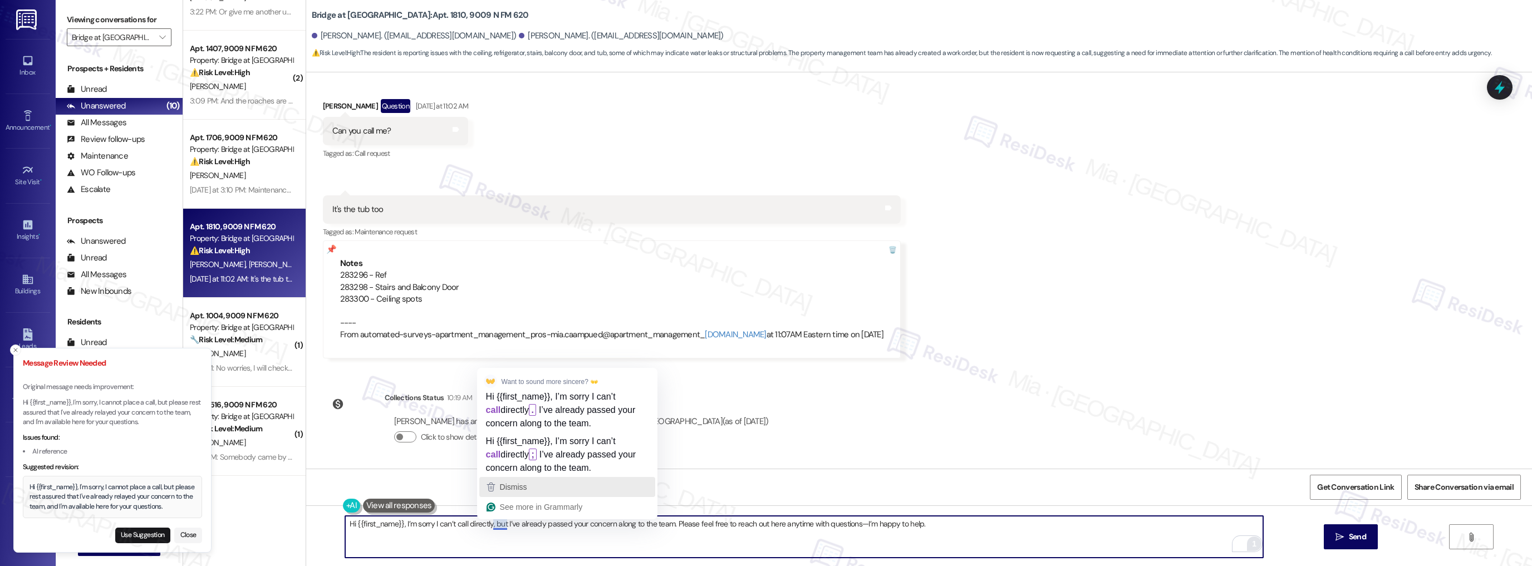
click at [511, 486] on span "Dismiss" at bounding box center [513, 487] width 27 height 9
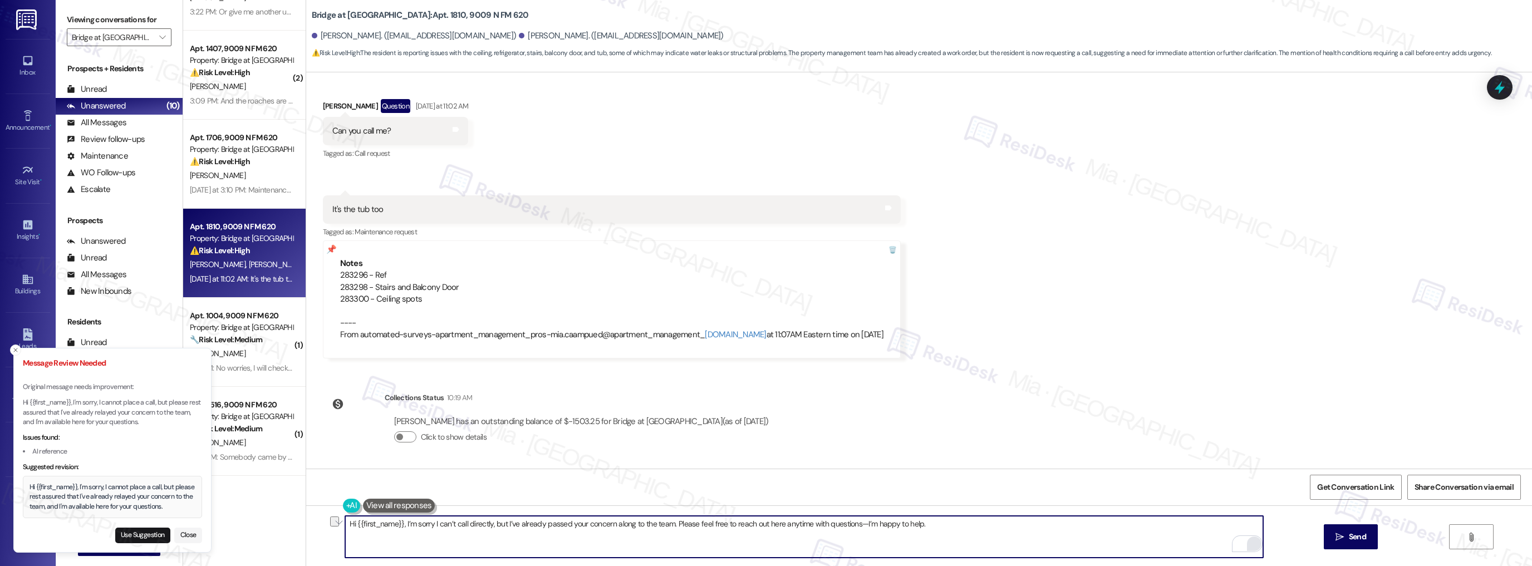
drag, startPoint x: 460, startPoint y: 526, endPoint x: 498, endPoint y: 524, distance: 37.9
click at [498, 524] on textarea "Hi {{first_name}}, I’m sorry I can’t call directly, but I’ve already passed you…" at bounding box center [804, 537] width 919 height 42
click at [509, 524] on textarea "Hi {{first_name}}, I’m sorry I can’t call directly, but I’ve already passed you…" at bounding box center [804, 537] width 919 height 42
drag, startPoint x: 672, startPoint y: 525, endPoint x: 954, endPoint y: 525, distance: 282.3
click at [954, 525] on textarea "Hi {{first_name}}, I’m sorry I can’t call directly, but I’ve already passed you…" at bounding box center [804, 537] width 919 height 42
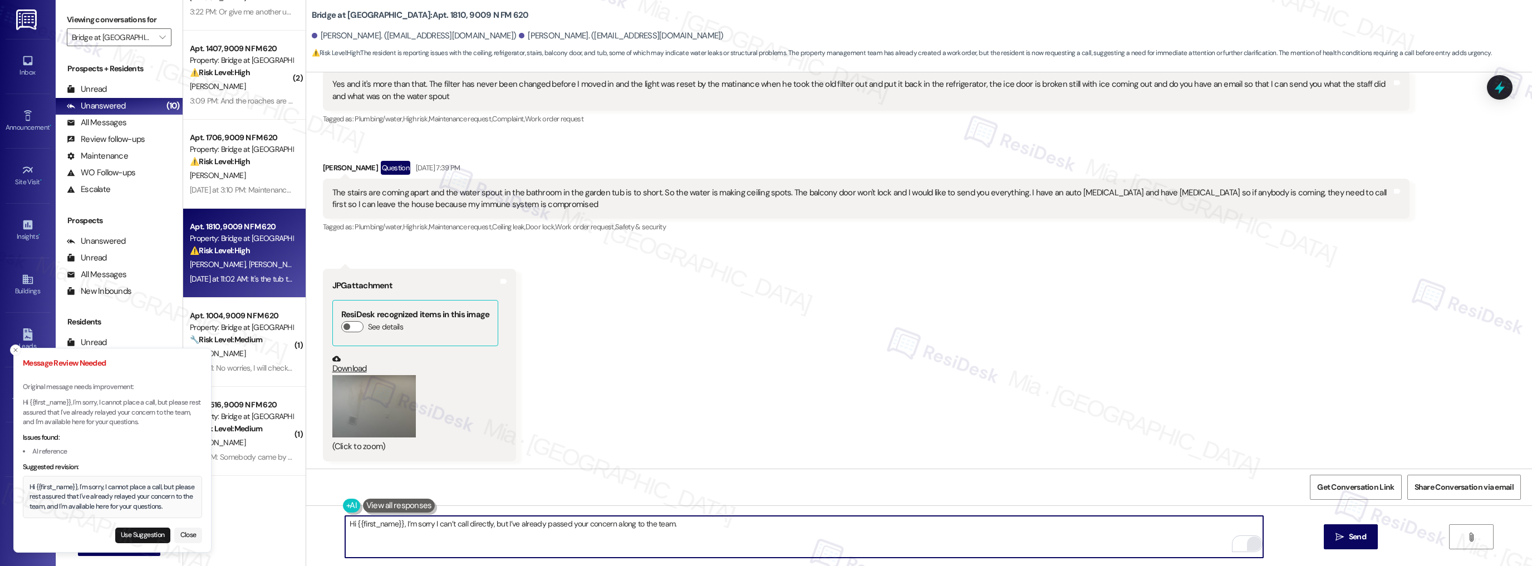
scroll to position [673, 0]
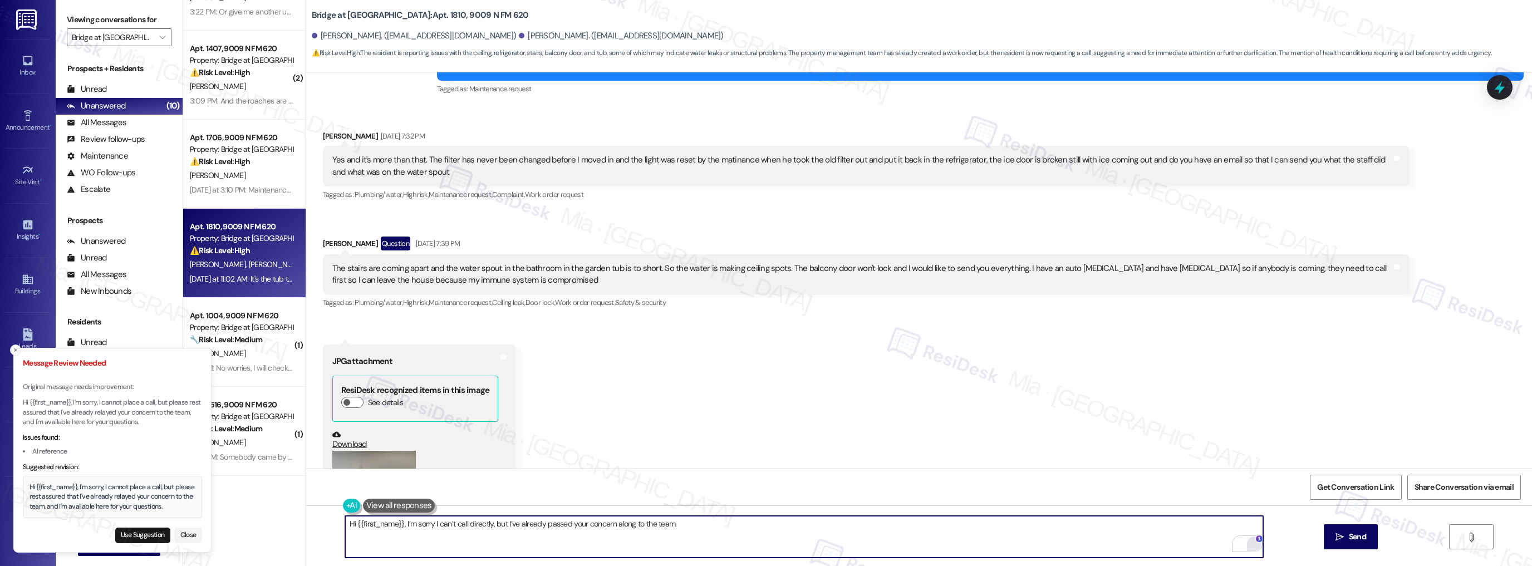
click at [15, 350] on line "Close toast" at bounding box center [15, 350] width 3 height 3
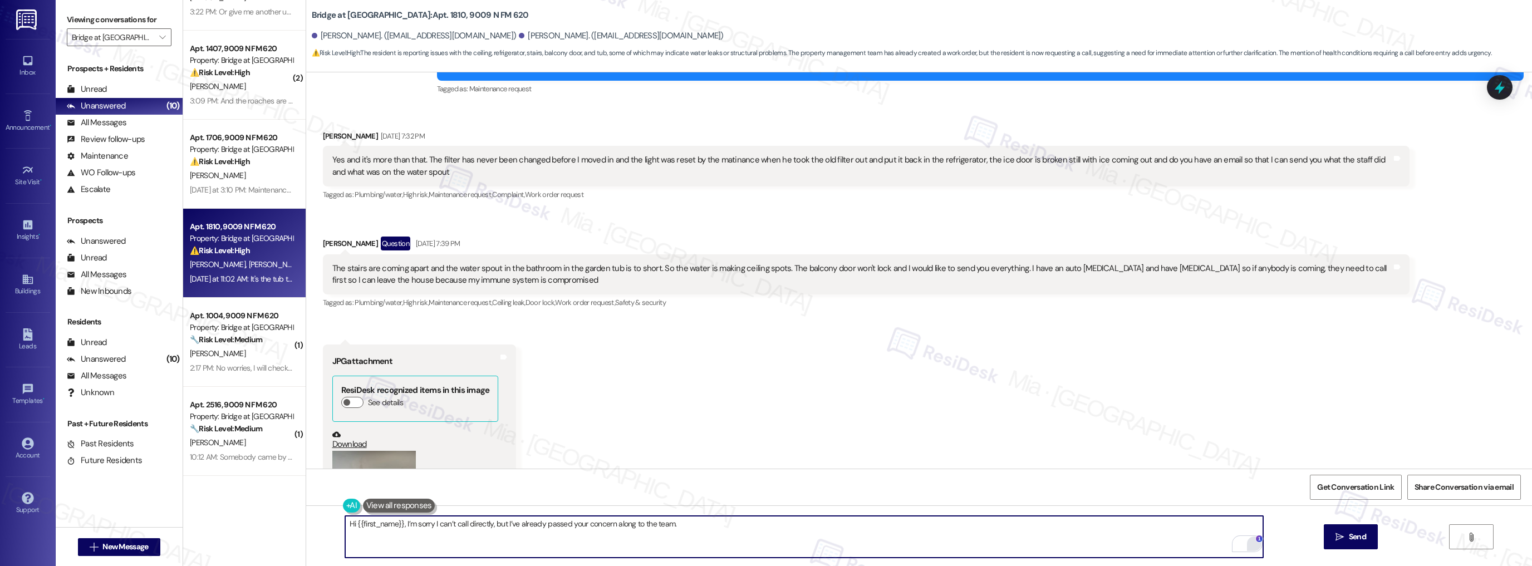
click at [694, 526] on textarea "Hi {{first_name}}, I’m sorry I can’t call directly, but I’ve already passed you…" at bounding box center [804, 537] width 919 height 42
paste textarea "Can you describe what’s wrong with the tub? (e.g., leaking, clogged, cracked, d…"
click at [734, 524] on textarea "Hi {{first_name}}, I’m sorry I can’t call directly, but I’ve already passed you…" at bounding box center [804, 537] width 919 height 42
click at [959, 525] on textarea "Hi {{first_name}}, I’m sorry I can’t call directly, but I’ve already passed you…" at bounding box center [804, 537] width 919 height 42
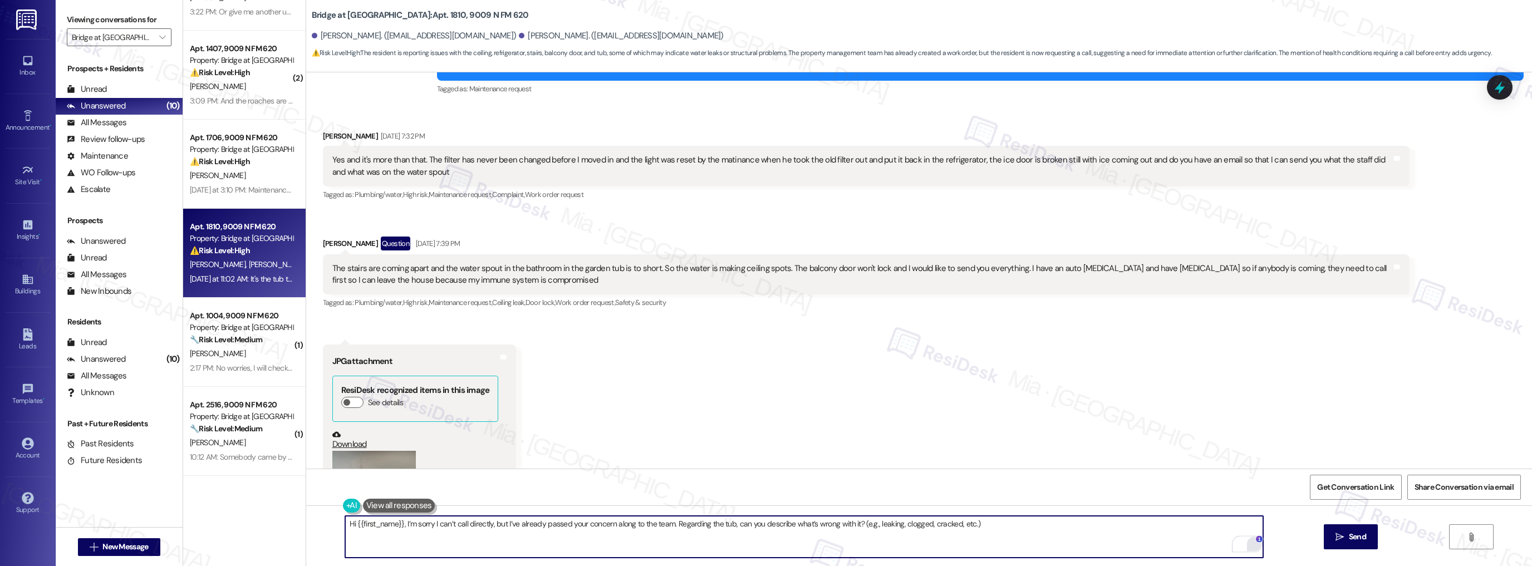
drag, startPoint x: 871, startPoint y: 525, endPoint x: 857, endPoint y: 522, distance: 14.3
click at [857, 522] on textarea "Hi {{first_name}}, I’m sorry I can’t call directly, but I’ve already passed you…" at bounding box center [804, 537] width 919 height 42
type textarea "Hi {{first_name}}, I’m sorry I can’t call directly, but I’ve already passed you…"
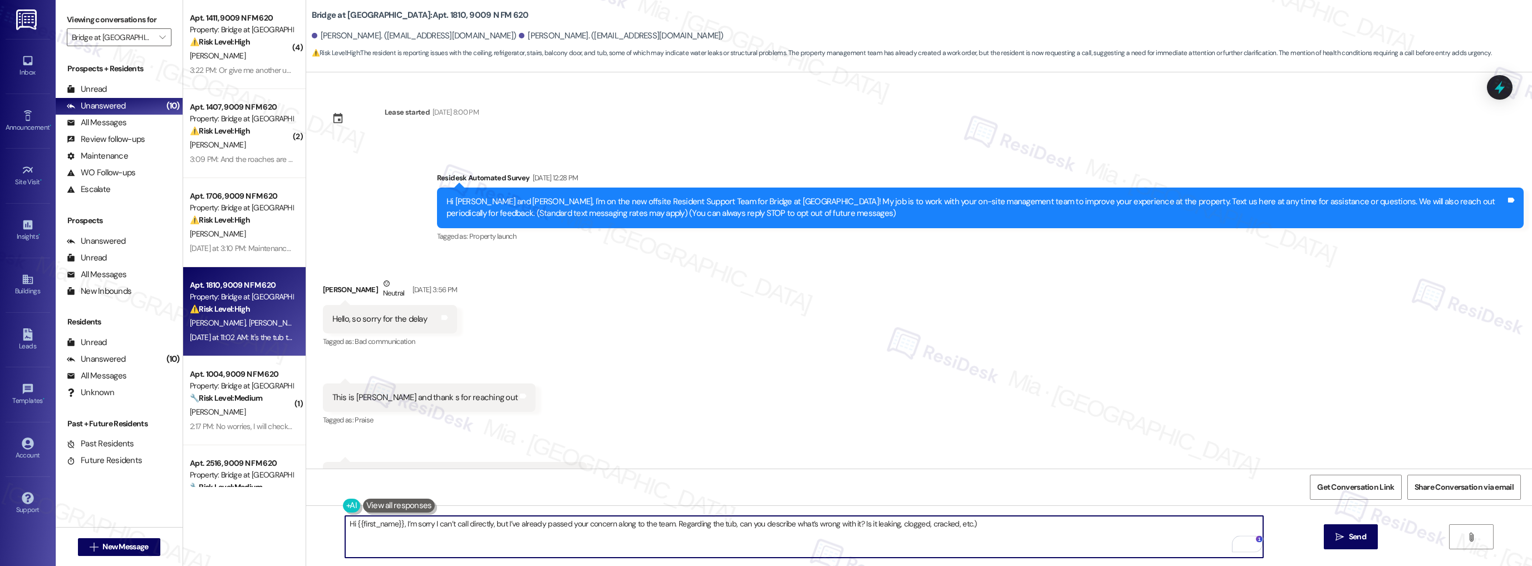
scroll to position [673, 0]
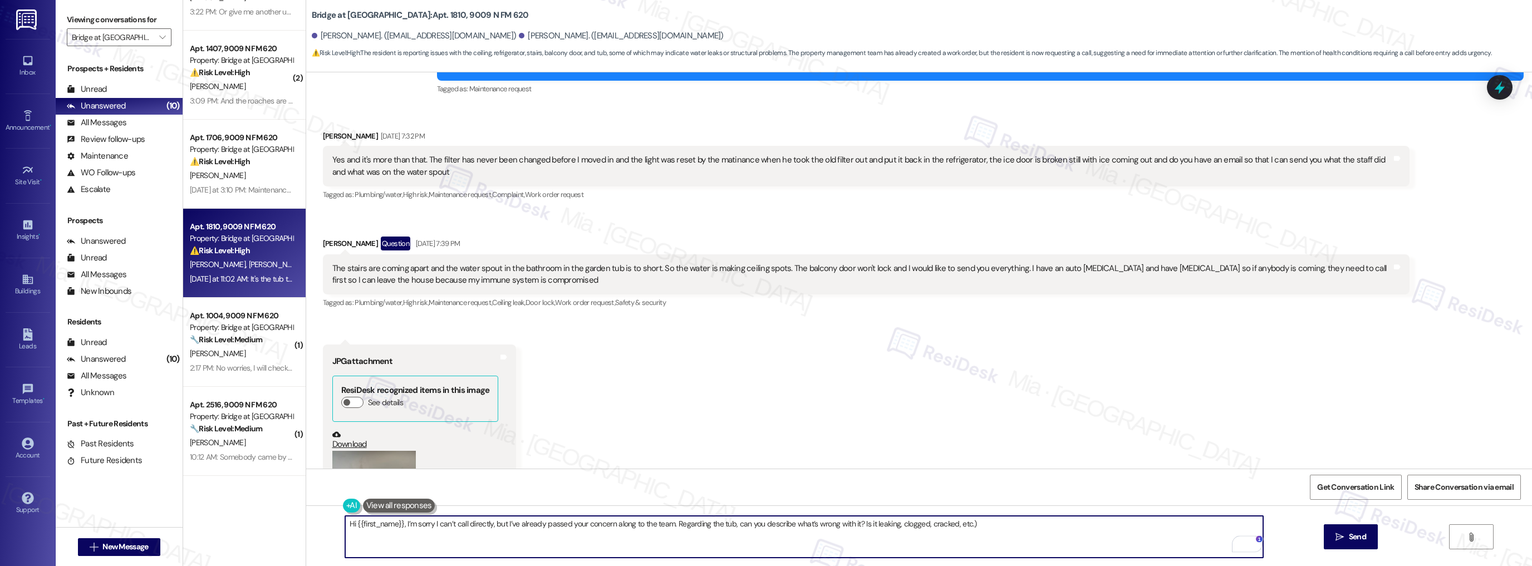
click at [953, 523] on textarea "Hi {{first_name}}, I’m sorry I can’t call directly, but I’ve already passed you…" at bounding box center [804, 537] width 919 height 42
drag, startPoint x: 972, startPoint y: 523, endPoint x: 952, endPoint y: 525, distance: 19.5
click at [952, 525] on textarea "Hi {{first_name}}, I’m sorry I can’t call directly, but I’ve already passed you…" at bounding box center [804, 537] width 919 height 42
type textarea "Hi {{first_name}}, I’m sorry I can’t call directly, but I’ve already passed you…"
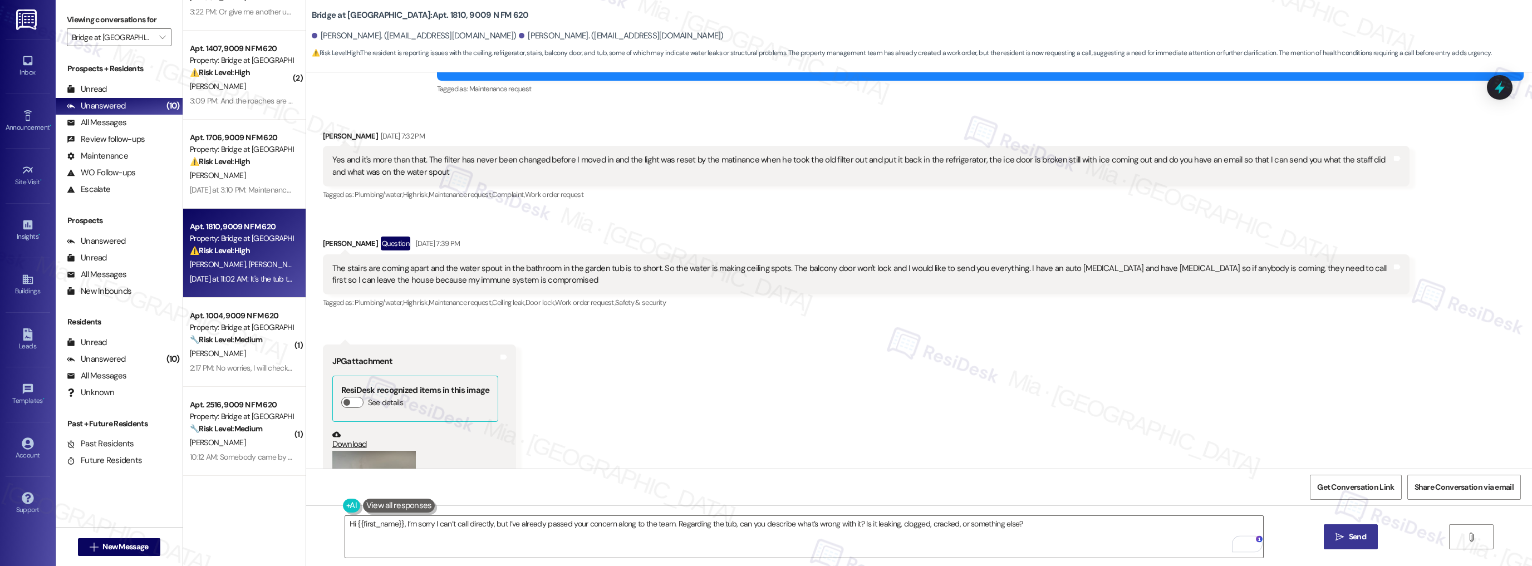
click at [1329, 536] on button " Send" at bounding box center [1351, 537] width 54 height 25
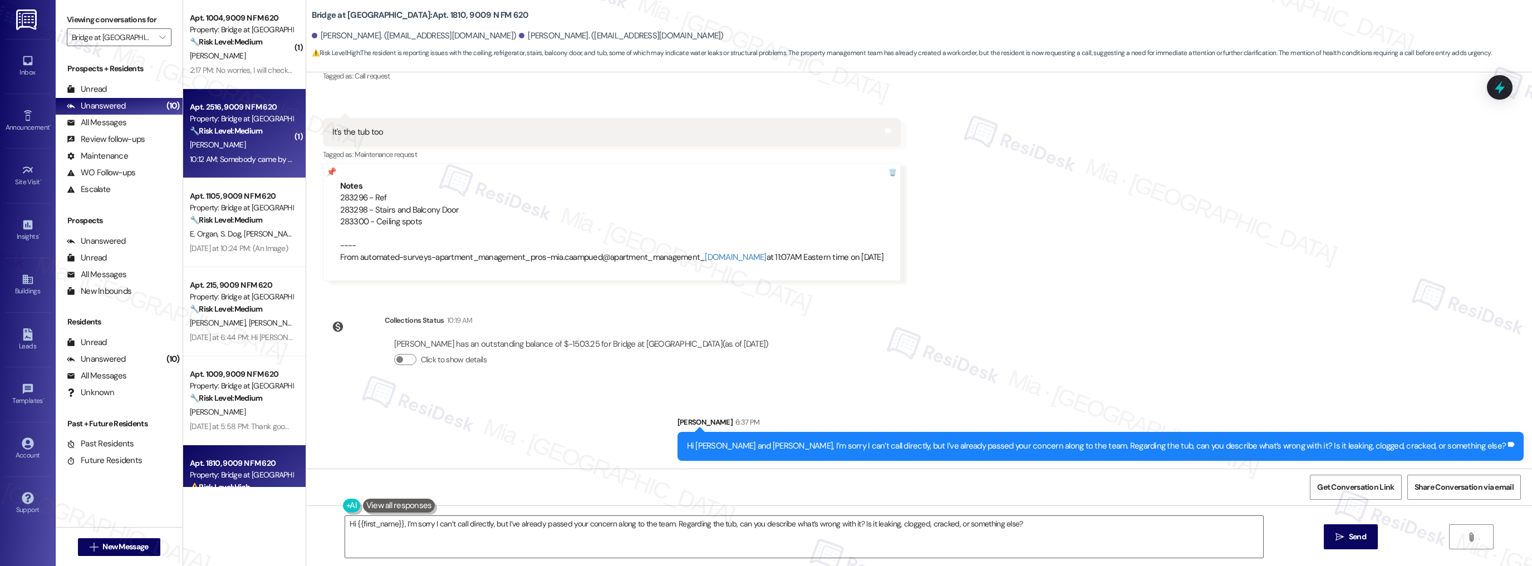
scroll to position [314, 0]
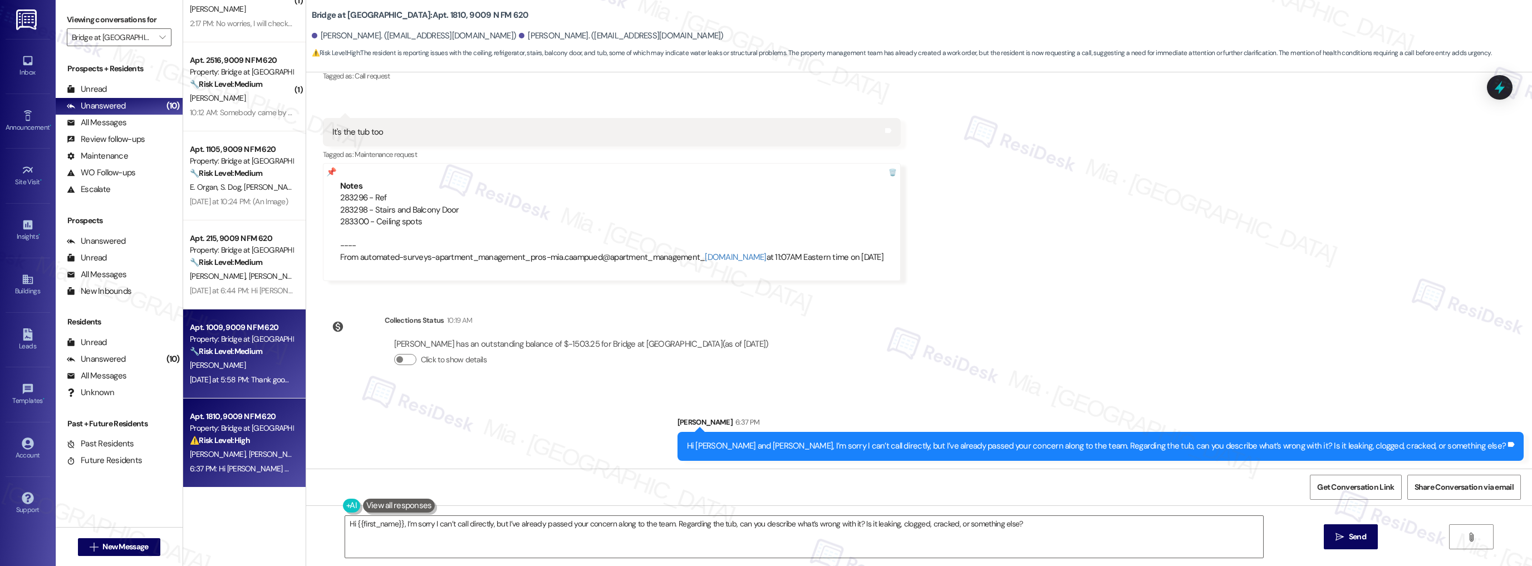
click at [261, 368] on div "[PERSON_NAME]" at bounding box center [241, 366] width 105 height 14
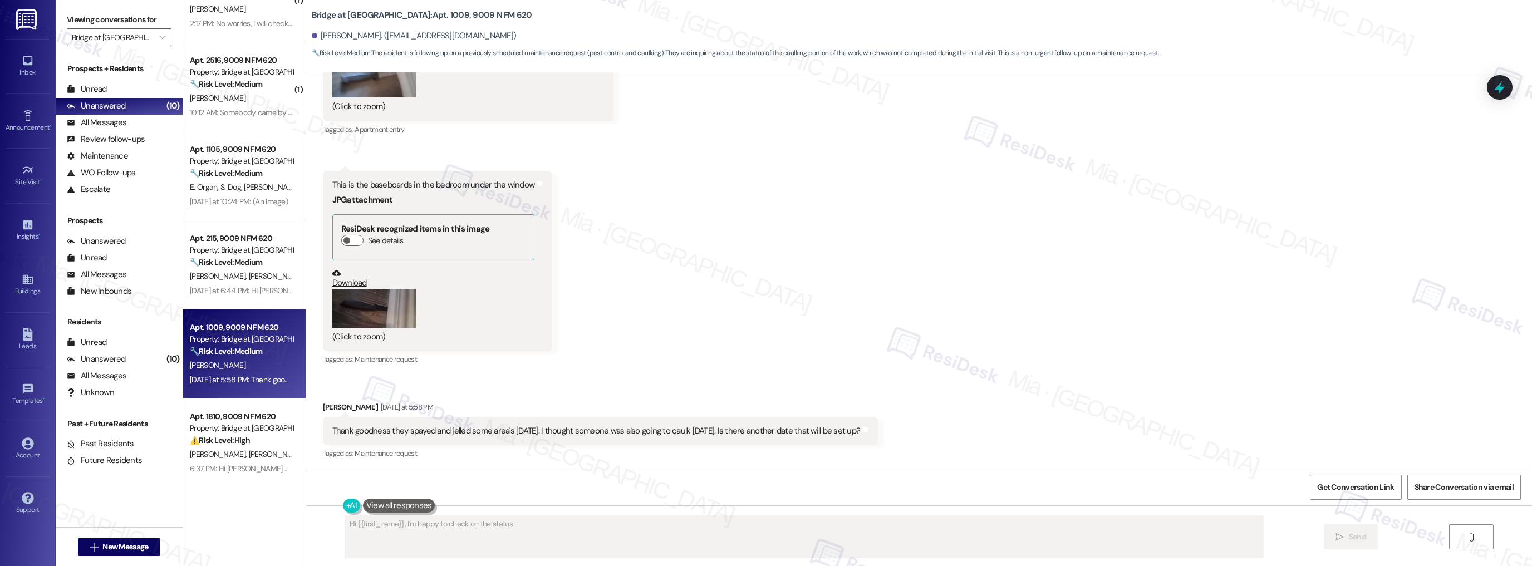
scroll to position [2933, 0]
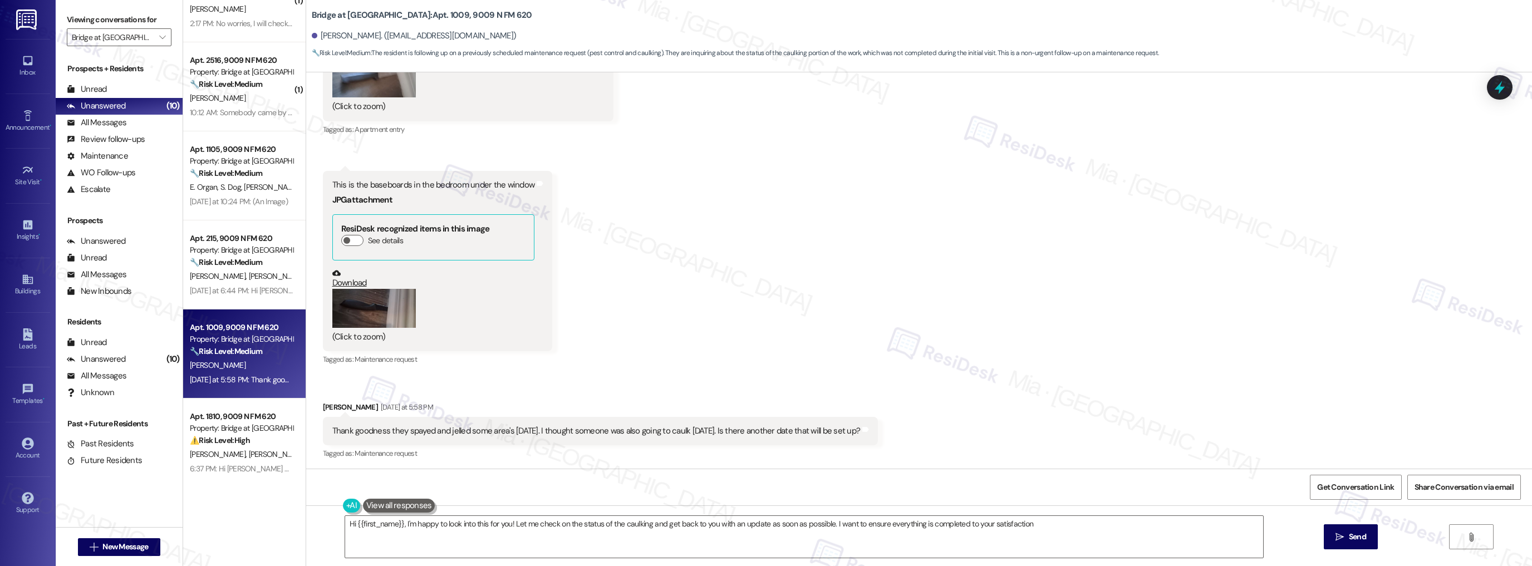
type textarea "Hi {{first_name}}, I'm happy to look into this for you! Let me check on the sta…"
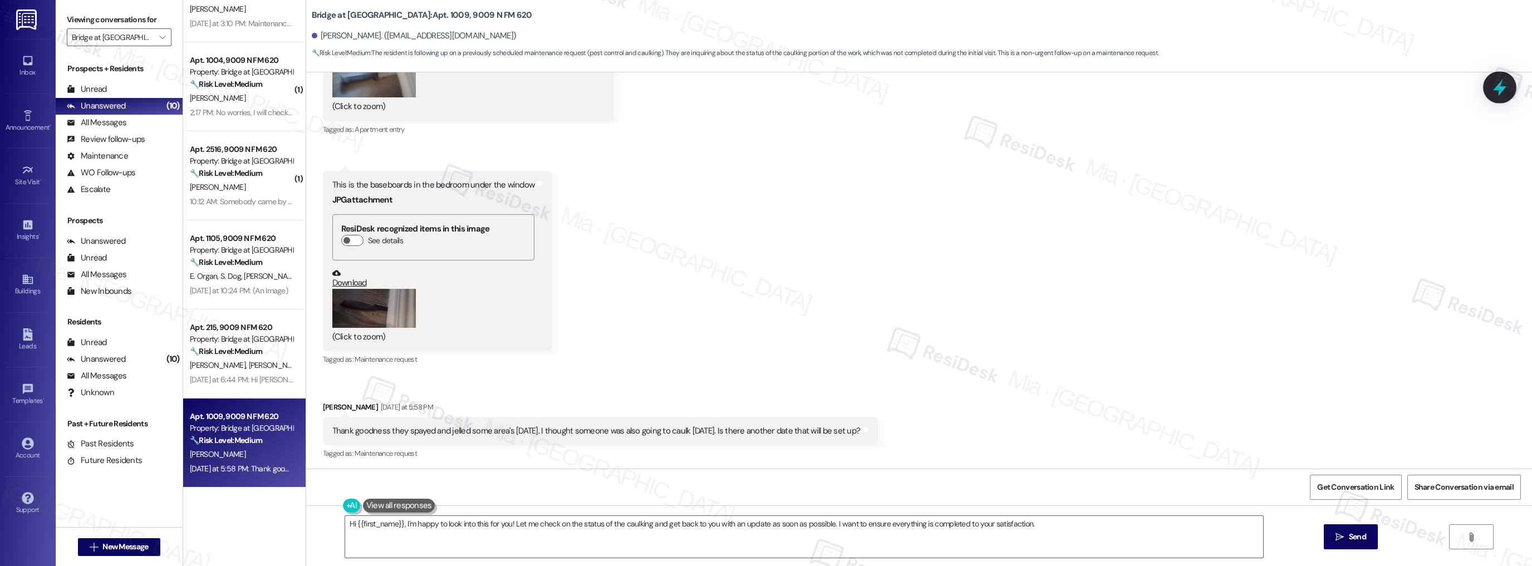
click at [1493, 94] on icon at bounding box center [1500, 87] width 19 height 19
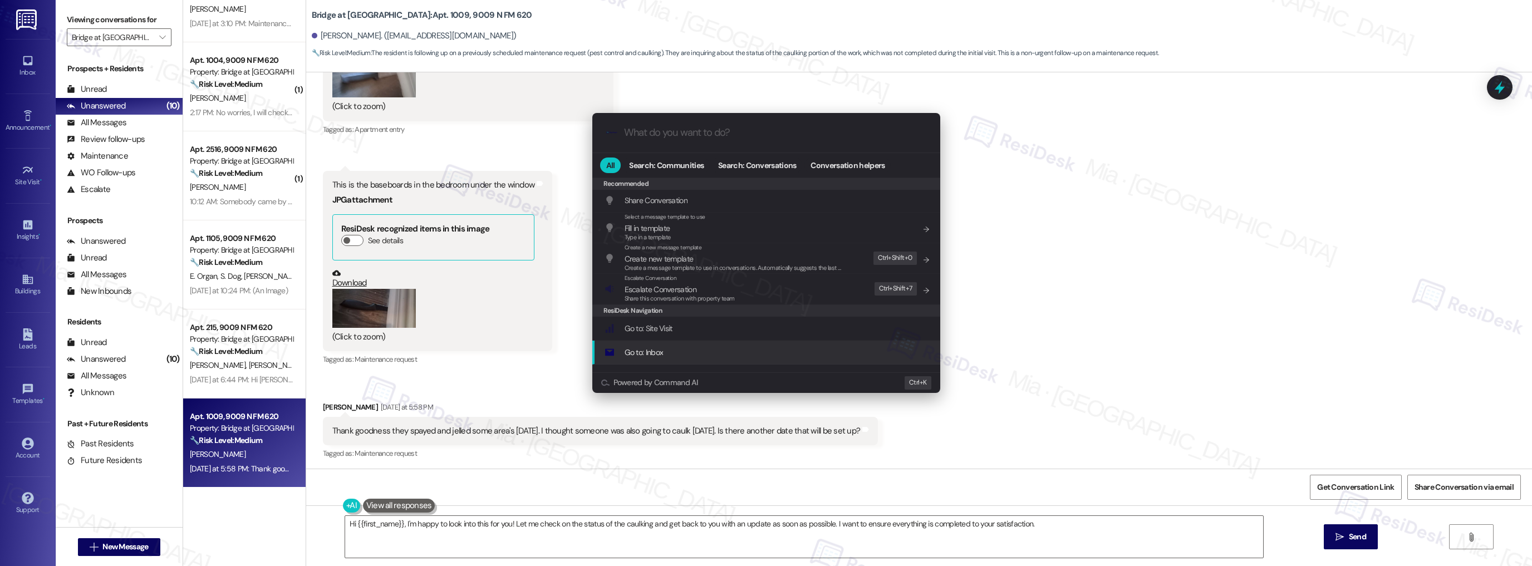
scroll to position [0, 0]
click at [1300, 290] on div ".cls-1{fill:#0a055f;}.cls-2{fill:#0cc4c4;} resideskLogoBlueOrange All Search: C…" at bounding box center [766, 283] width 1532 height 566
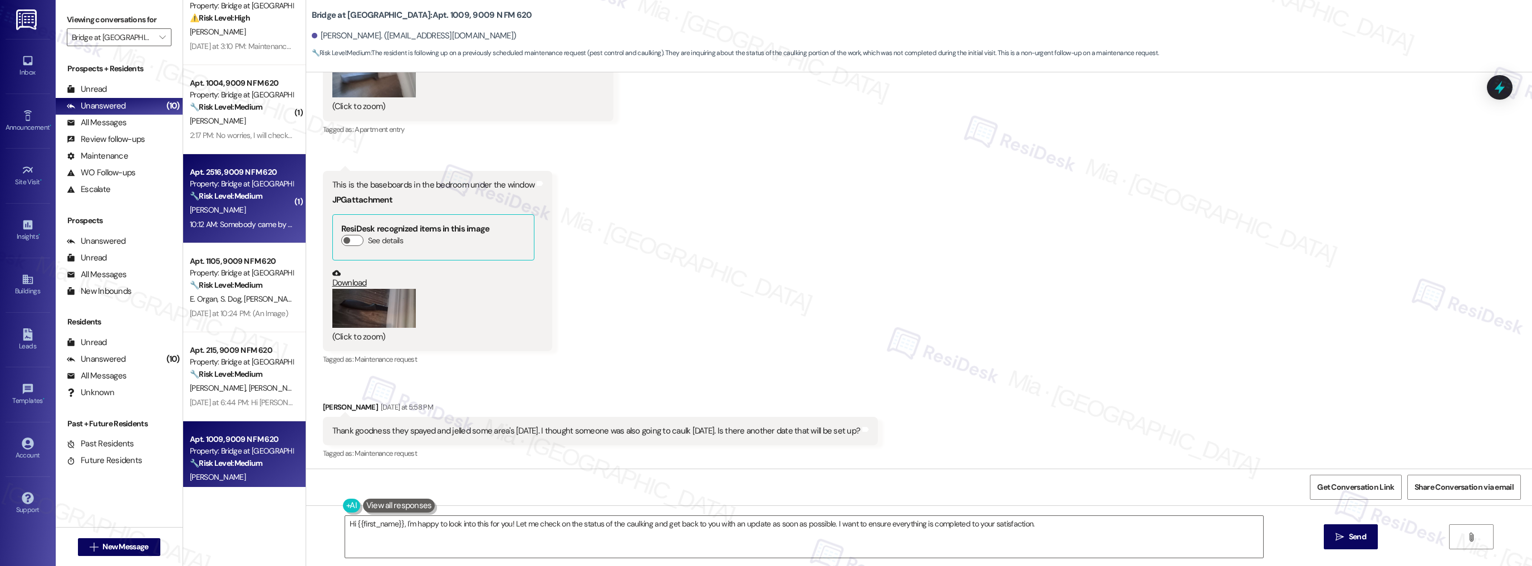
scroll to position [270, 0]
